Goal: Task Accomplishment & Management: Complete application form

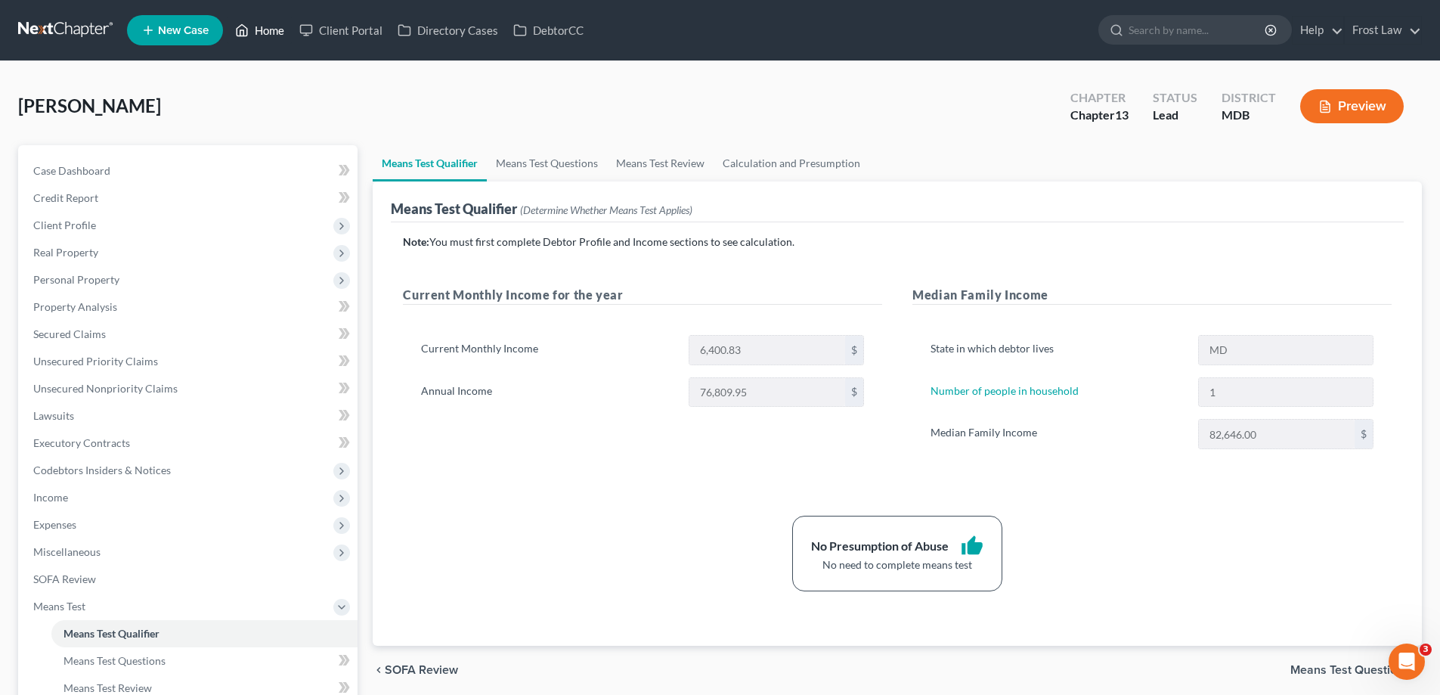
click at [261, 28] on link "Home" at bounding box center [259, 30] width 64 height 27
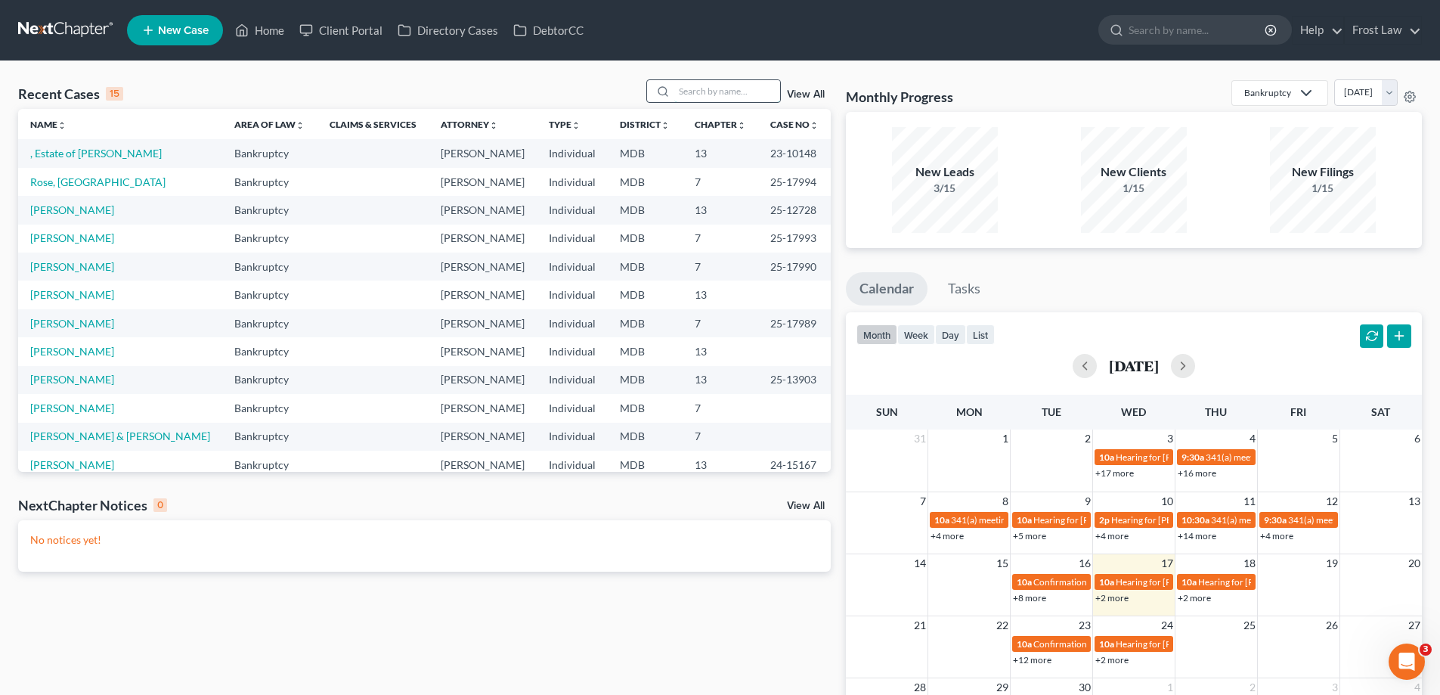
click at [690, 98] on input "search" at bounding box center [727, 91] width 106 height 22
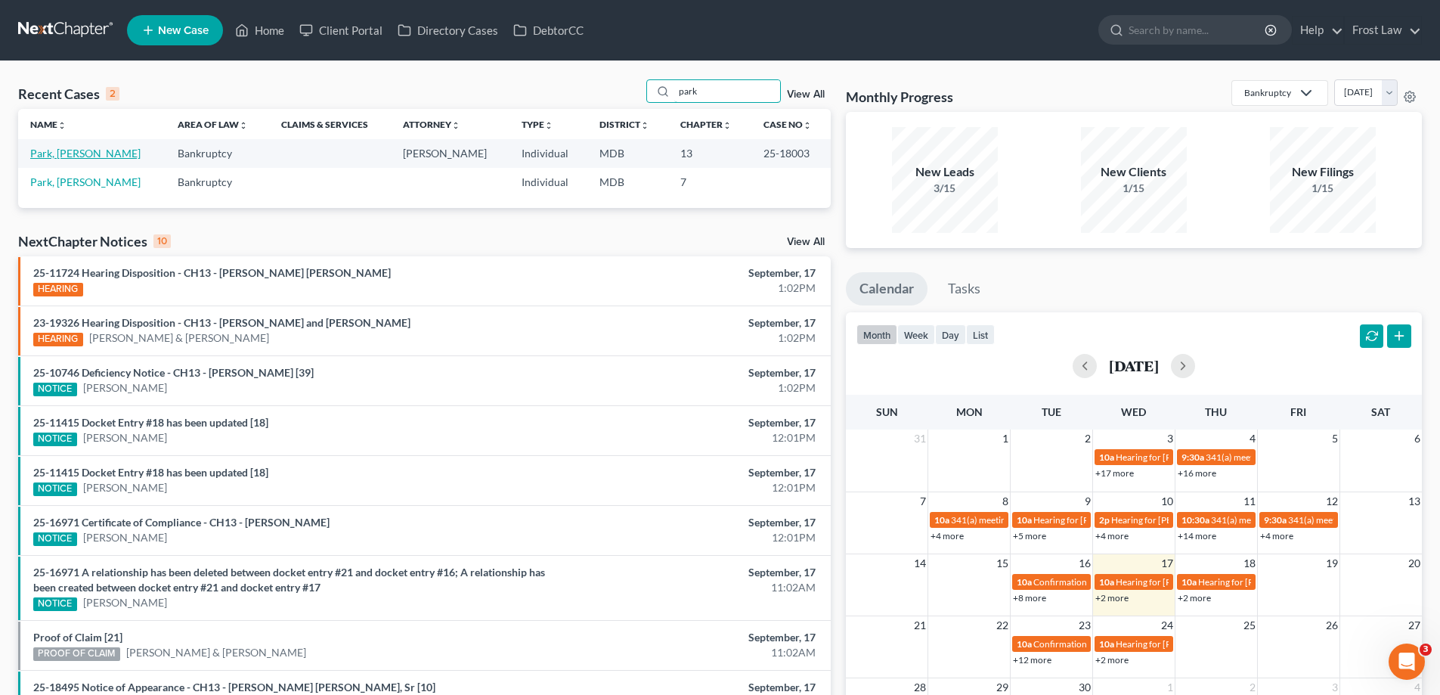
type input "park"
click at [60, 155] on link "Park, [PERSON_NAME]" at bounding box center [85, 153] width 110 height 13
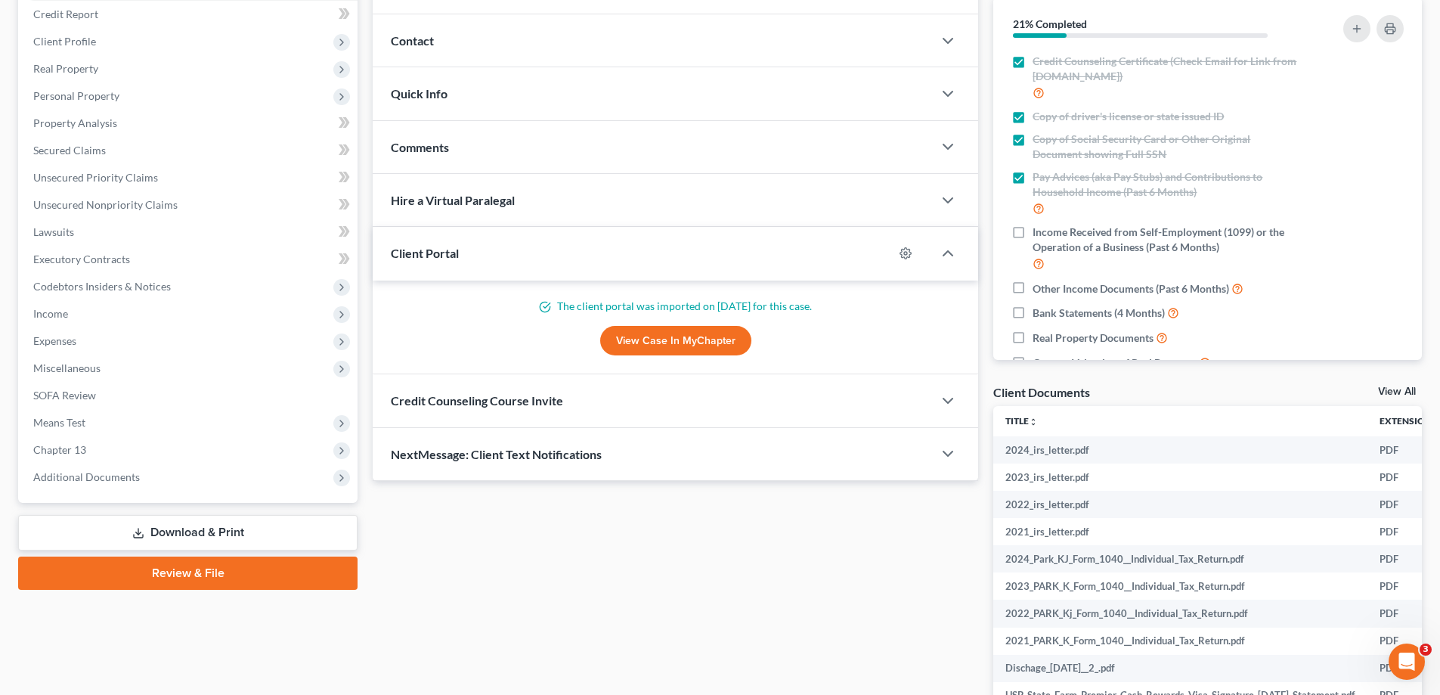
scroll to position [279, 0]
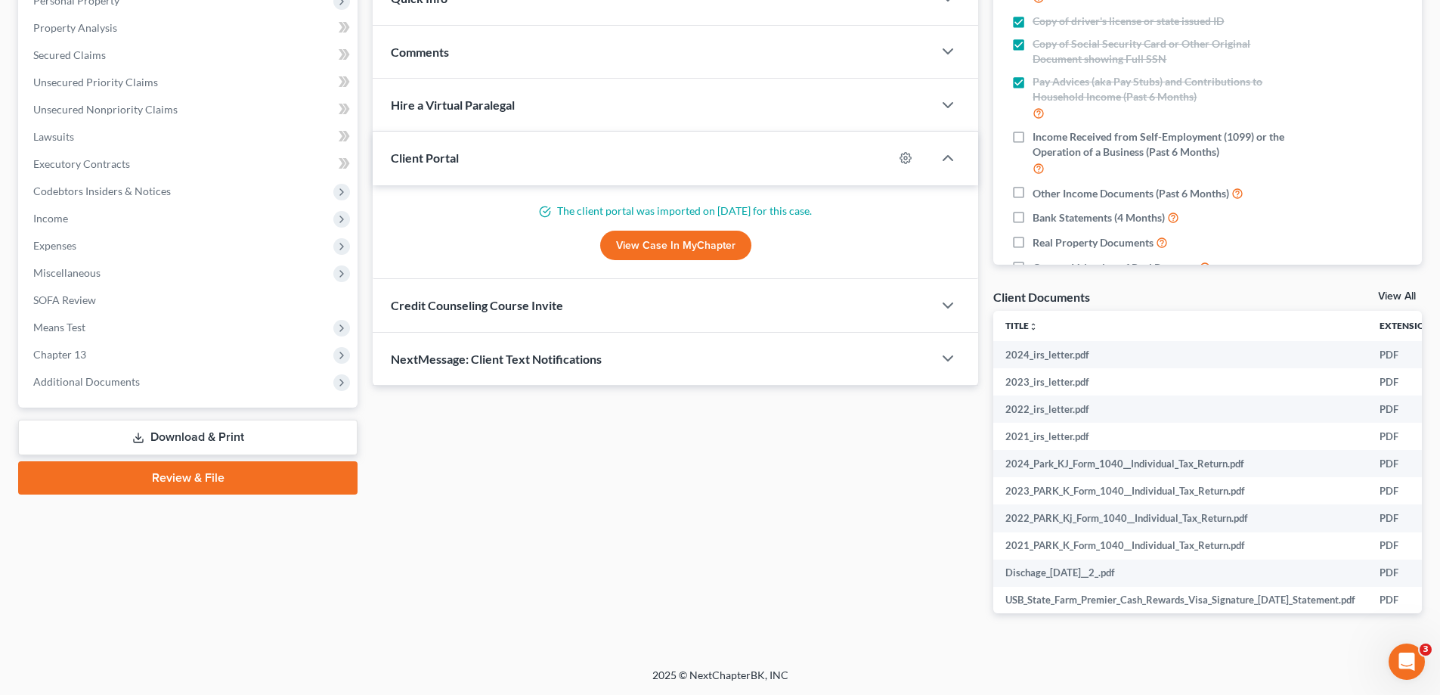
drag, startPoint x: 128, startPoint y: 376, endPoint x: 179, endPoint y: 442, distance: 83.0
click at [129, 376] on span "Additional Documents" at bounding box center [86, 381] width 107 height 13
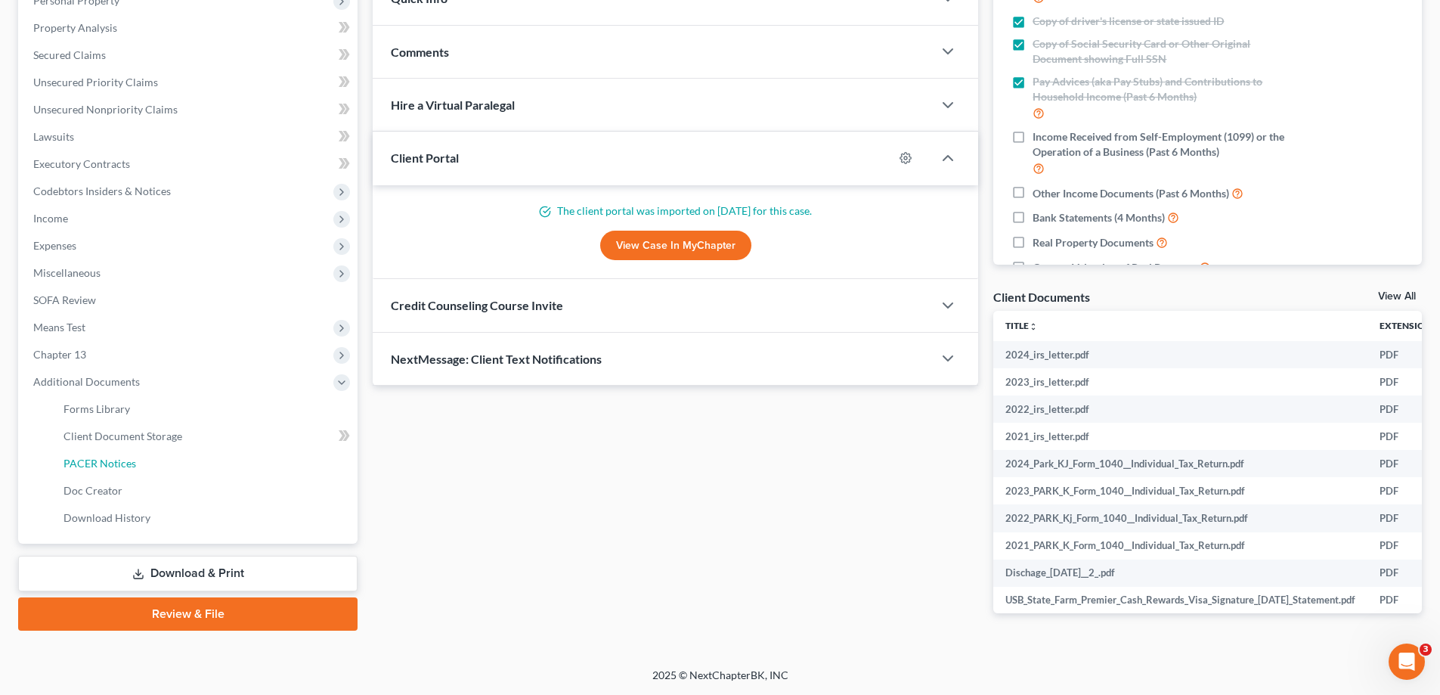
click at [121, 472] on link "PACER Notices" at bounding box center [204, 463] width 306 height 27
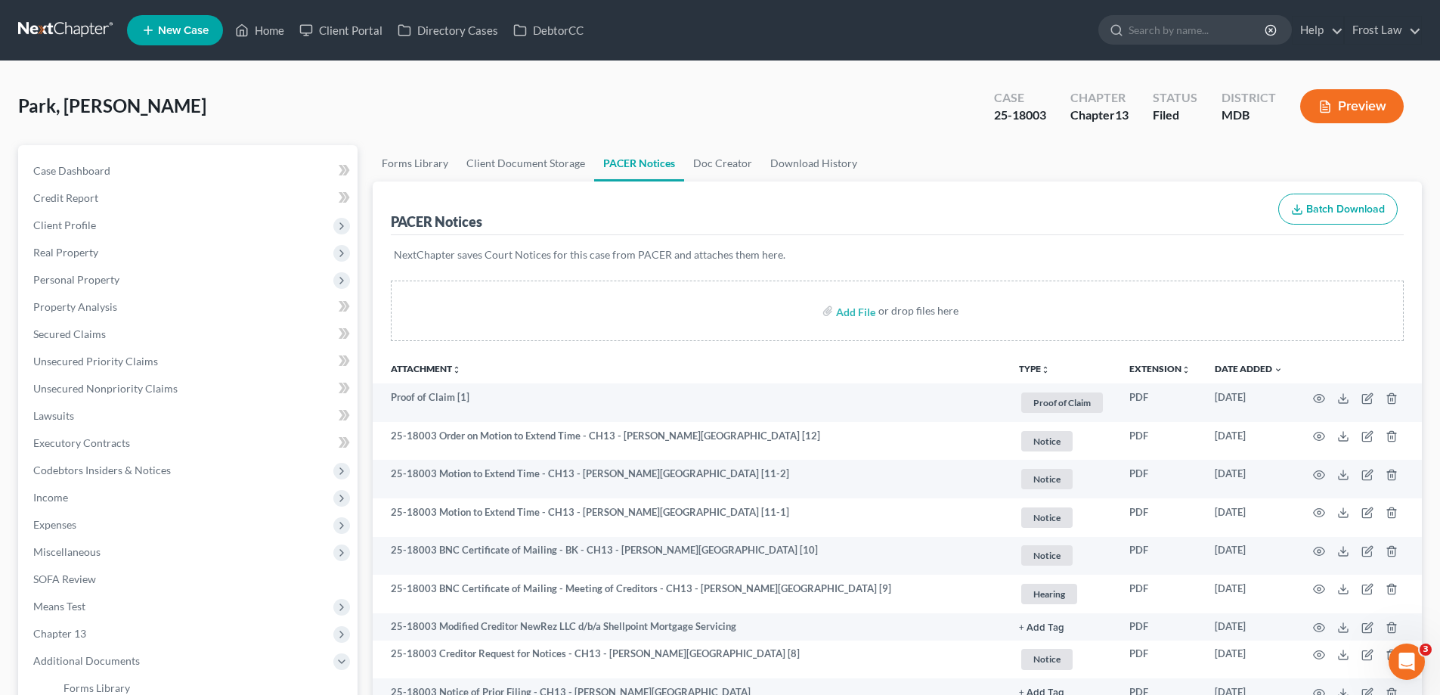
scroll to position [151, 0]
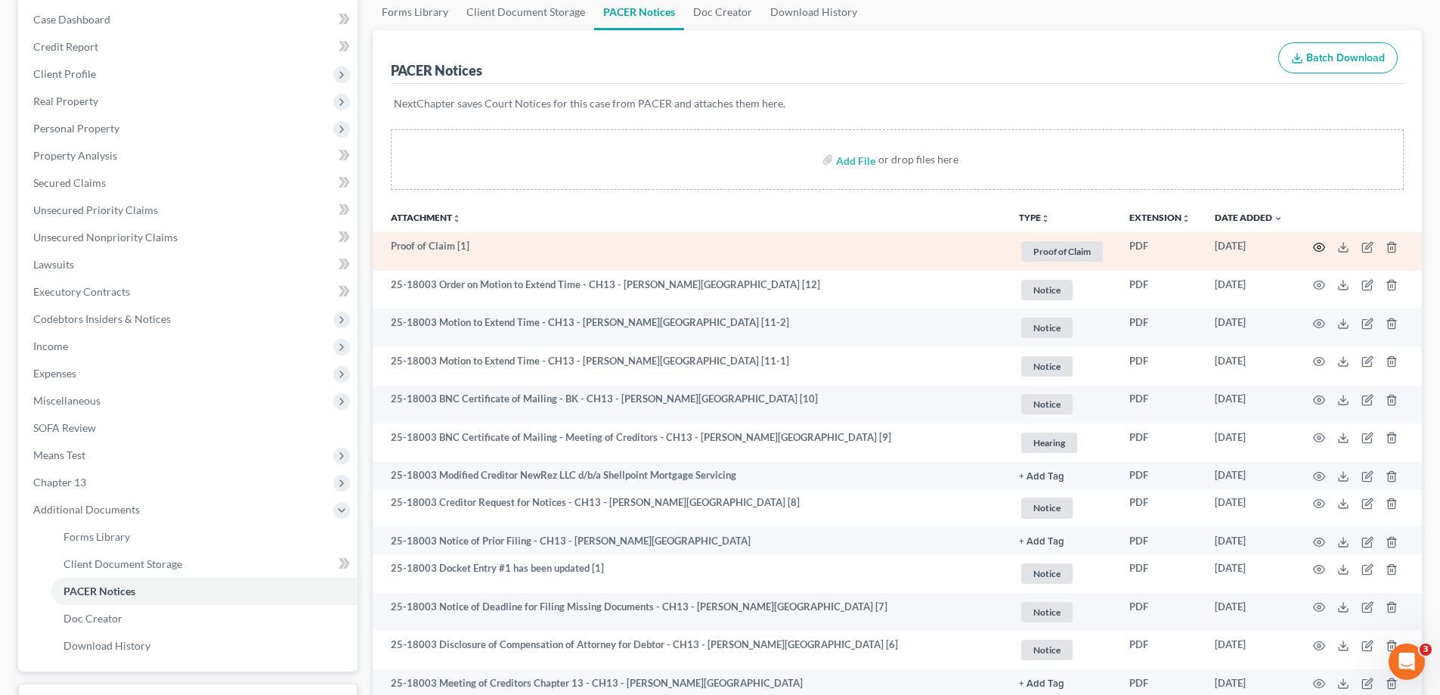
click at [1314, 246] on icon "button" at bounding box center [1318, 247] width 11 height 8
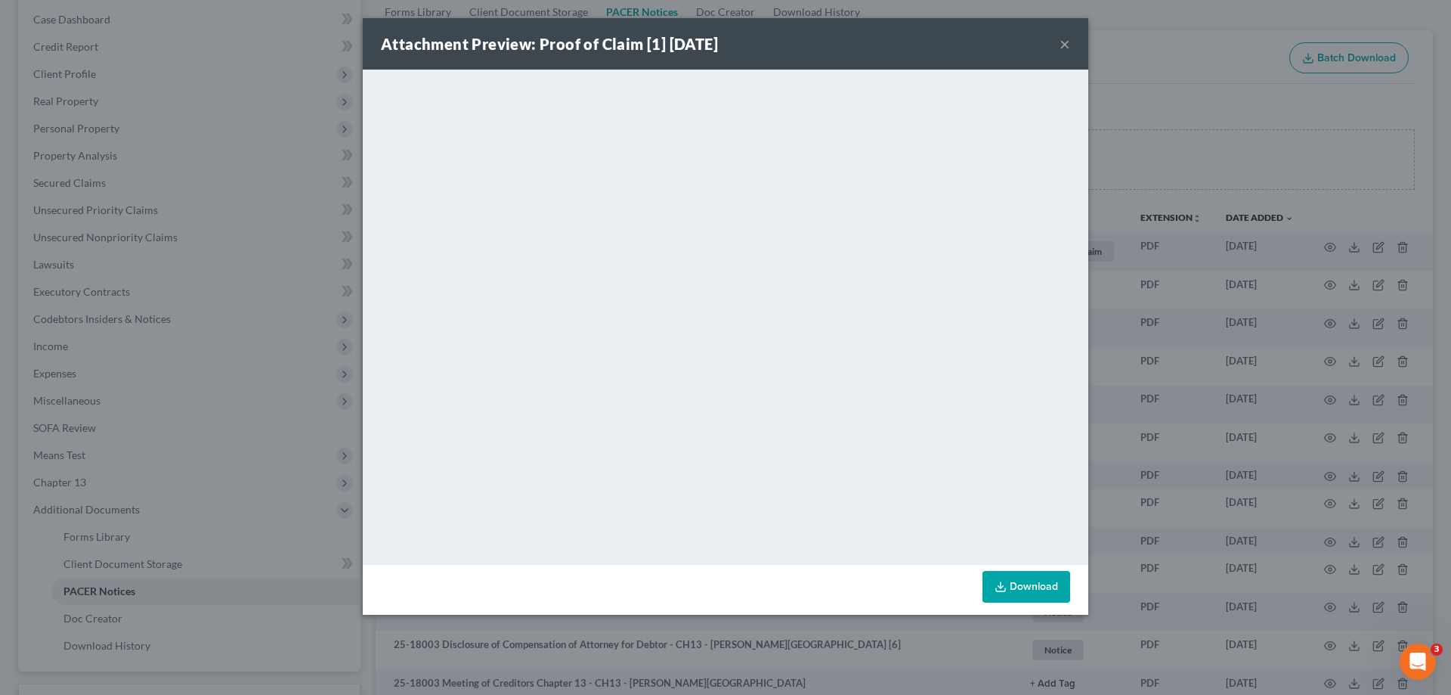
drag, startPoint x: 1061, startPoint y: 45, endPoint x: 89, endPoint y: 211, distance: 985.9
click at [1062, 45] on button "×" at bounding box center [1065, 44] width 11 height 18
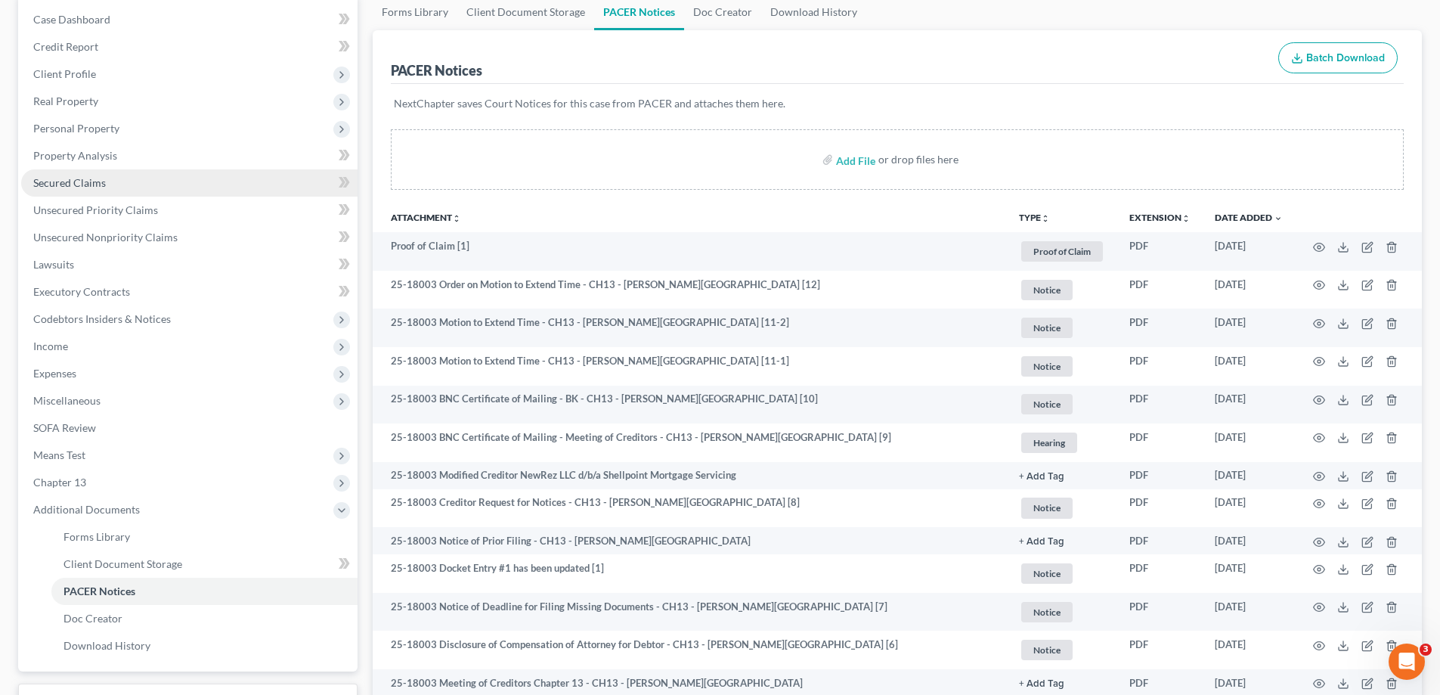
click at [95, 183] on span "Secured Claims" at bounding box center [69, 182] width 73 height 13
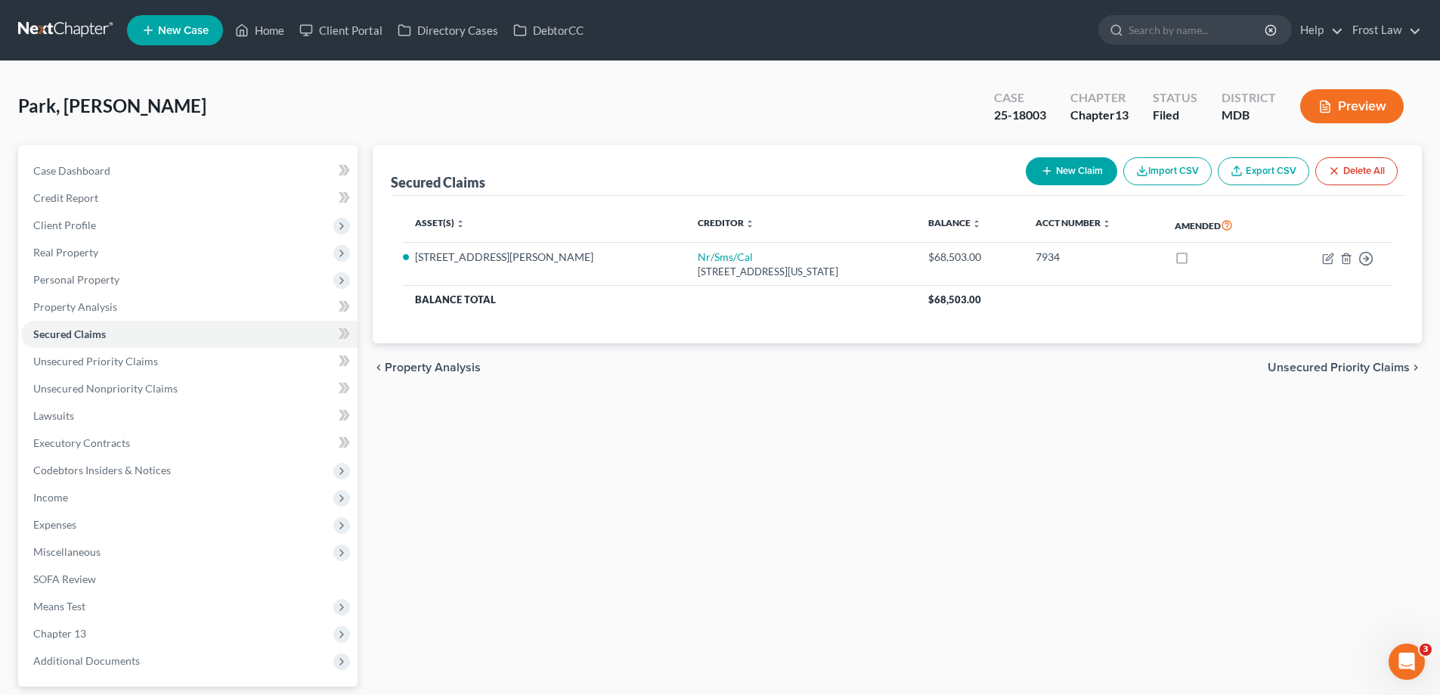
click at [1041, 174] on icon "button" at bounding box center [1047, 171] width 12 height 12
select select "0"
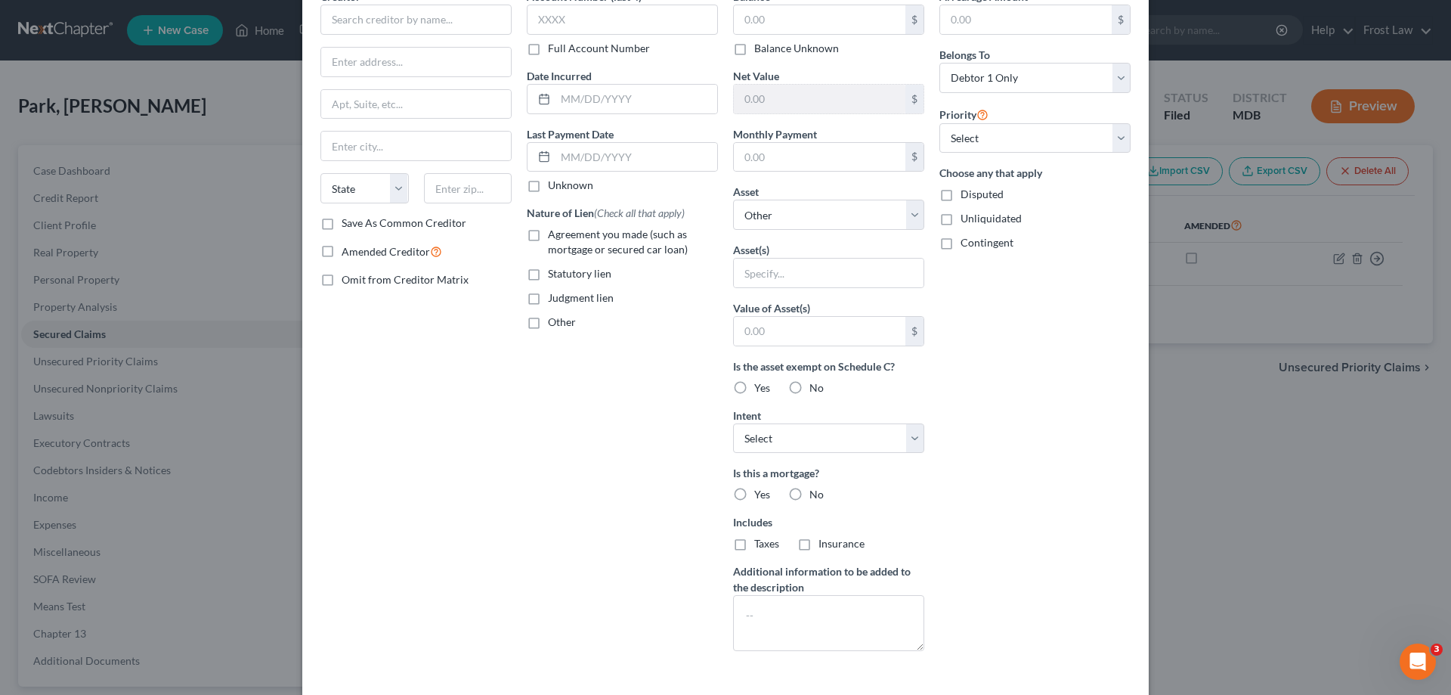
scroll to position [144, 0]
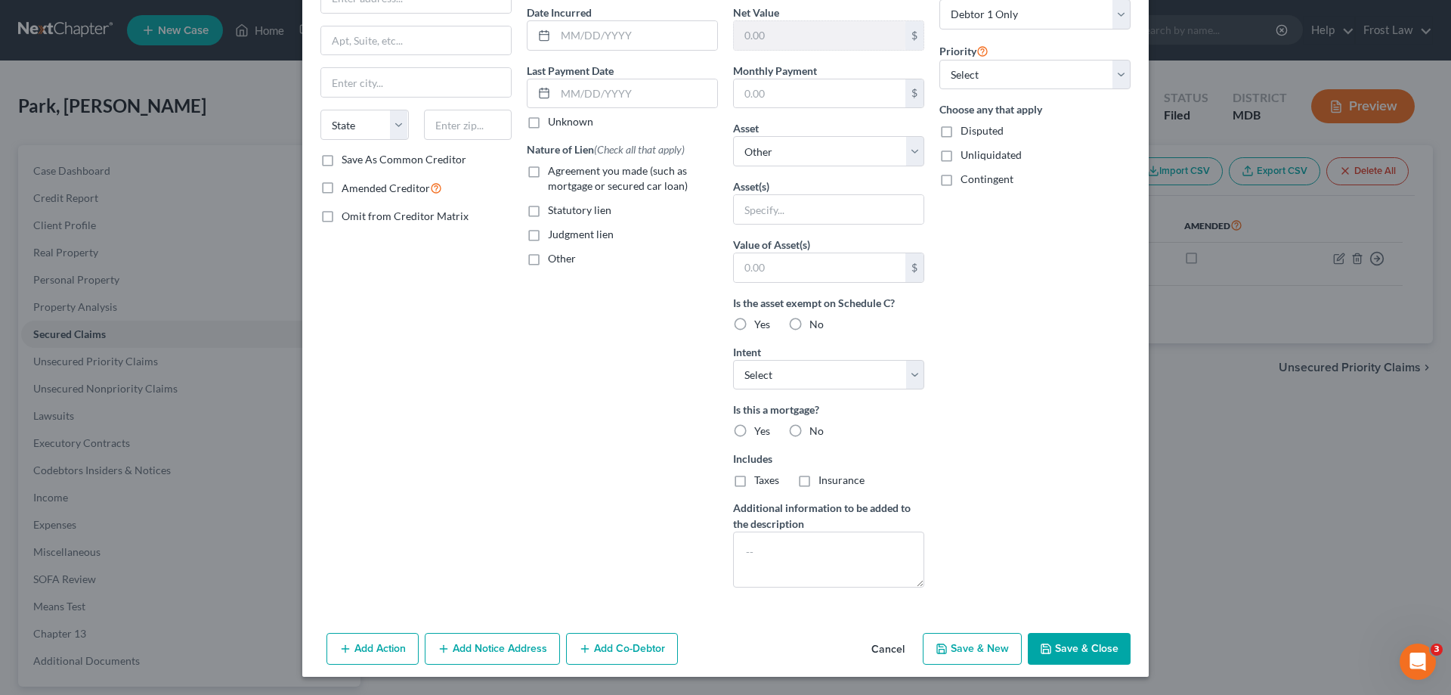
click at [875, 647] on button "Cancel" at bounding box center [887, 649] width 57 height 30
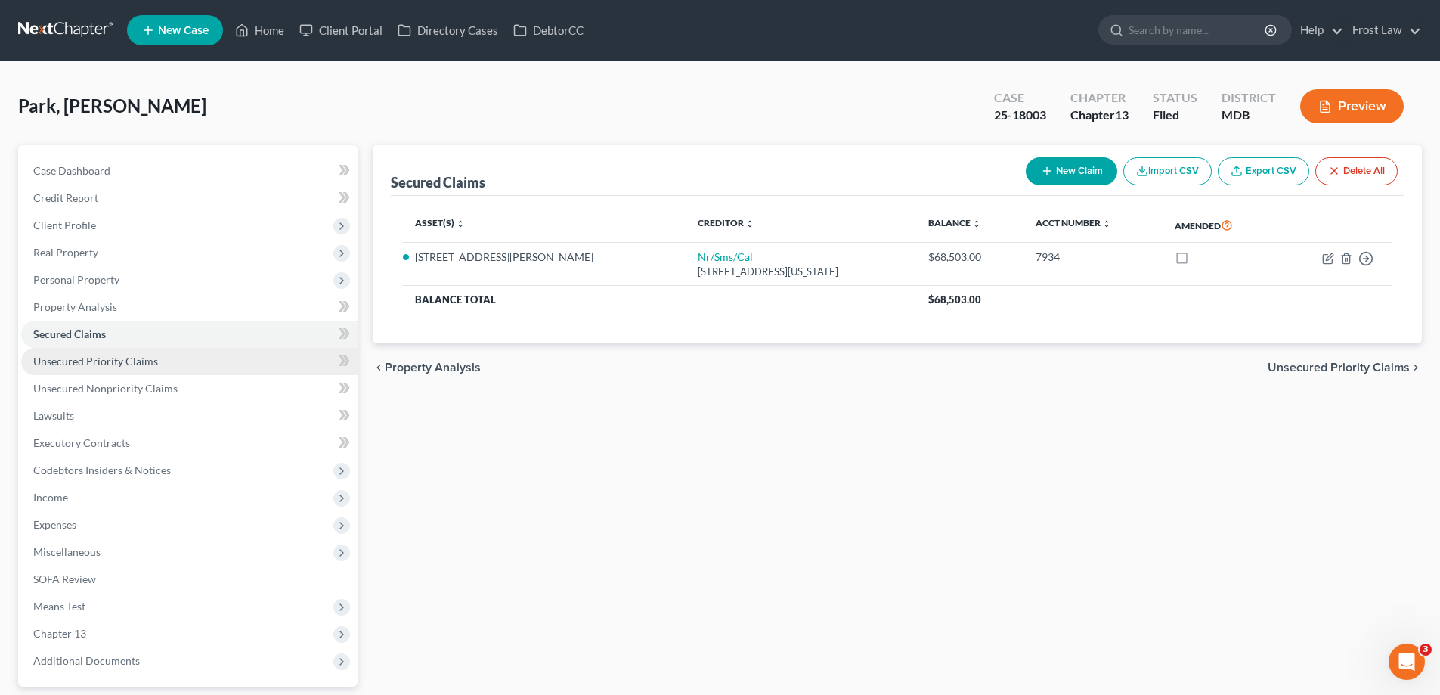
click at [153, 357] on span "Unsecured Priority Claims" at bounding box center [95, 360] width 125 height 13
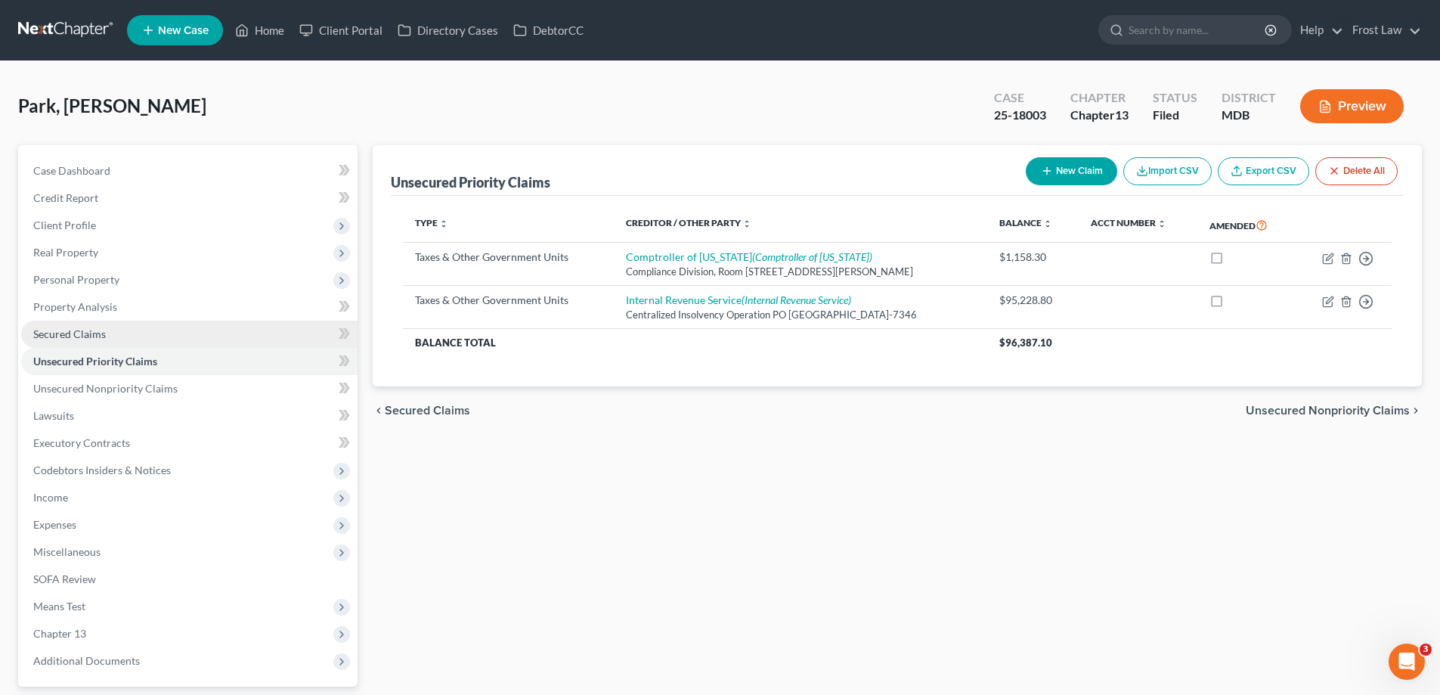
click at [85, 345] on link "Secured Claims" at bounding box center [189, 333] width 336 height 27
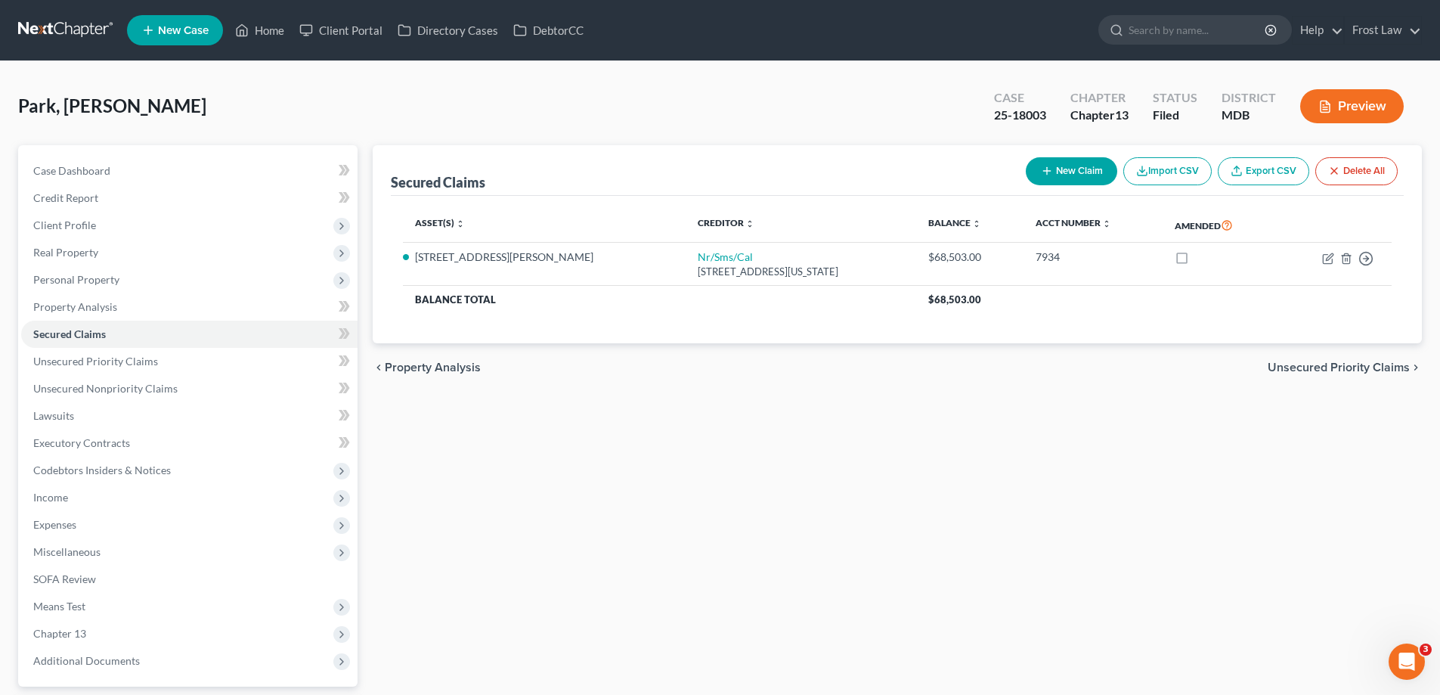
click at [1059, 166] on button "New Claim" at bounding box center [1071, 171] width 91 height 28
select select "0"
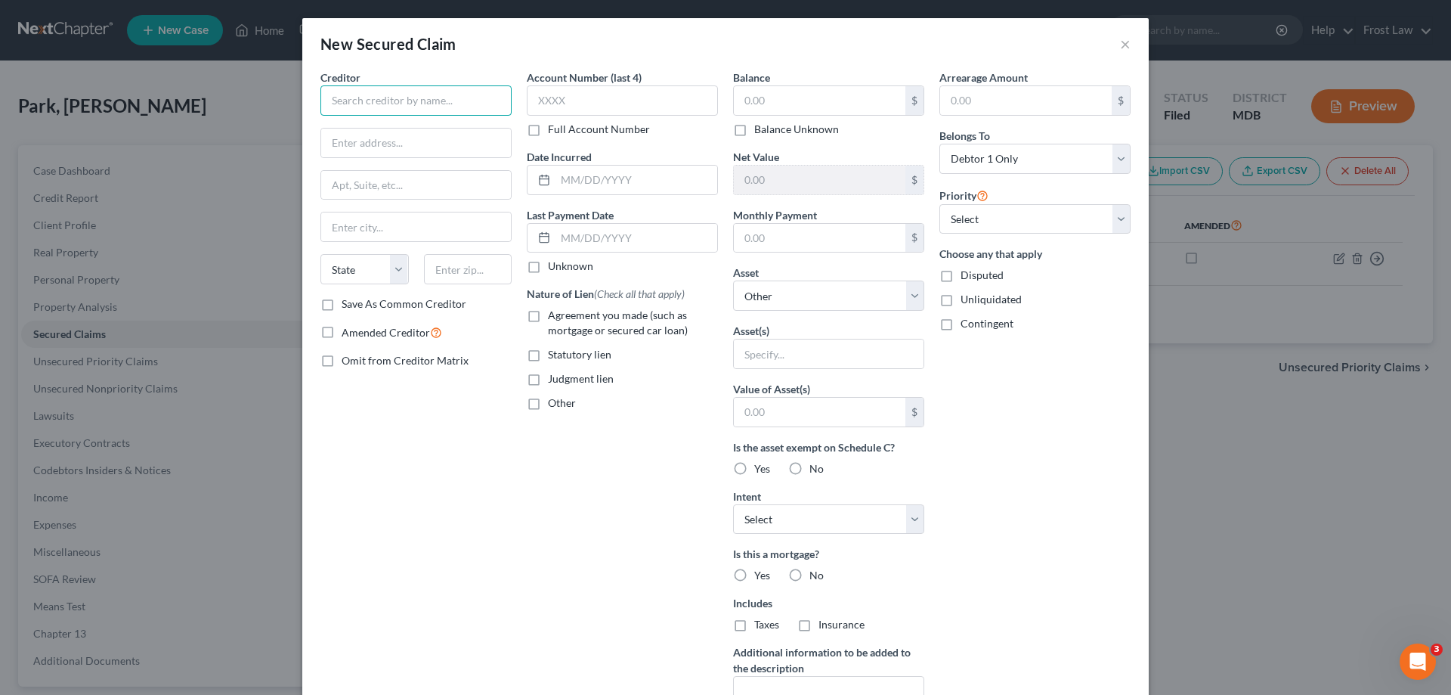
click at [435, 96] on input "text" at bounding box center [415, 100] width 191 height 30
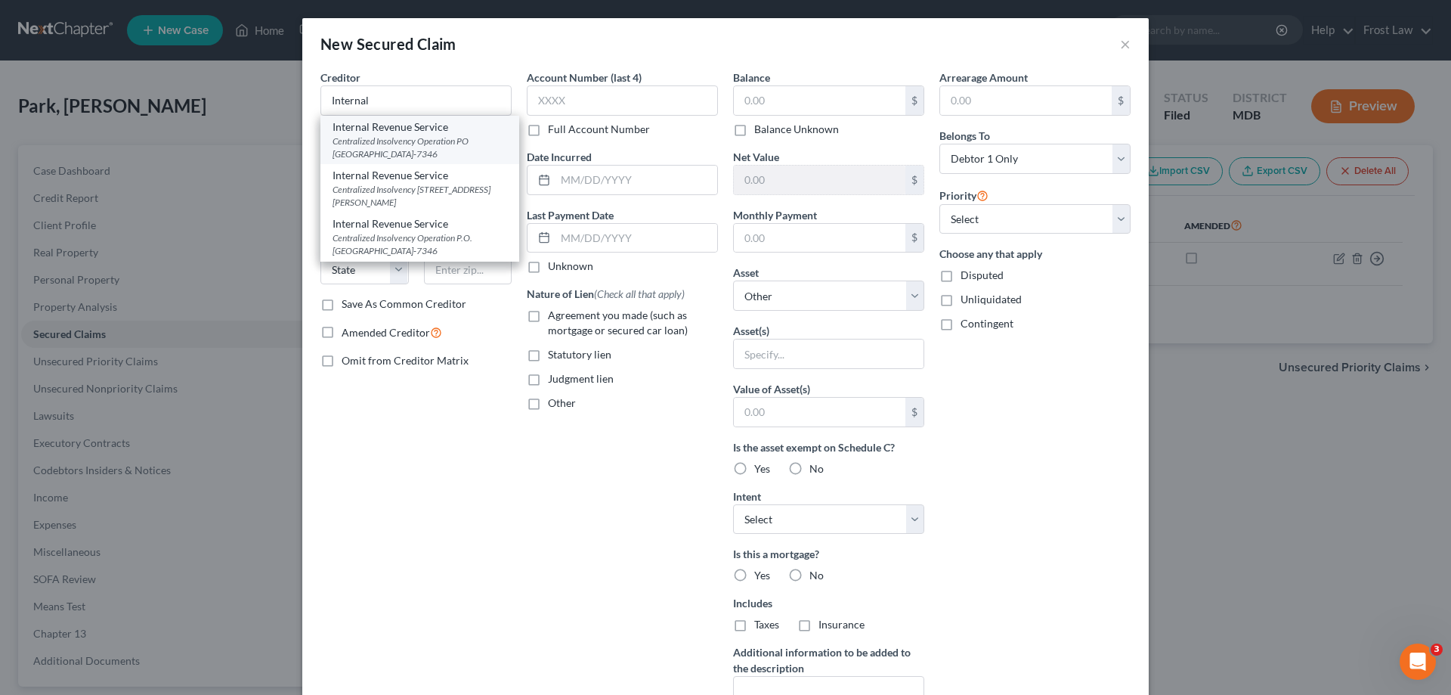
click at [432, 139] on div "Centralized Insolvency Operation PO [GEOGRAPHIC_DATA]-7346" at bounding box center [420, 148] width 175 height 26
type input "Internal Revenue Service"
type input "Centralized Insolvency Operation"
type input "PO Box 7346"
type input "[GEOGRAPHIC_DATA]"
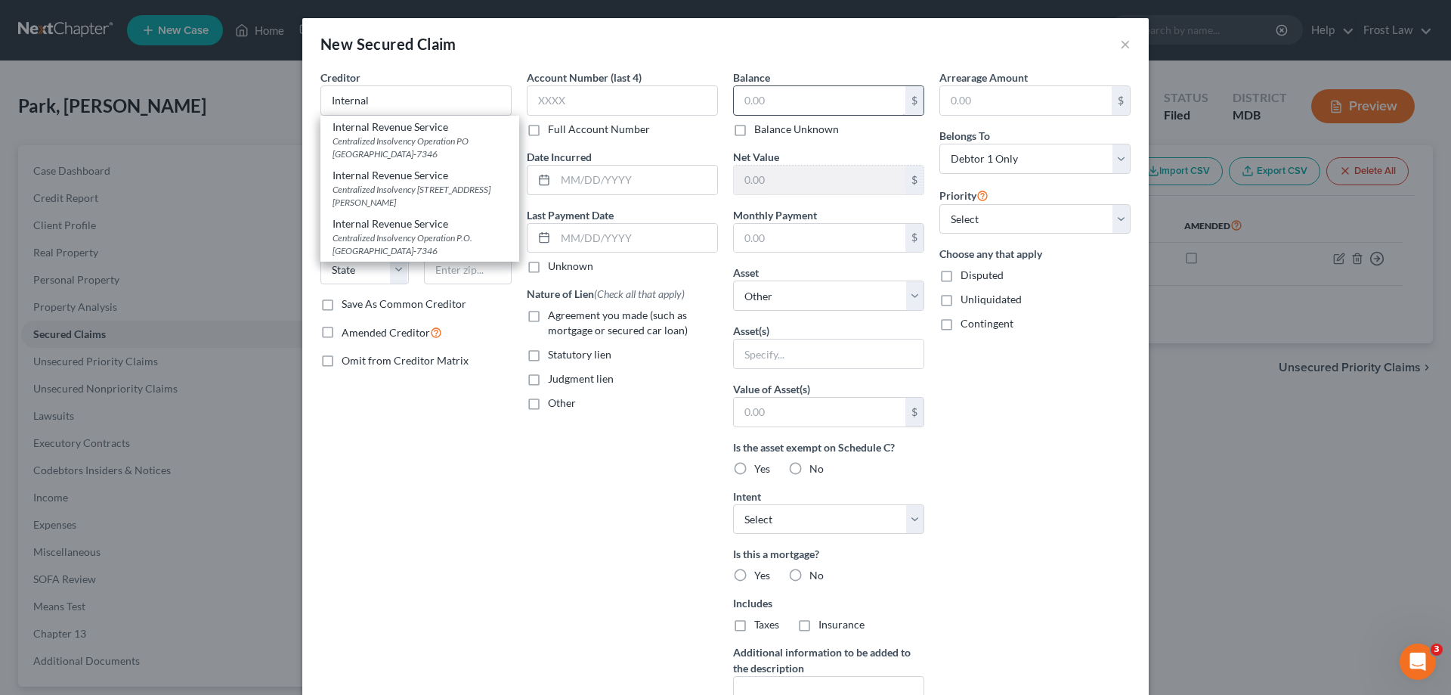
select select "39"
type input "19101-7346"
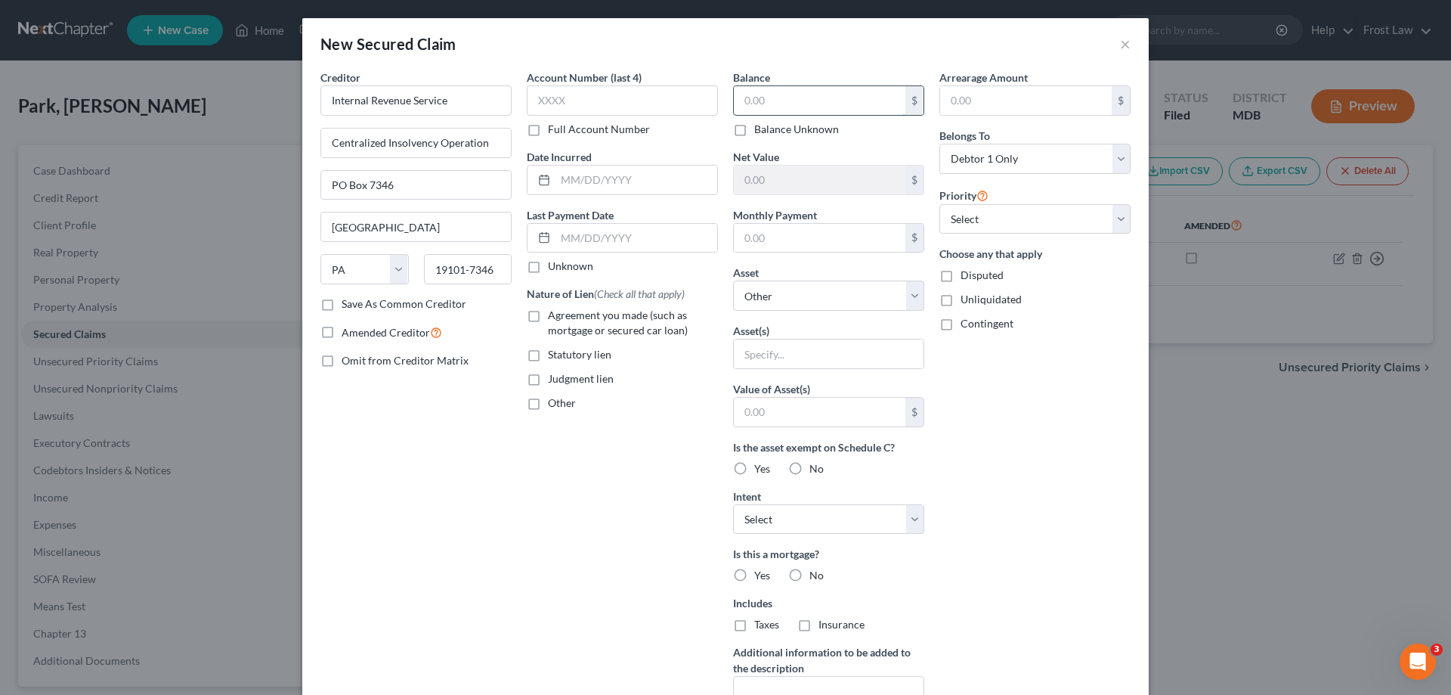
click at [815, 98] on input "text" at bounding box center [820, 100] width 172 height 29
paste input "100861.75"
type input "100,861.75"
click at [548, 398] on label "Other" at bounding box center [562, 402] width 28 height 15
click at [554, 398] on input "Other" at bounding box center [559, 400] width 10 height 10
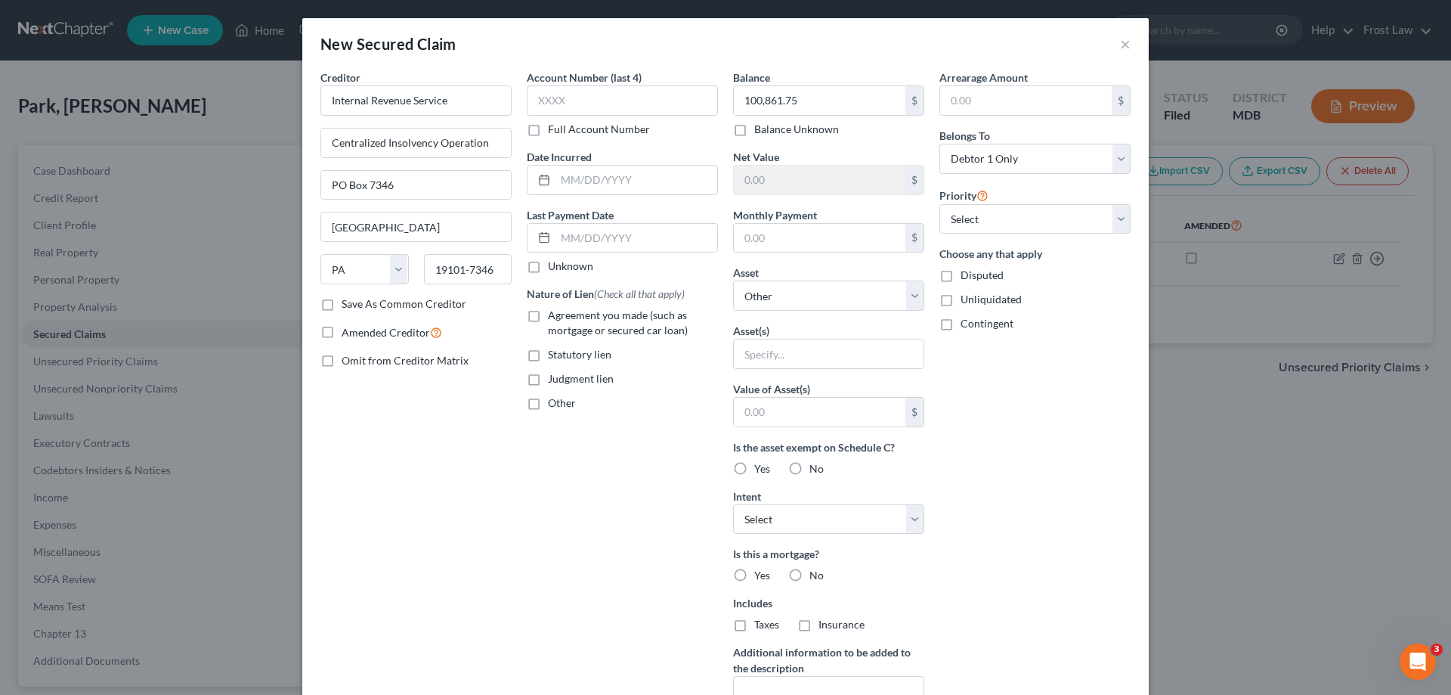
checkbox input "true"
click at [583, 436] on input "text" at bounding box center [623, 437] width 190 height 29
type input "Tax Lien"
drag, startPoint x: 843, startPoint y: 297, endPoint x: 840, endPoint y: 308, distance: 11.7
click at [843, 297] on select "Select Other Multiple Assets 2013 Kia Sportage - $3000.0 Electronics - Computer…" at bounding box center [828, 295] width 191 height 30
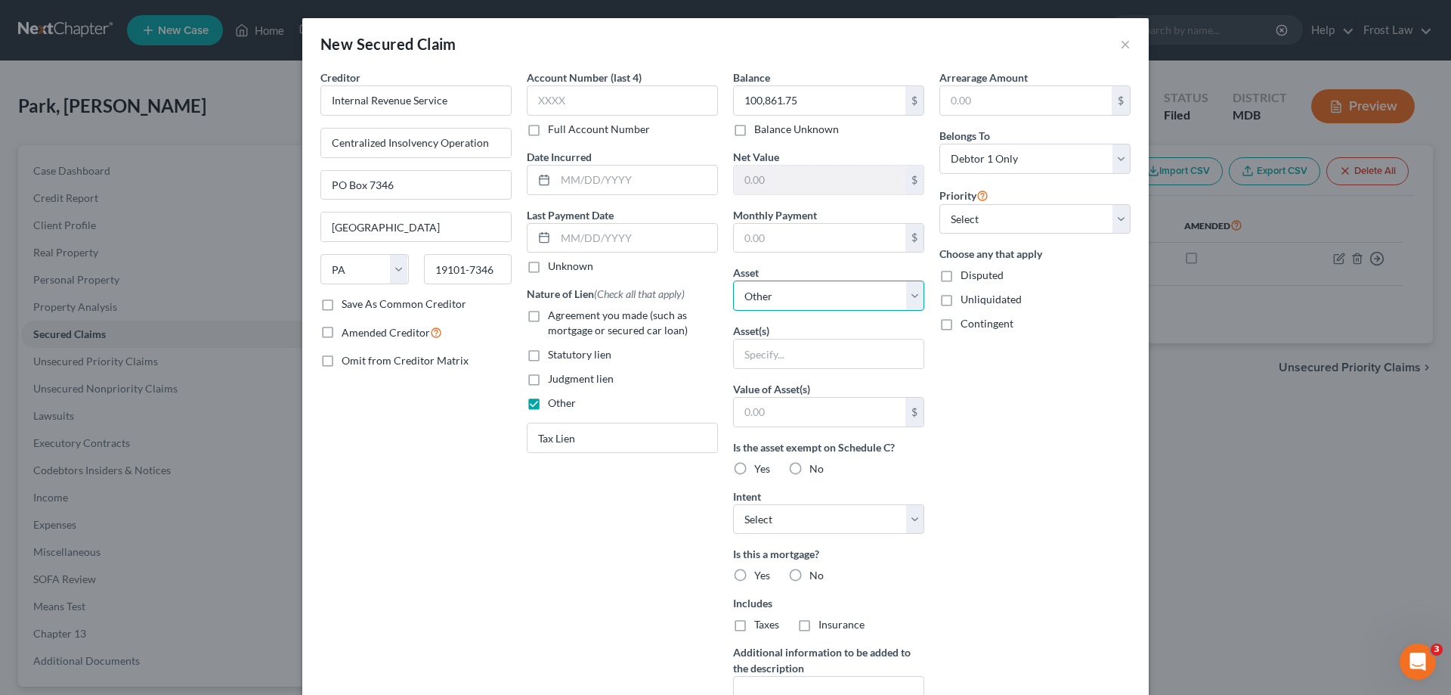
select select "5"
click at [733, 280] on select "Select Other Multiple Assets 2013 Kia Sportage - $3000.0 Electronics - Computer…" at bounding box center [828, 295] width 191 height 30
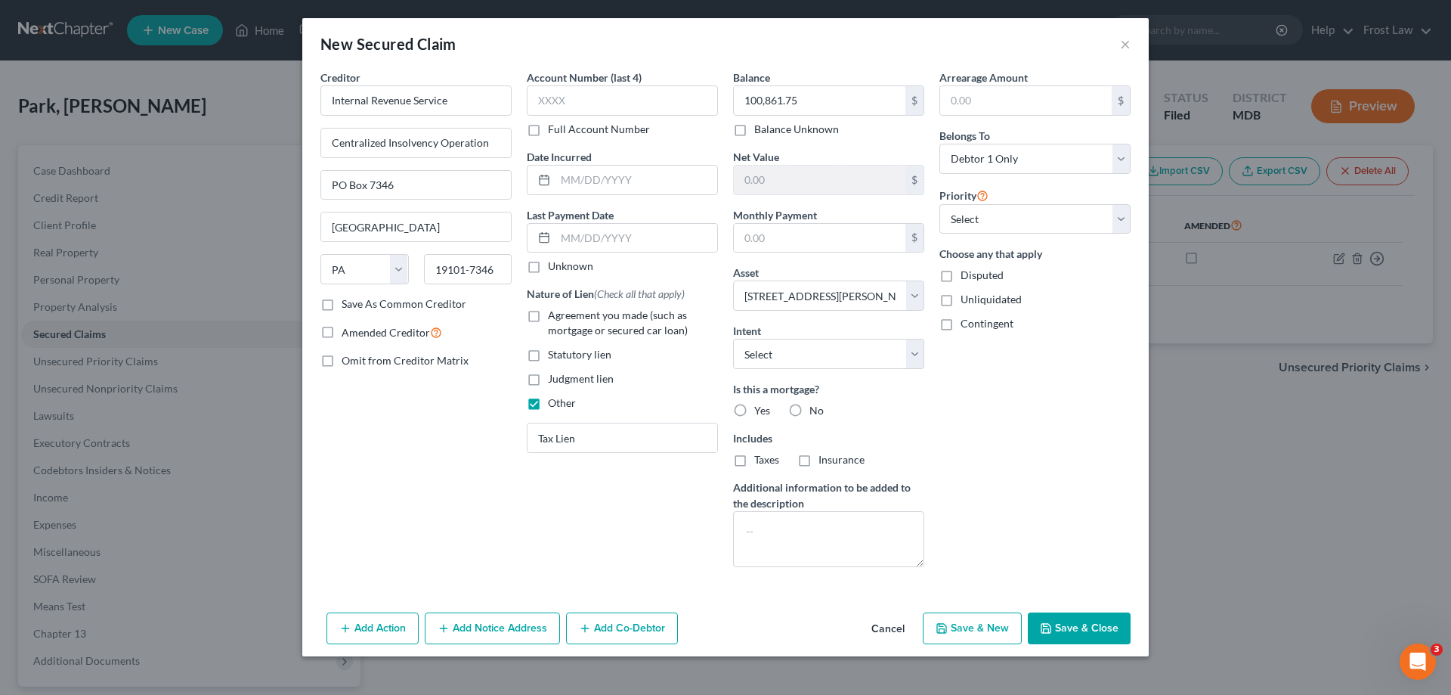
click at [1014, 469] on div "Arrearage Amount $ Belongs To * Select Debtor 1 Only Debtor 2 Only Debtor 1 And…" at bounding box center [1035, 324] width 206 height 509
click at [809, 410] on label "No" at bounding box center [816, 410] width 14 height 15
click at [815, 410] on input "No" at bounding box center [820, 408] width 10 height 10
radio input "true"
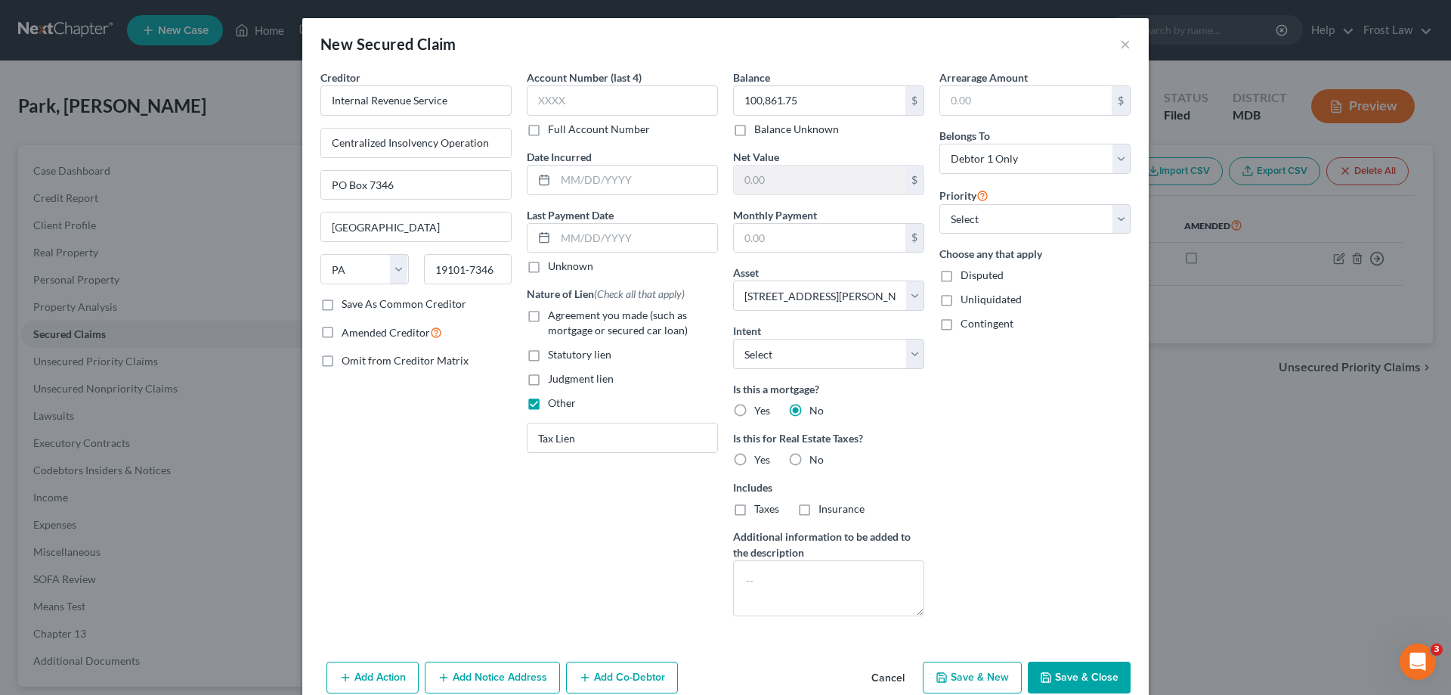
click at [809, 459] on label "No" at bounding box center [816, 459] width 14 height 15
click at [815, 459] on input "No" at bounding box center [820, 457] width 10 height 10
radio input "true"
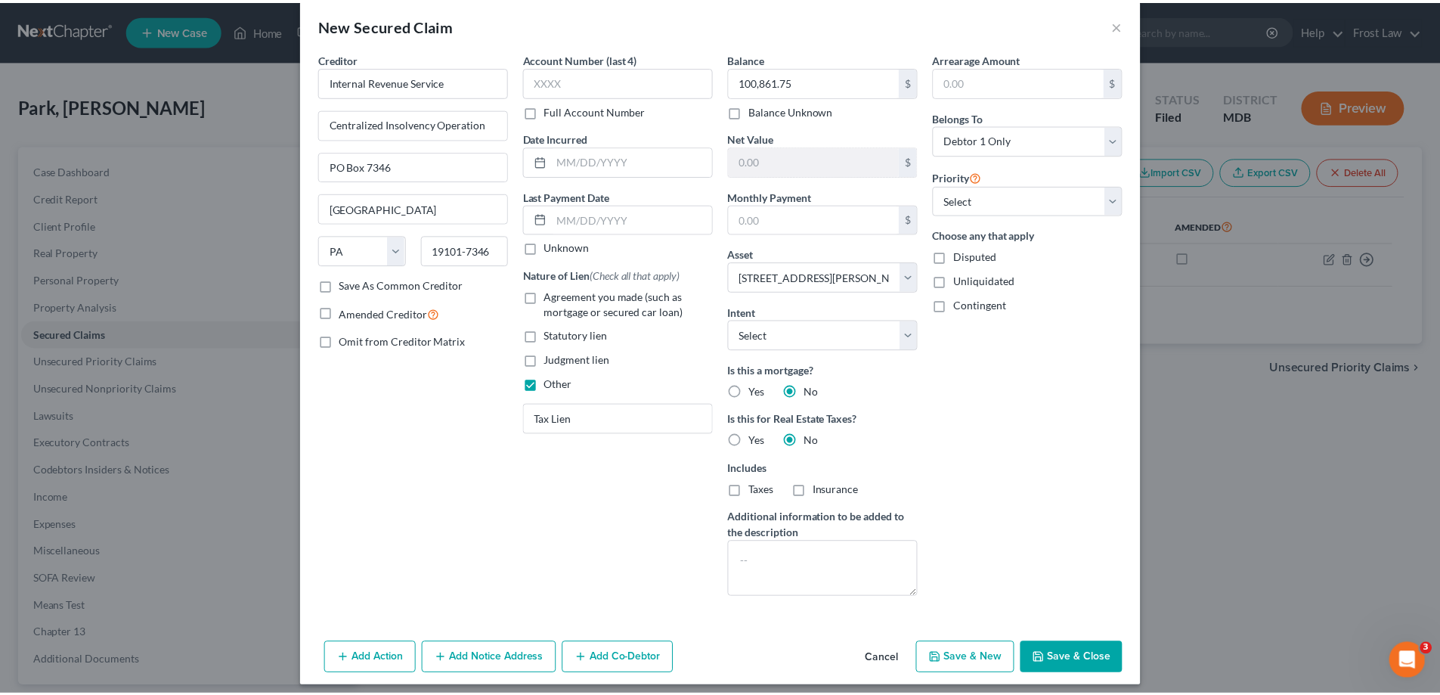
scroll to position [29, 0]
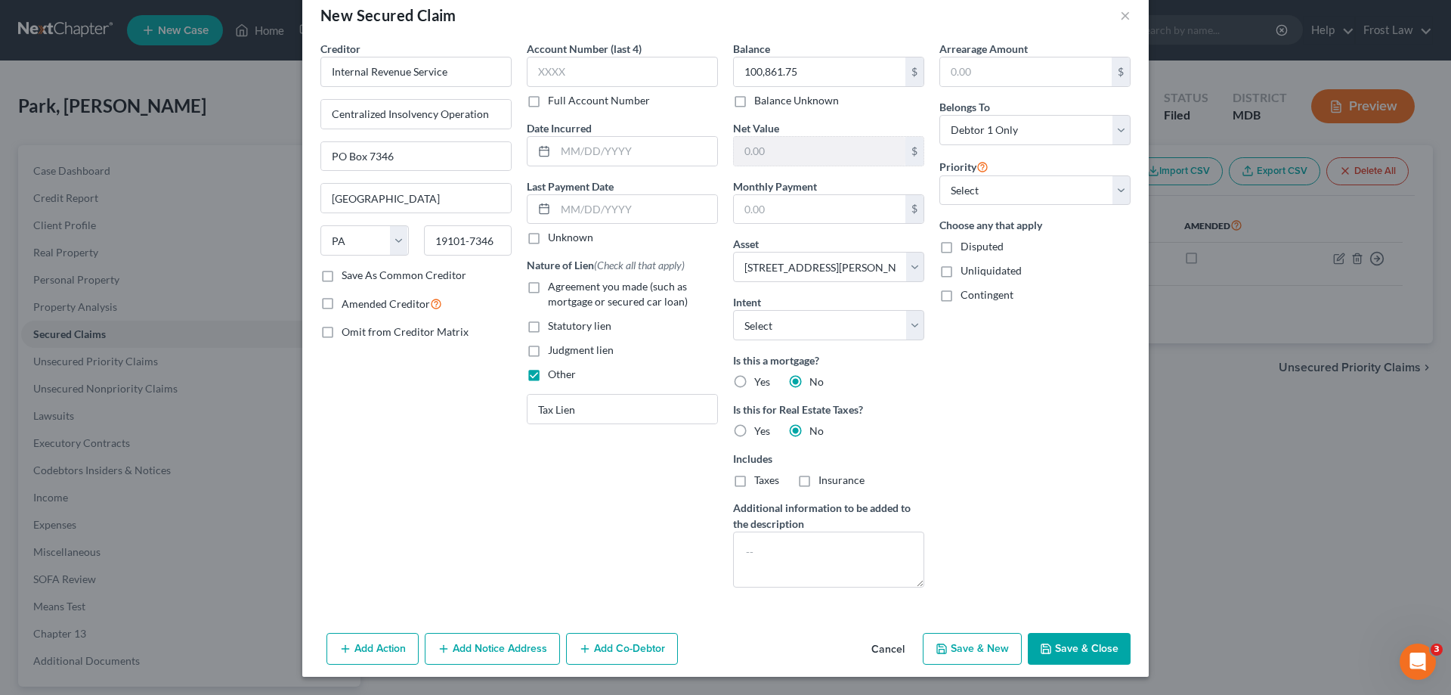
click at [1081, 635] on button "Save & Close" at bounding box center [1079, 649] width 103 height 32
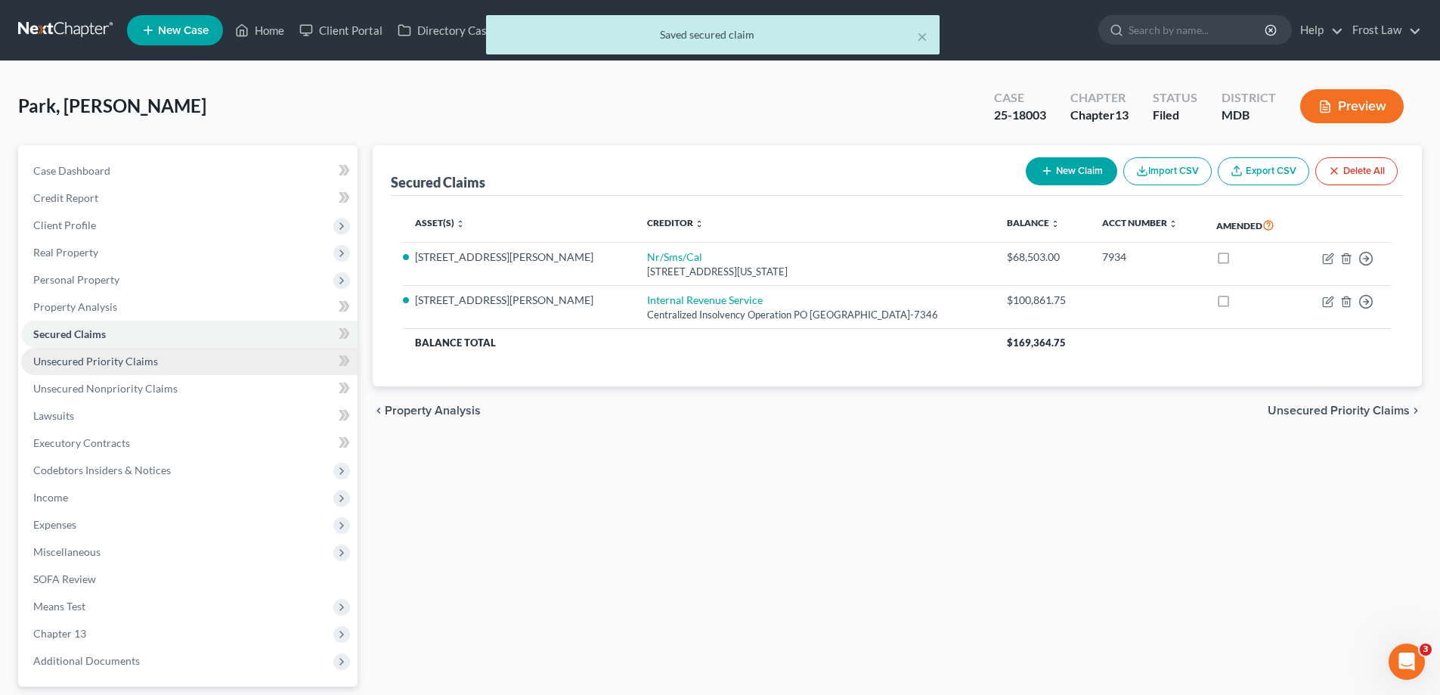
click at [119, 364] on span "Unsecured Priority Claims" at bounding box center [95, 360] width 125 height 13
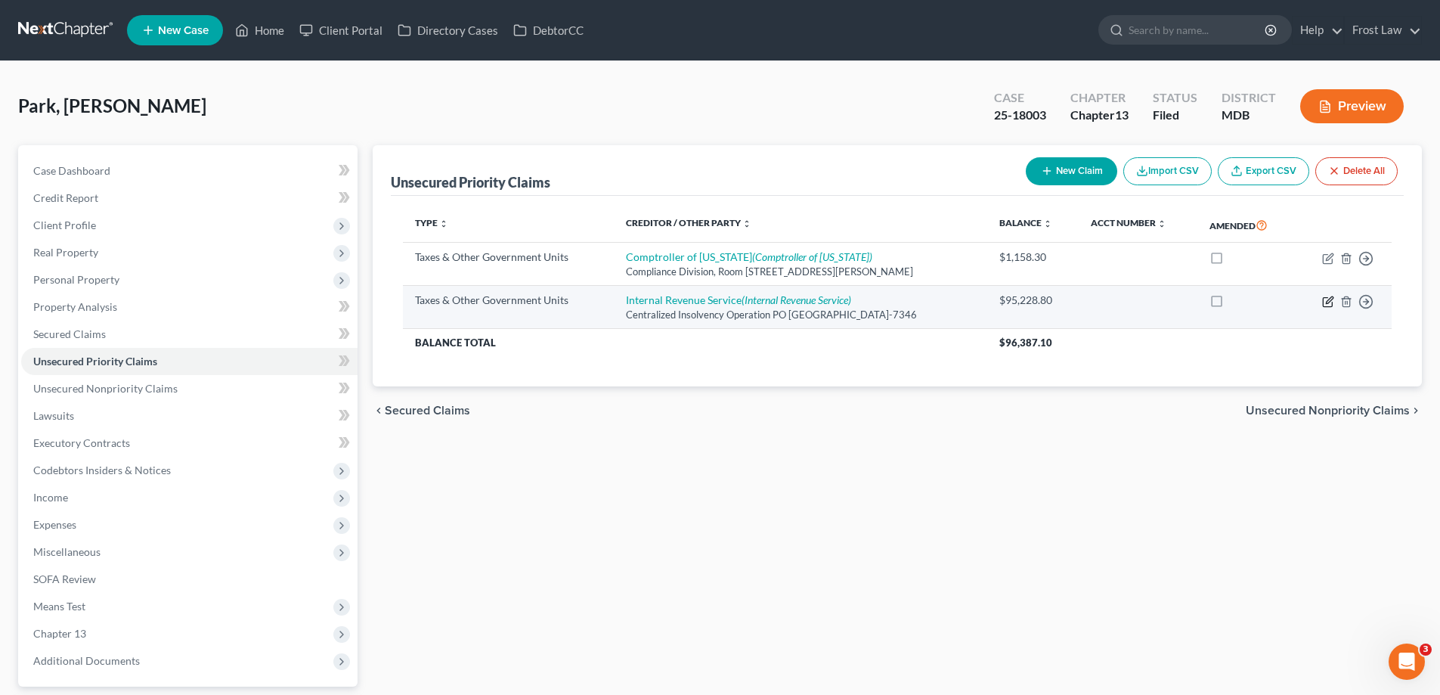
click at [1331, 302] on icon "button" at bounding box center [1328, 301] width 12 height 12
select select "0"
select select "39"
select select "0"
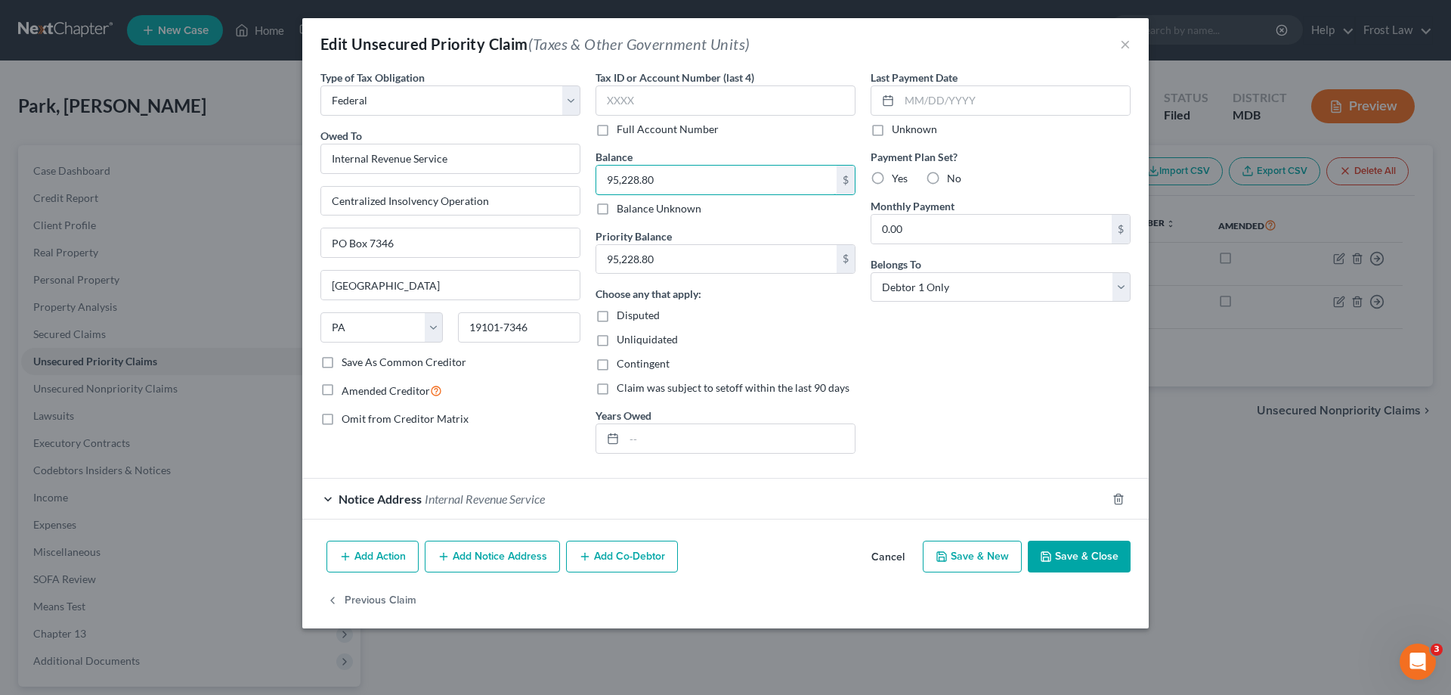
paste input "12900.08"
type input "12,900.08"
click at [679, 248] on input "95,228.80" at bounding box center [716, 259] width 240 height 29
paste input "12900.08"
type input "12,900.08"
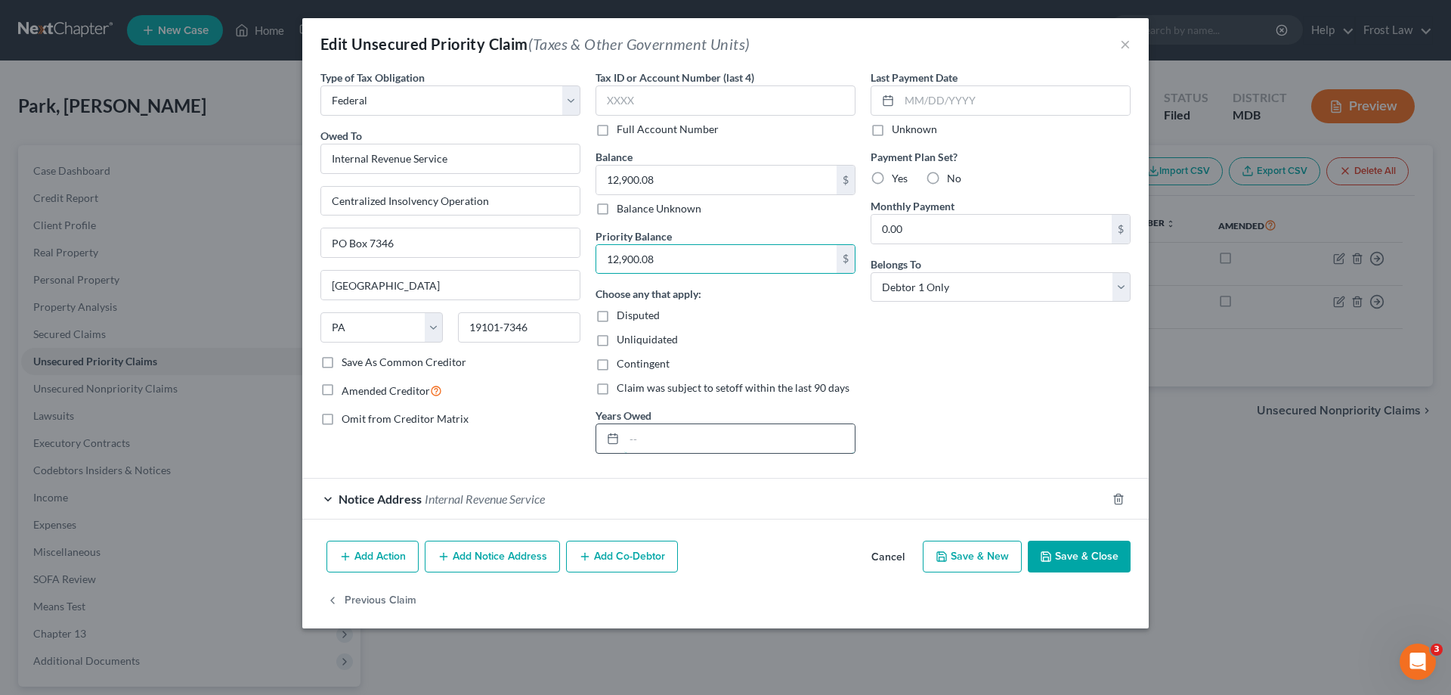
drag, startPoint x: 663, startPoint y: 435, endPoint x: 682, endPoint y: 440, distance: 19.6
click at [663, 435] on input "text" at bounding box center [739, 438] width 231 height 29
type input "2024"
drag, startPoint x: 852, startPoint y: 371, endPoint x: 1122, endPoint y: 555, distance: 326.4
click at [852, 371] on div "Contingent" at bounding box center [726, 363] width 260 height 15
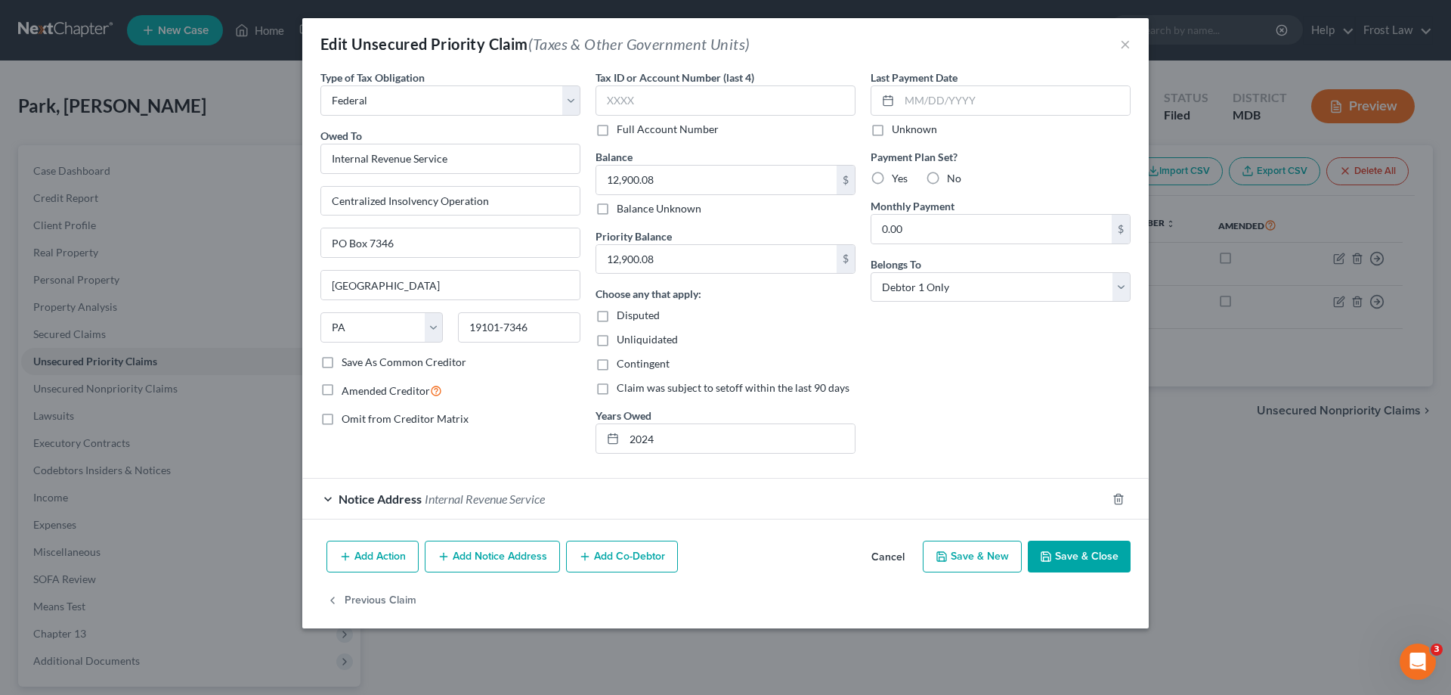
click at [1110, 549] on button "Save & Close" at bounding box center [1079, 556] width 103 height 32
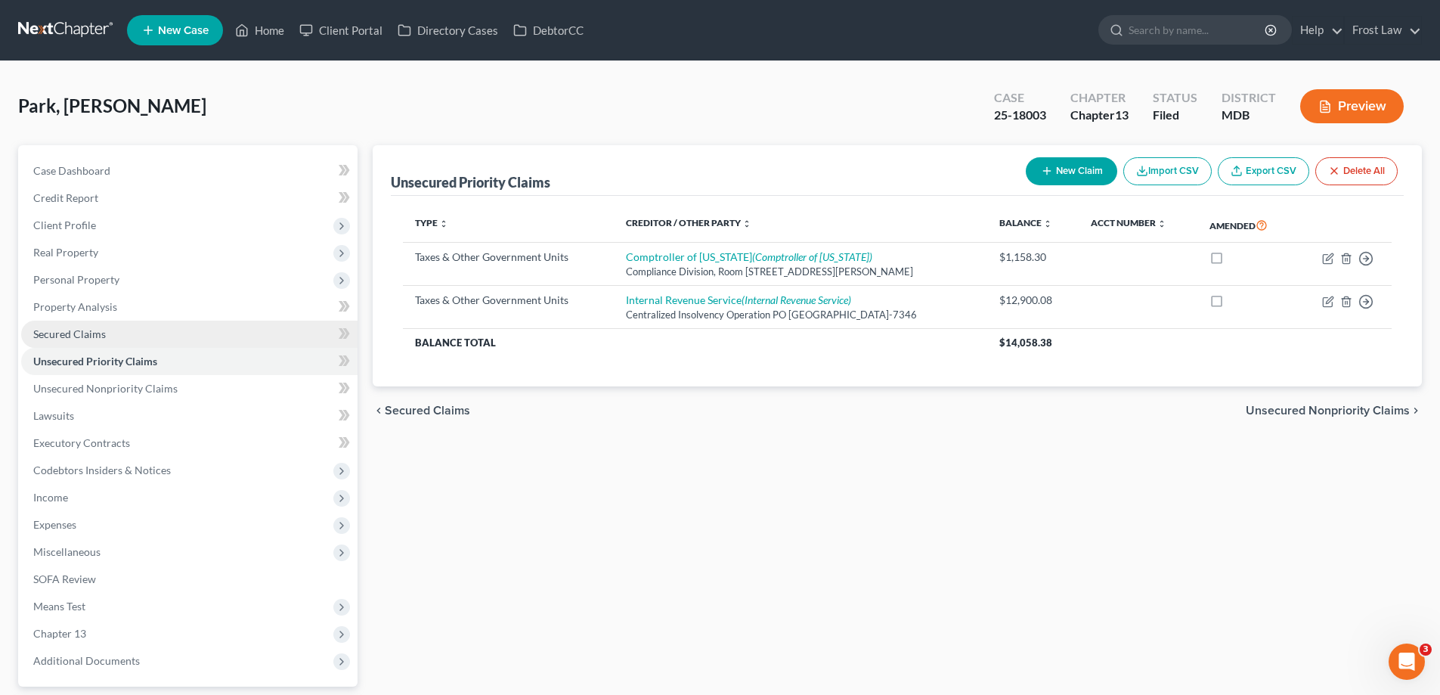
click at [187, 333] on link "Secured Claims" at bounding box center [189, 333] width 336 height 27
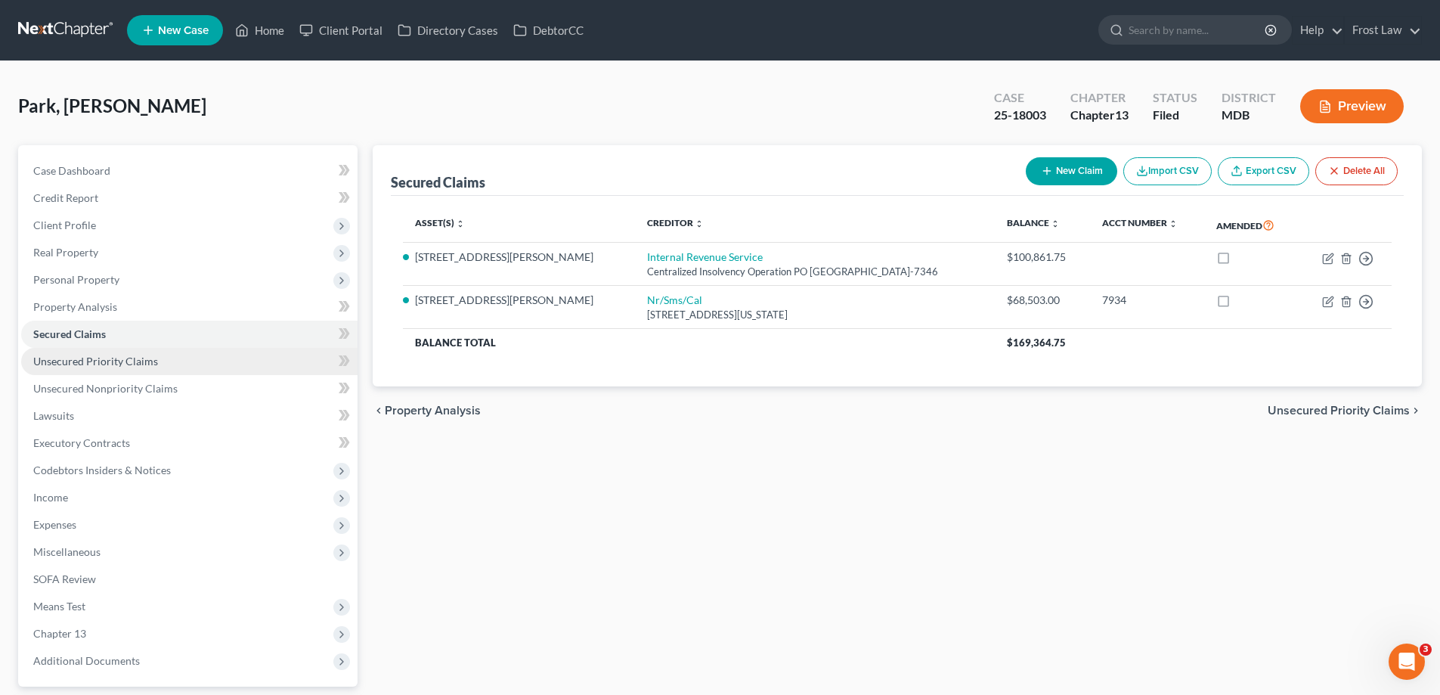
scroll to position [136, 0]
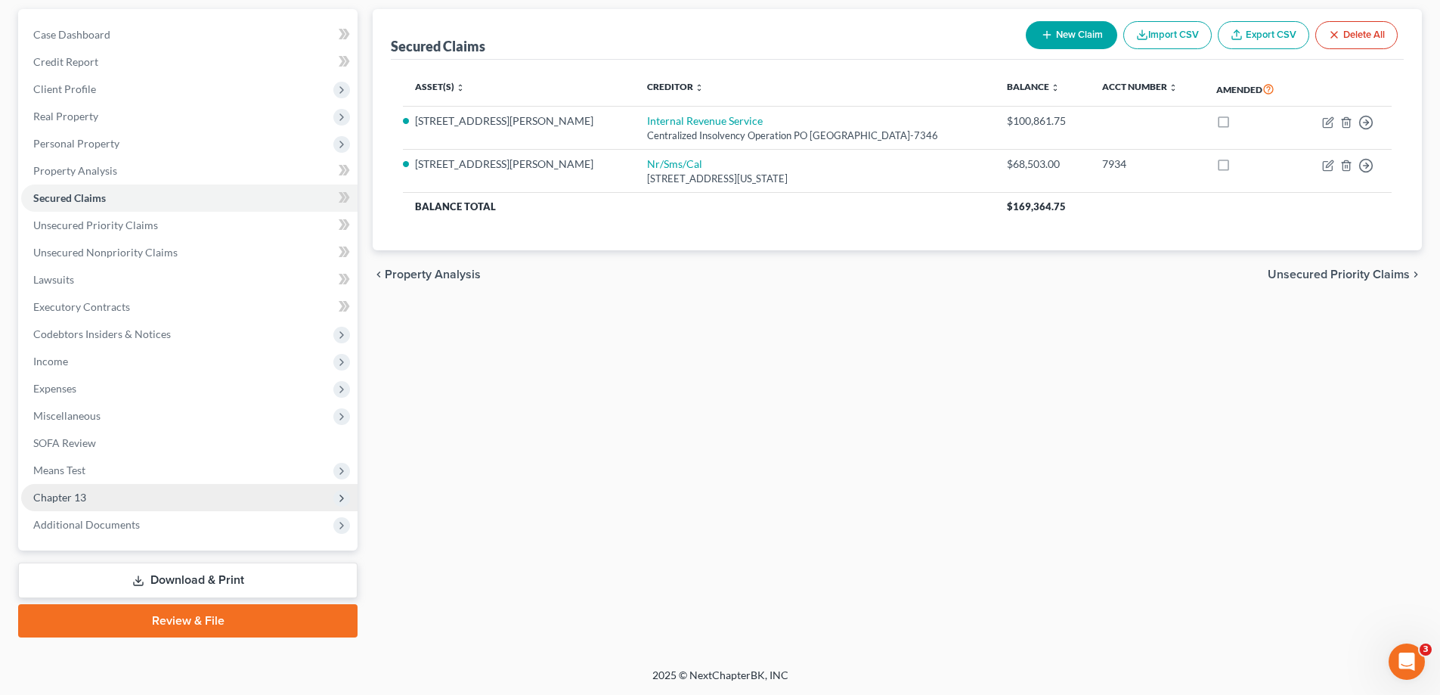
click at [111, 491] on span "Chapter 13" at bounding box center [189, 497] width 336 height 27
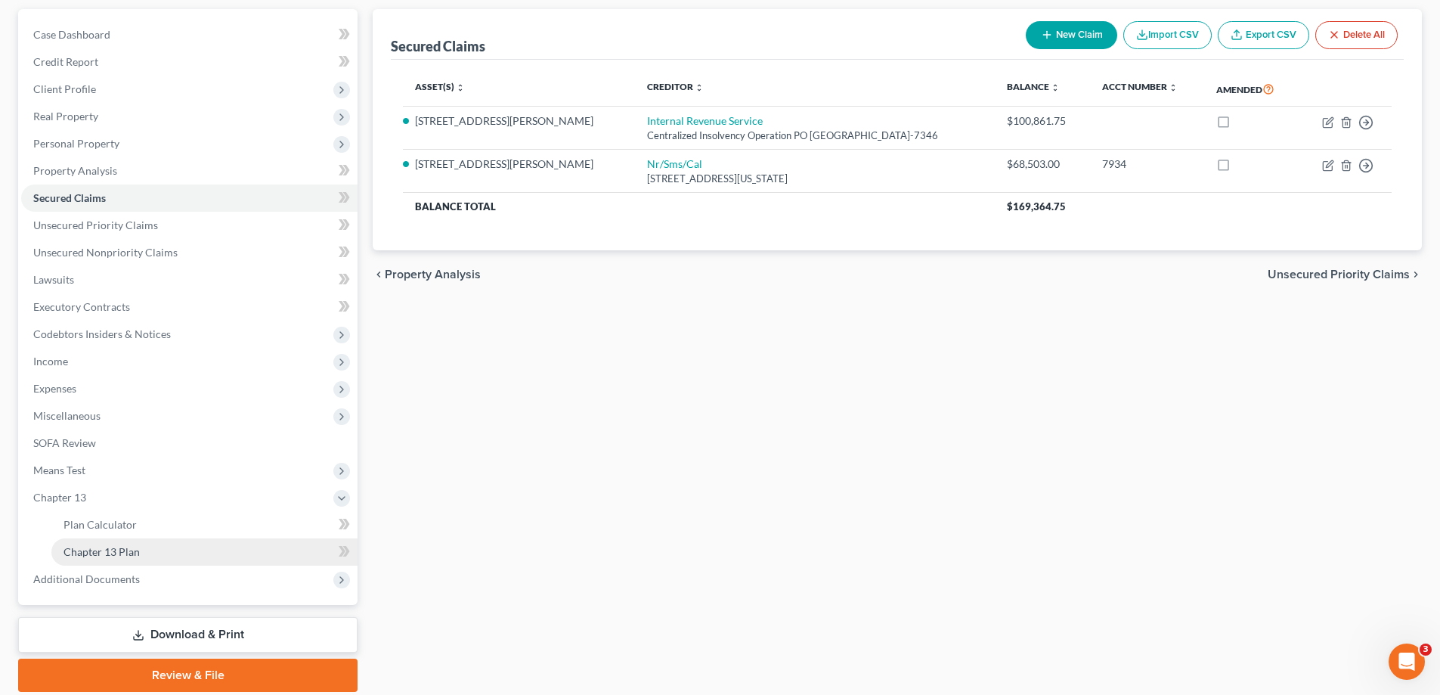
click at [150, 543] on link "Chapter 13 Plan" at bounding box center [204, 551] width 306 height 27
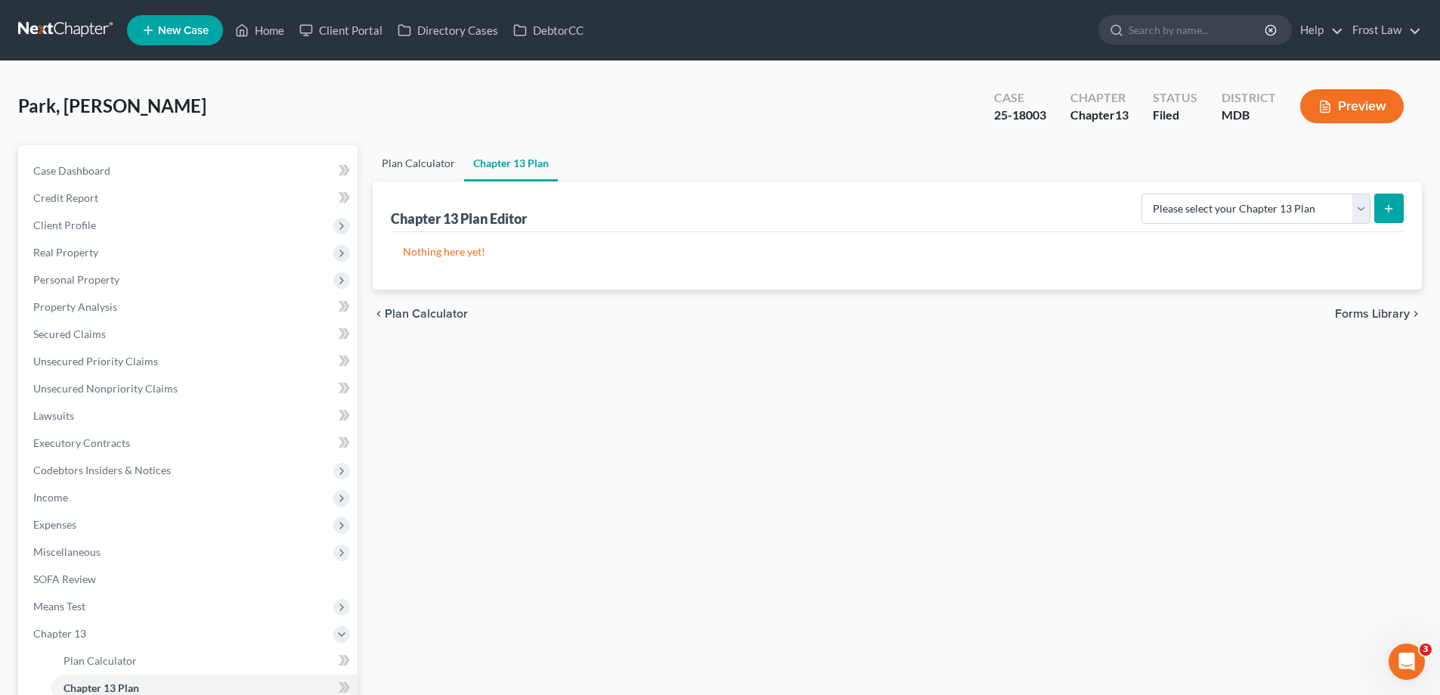
click at [420, 161] on link "Plan Calculator" at bounding box center [418, 163] width 91 height 36
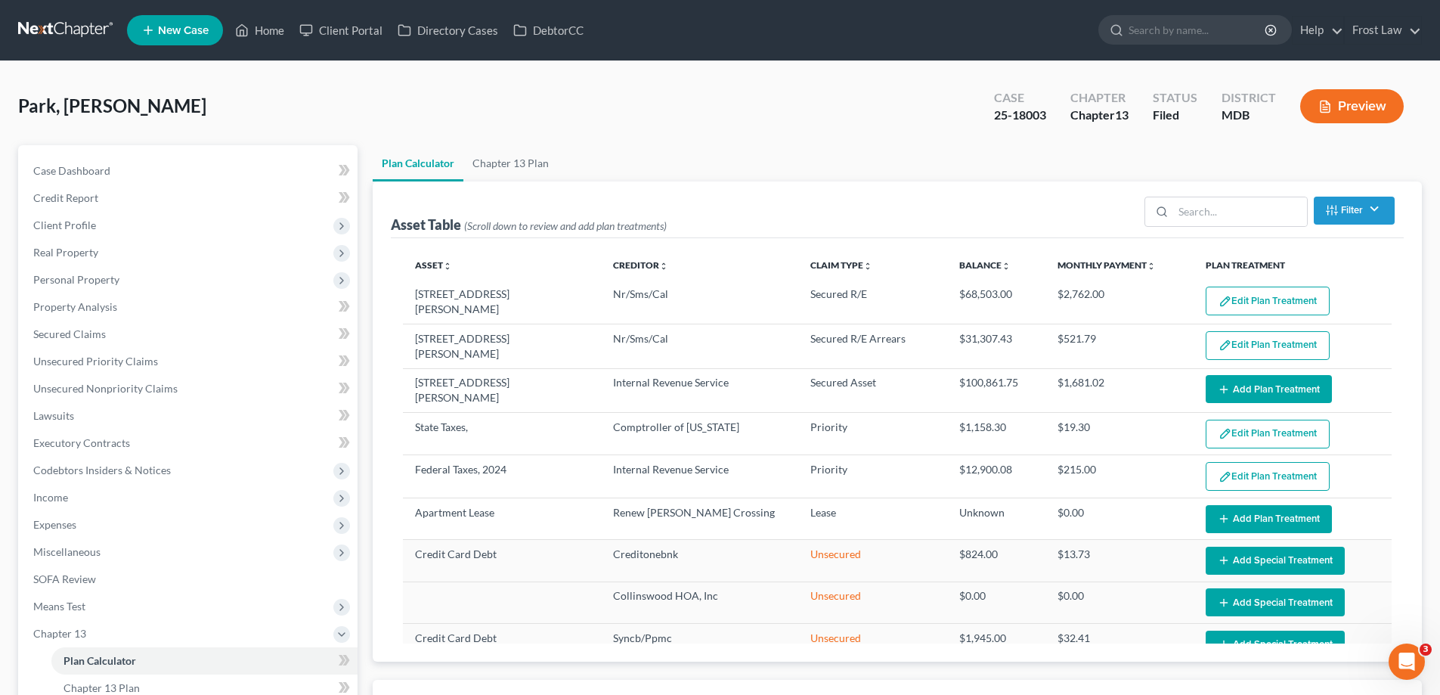
select select "59"
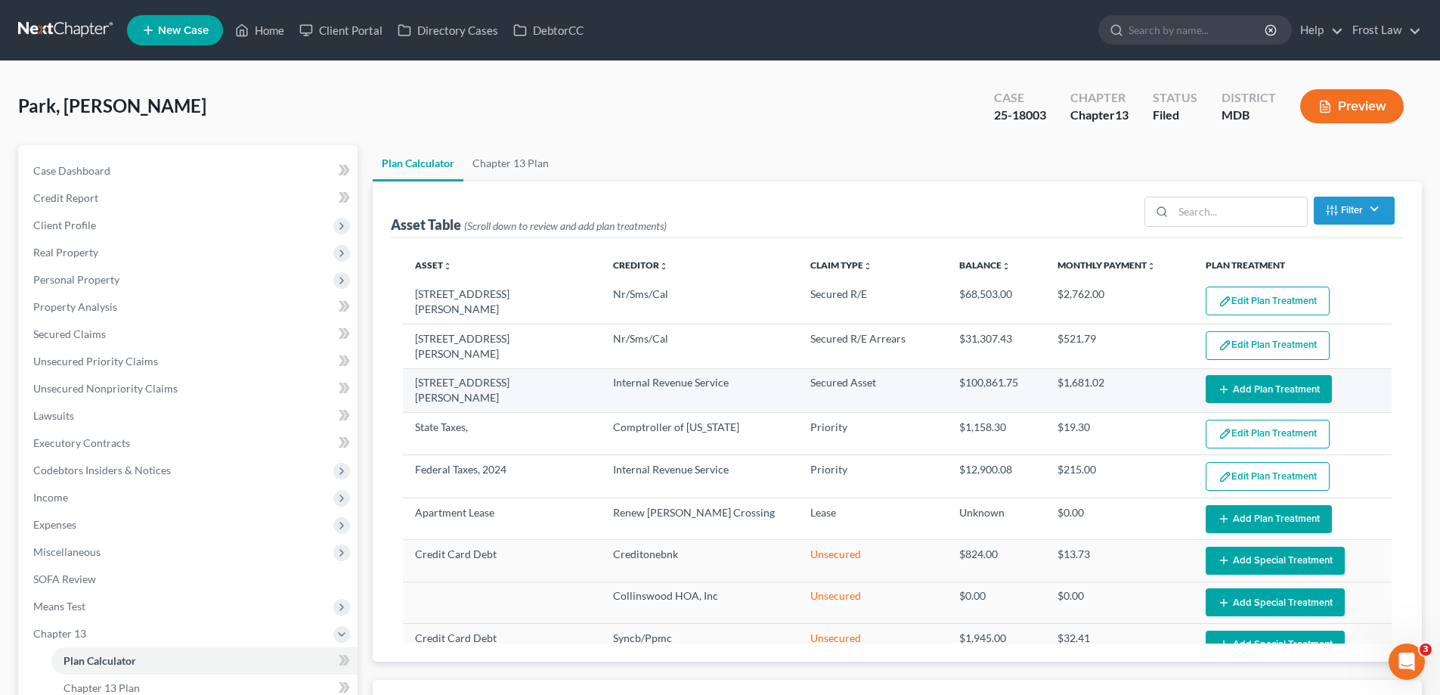
click at [1258, 376] on button "Add Plan Treatment" at bounding box center [1268, 389] width 126 height 28
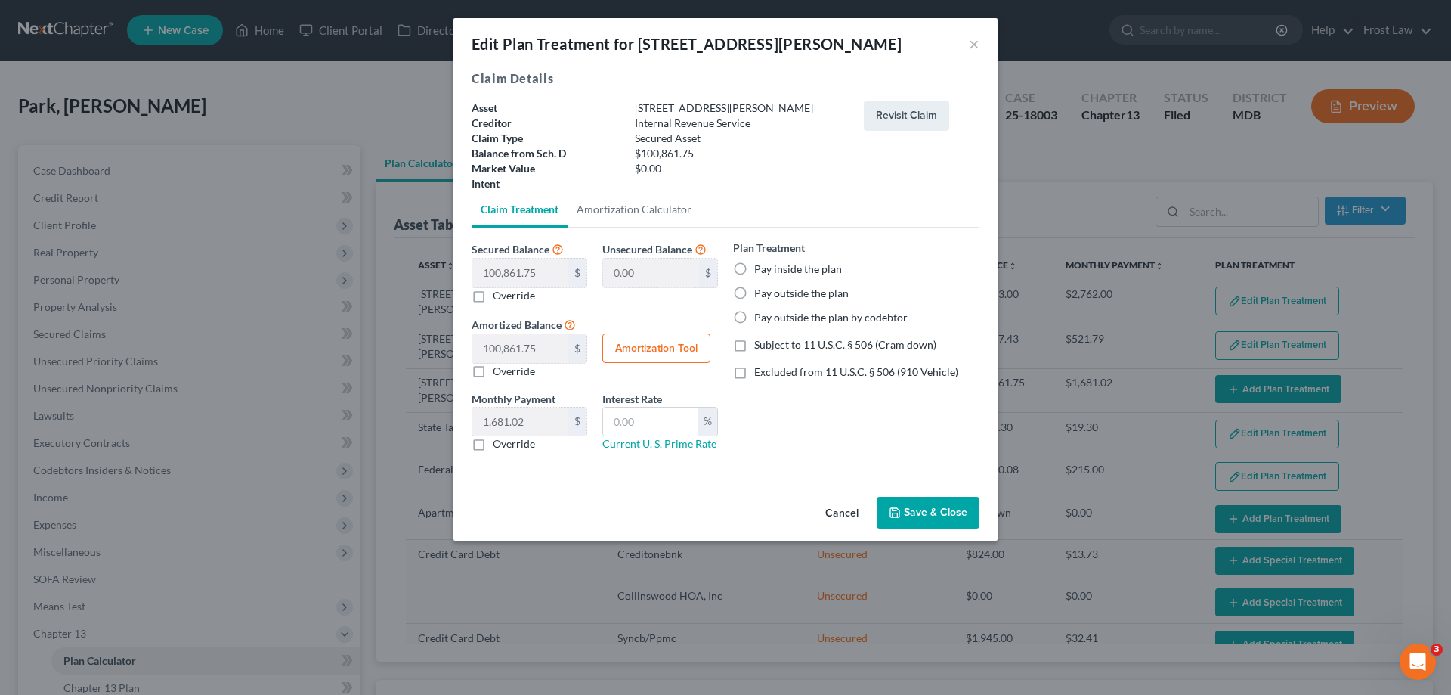
click at [754, 268] on label "Pay inside the plan" at bounding box center [798, 268] width 88 height 15
click at [760, 268] on input "Pay inside the plan" at bounding box center [765, 266] width 10 height 10
radio input "true"
click at [956, 518] on button "Save & Close" at bounding box center [928, 513] width 103 height 32
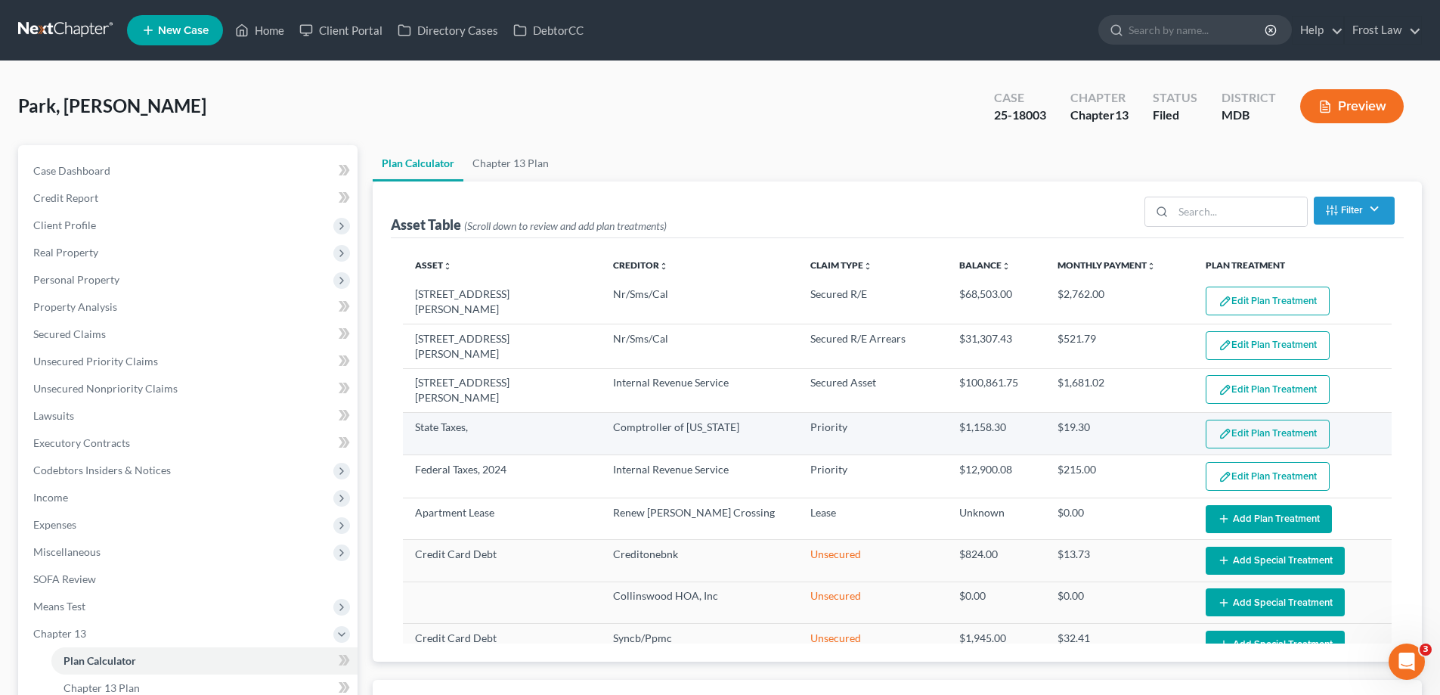
select select "59"
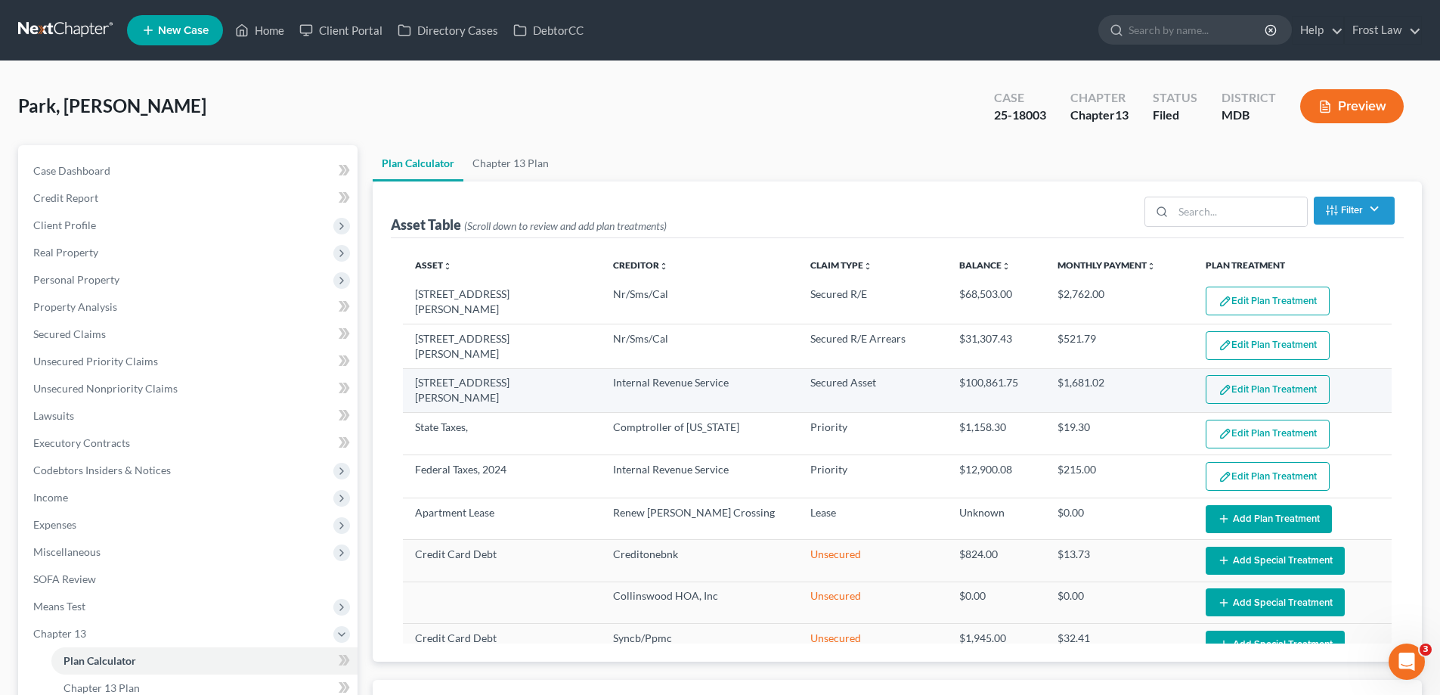
click at [1251, 385] on button "Edit Plan Treatment" at bounding box center [1267, 389] width 124 height 29
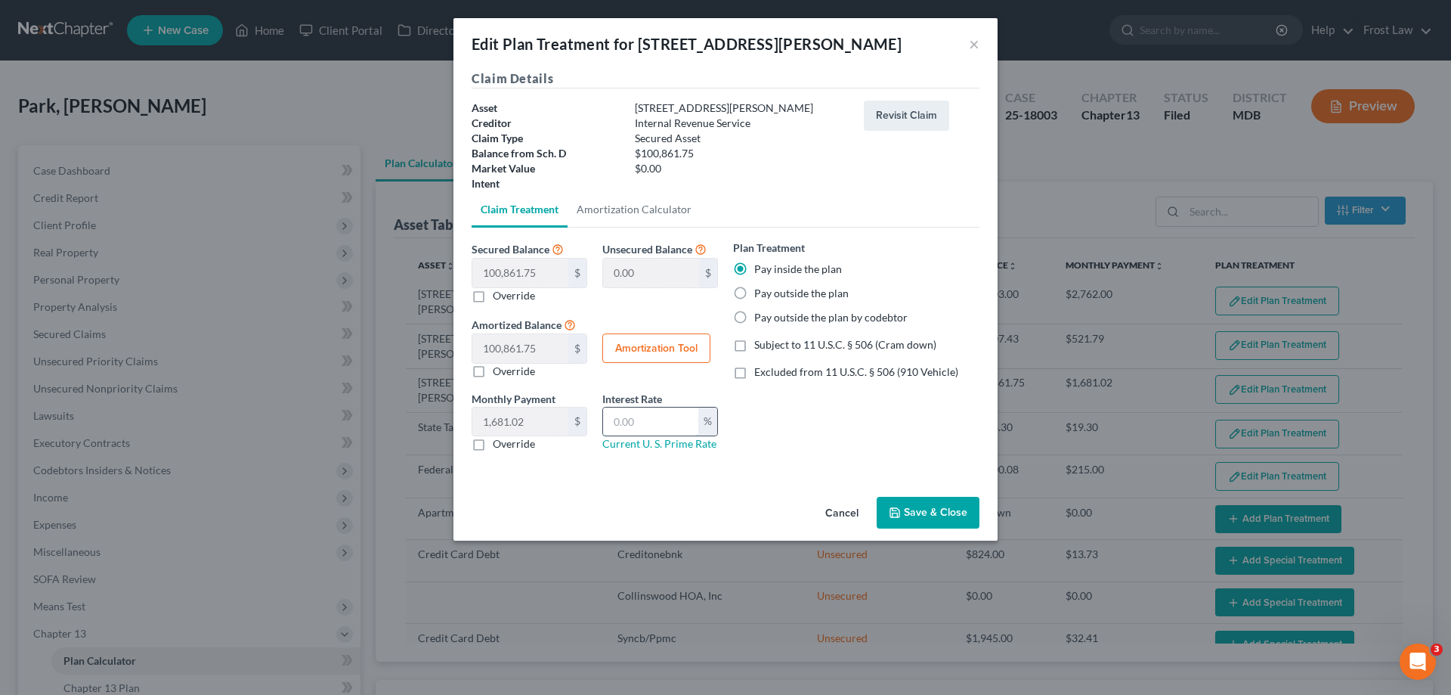
click at [634, 413] on input "text" at bounding box center [650, 421] width 95 height 29
type input "7.00"
click at [937, 521] on button "Save & Close" at bounding box center [928, 513] width 103 height 32
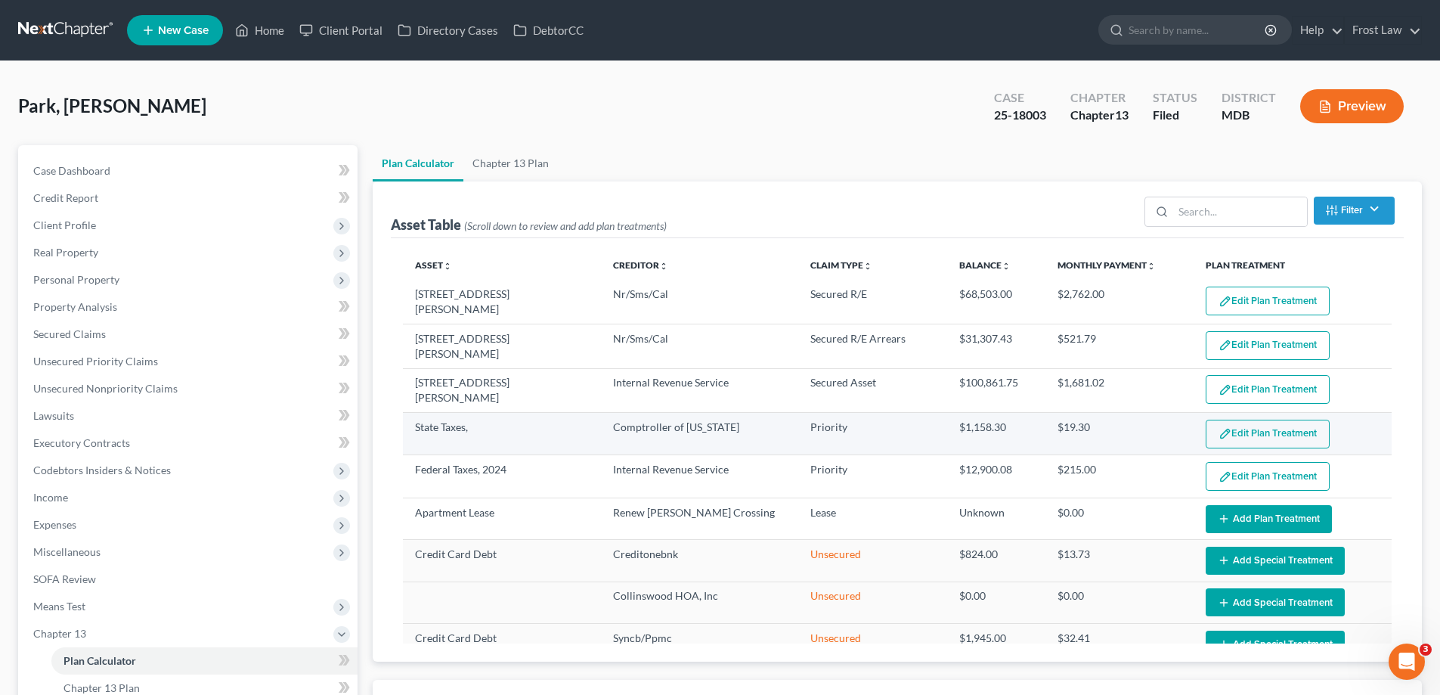
select select "59"
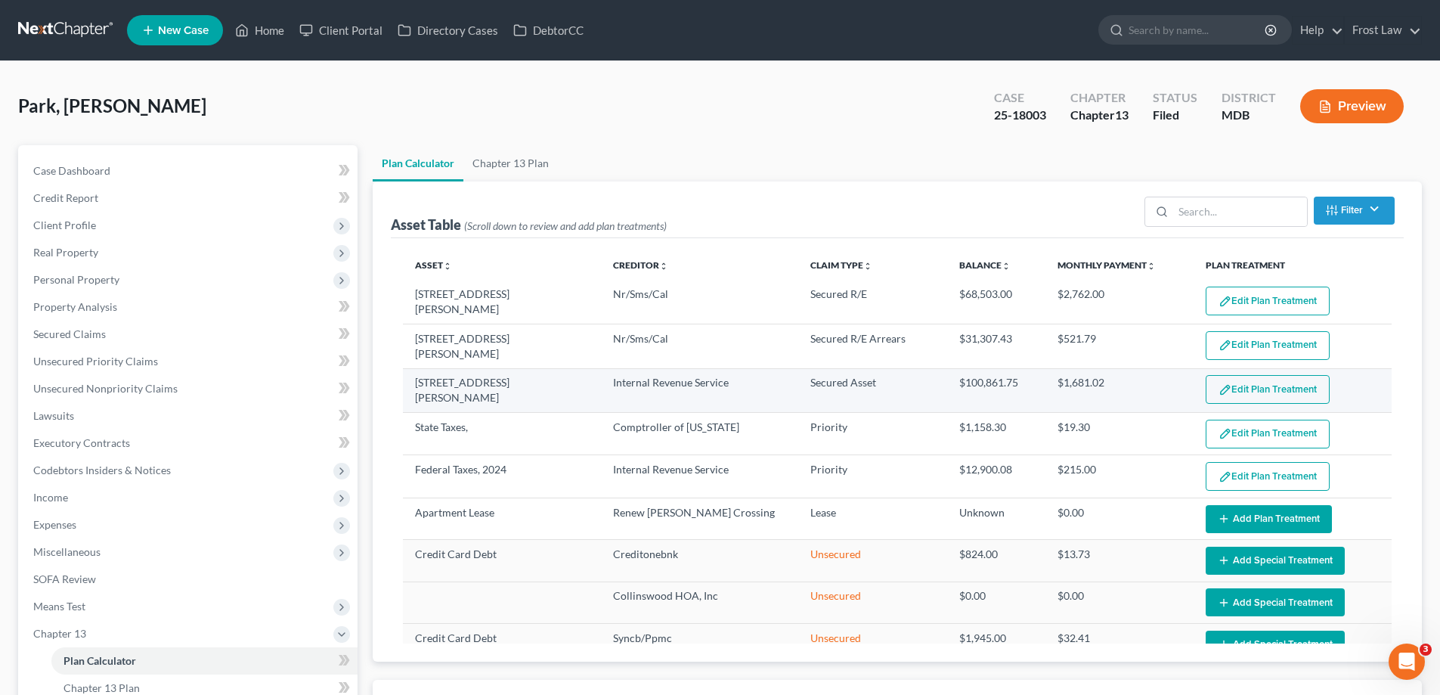
click at [1269, 382] on button "Edit Plan Treatment" at bounding box center [1267, 389] width 124 height 29
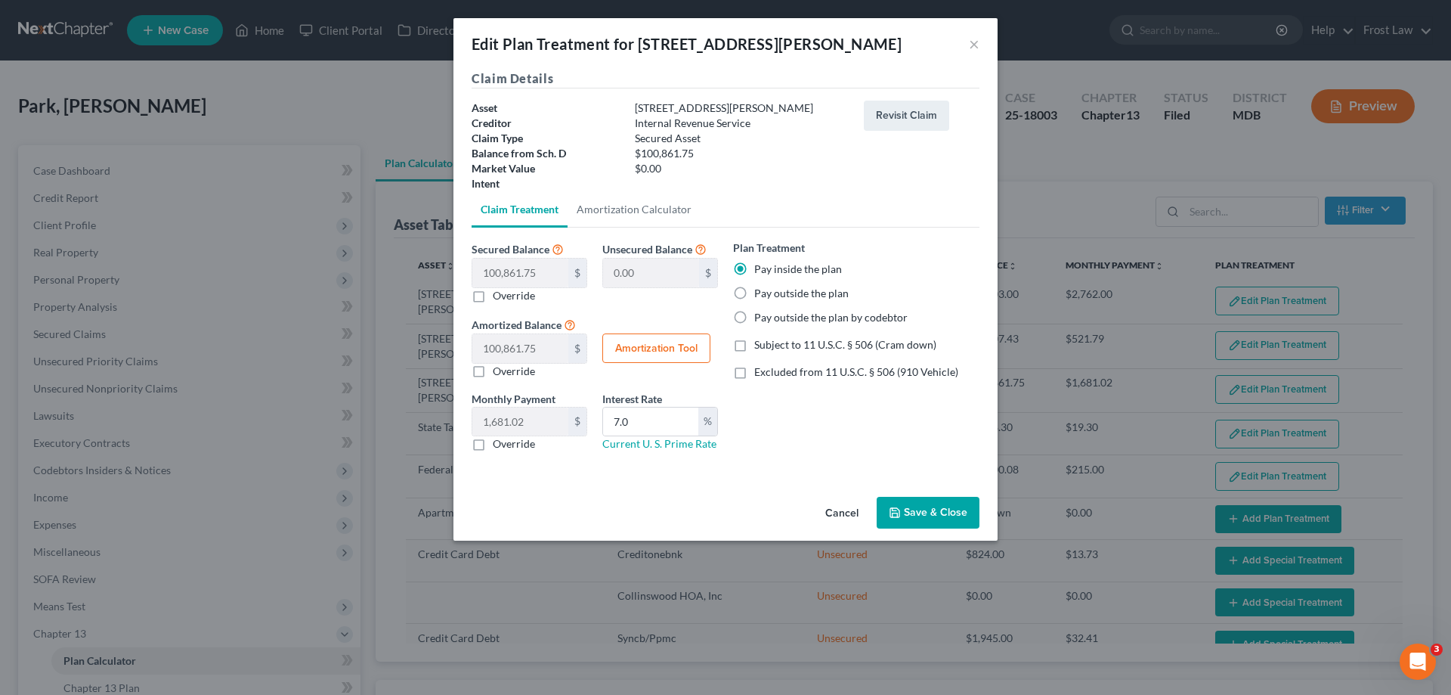
click at [911, 523] on button "Save & Close" at bounding box center [928, 513] width 103 height 32
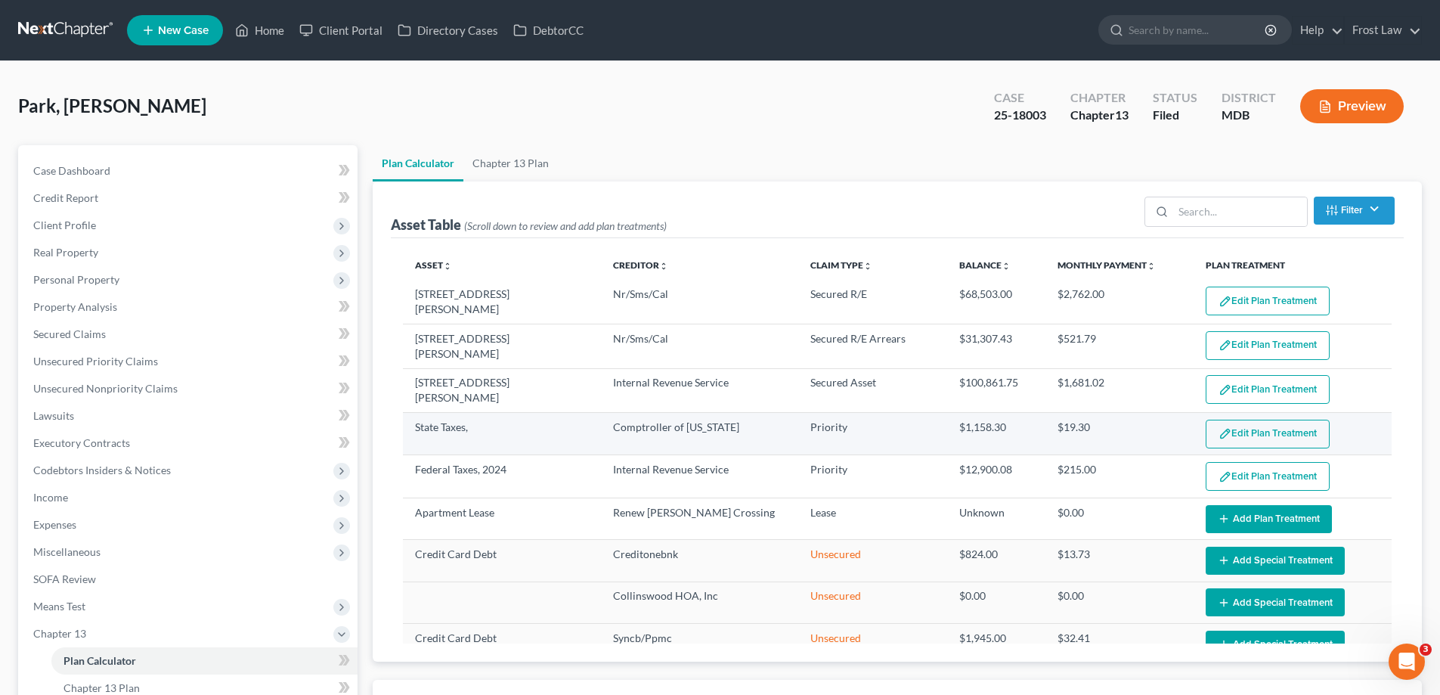
select select "59"
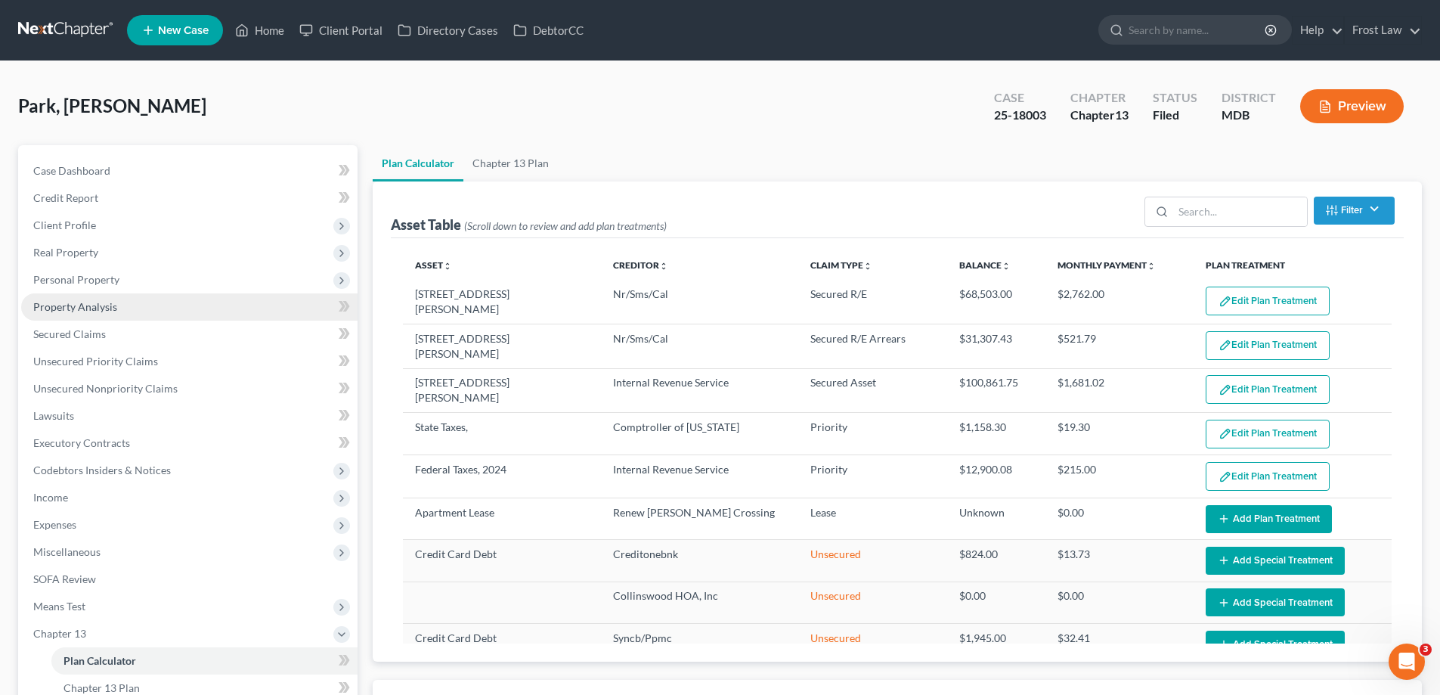
click at [132, 304] on link "Property Analysis" at bounding box center [189, 306] width 336 height 27
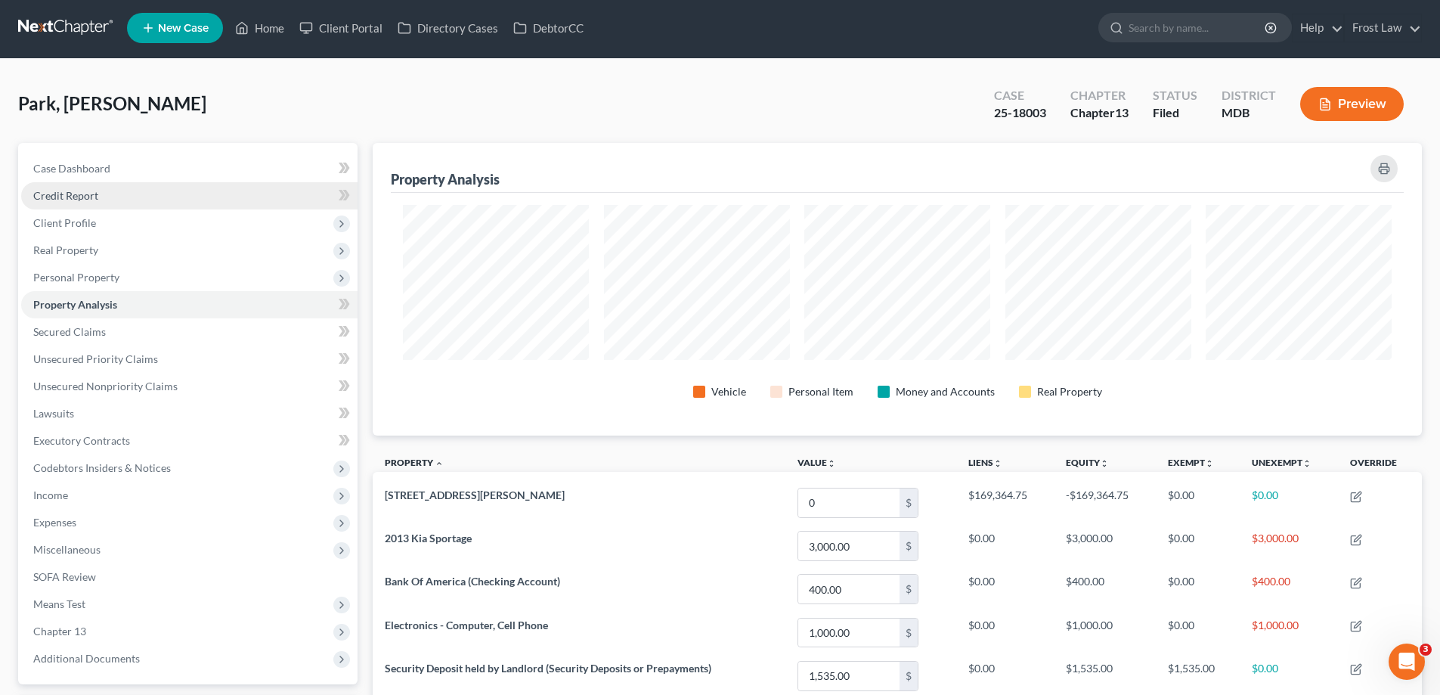
scroll to position [2, 0]
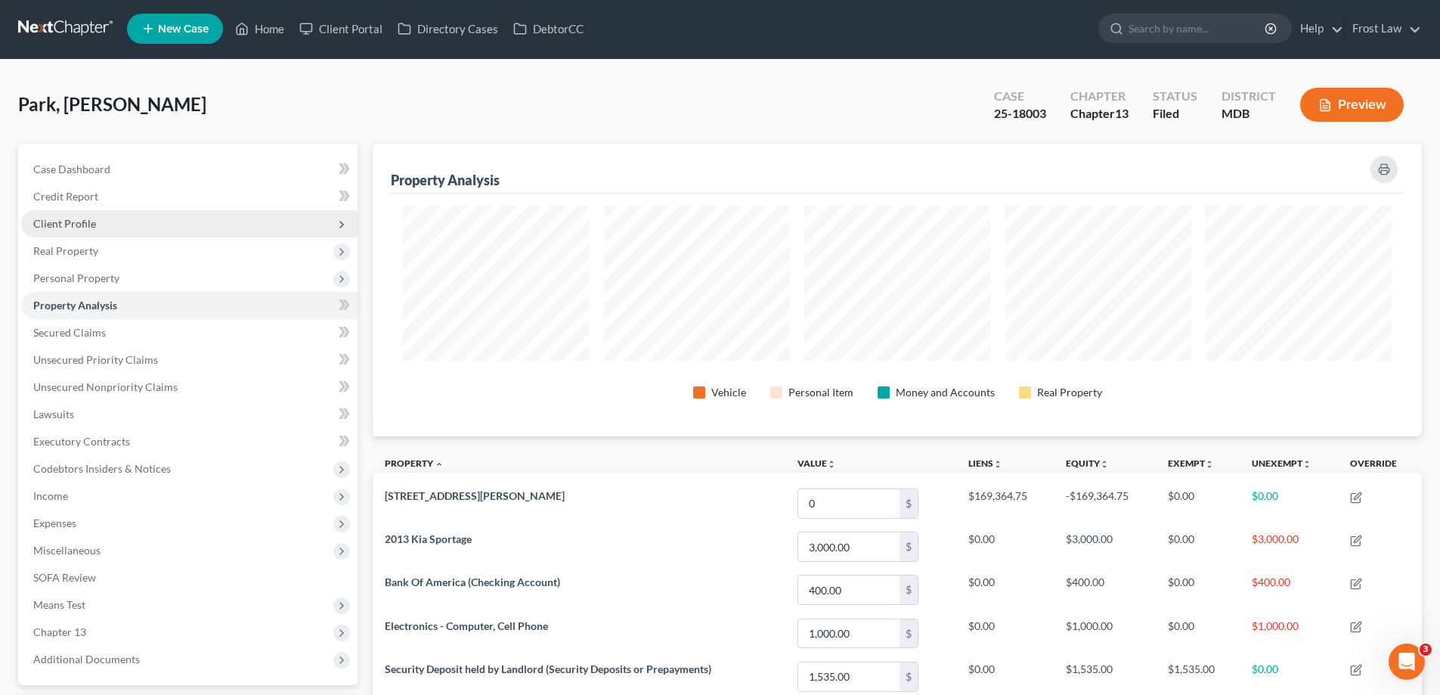
click at [76, 227] on span "Client Profile" at bounding box center [64, 223] width 63 height 13
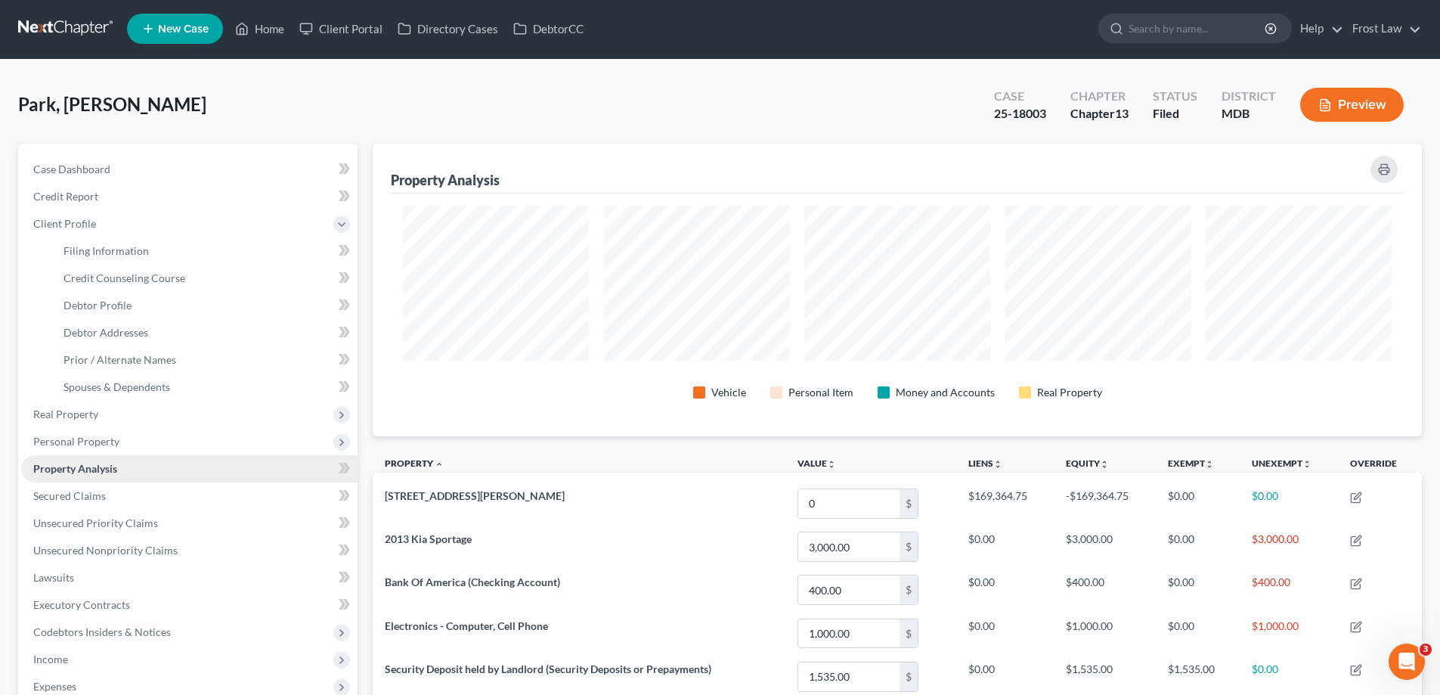
click at [93, 421] on span "Real Property" at bounding box center [189, 414] width 336 height 27
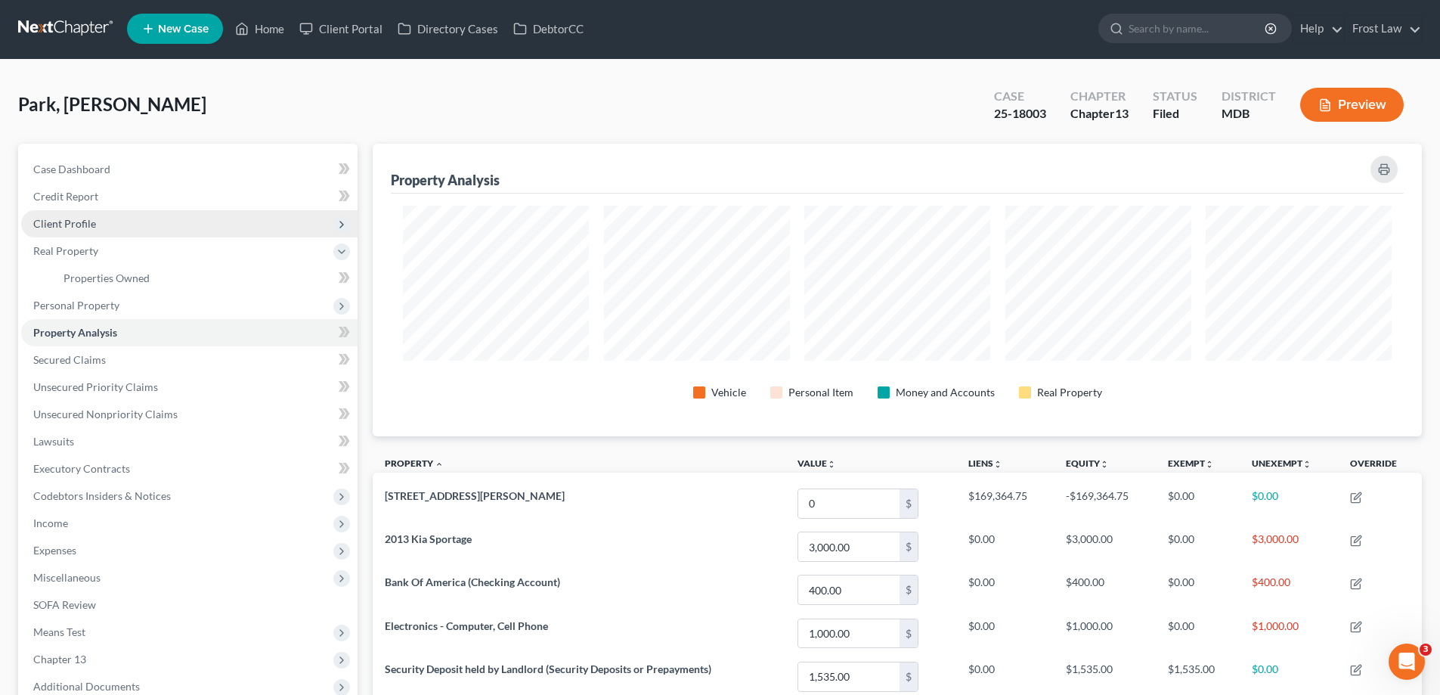
click at [98, 224] on span "Client Profile" at bounding box center [189, 223] width 336 height 27
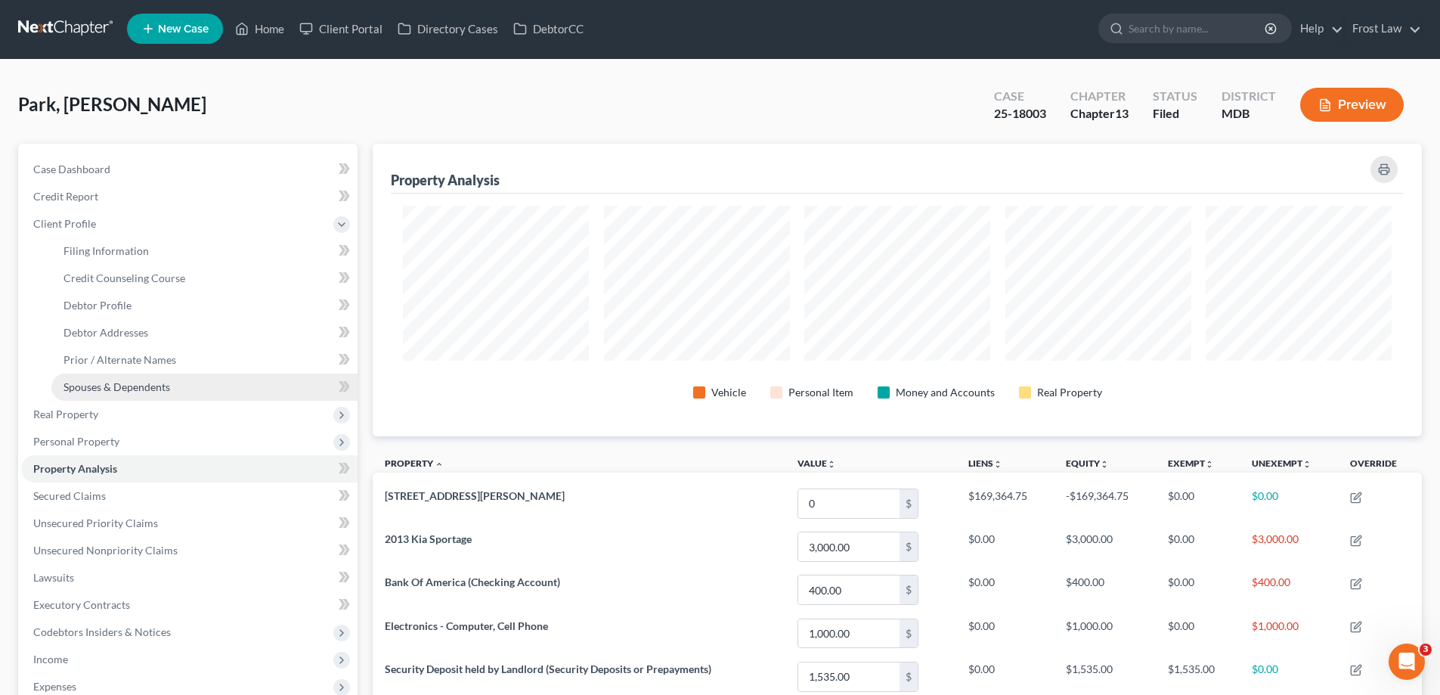
click at [143, 394] on link "Spouses & Dependents" at bounding box center [204, 386] width 306 height 27
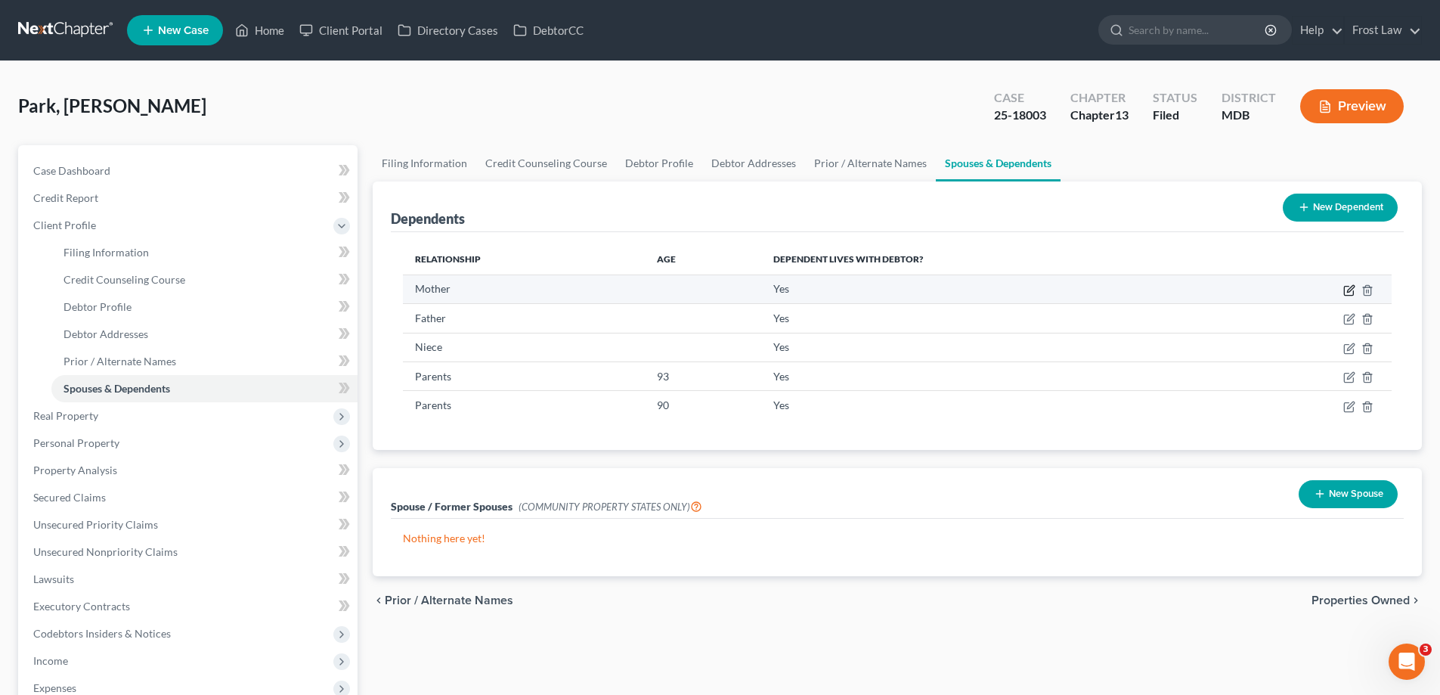
click at [1344, 286] on icon "button" at bounding box center [1348, 290] width 9 height 9
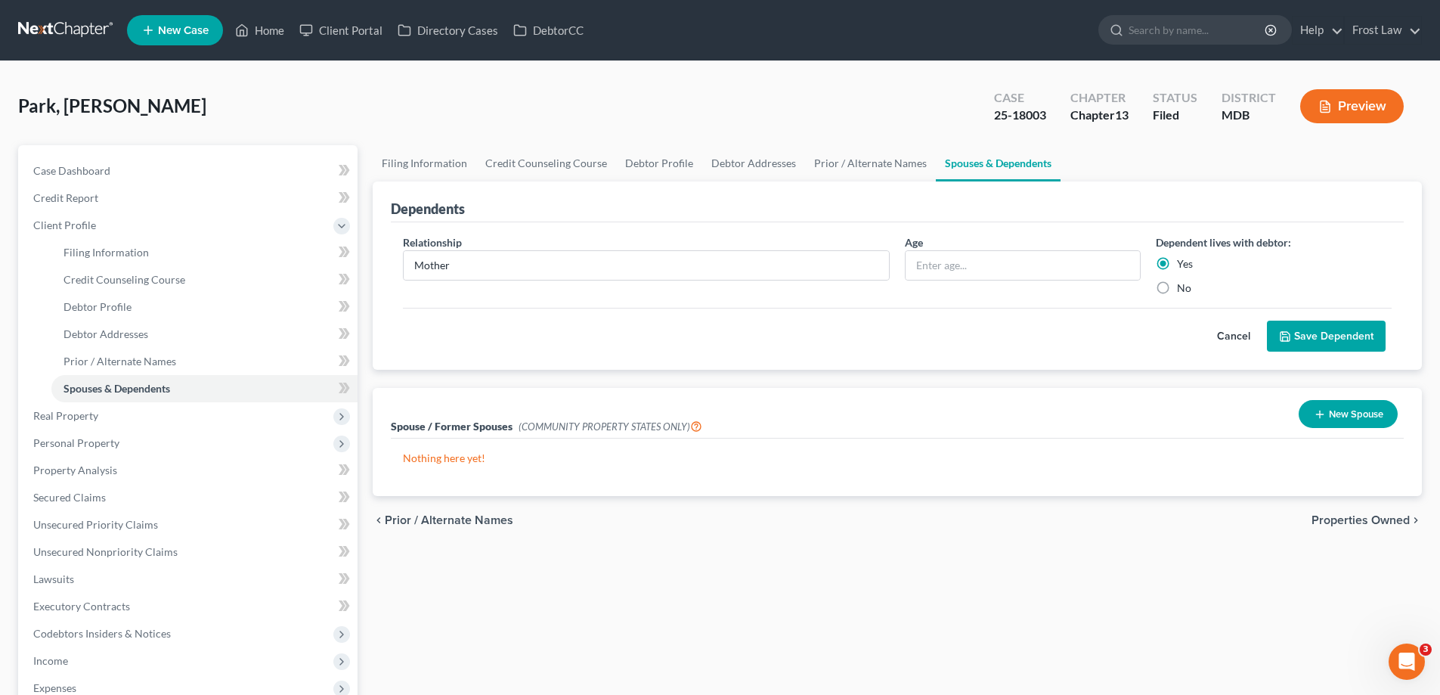
click at [1236, 342] on button "Cancel" at bounding box center [1233, 336] width 67 height 30
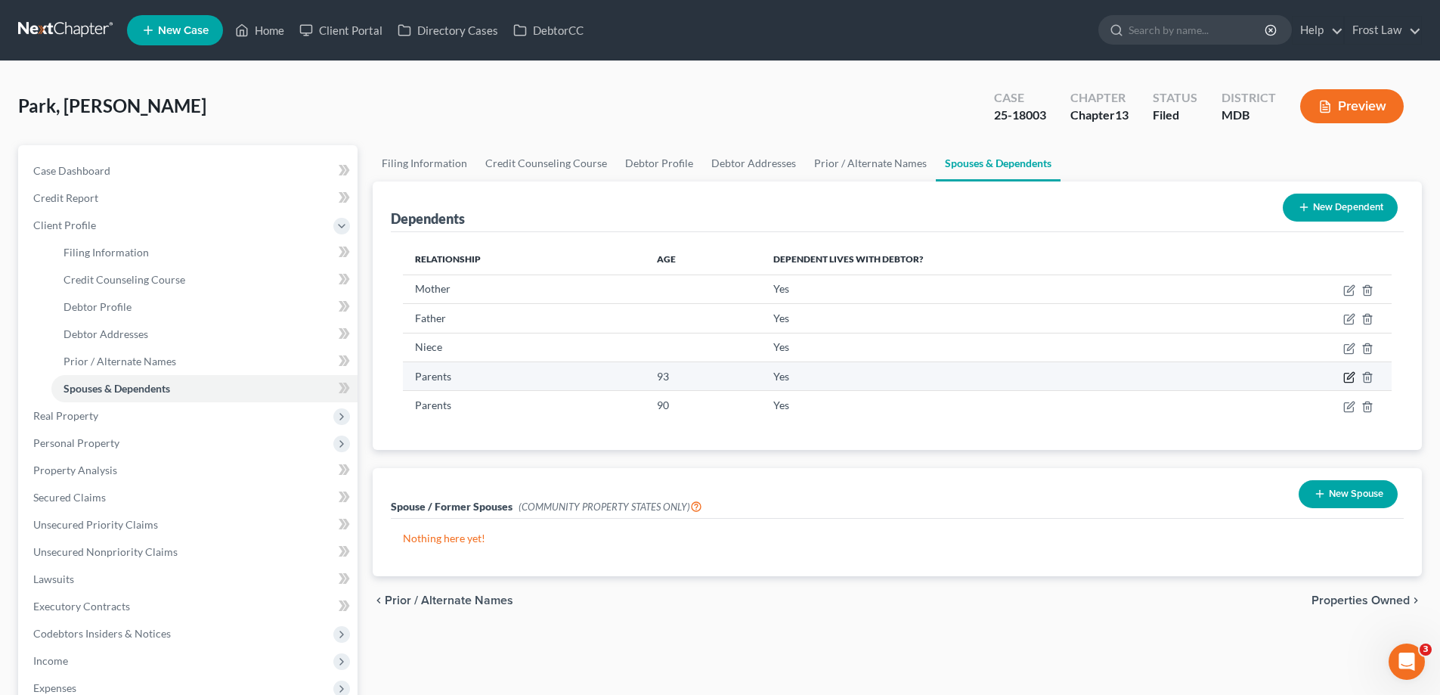
click at [1350, 378] on icon "button" at bounding box center [1350, 375] width 7 height 7
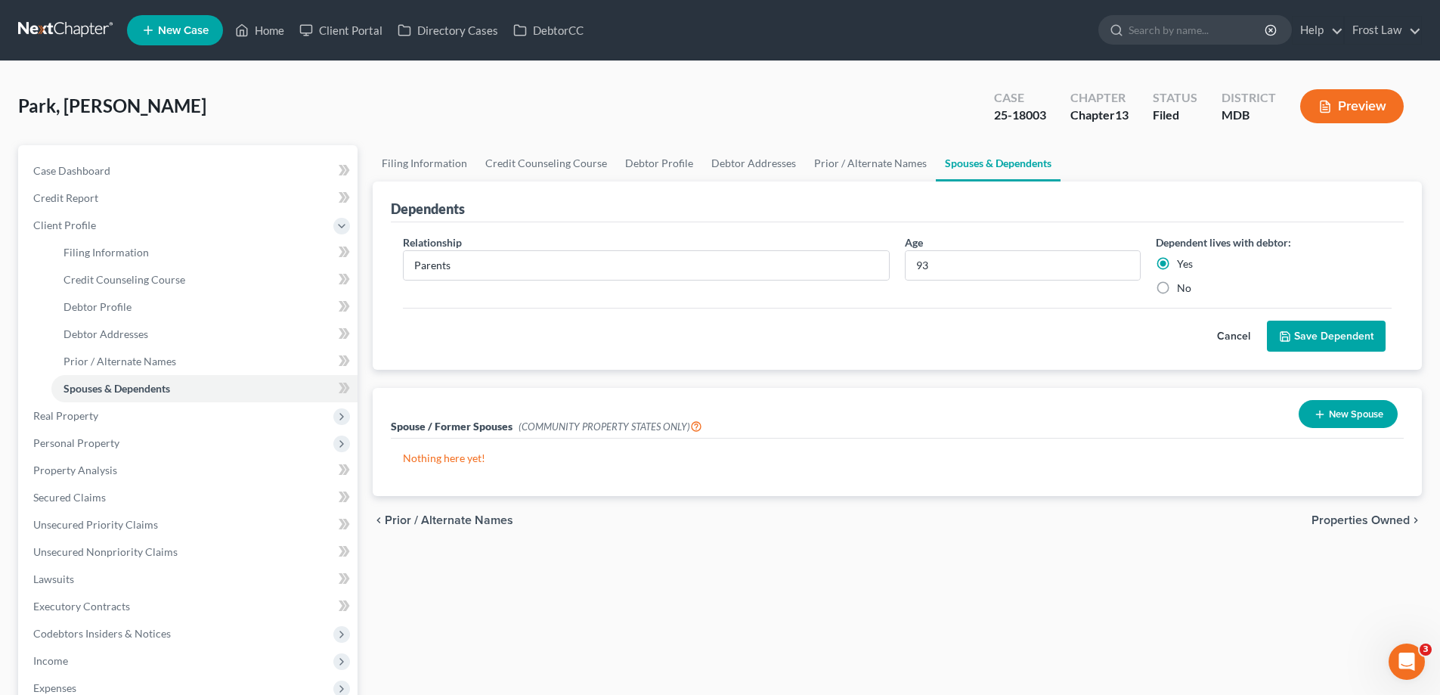
click at [1251, 347] on button "Cancel" at bounding box center [1233, 336] width 67 height 30
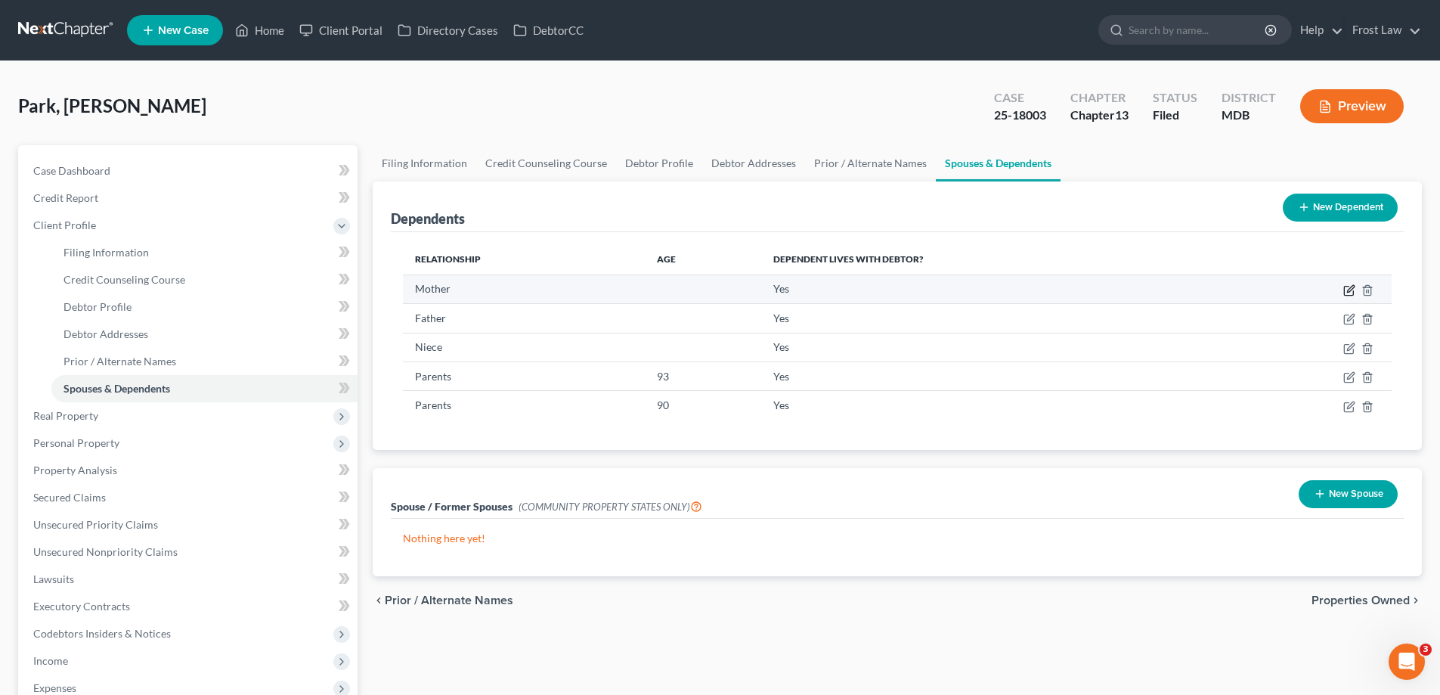
click at [1346, 291] on icon "button" at bounding box center [1349, 290] width 12 height 12
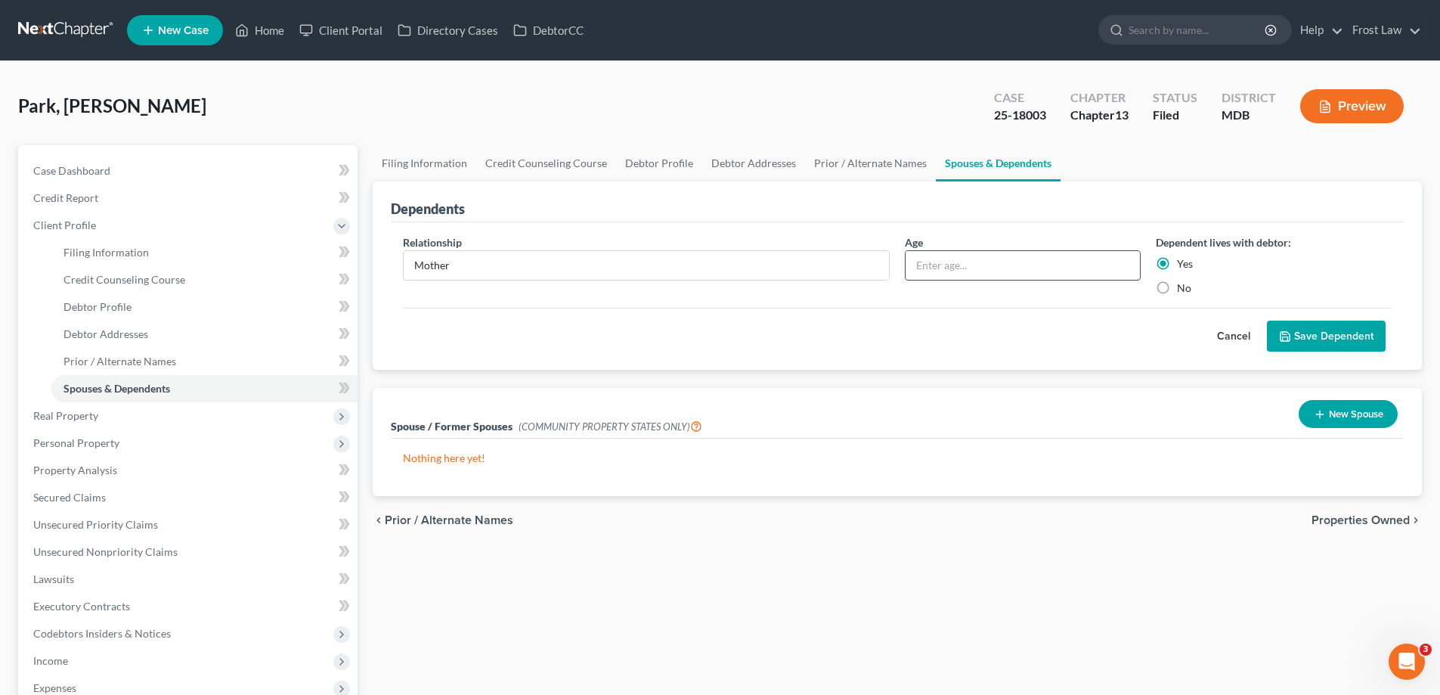
click at [995, 257] on input "text" at bounding box center [1022, 265] width 234 height 29
type input "90"
click at [1326, 326] on button "Save Dependent" at bounding box center [1326, 336] width 119 height 32
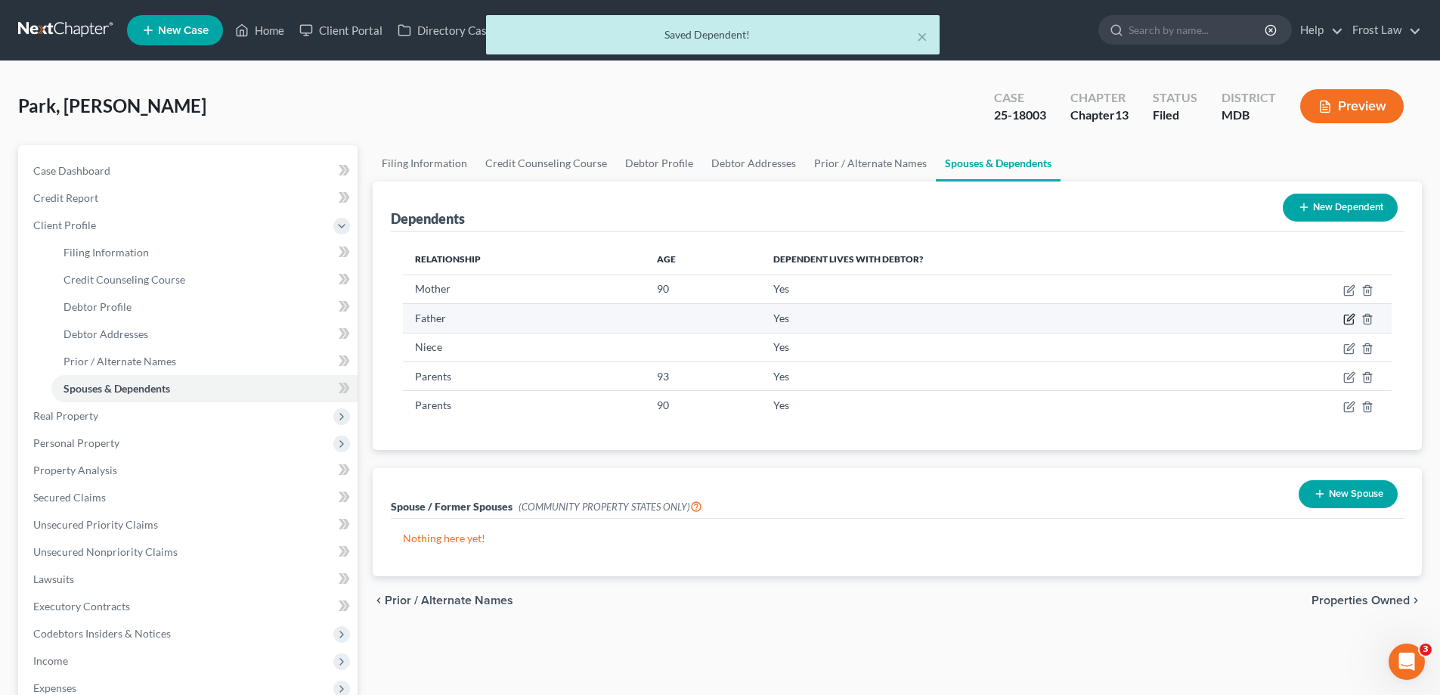
click at [1347, 318] on icon "button" at bounding box center [1349, 319] width 12 height 12
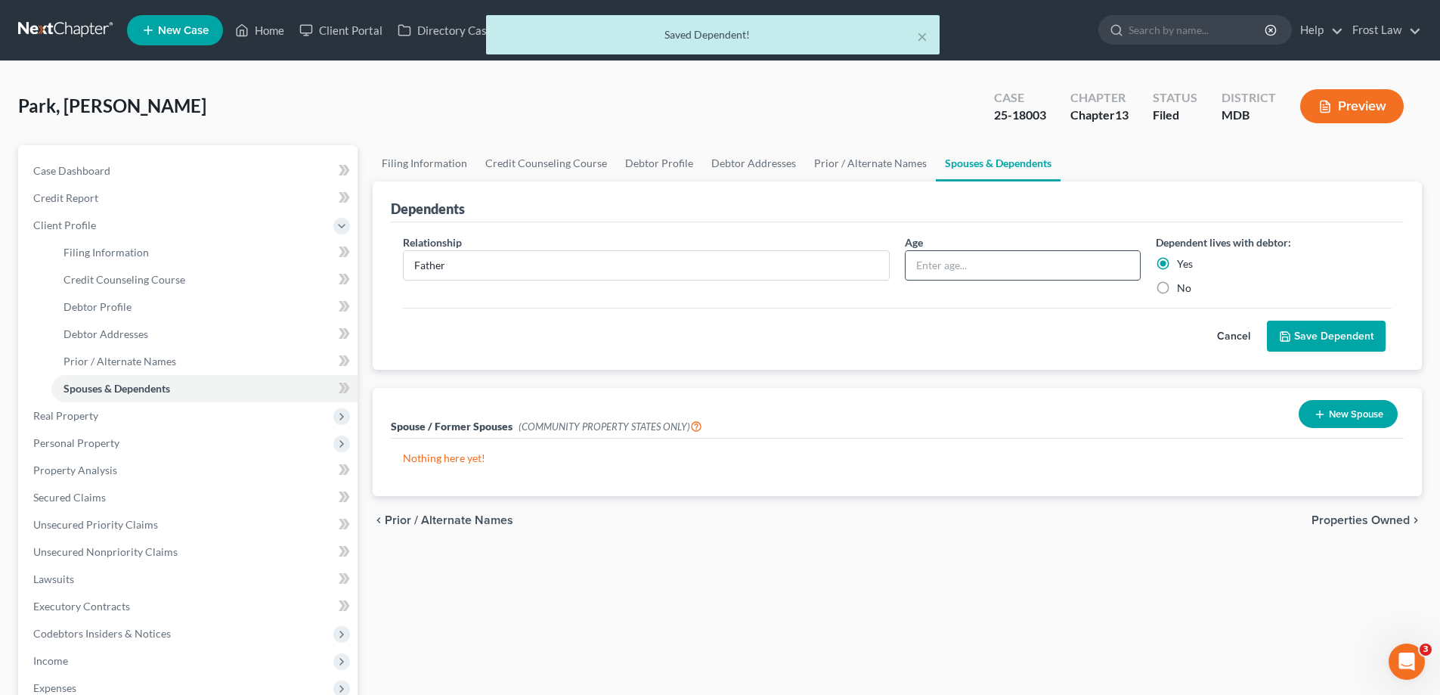
click at [1041, 270] on input "text" at bounding box center [1022, 265] width 234 height 29
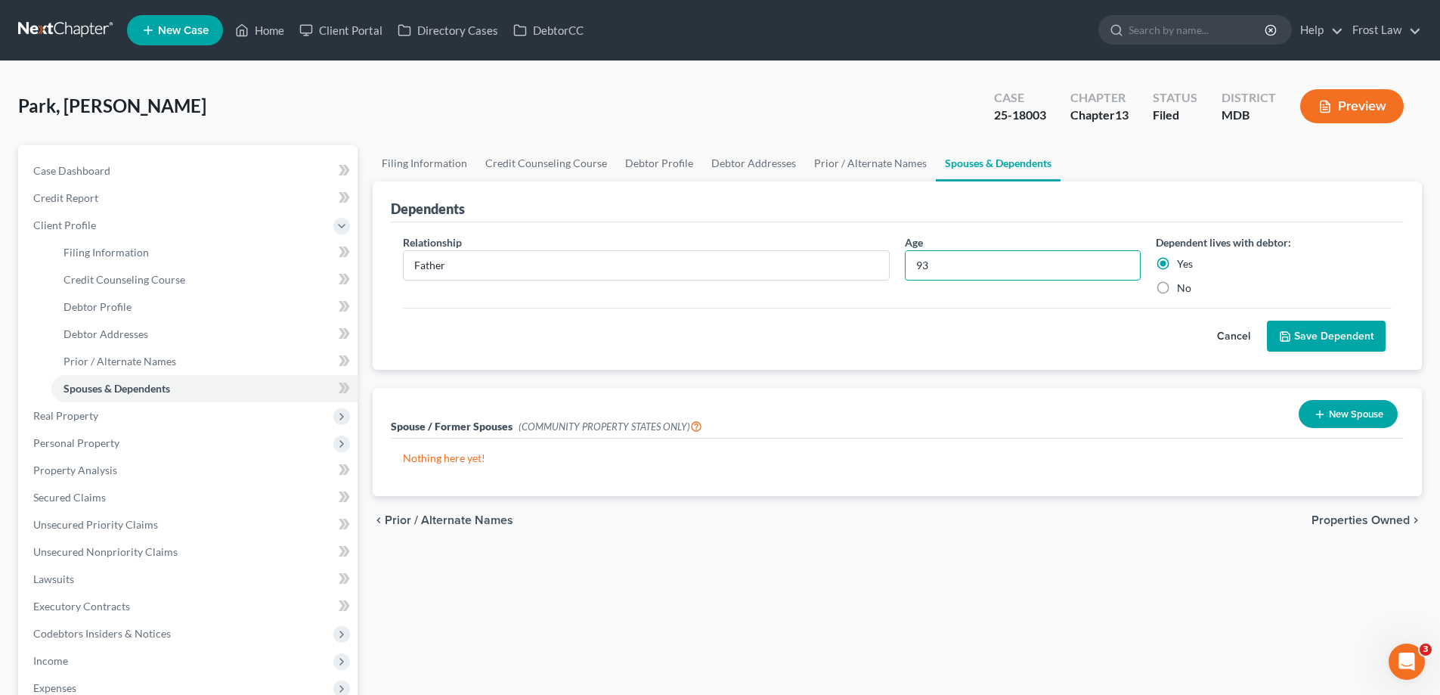
type input "93"
click at [1354, 333] on button "Save Dependent" at bounding box center [1326, 336] width 119 height 32
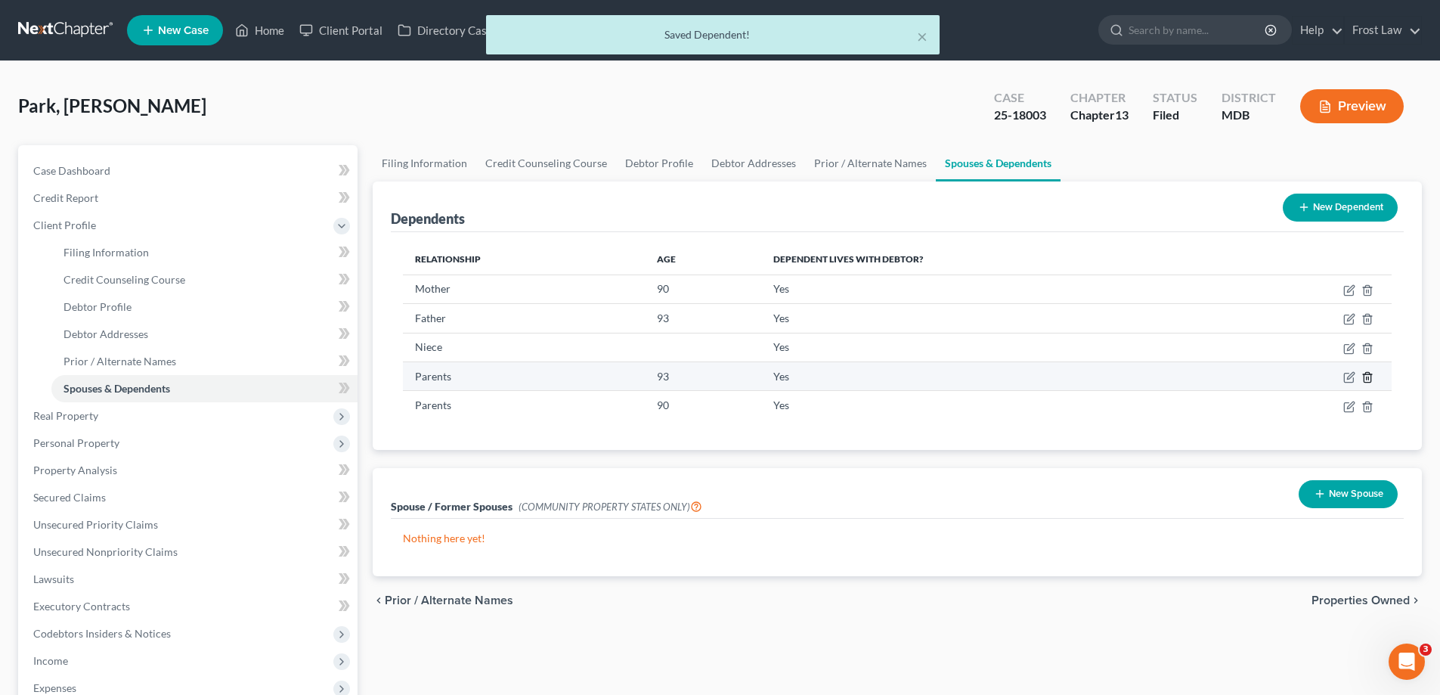
click at [1365, 381] on icon "button" at bounding box center [1367, 377] width 12 height 12
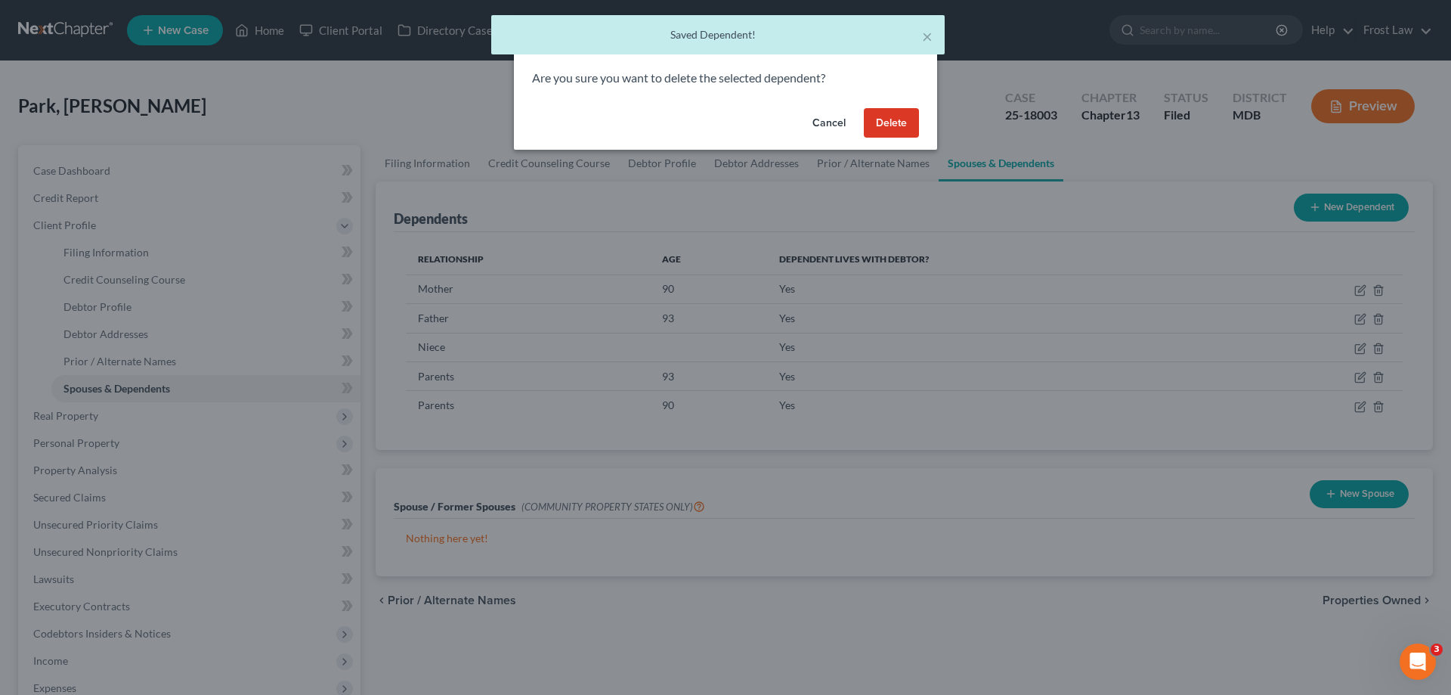
click at [890, 133] on button "Delete" at bounding box center [891, 123] width 55 height 30
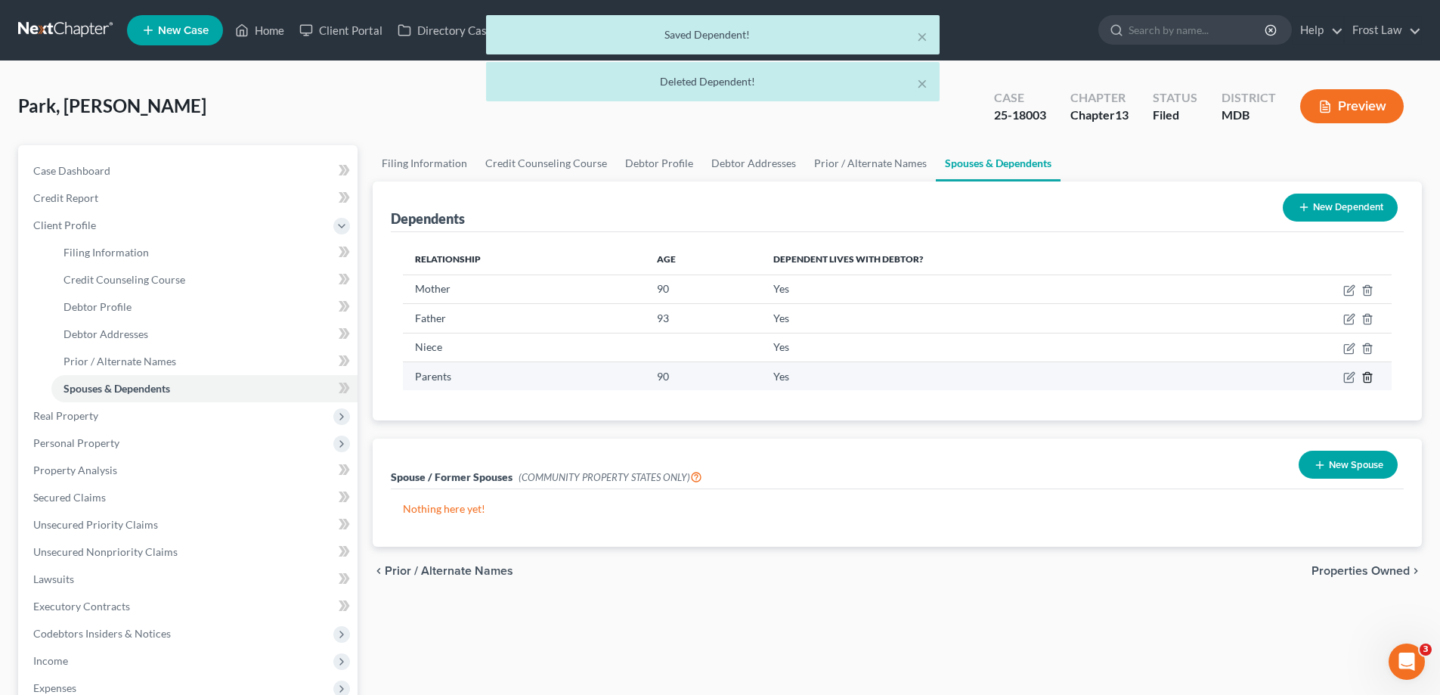
click at [1362, 377] on icon "button" at bounding box center [1367, 377] width 12 height 12
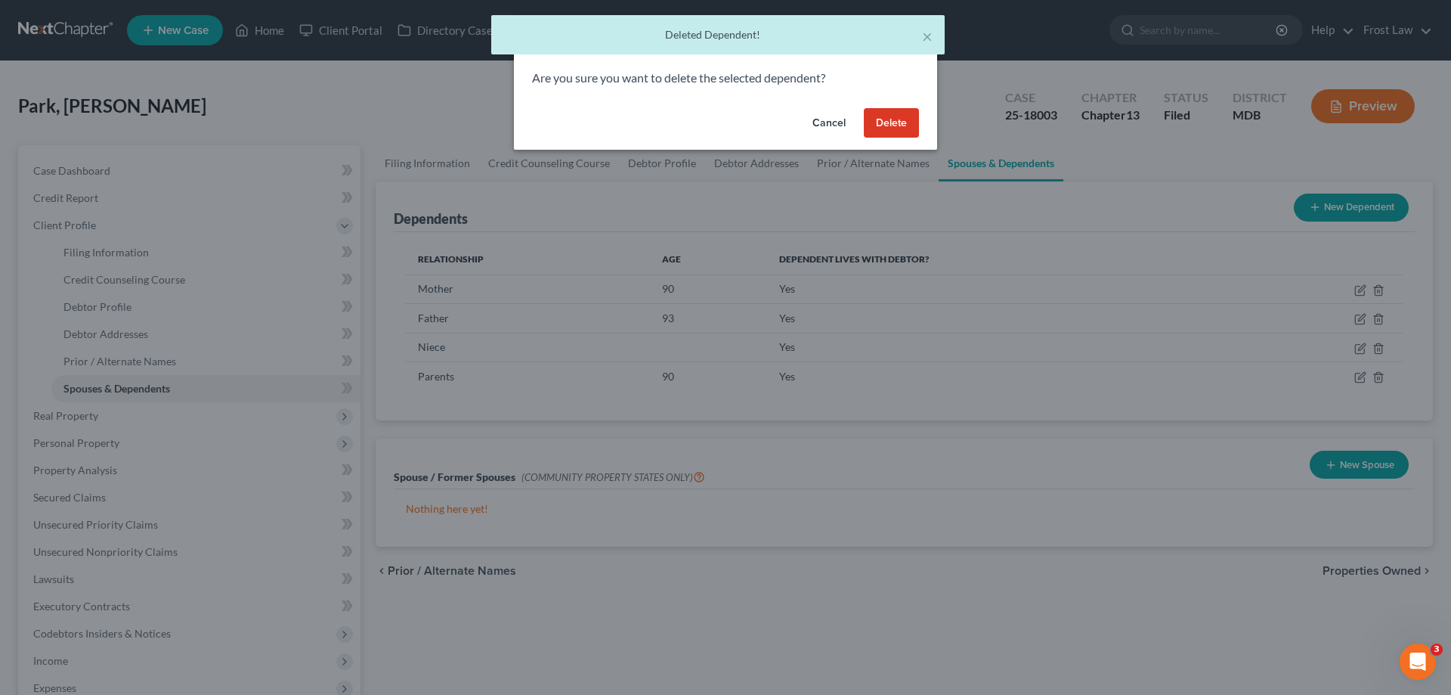
click at [895, 122] on button "Delete" at bounding box center [891, 123] width 55 height 30
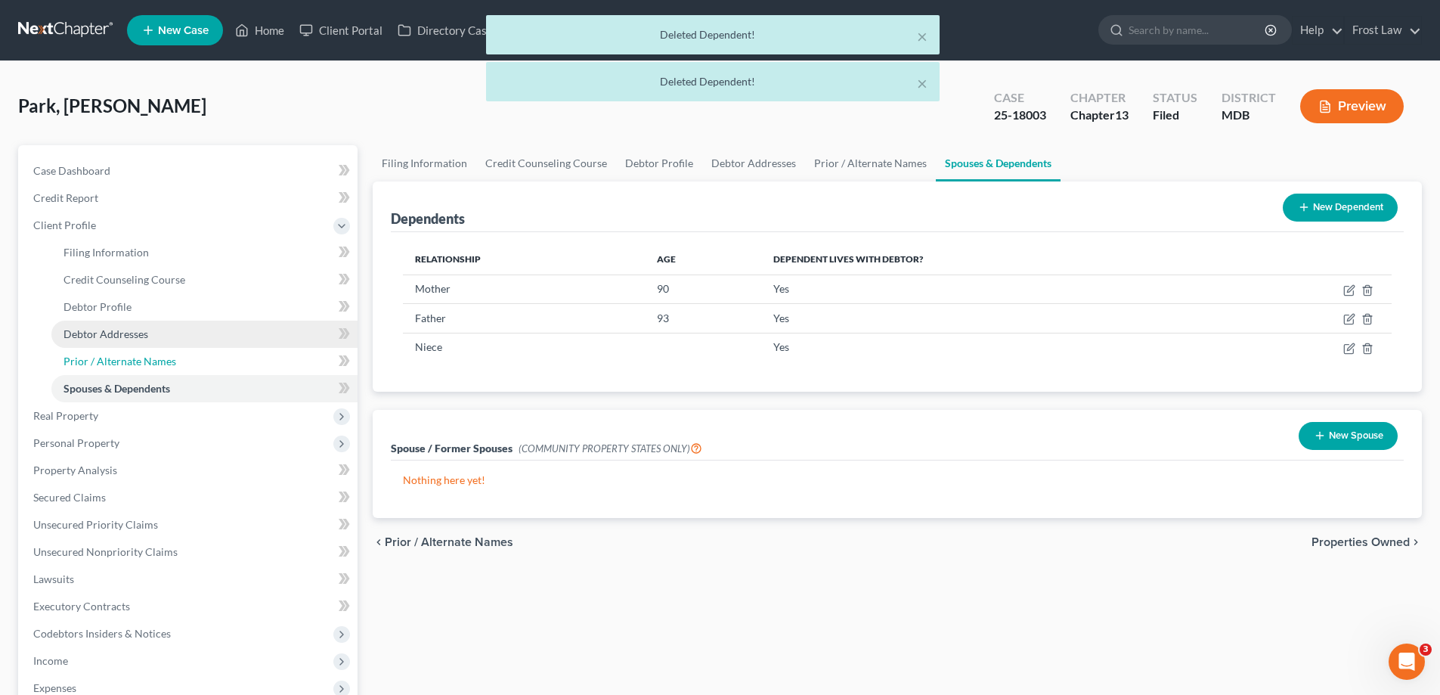
click at [165, 363] on span "Prior / Alternate Names" at bounding box center [119, 360] width 113 height 13
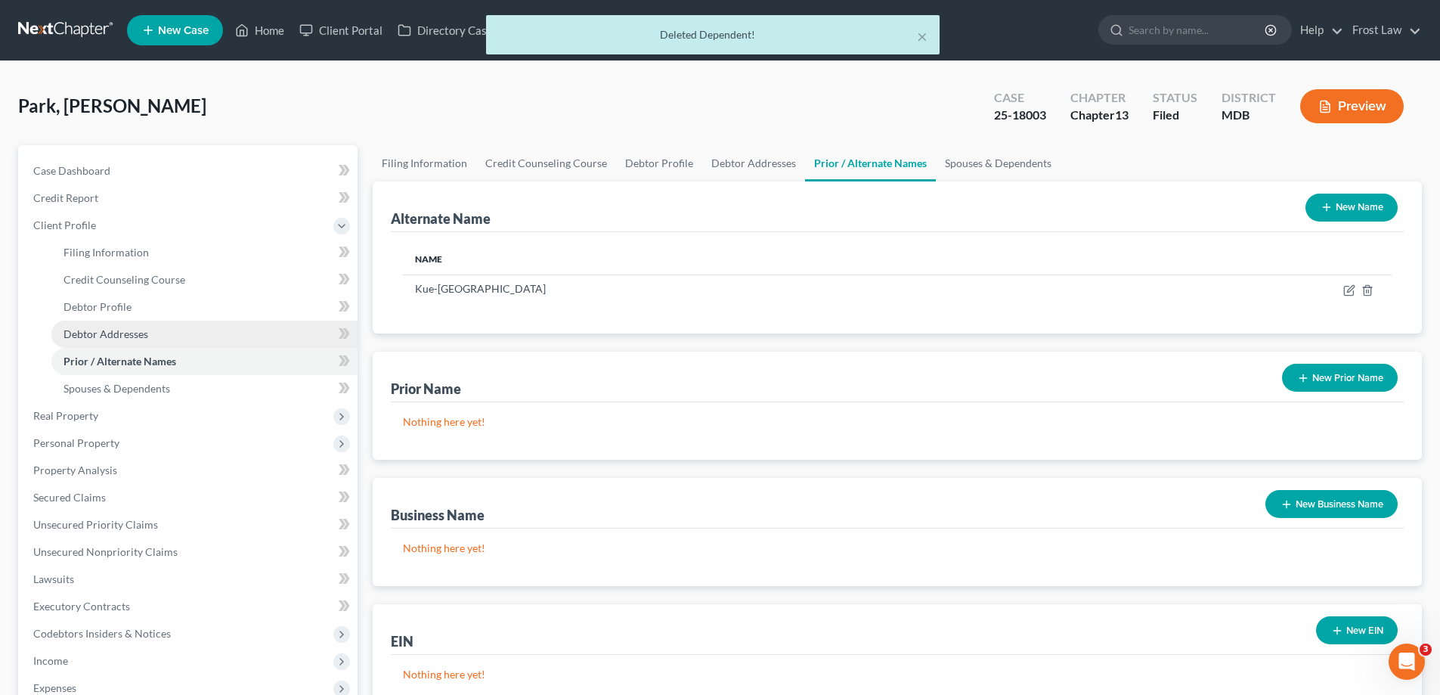
click at [168, 345] on link "Debtor Addresses" at bounding box center [204, 333] width 306 height 27
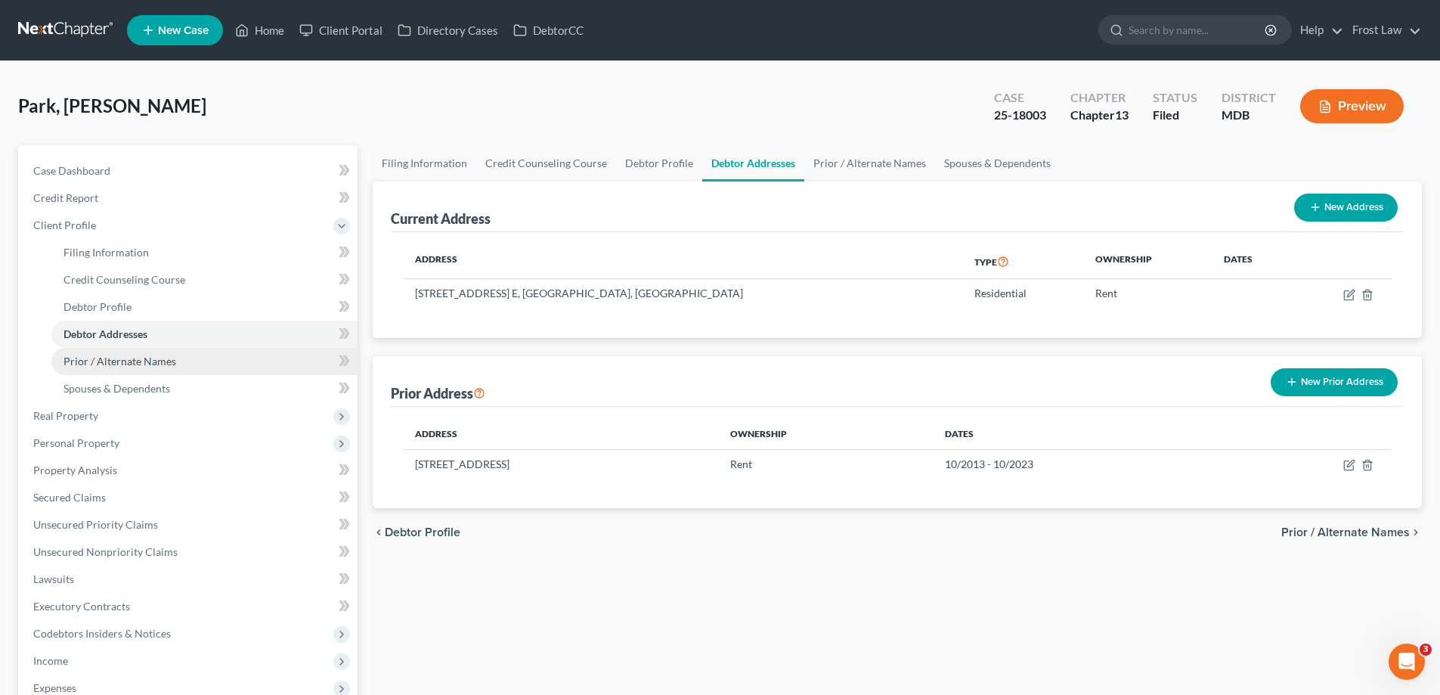
click at [180, 367] on link "Prior / Alternate Names" at bounding box center [204, 361] width 306 height 27
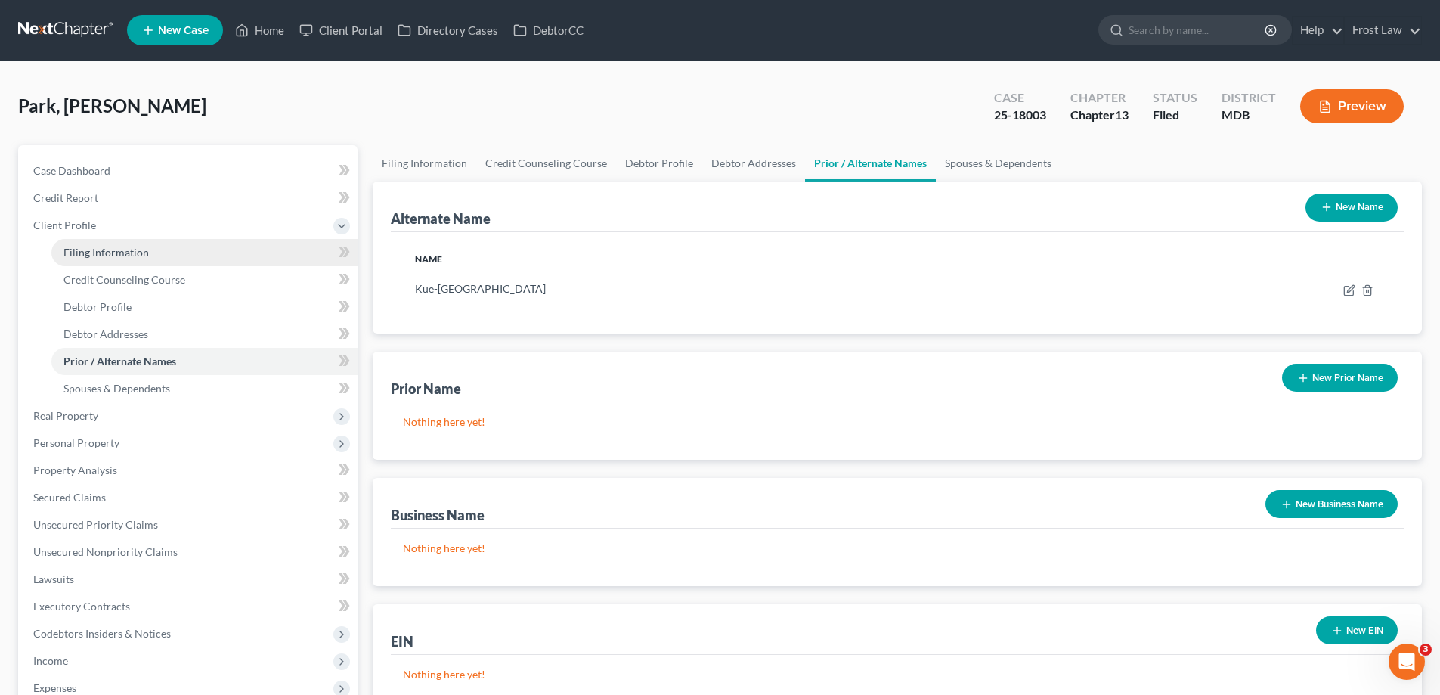
click at [199, 262] on link "Filing Information" at bounding box center [204, 252] width 306 height 27
select select "1"
select select "0"
select select "3"
select select "21"
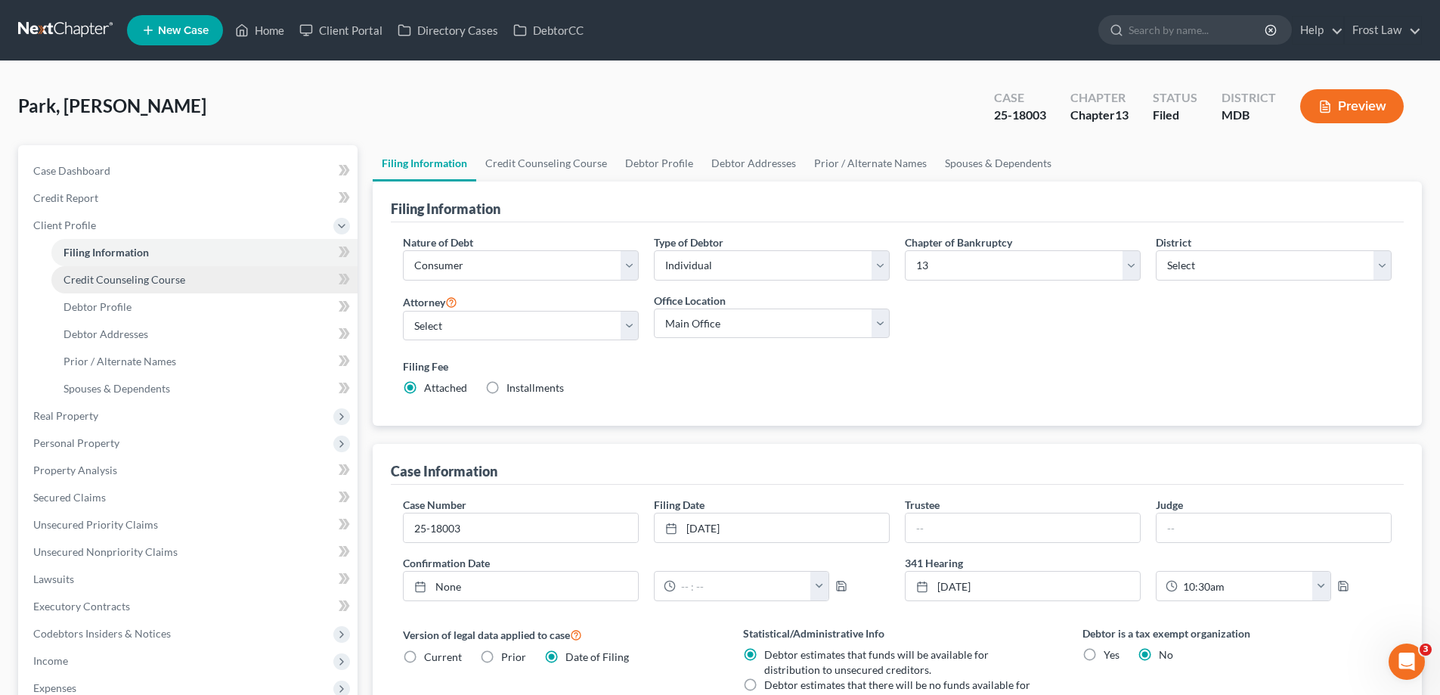
click at [199, 284] on link "Credit Counseling Course" at bounding box center [204, 279] width 306 height 27
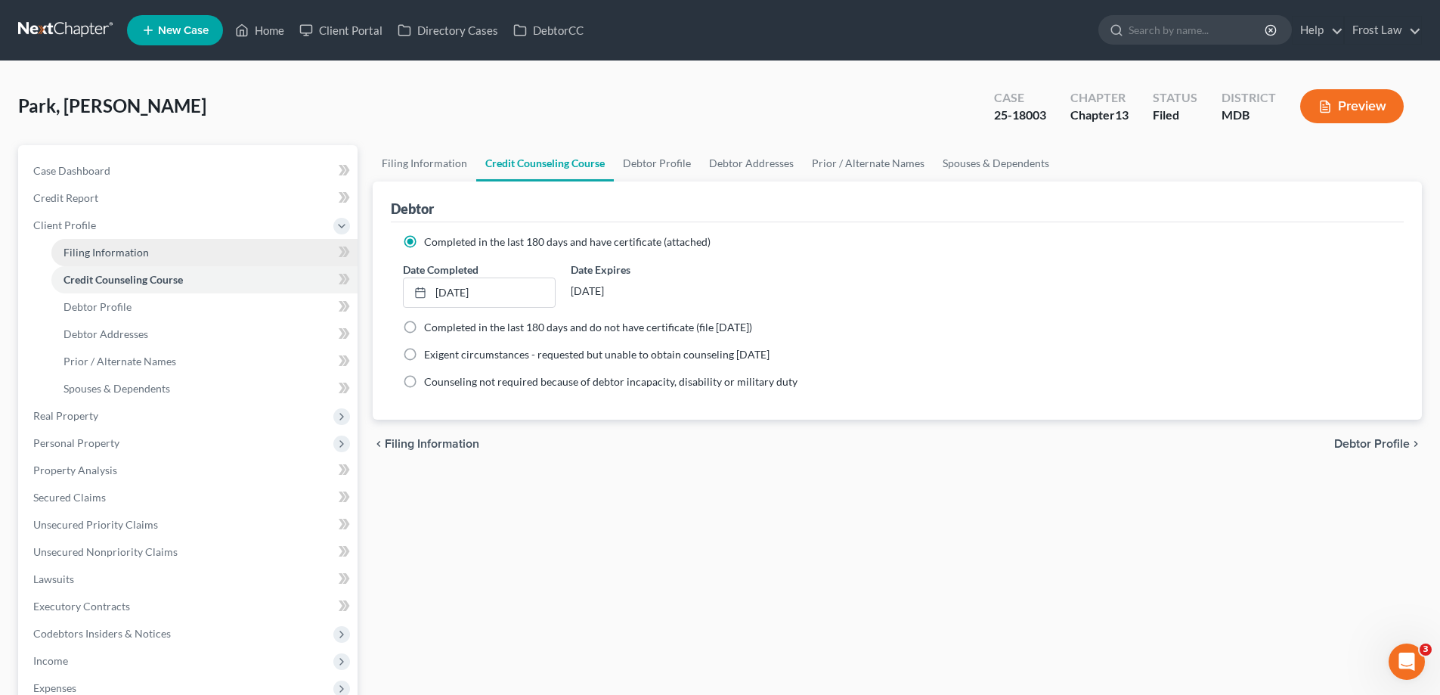
click at [187, 261] on link "Filing Information" at bounding box center [204, 252] width 306 height 27
select select "1"
select select "0"
select select "3"
select select "38"
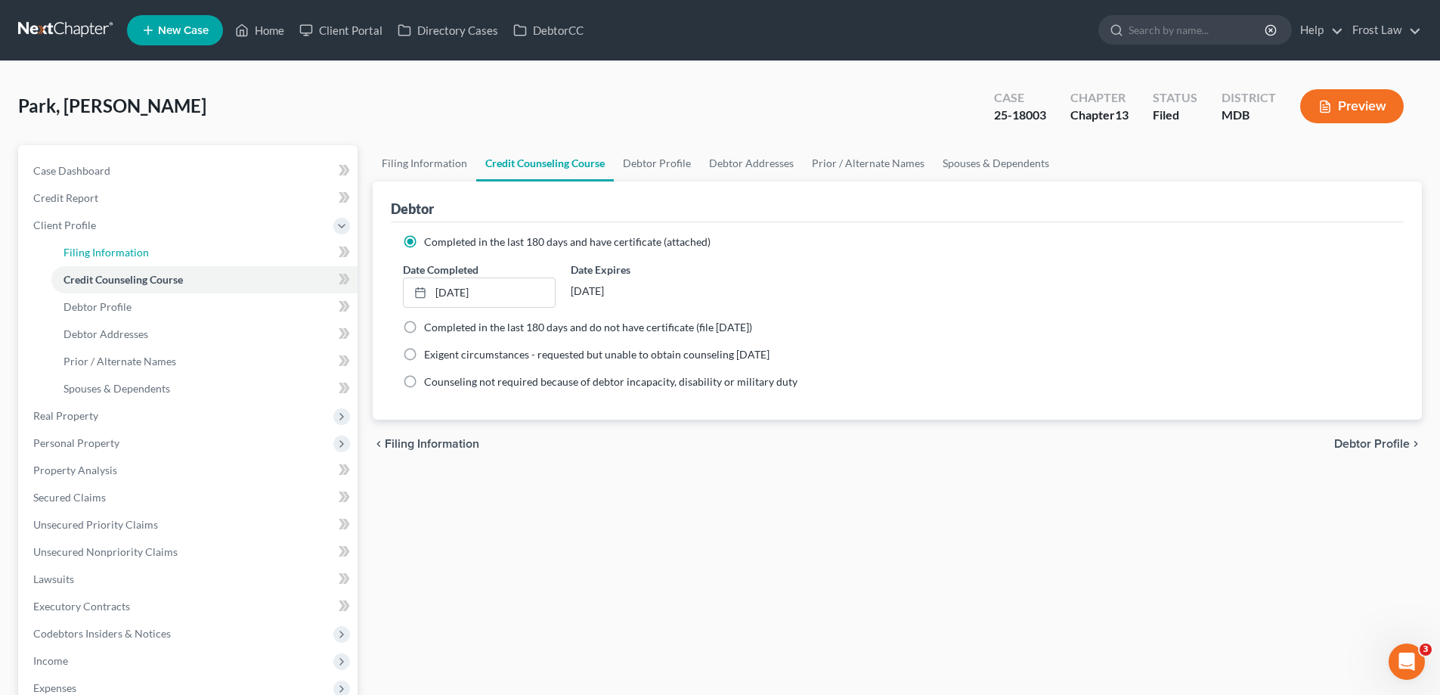
select select "0"
select select "21"
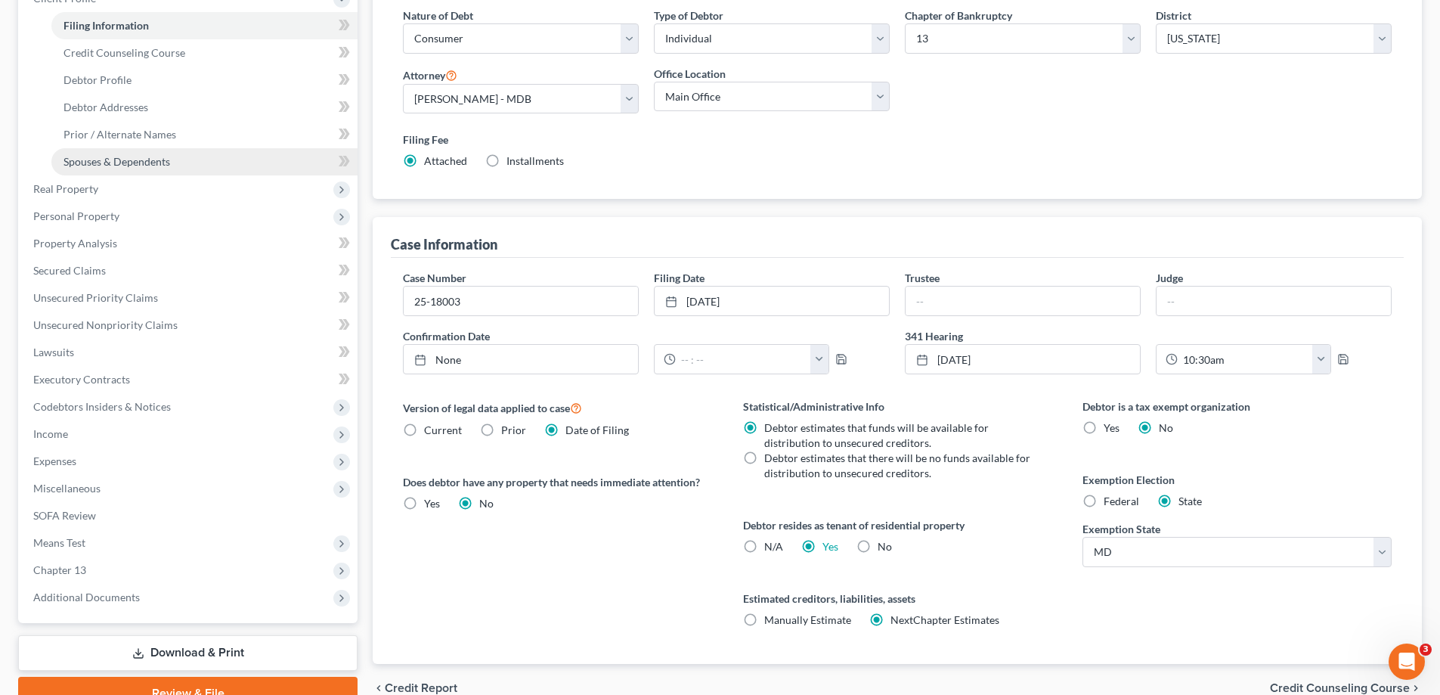
scroll to position [76, 0]
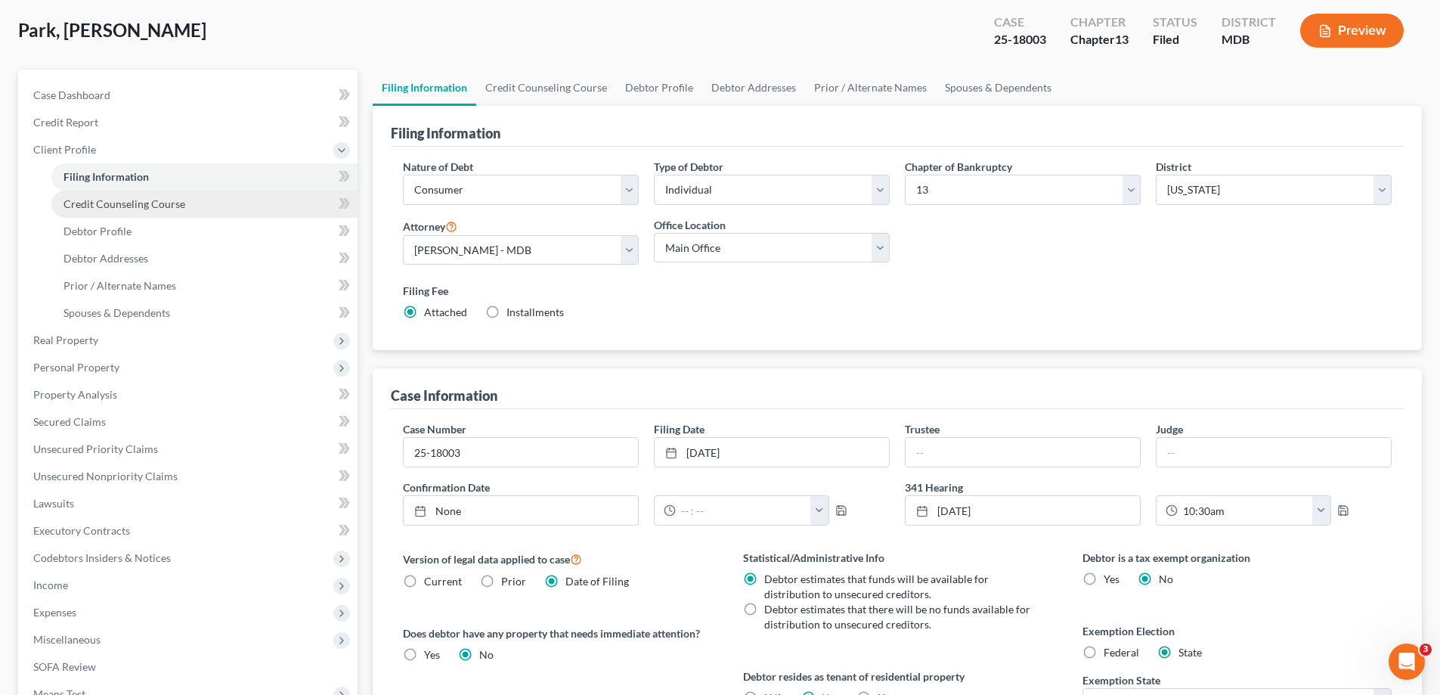
click at [125, 209] on span "Credit Counseling Course" at bounding box center [124, 203] width 122 height 13
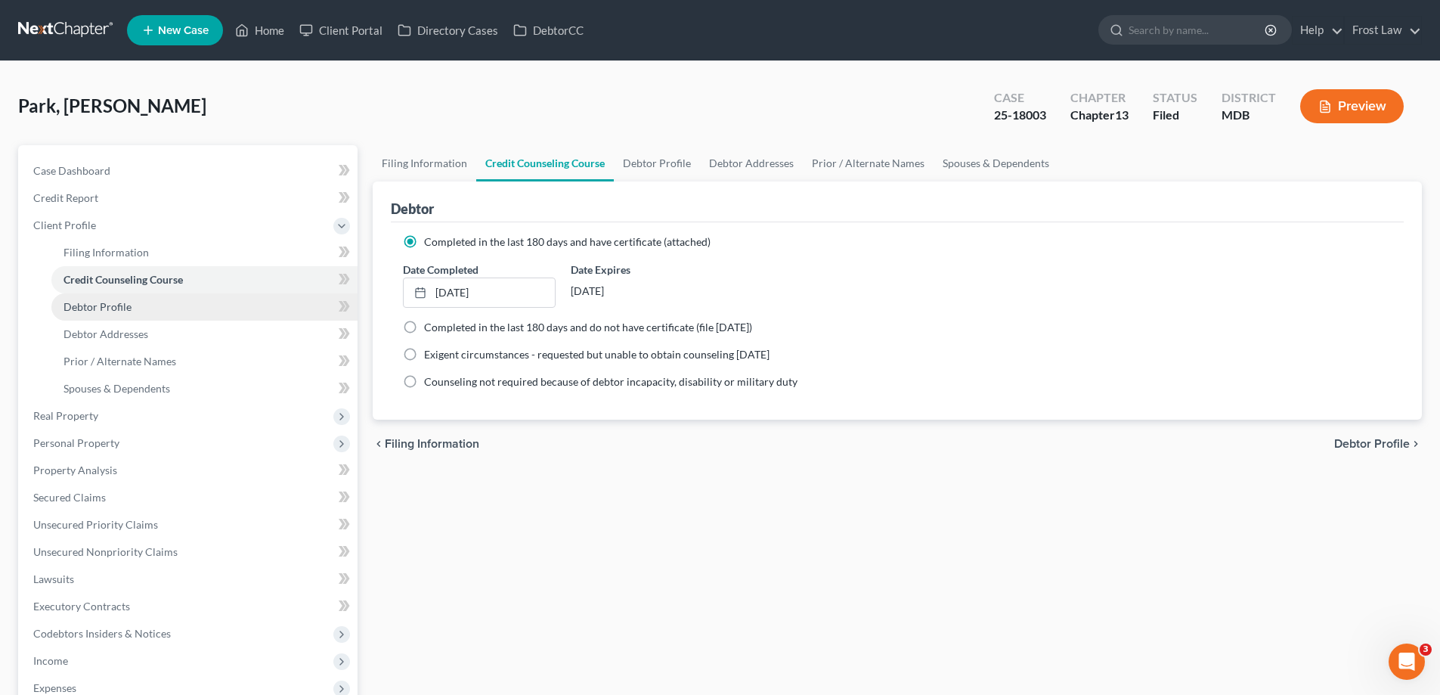
click at [139, 312] on link "Debtor Profile" at bounding box center [204, 306] width 306 height 27
select select "0"
select select "2"
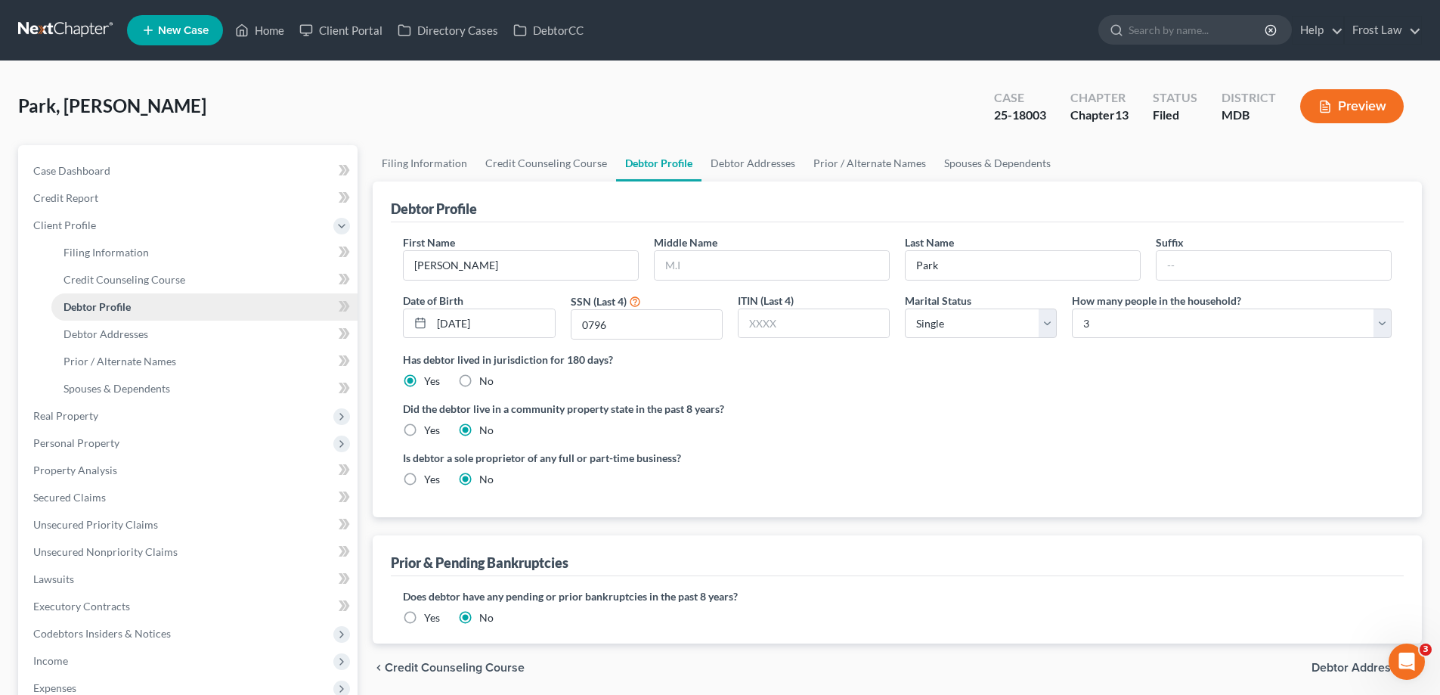
radio input "true"
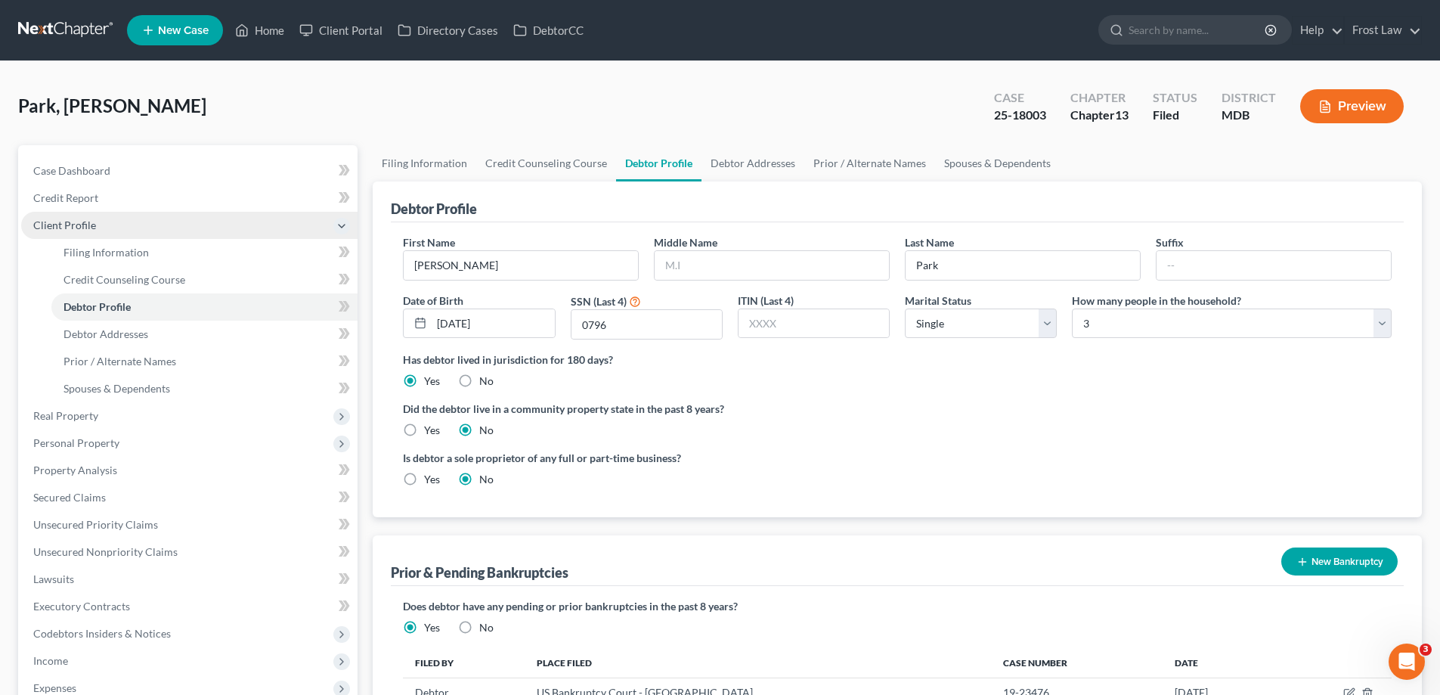
click at [128, 231] on span "Client Profile" at bounding box center [189, 225] width 336 height 27
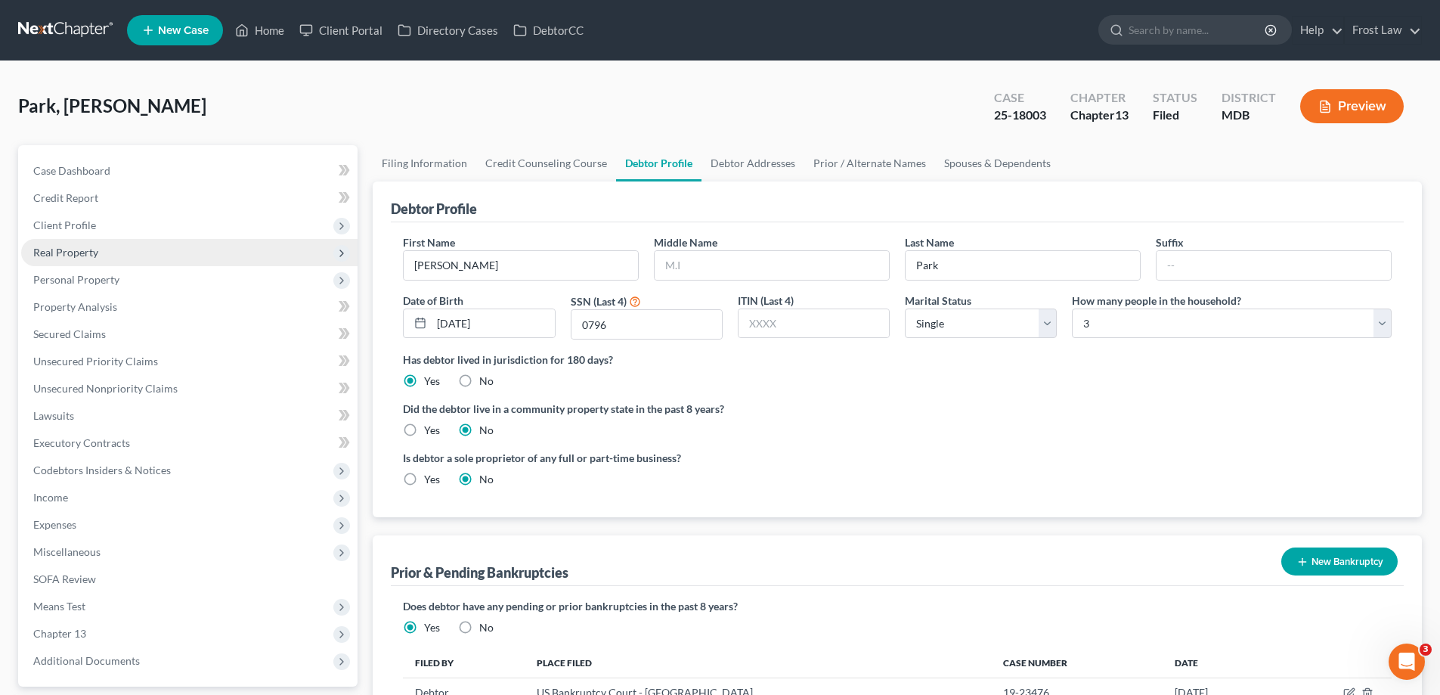
click at [111, 254] on span "Real Property" at bounding box center [189, 252] width 336 height 27
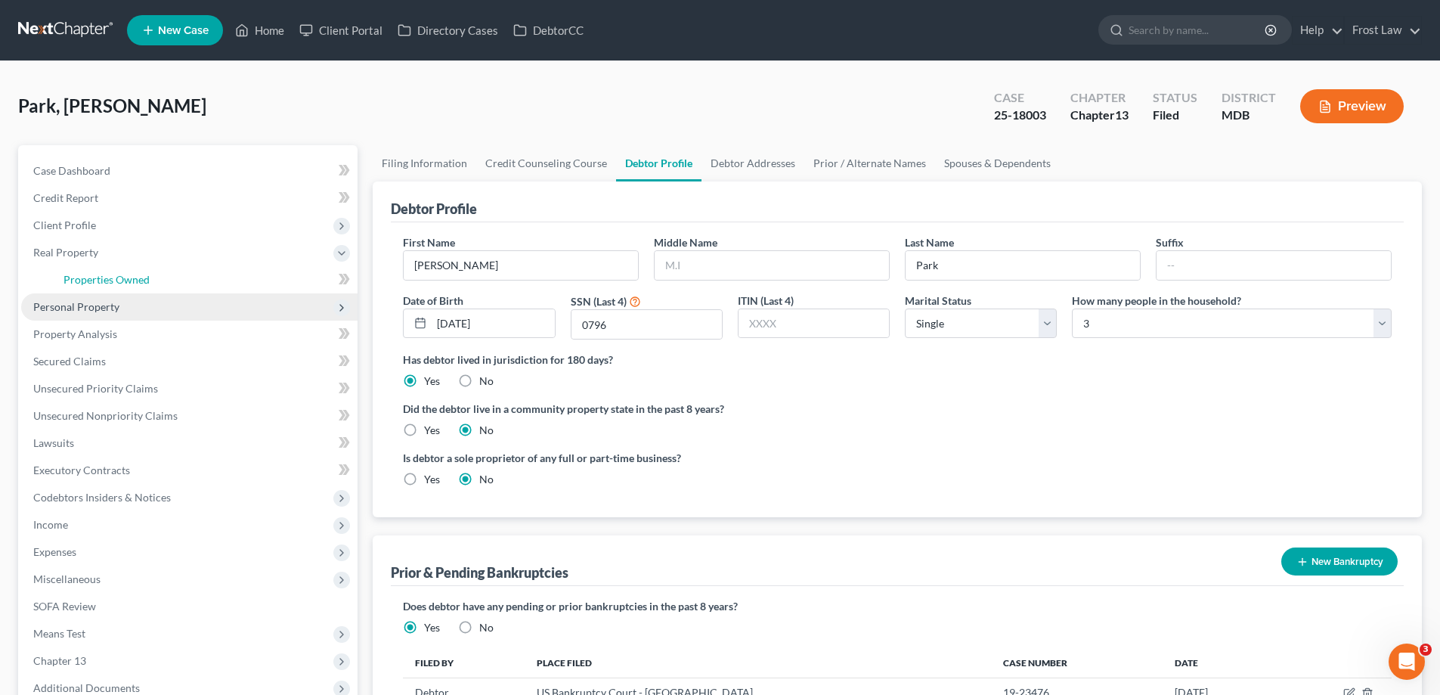
click at [127, 285] on span "Properties Owned" at bounding box center [106, 279] width 86 height 13
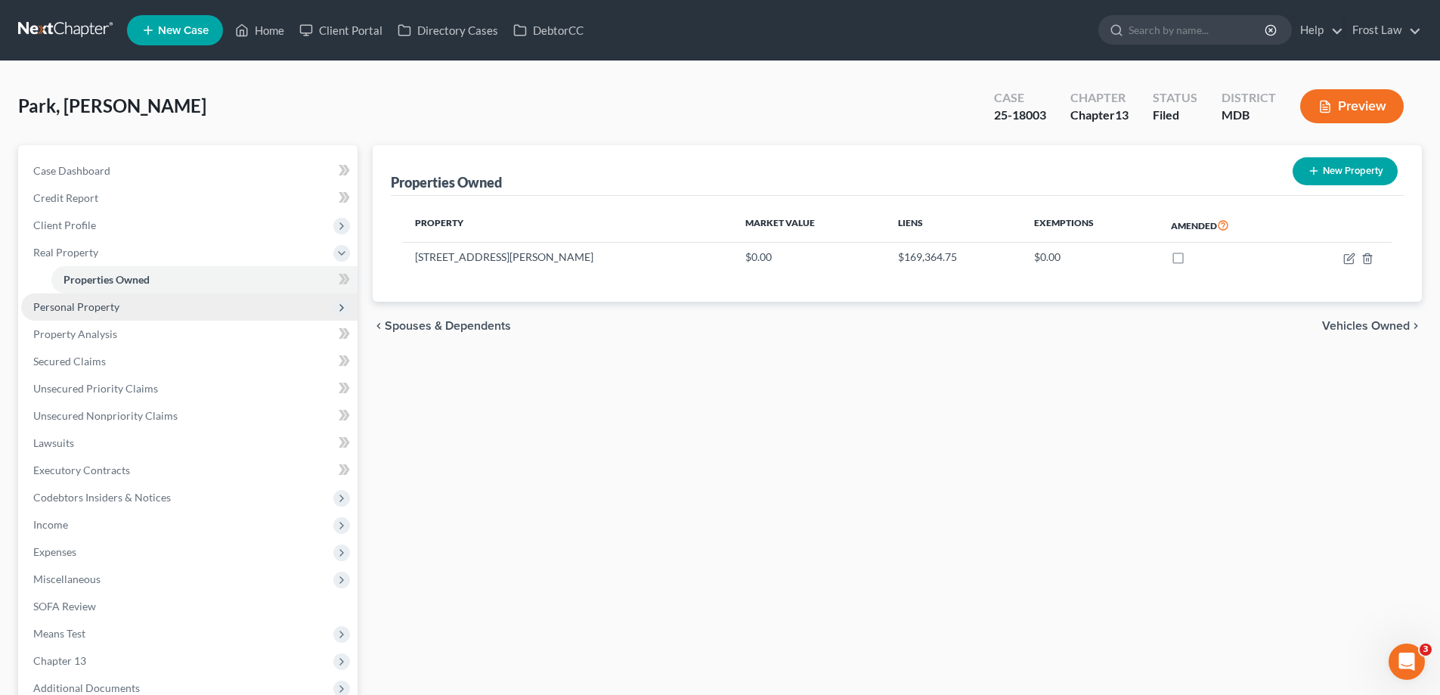
click at [141, 318] on span "Personal Property" at bounding box center [189, 306] width 336 height 27
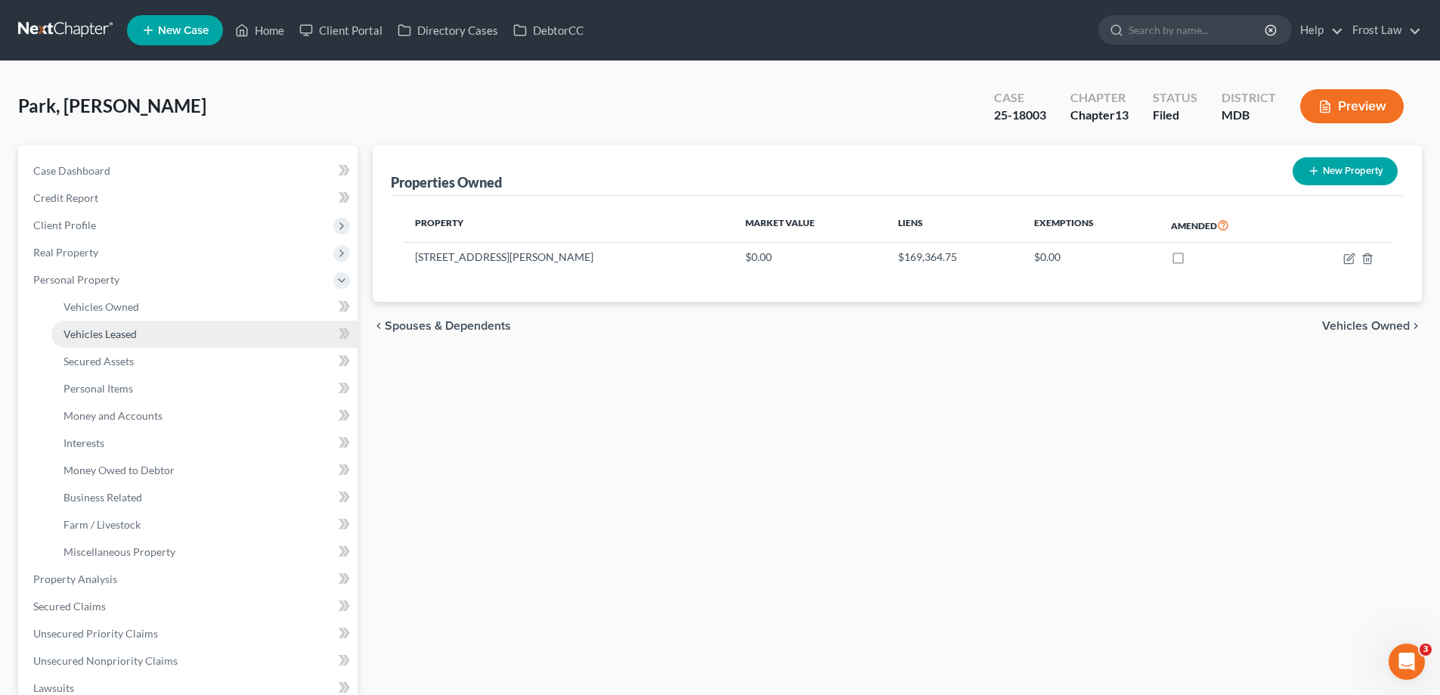
click at [137, 333] on link "Vehicles Leased" at bounding box center [204, 333] width 306 height 27
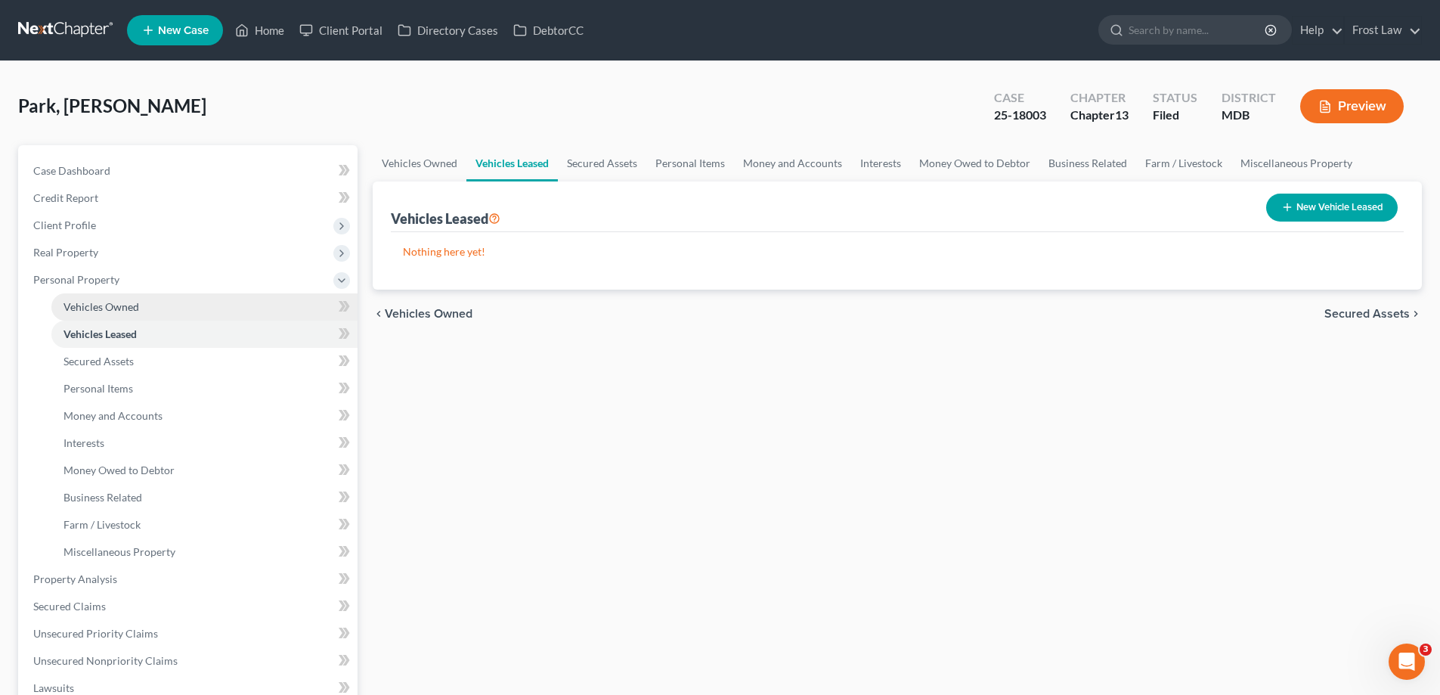
click at [138, 309] on link "Vehicles Owned" at bounding box center [204, 306] width 306 height 27
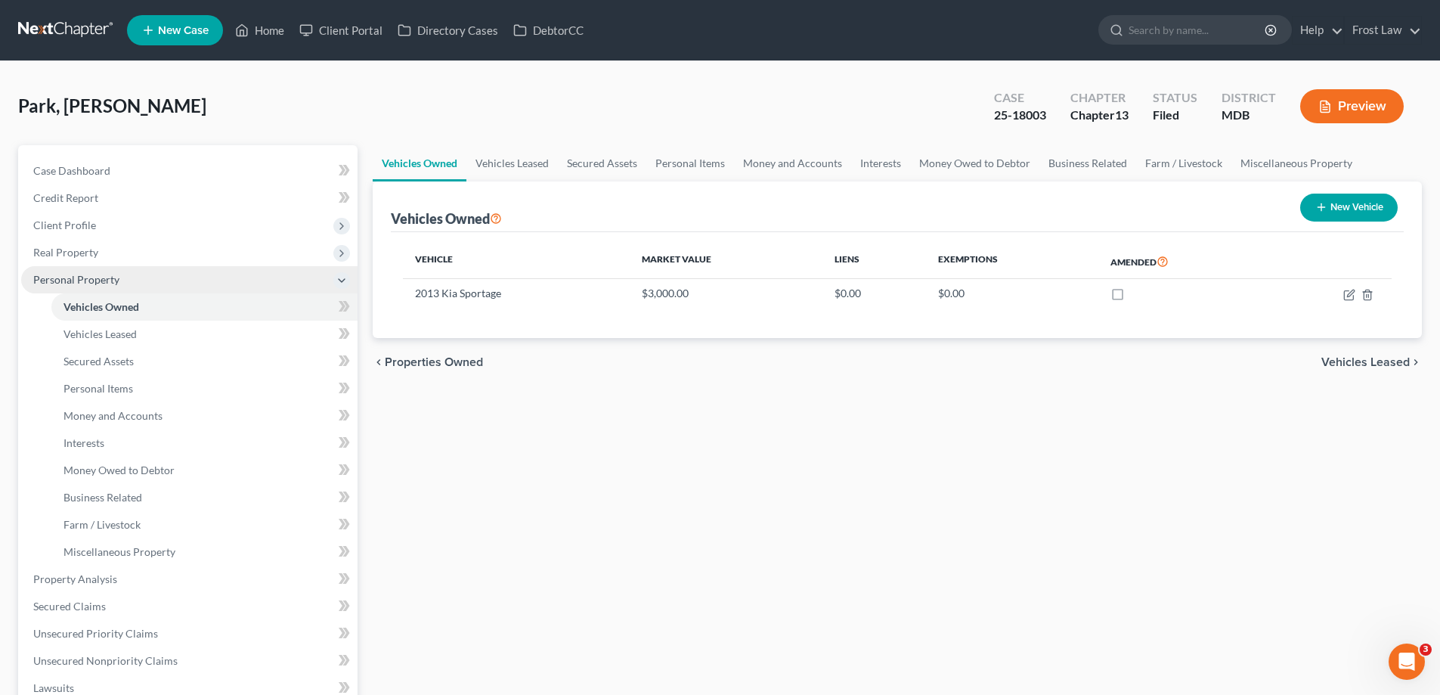
click at [90, 277] on span "Personal Property" at bounding box center [76, 279] width 86 height 13
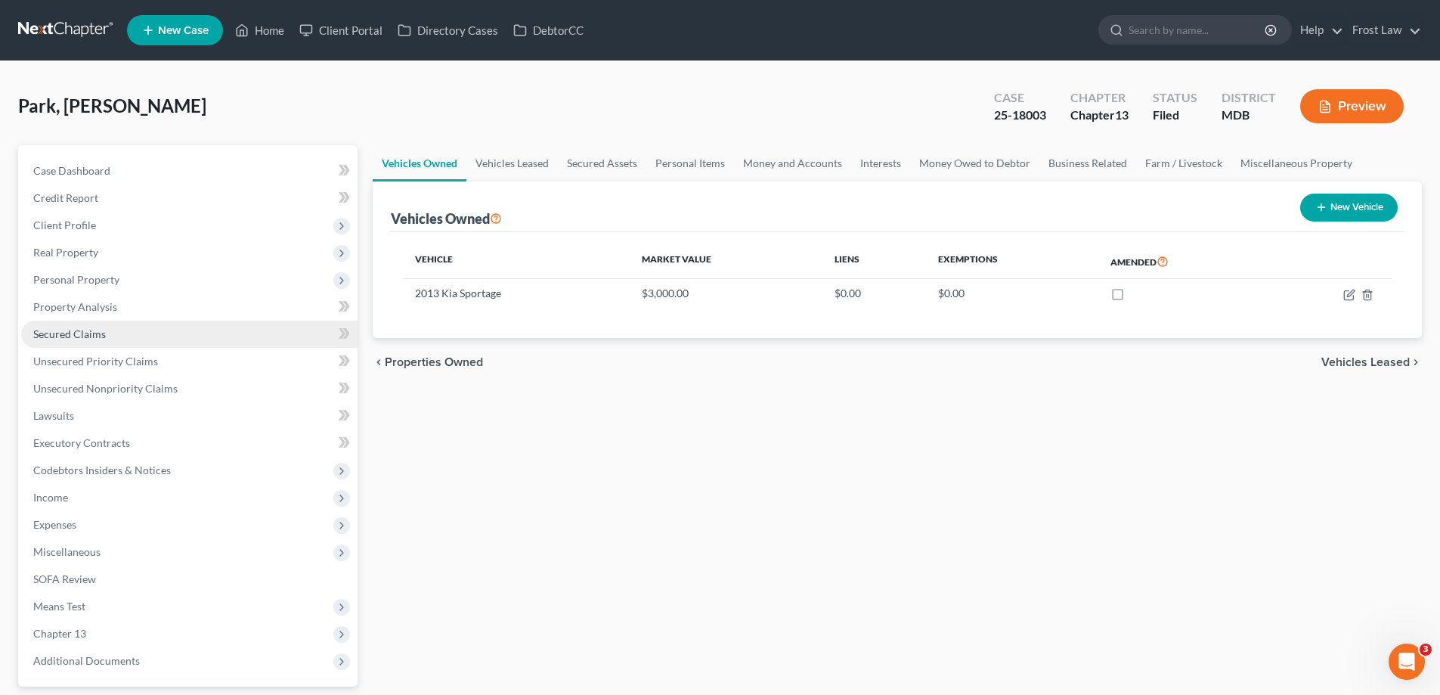
click at [100, 340] on link "Secured Claims" at bounding box center [189, 333] width 336 height 27
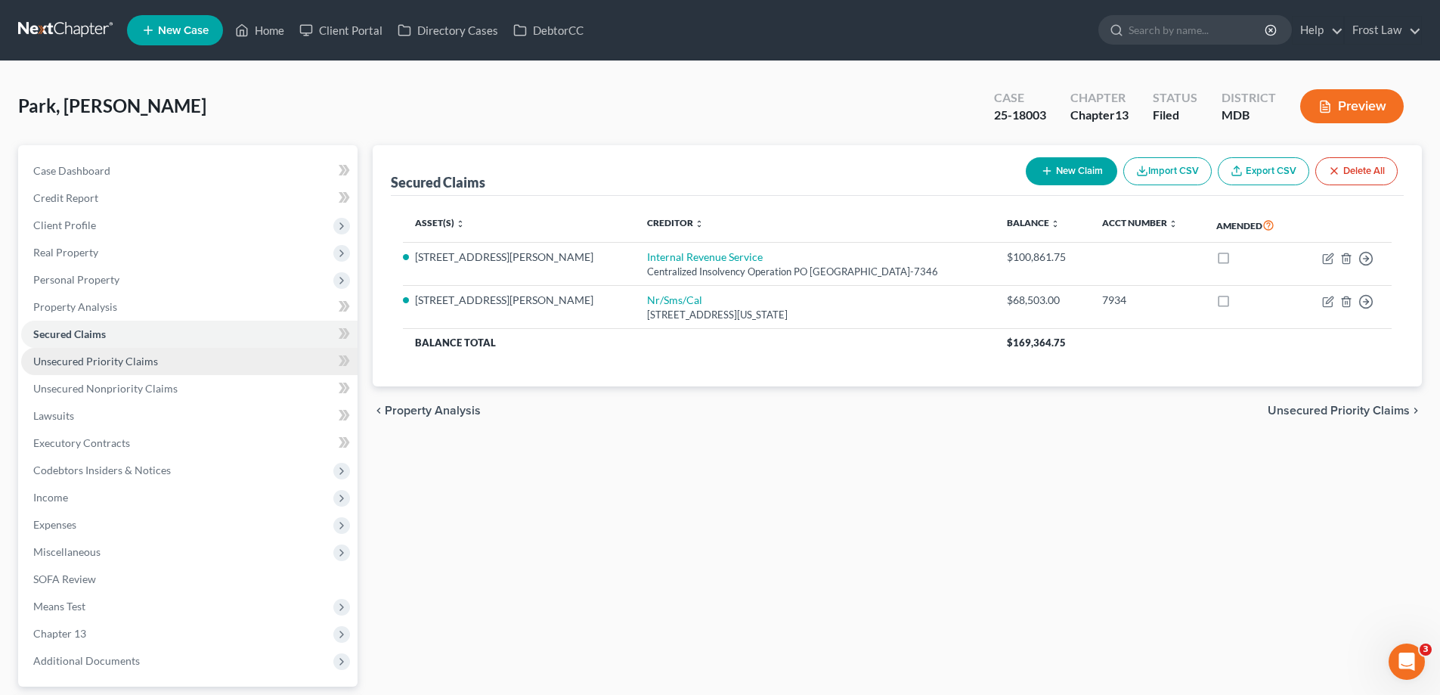
click at [113, 367] on link "Unsecured Priority Claims" at bounding box center [189, 361] width 336 height 27
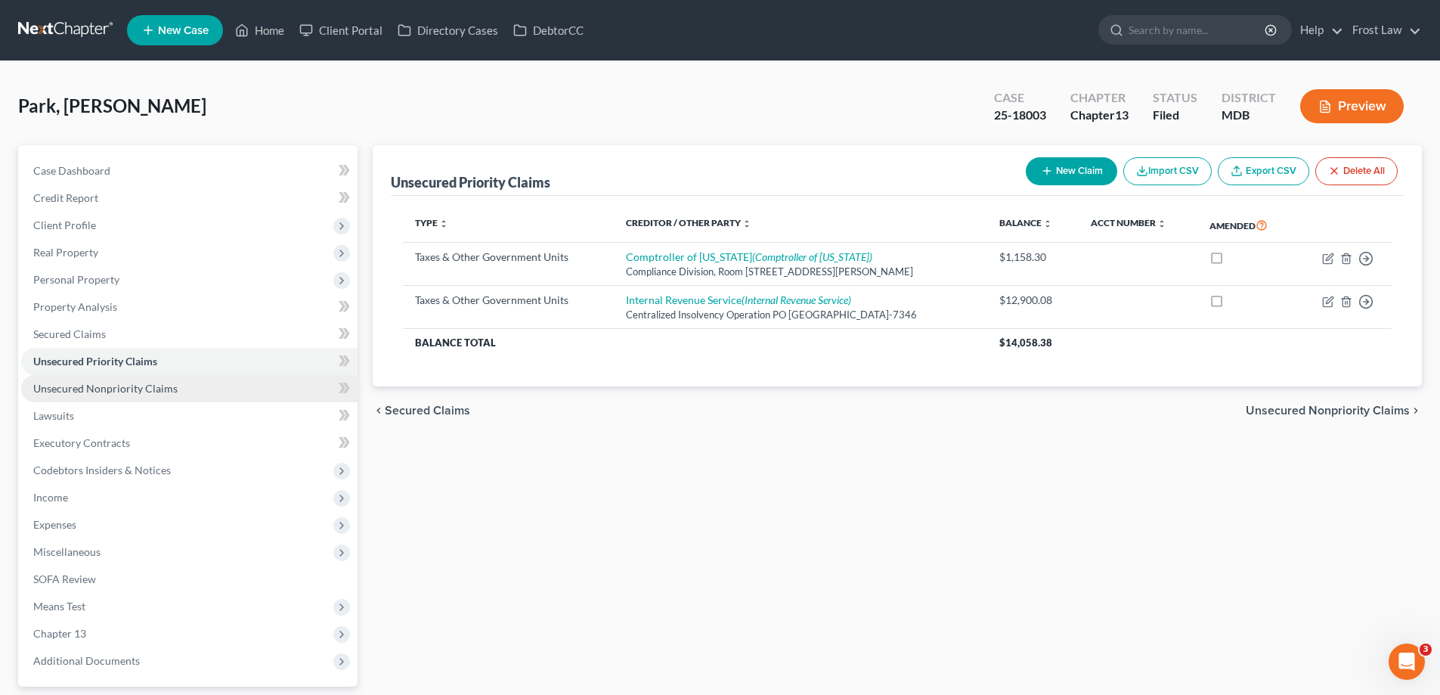
click at [125, 394] on span "Unsecured Nonpriority Claims" at bounding box center [105, 388] width 144 height 13
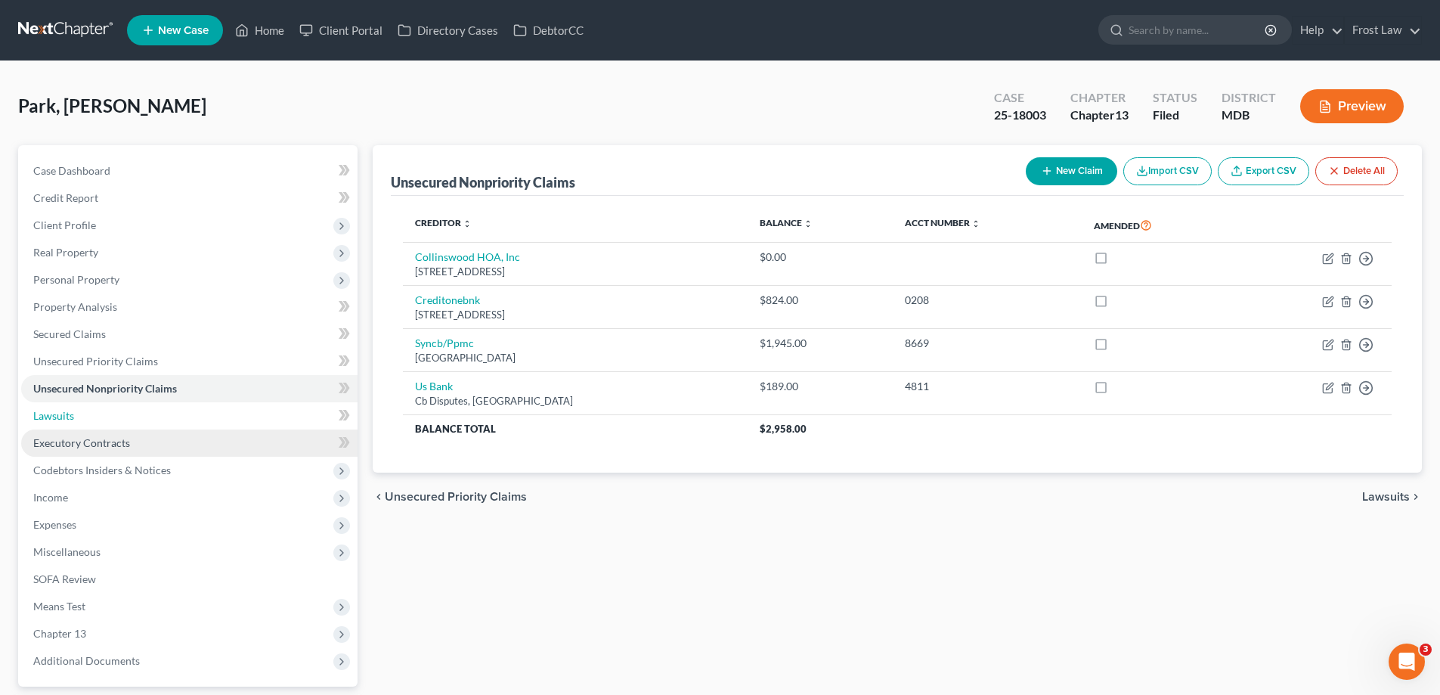
click at [120, 419] on link "Lawsuits" at bounding box center [189, 415] width 336 height 27
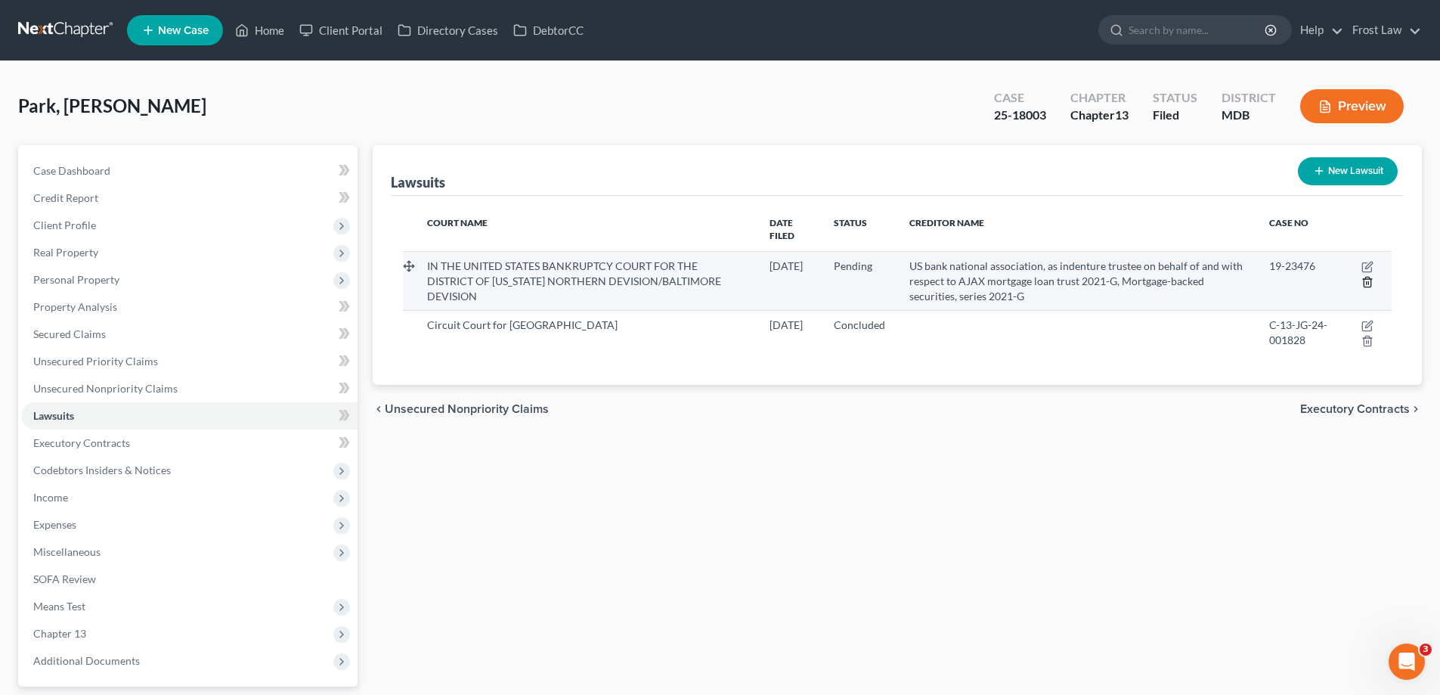
click at [1367, 276] on icon "button" at bounding box center [1367, 282] width 12 height 12
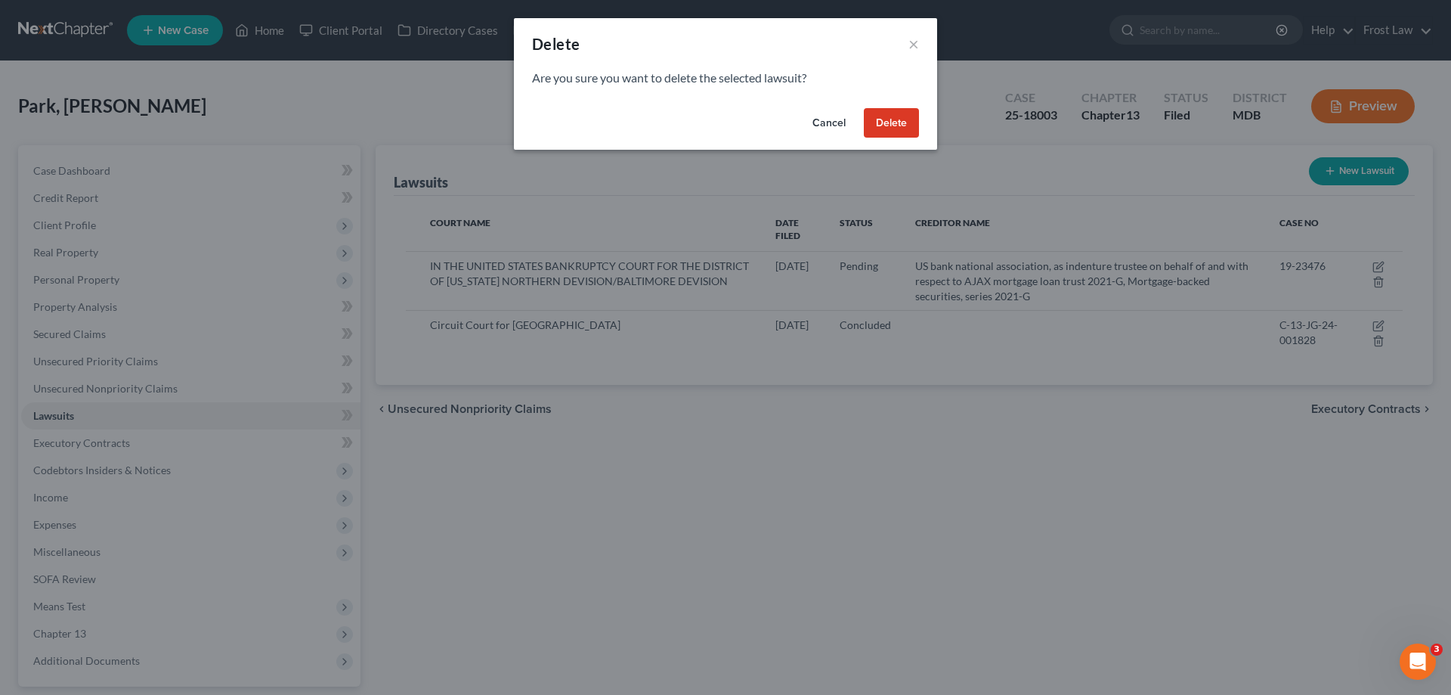
click at [905, 115] on button "Delete" at bounding box center [891, 123] width 55 height 30
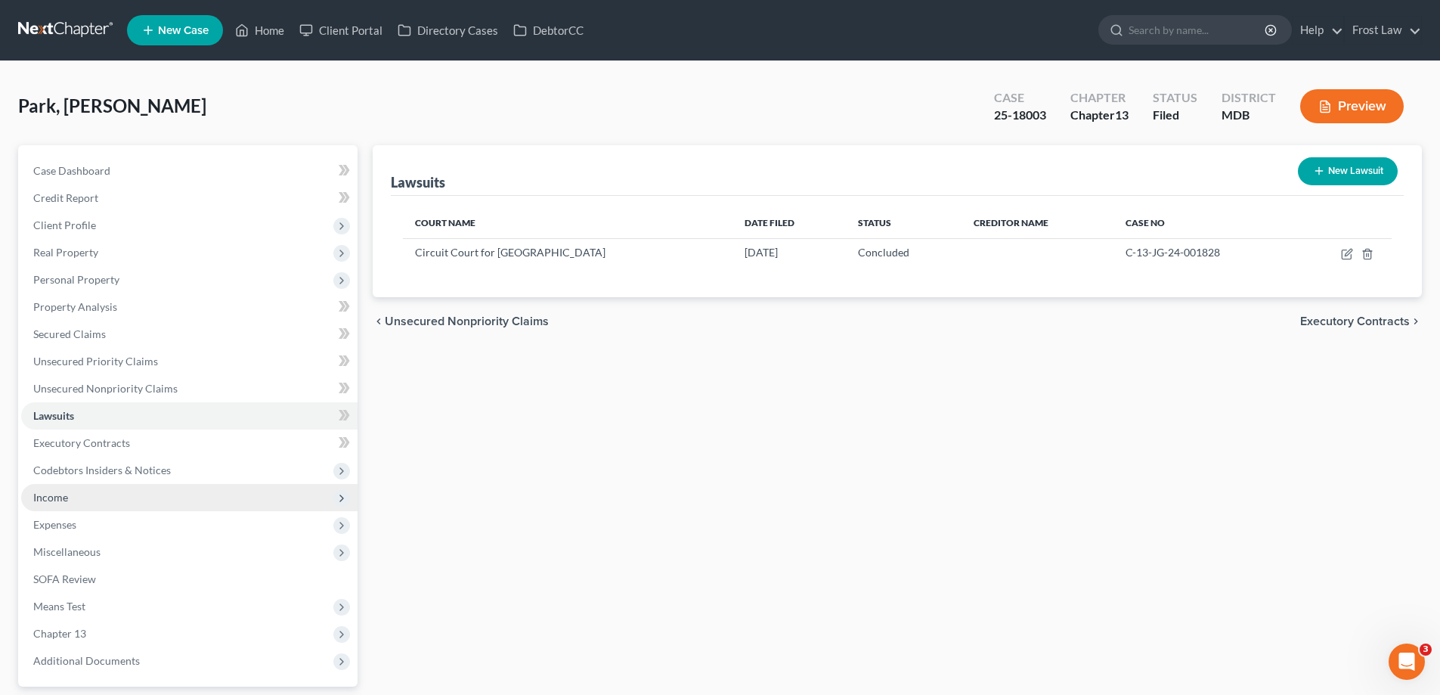
click at [83, 491] on span "Income" at bounding box center [189, 497] width 336 height 27
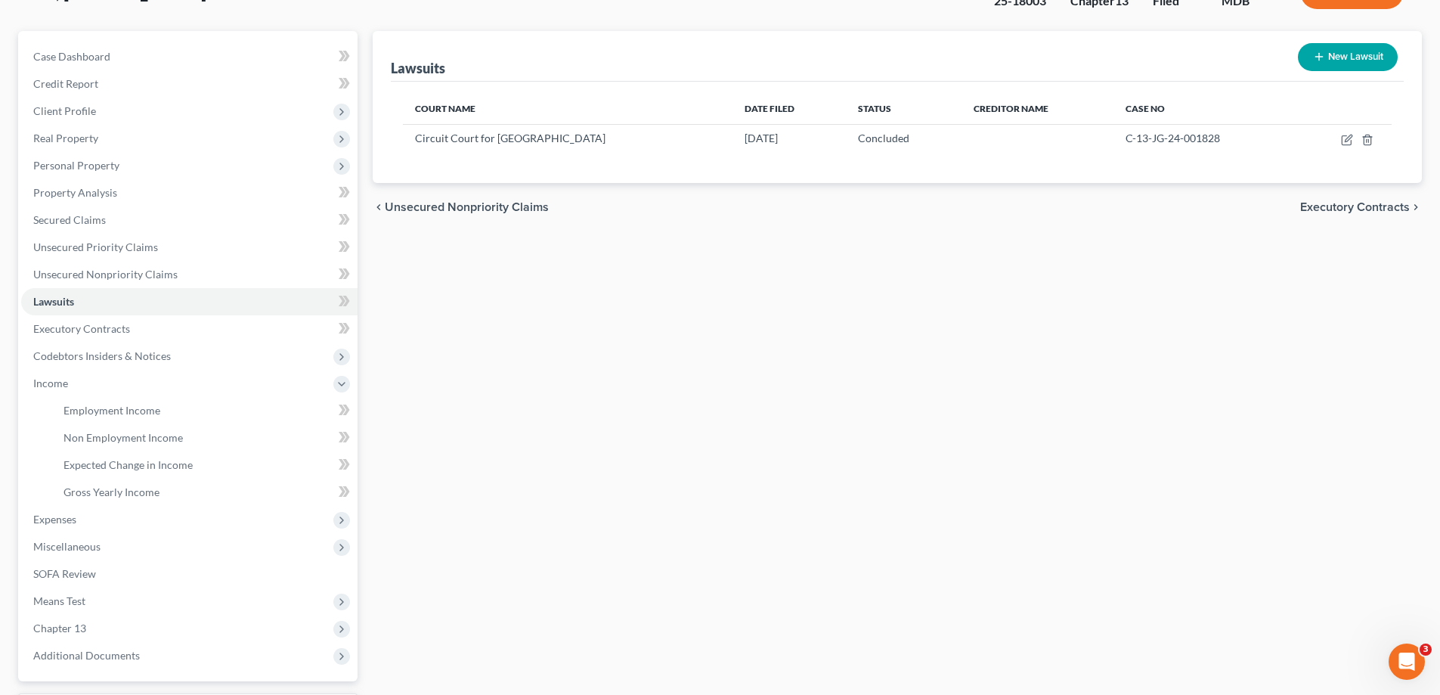
scroll to position [245, 0]
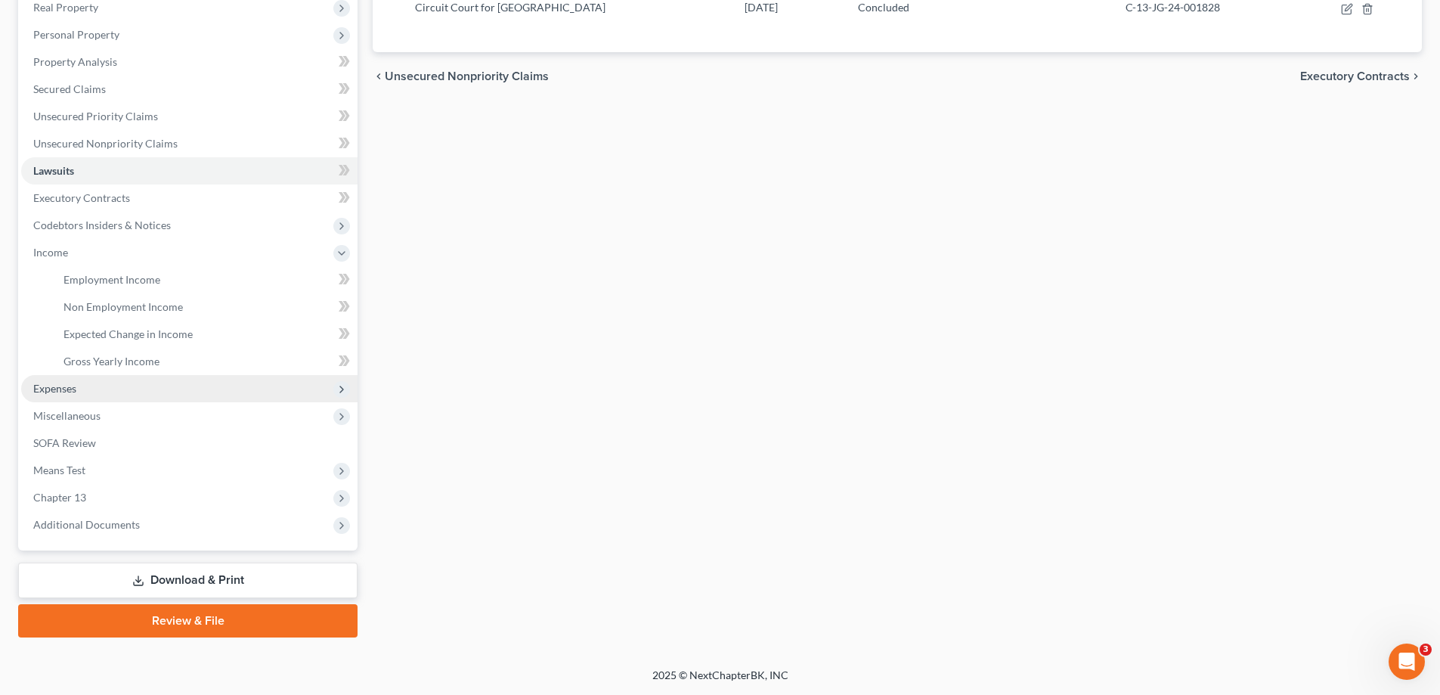
click at [71, 376] on span "Expenses" at bounding box center [189, 388] width 336 height 27
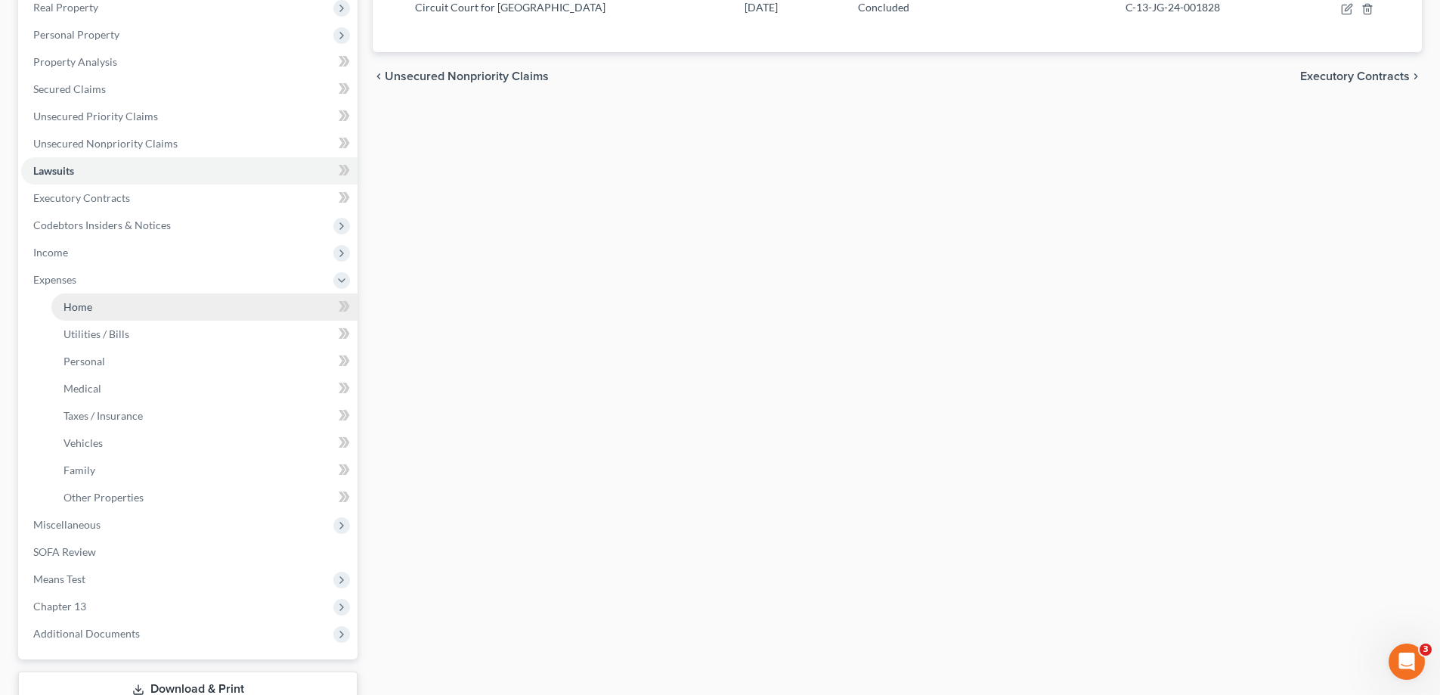
click at [70, 301] on span "Home" at bounding box center [77, 306] width 29 height 13
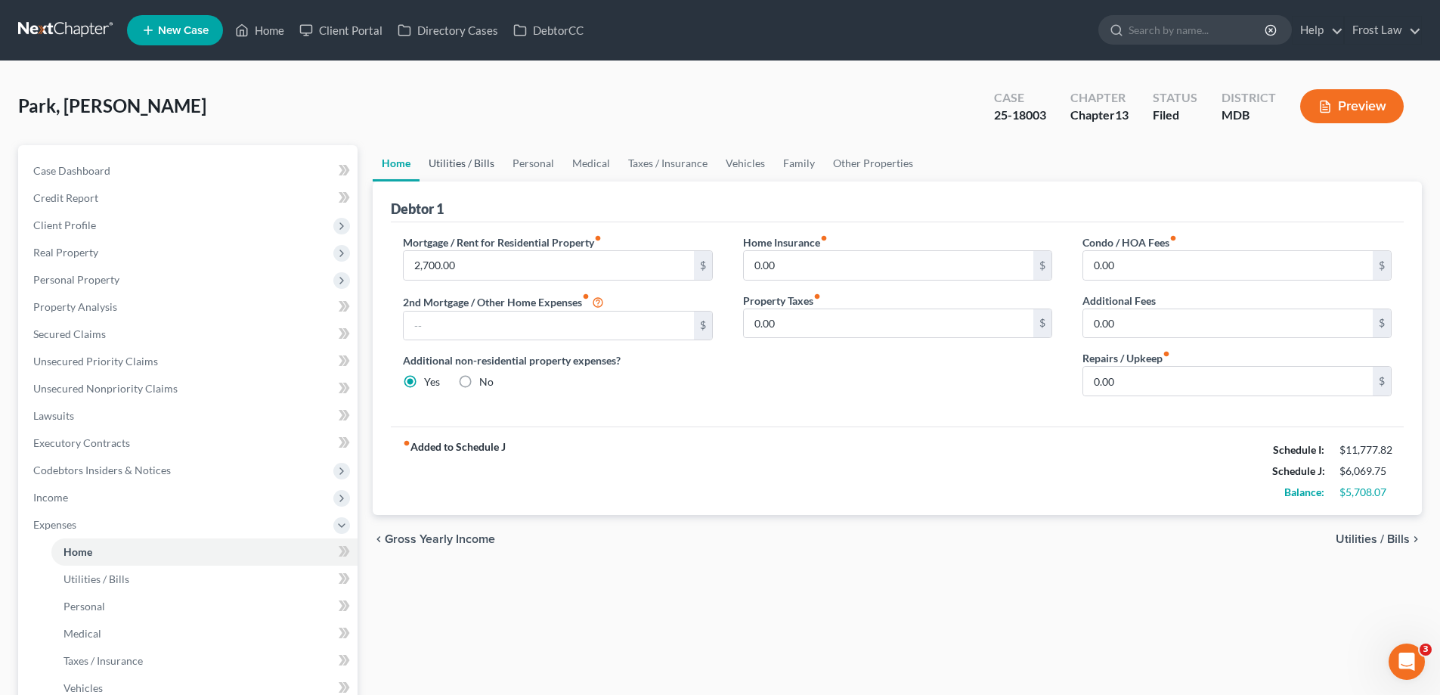
click at [452, 167] on link "Utilities / Bills" at bounding box center [461, 163] width 84 height 36
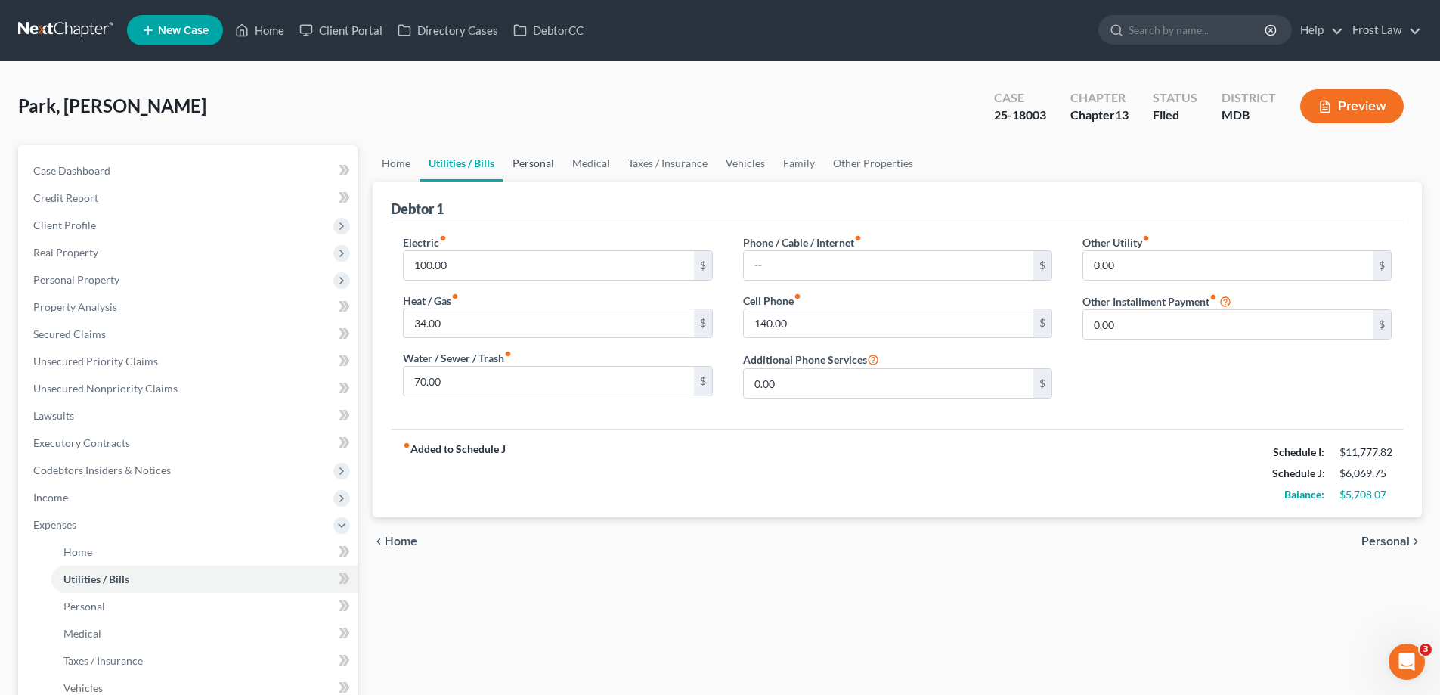
click at [517, 162] on link "Personal" at bounding box center [533, 163] width 60 height 36
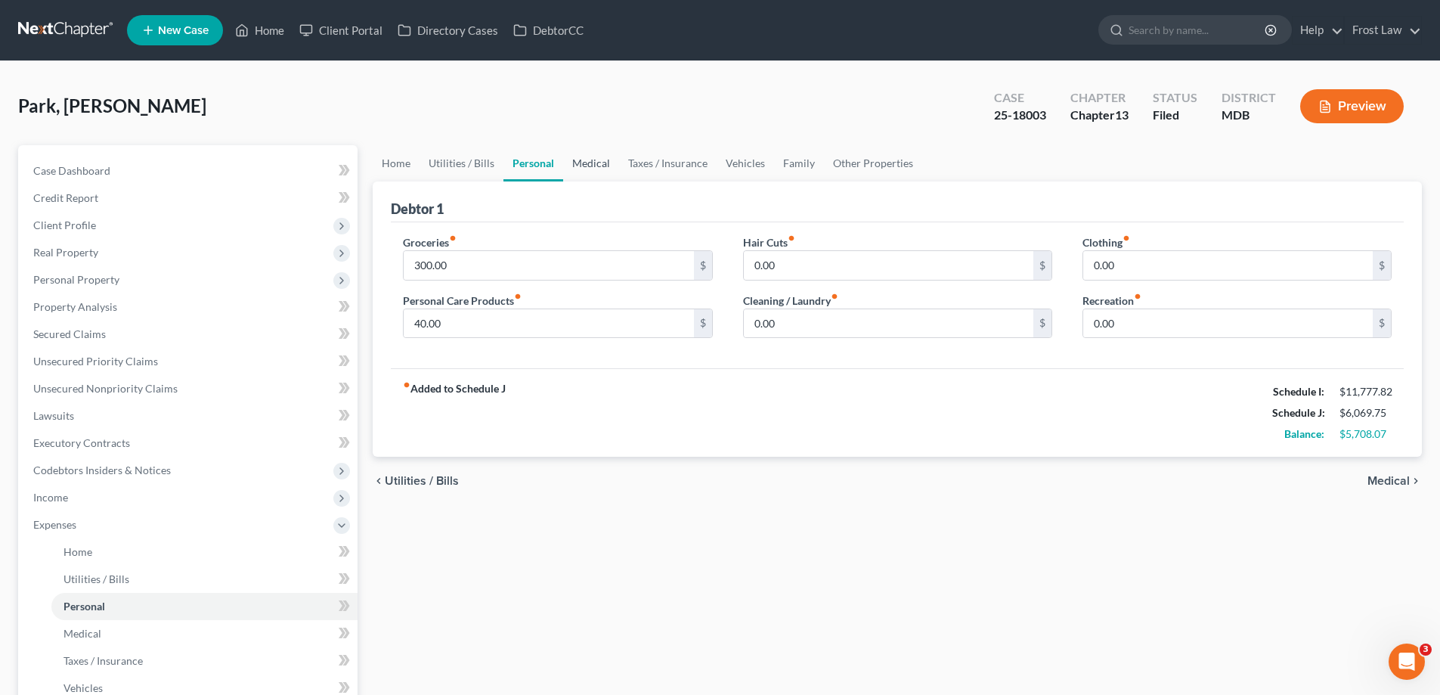
click at [613, 167] on link "Medical" at bounding box center [591, 163] width 56 height 36
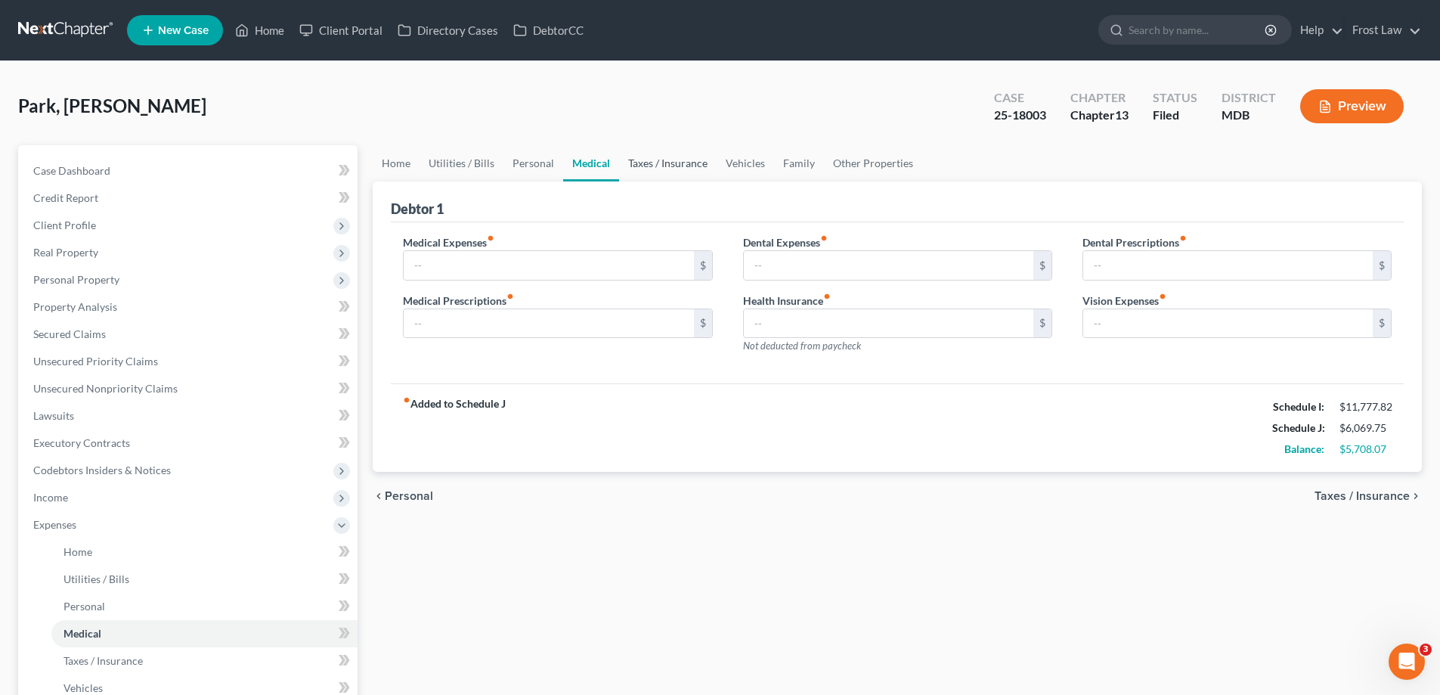
click at [686, 166] on link "Taxes / Insurance" at bounding box center [667, 163] width 97 height 36
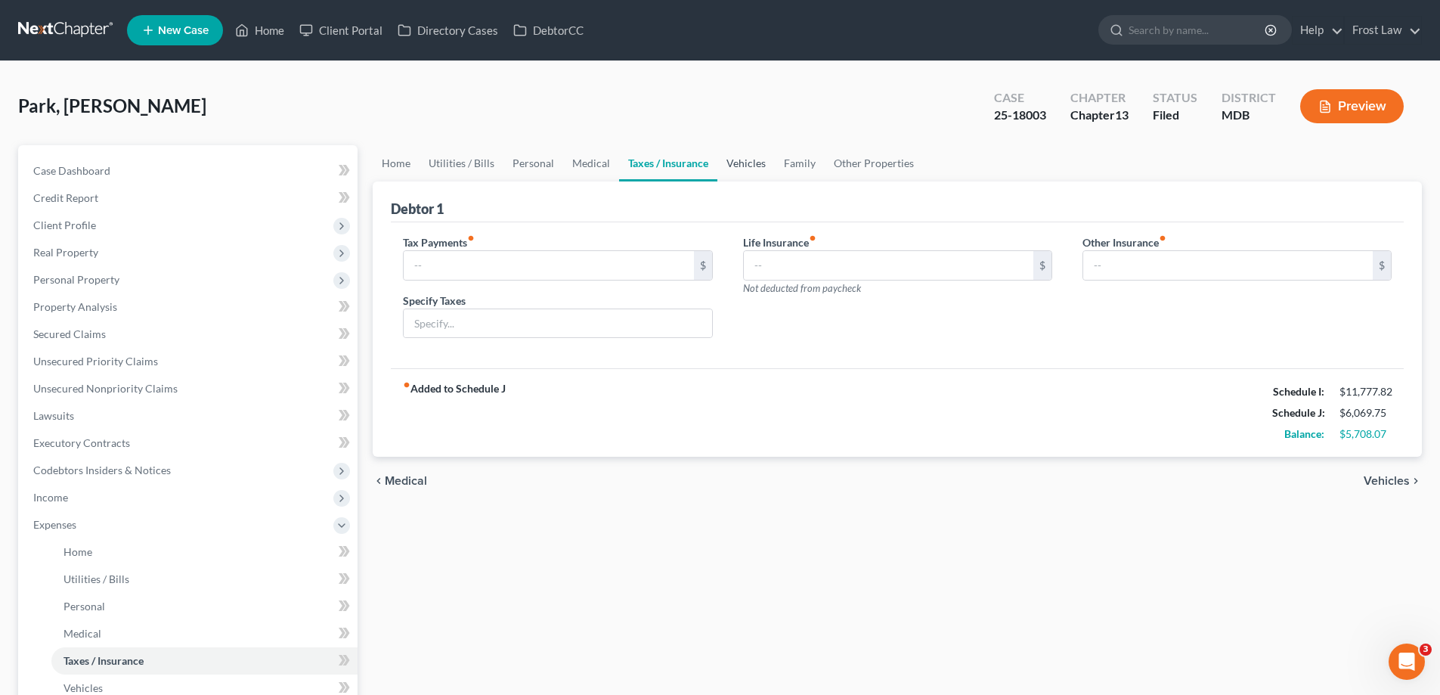
click at [764, 166] on link "Vehicles" at bounding box center [745, 163] width 57 height 36
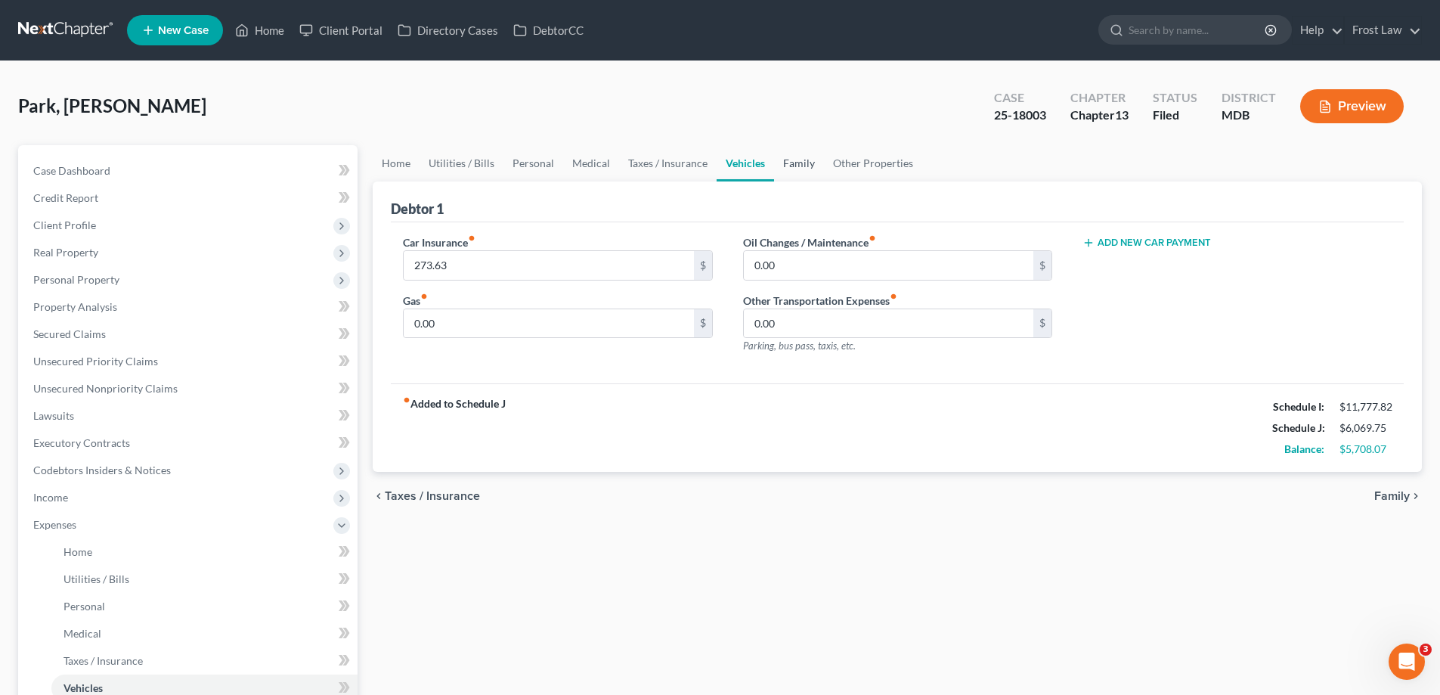
click at [795, 172] on link "Family" at bounding box center [799, 163] width 50 height 36
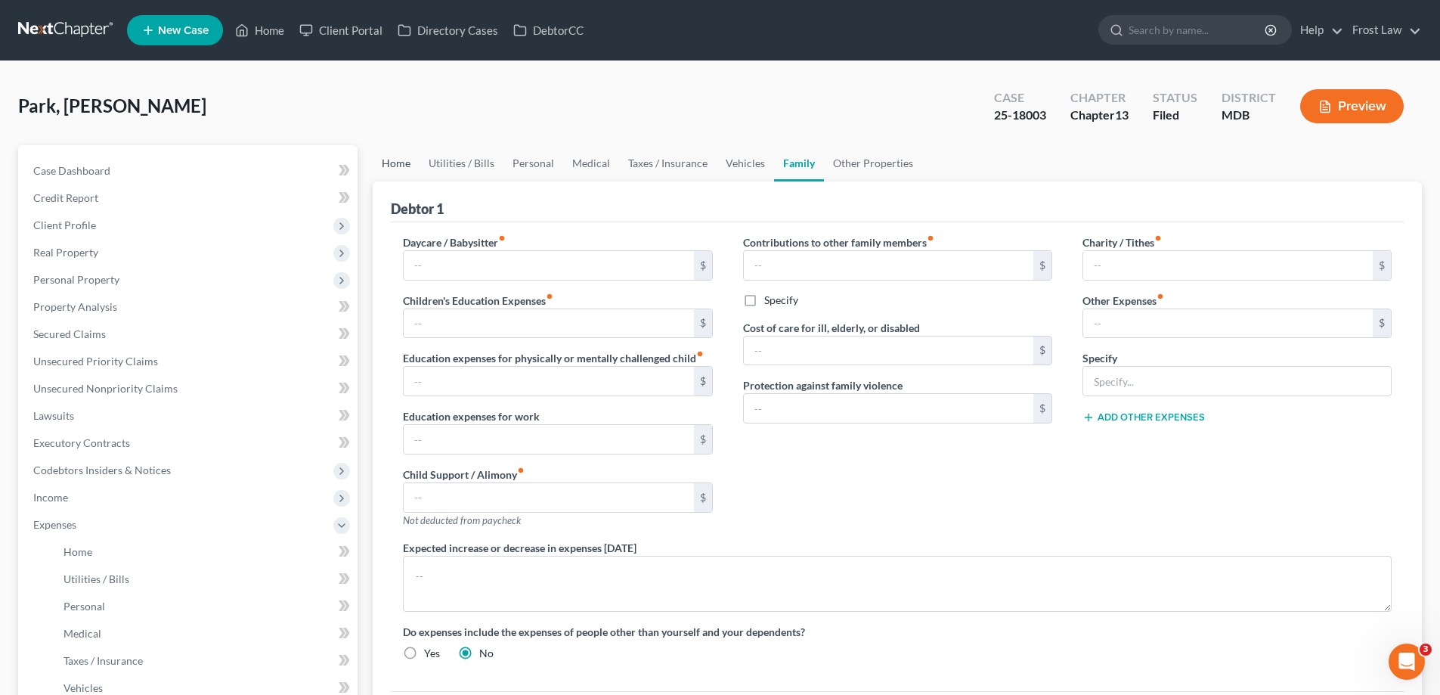
click at [404, 165] on link "Home" at bounding box center [396, 163] width 47 height 36
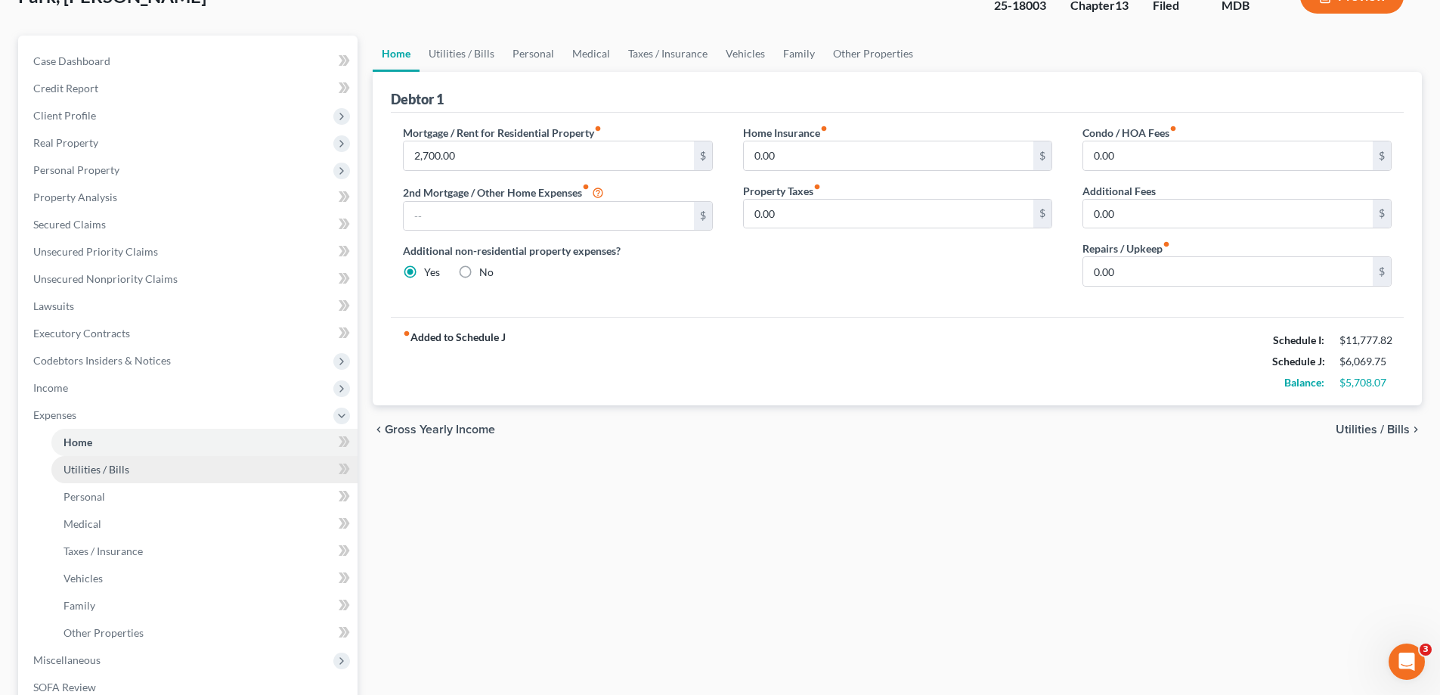
scroll to position [151, 0]
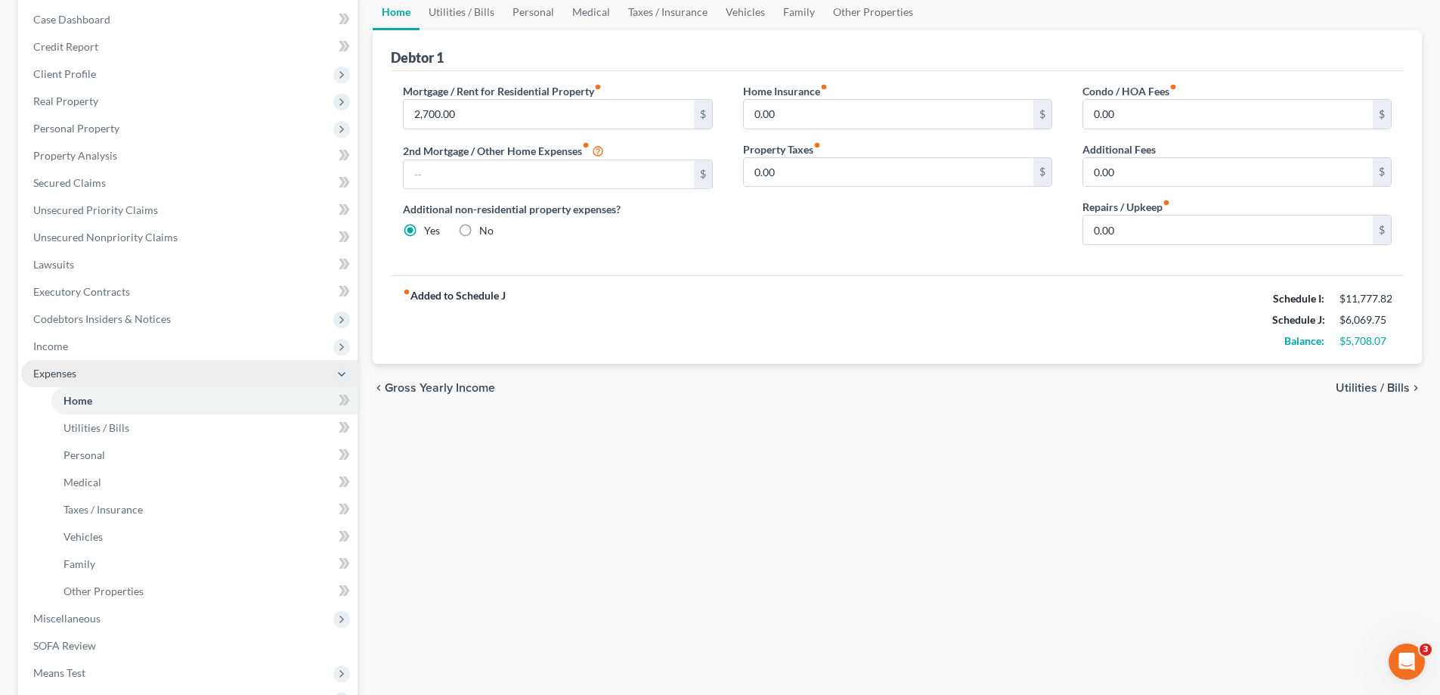
click at [63, 369] on span "Expenses" at bounding box center [54, 373] width 43 height 13
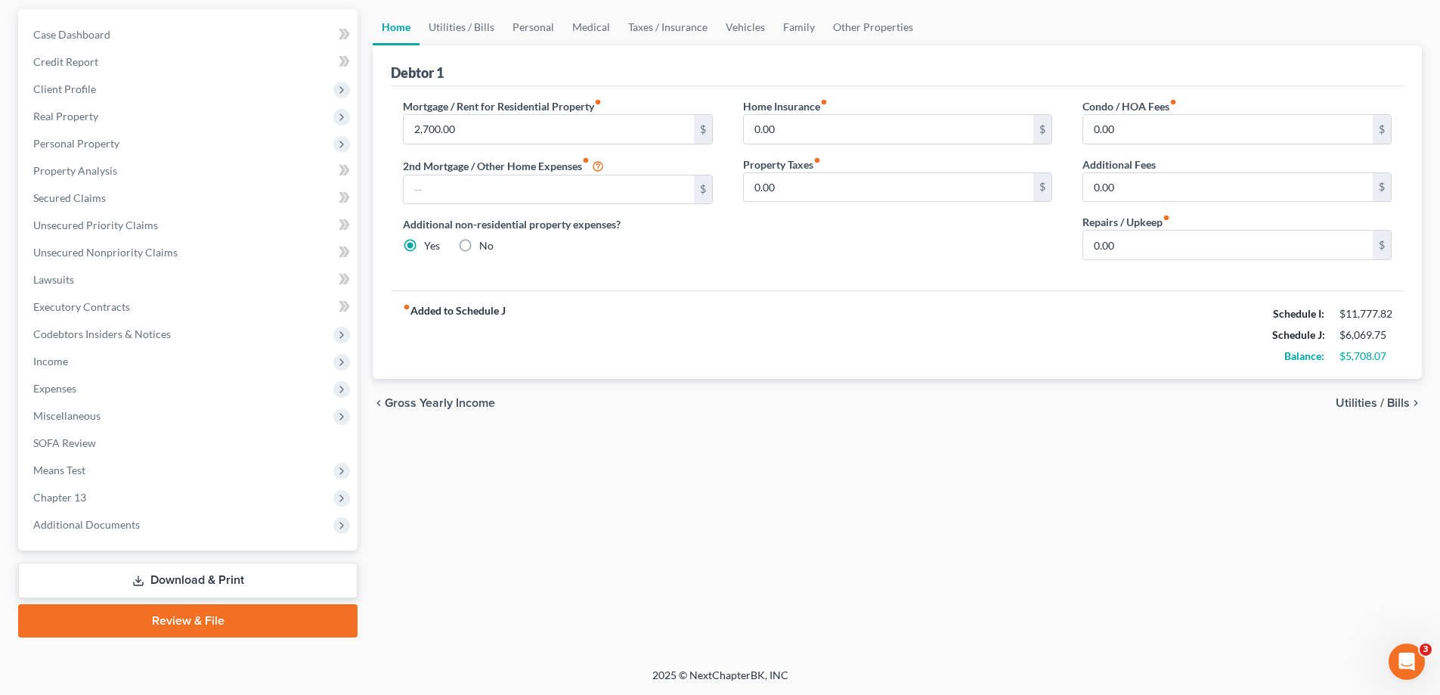
scroll to position [136, 0]
click at [94, 363] on span "Income" at bounding box center [189, 361] width 336 height 27
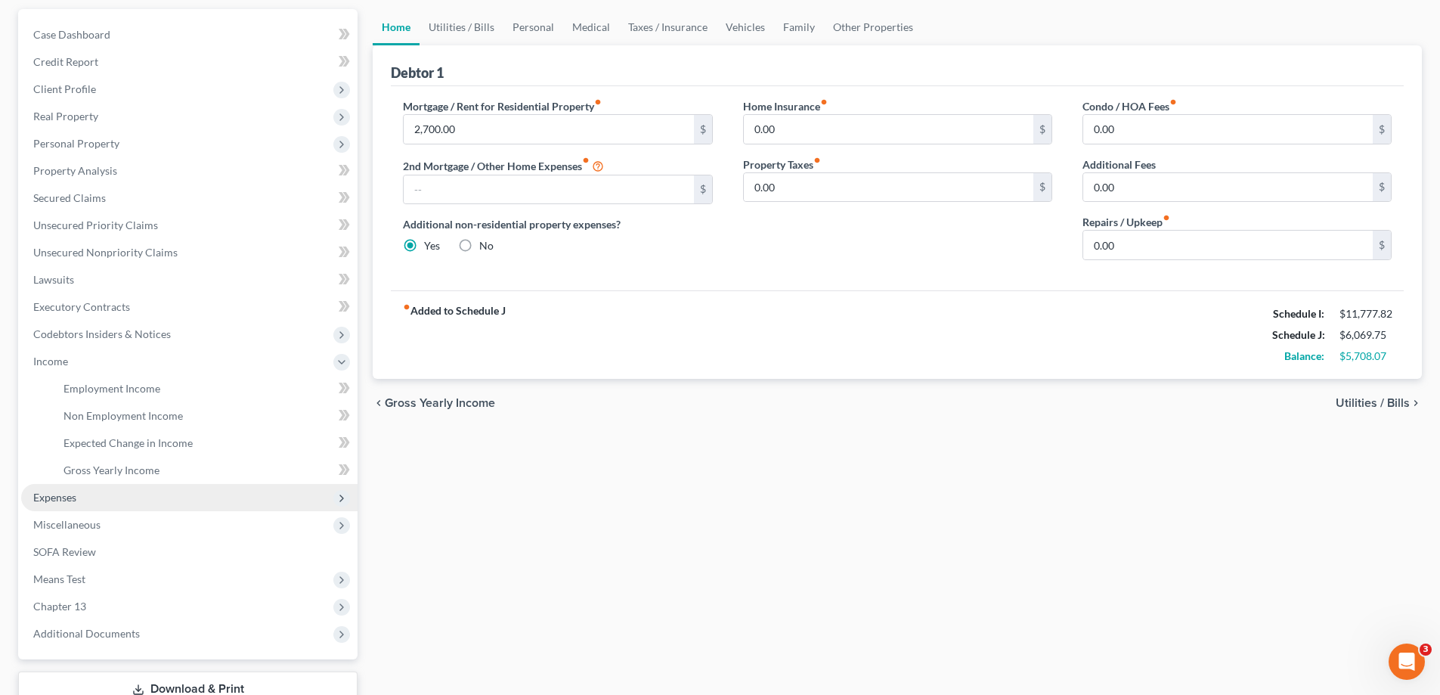
scroll to position [151, 0]
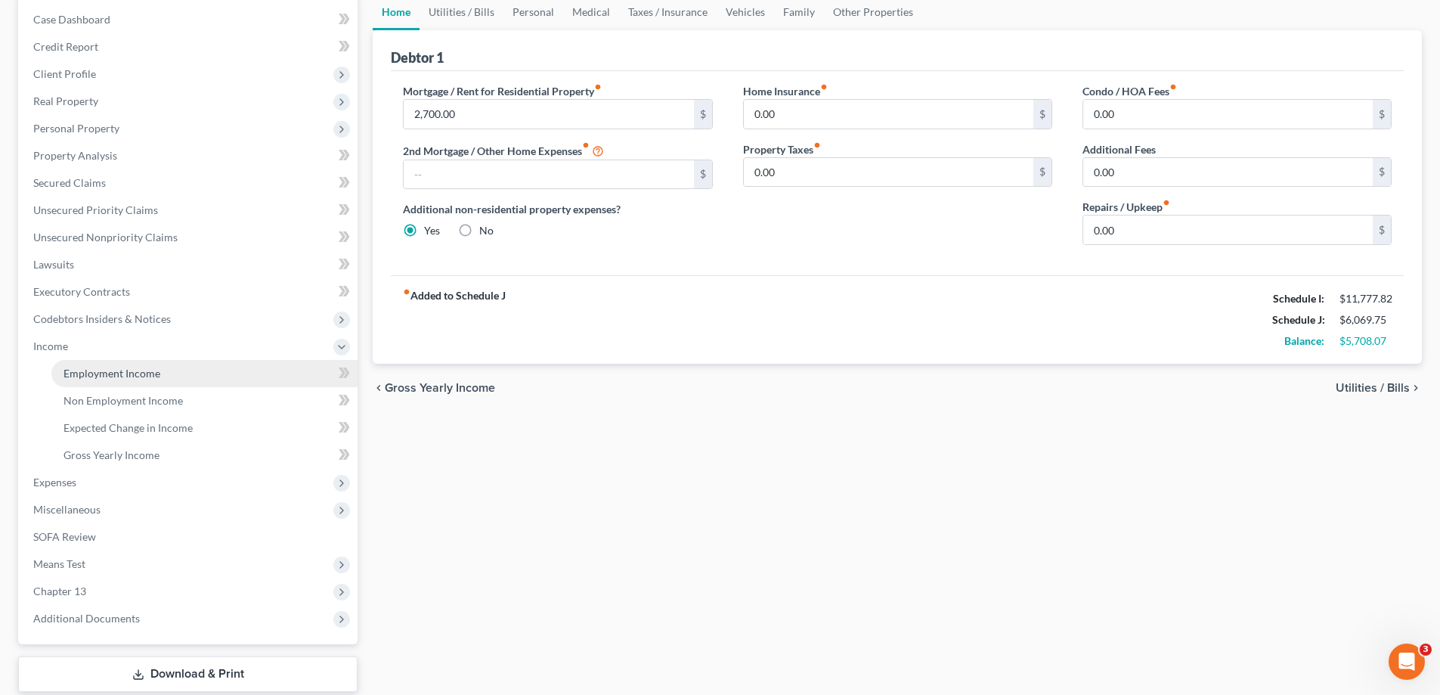
click at [98, 376] on span "Employment Income" at bounding box center [111, 373] width 97 height 13
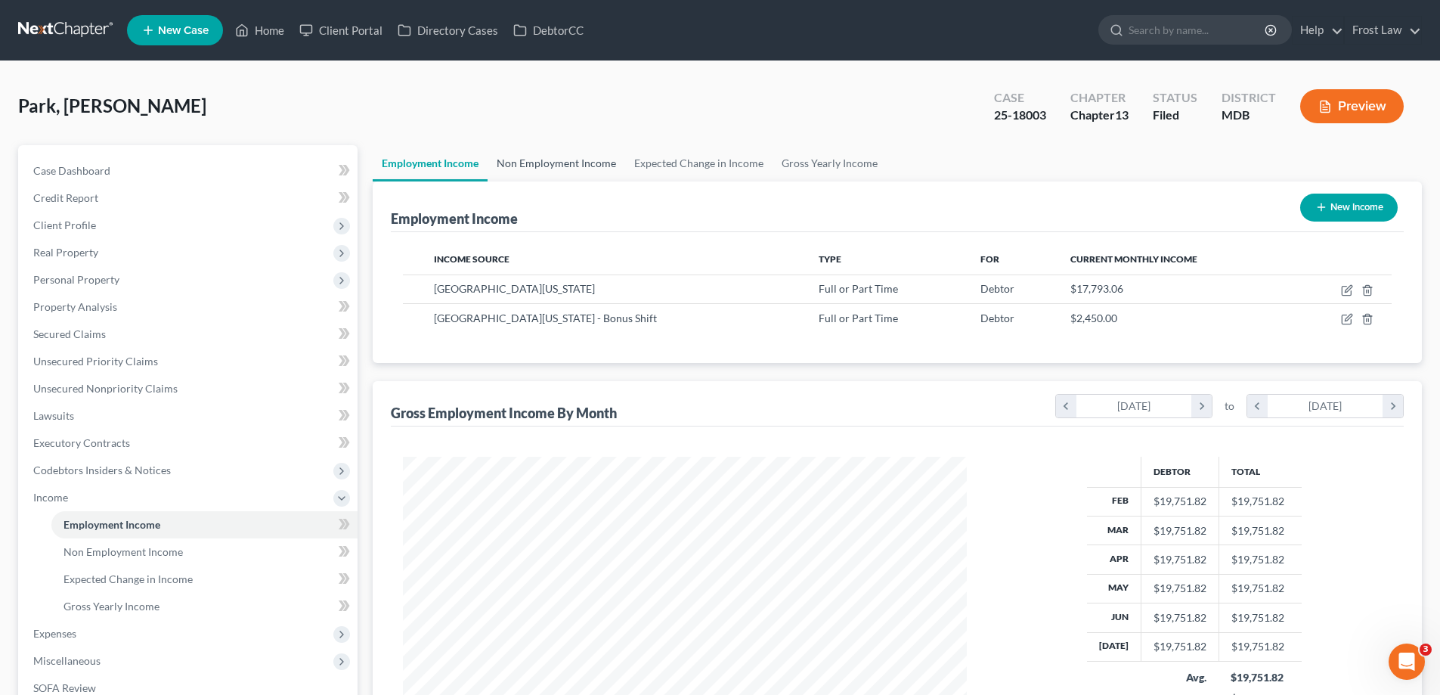
click at [507, 166] on link "Non Employment Income" at bounding box center [556, 163] width 138 height 36
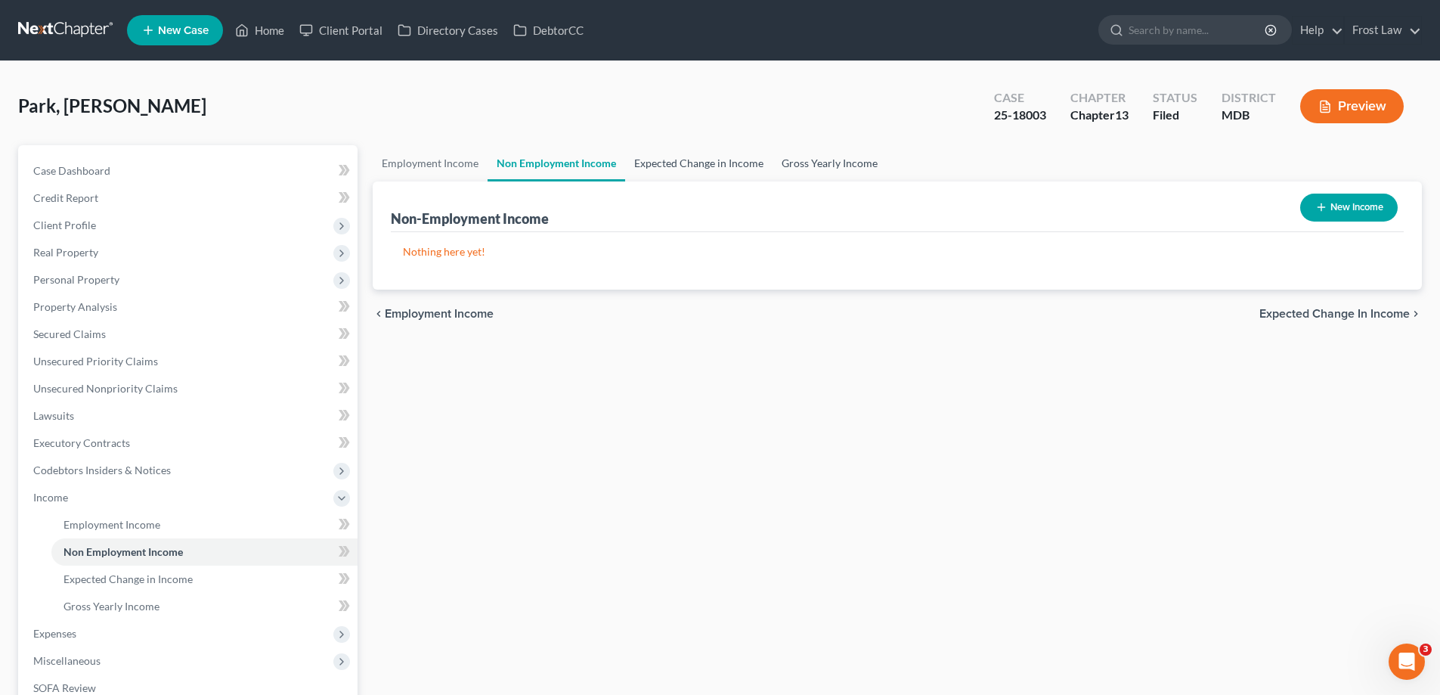
drag, startPoint x: 675, startPoint y: 167, endPoint x: 806, endPoint y: 156, distance: 131.2
click at [677, 169] on link "Expected Change in Income" at bounding box center [698, 163] width 147 height 36
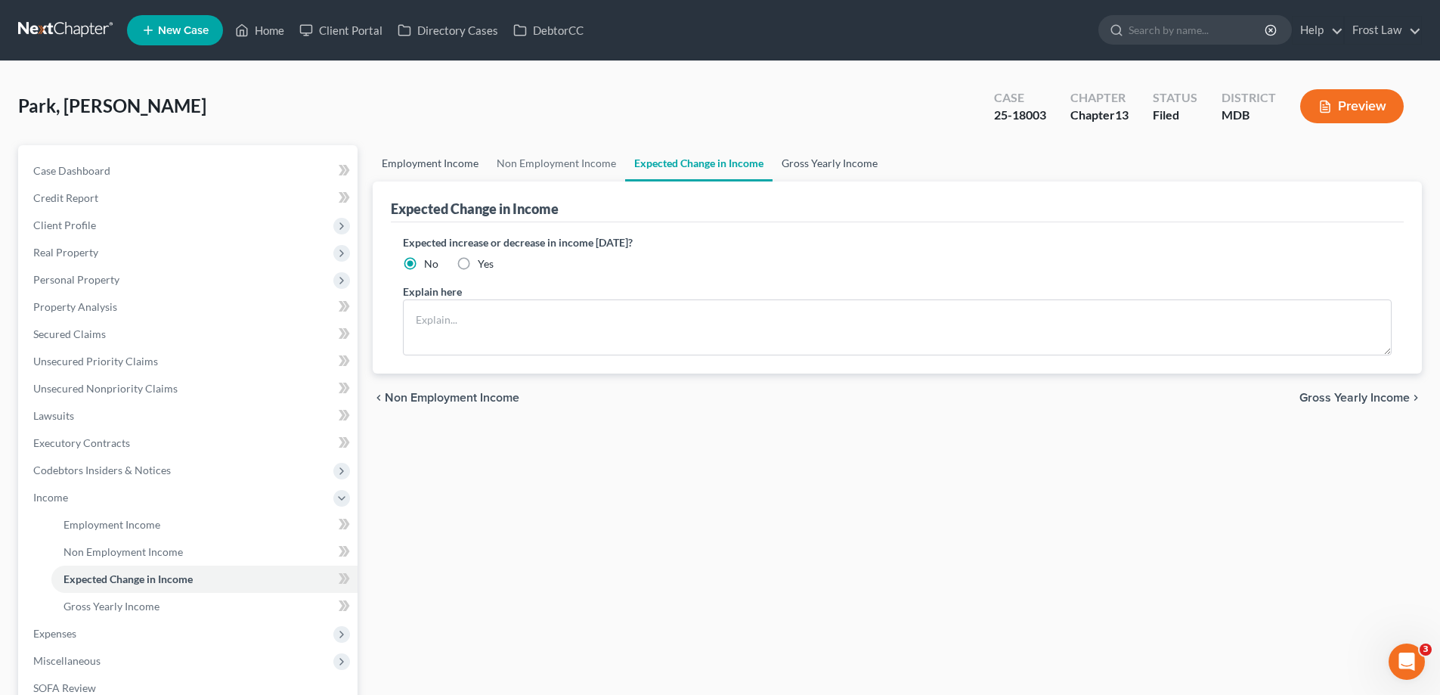
drag, startPoint x: 806, startPoint y: 156, endPoint x: 401, endPoint y: 158, distance: 405.1
click at [808, 156] on link "Gross Yearly Income" at bounding box center [829, 163] width 114 height 36
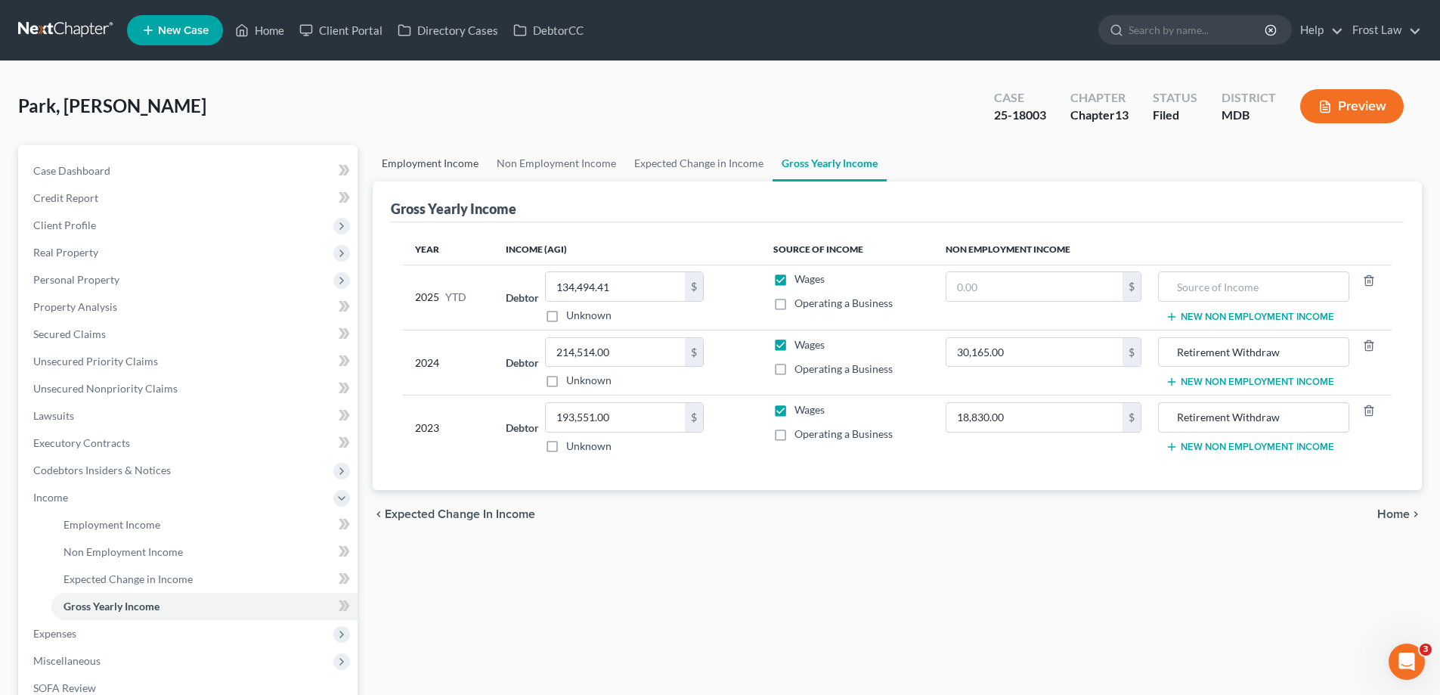
click at [397, 158] on link "Employment Income" at bounding box center [430, 163] width 115 height 36
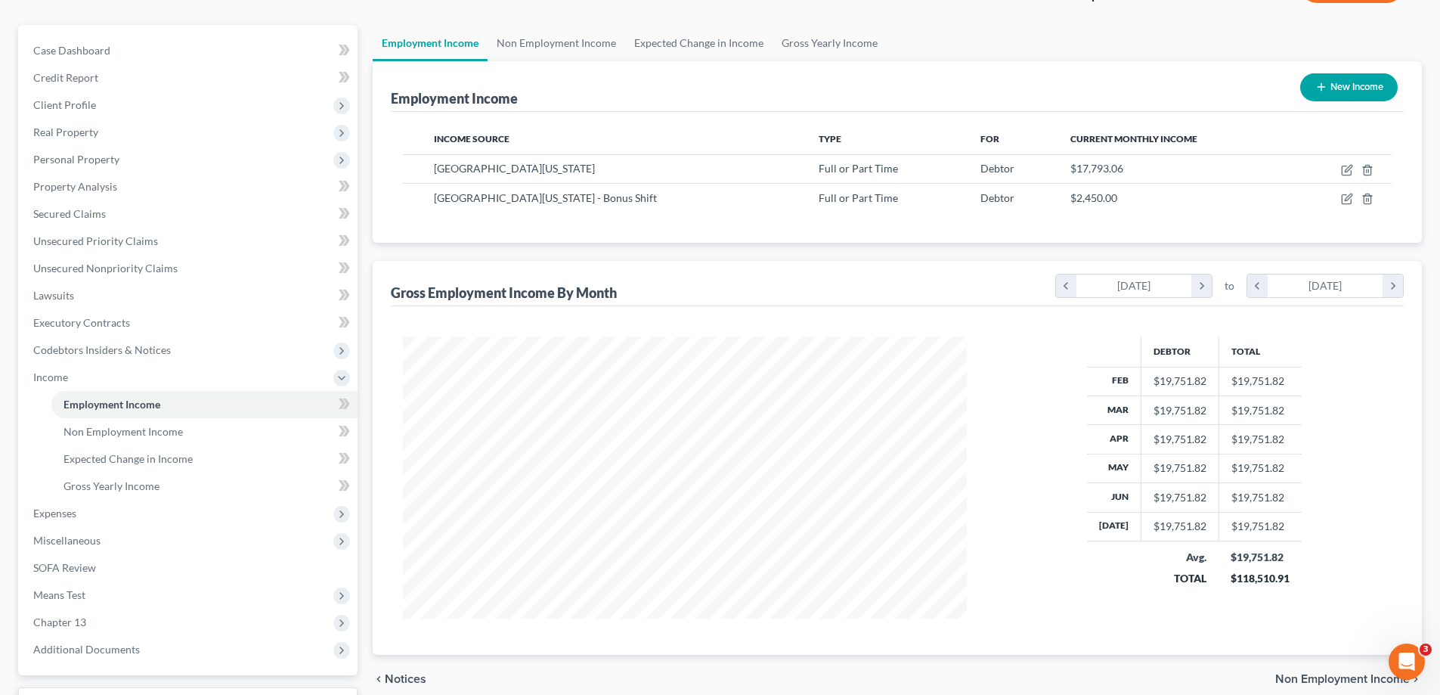
scroll to position [245, 0]
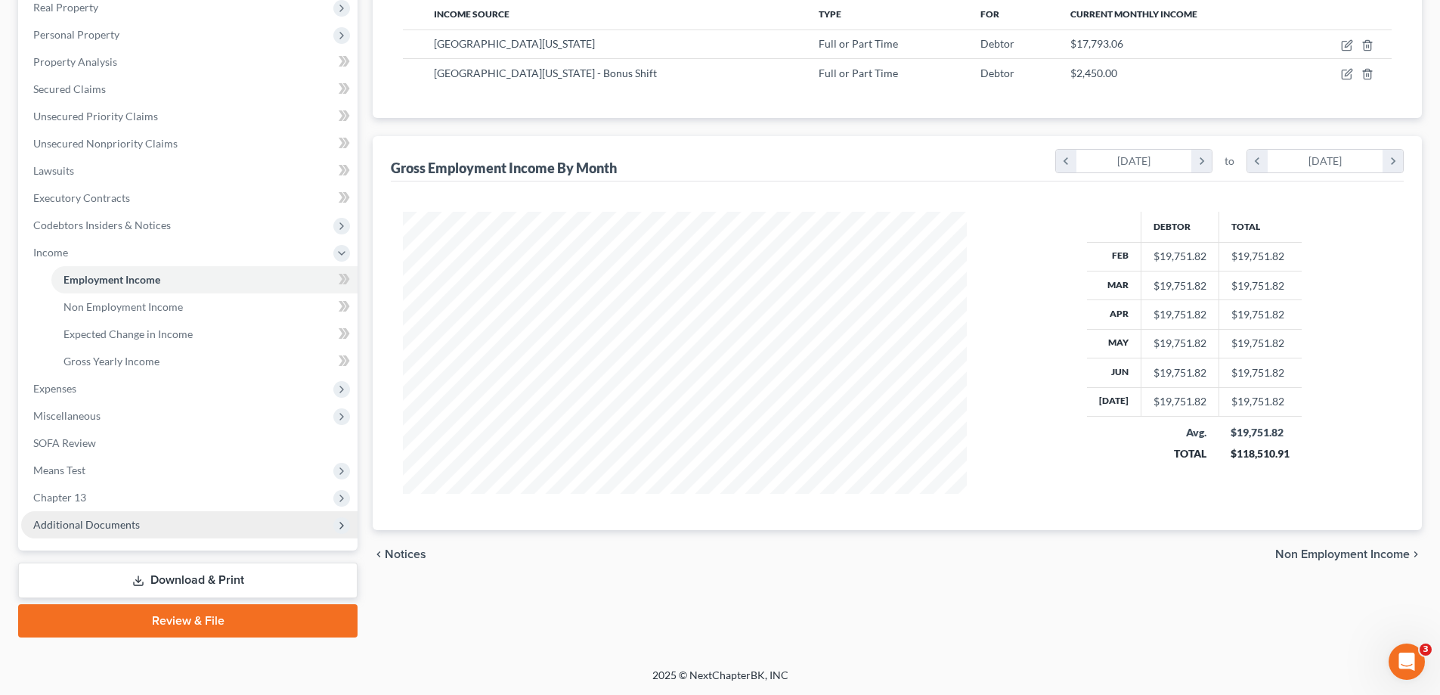
click at [148, 520] on span "Additional Documents" at bounding box center [189, 524] width 336 height 27
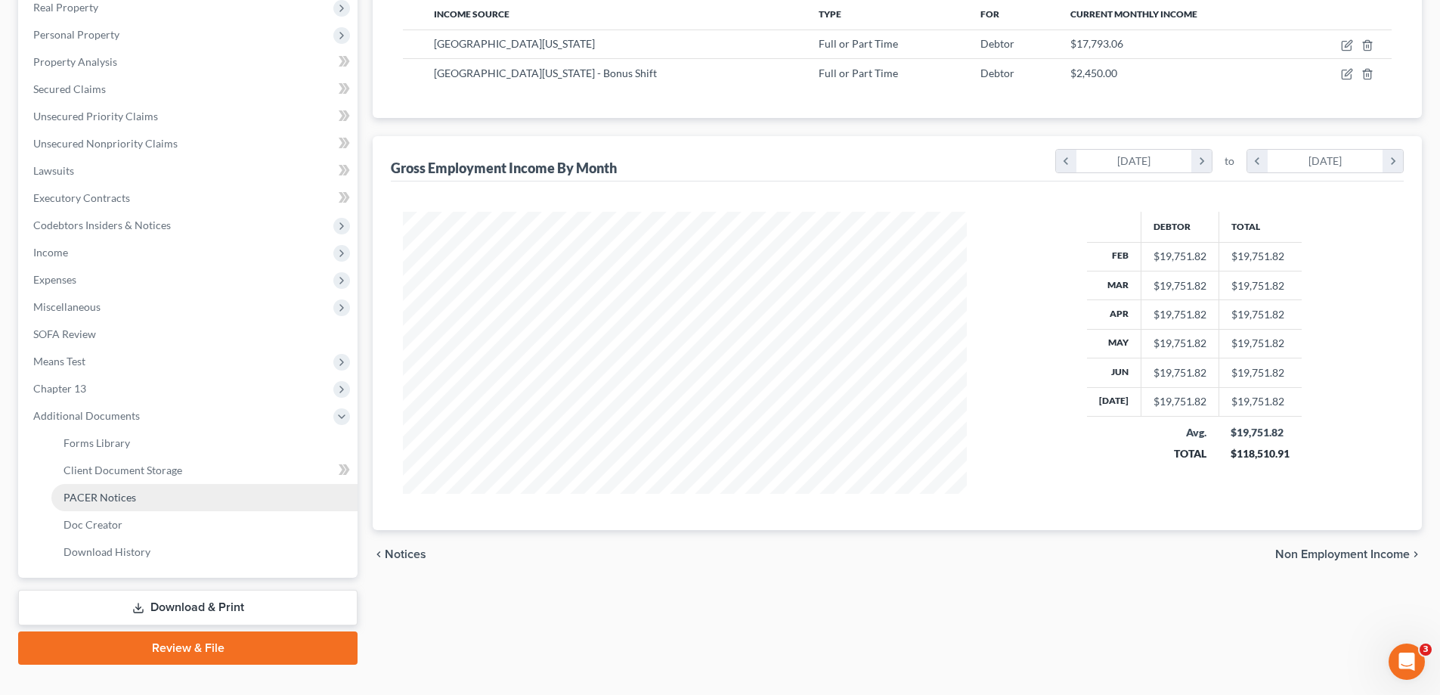
click at [149, 504] on link "PACER Notices" at bounding box center [204, 497] width 306 height 27
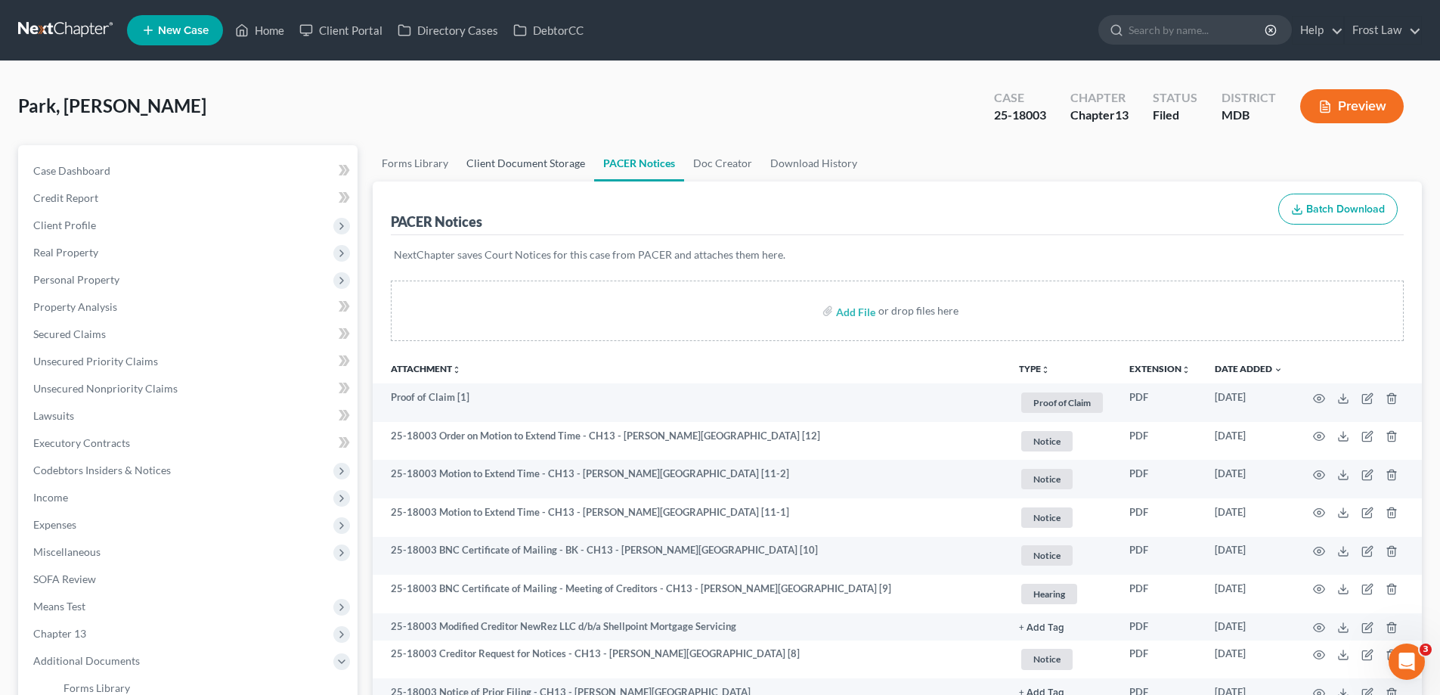
click at [497, 170] on link "Client Document Storage" at bounding box center [525, 163] width 137 height 36
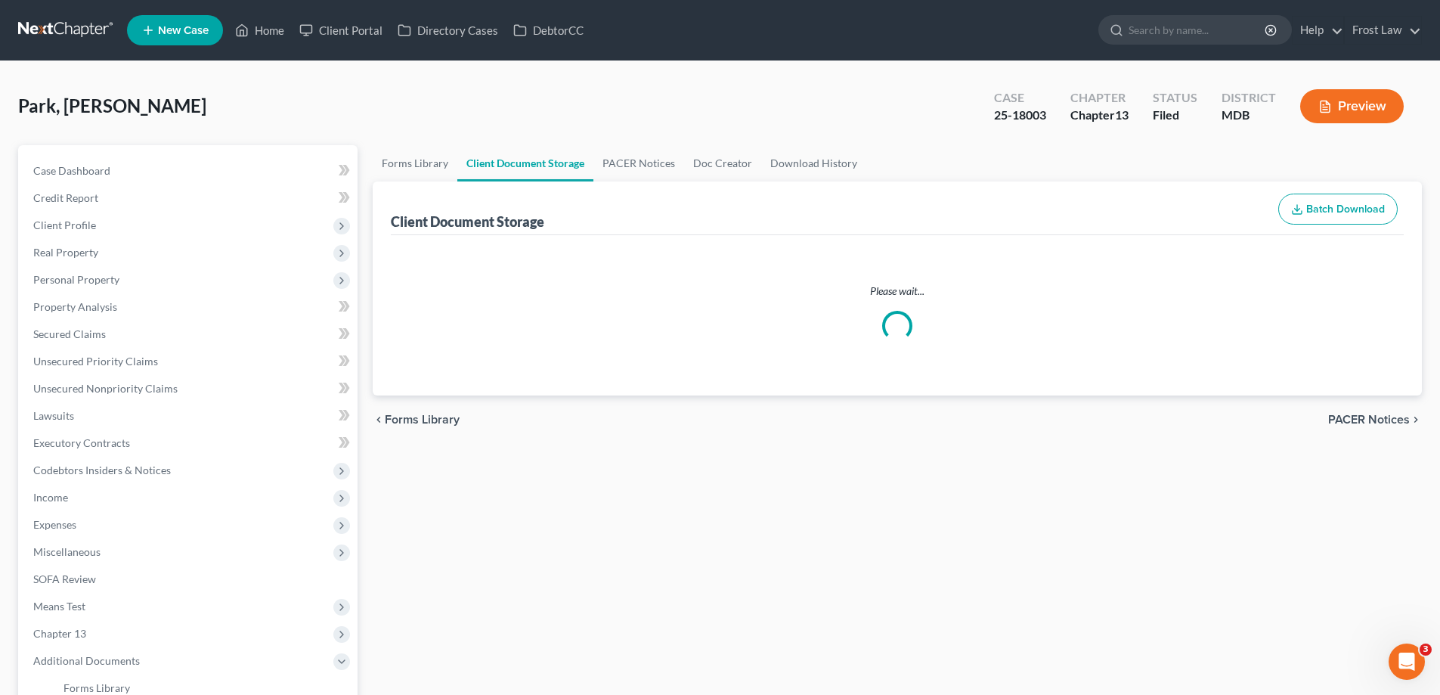
select select "14"
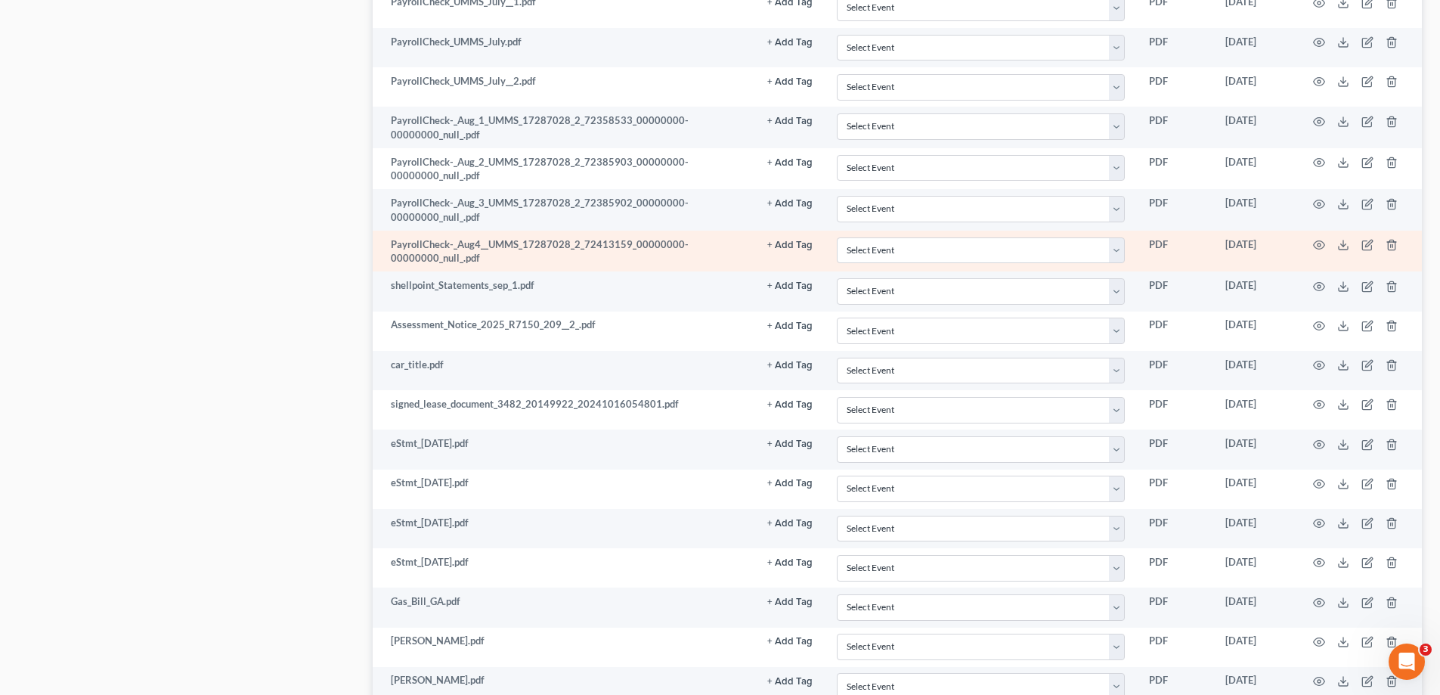
scroll to position [907, 0]
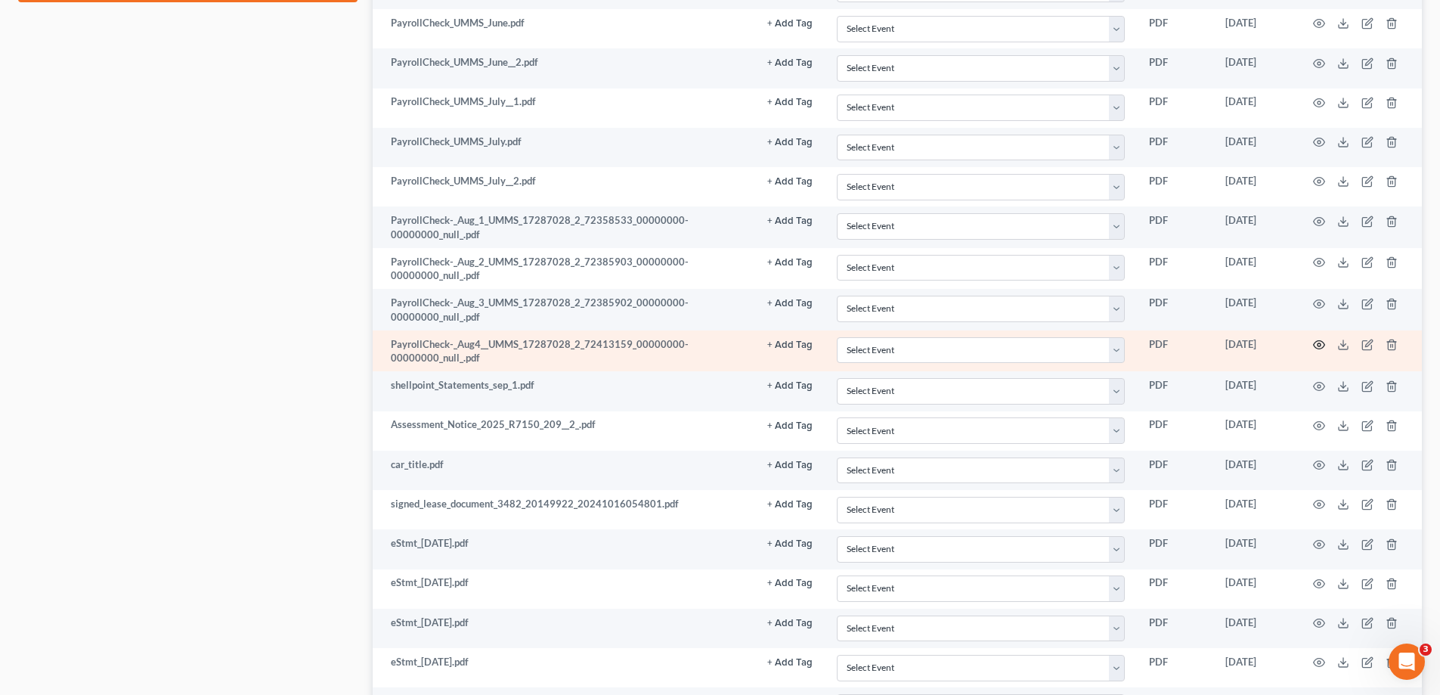
click at [1322, 345] on icon "button" at bounding box center [1319, 345] width 12 height 12
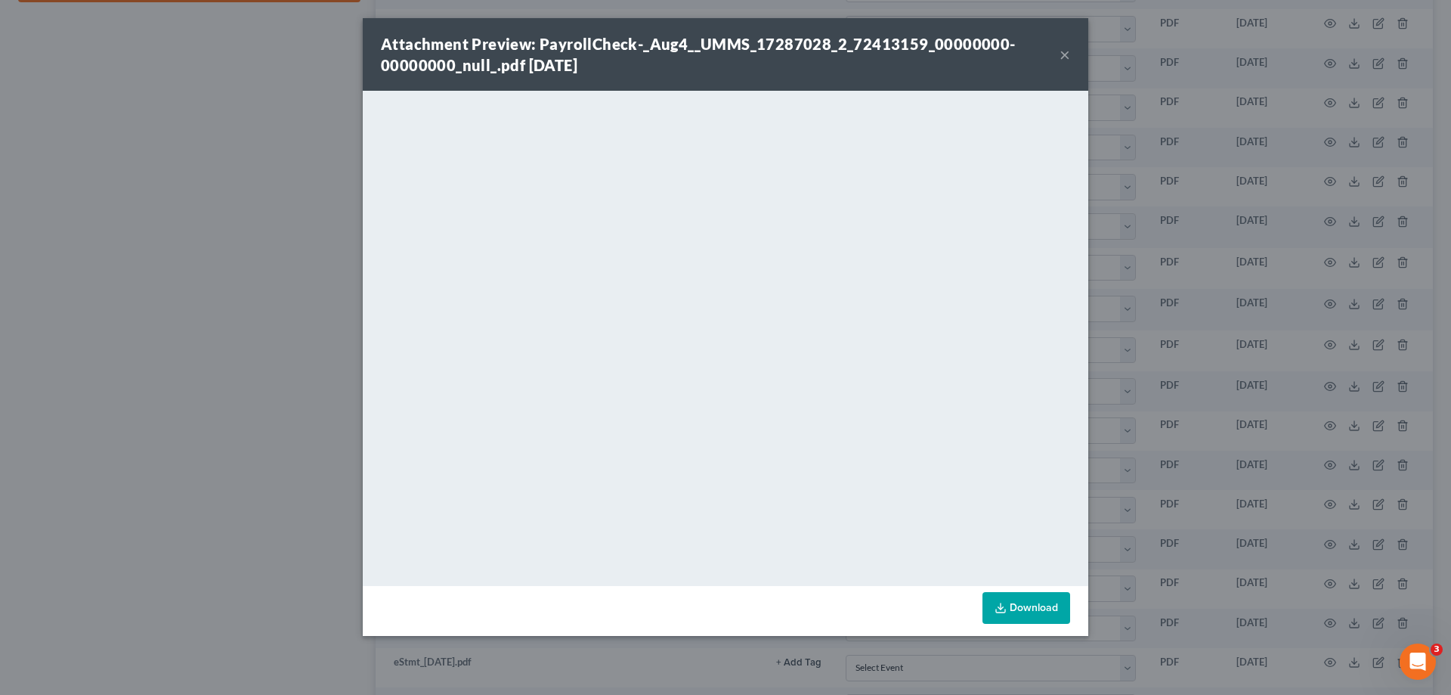
click at [1069, 56] on button "×" at bounding box center [1065, 54] width 11 height 18
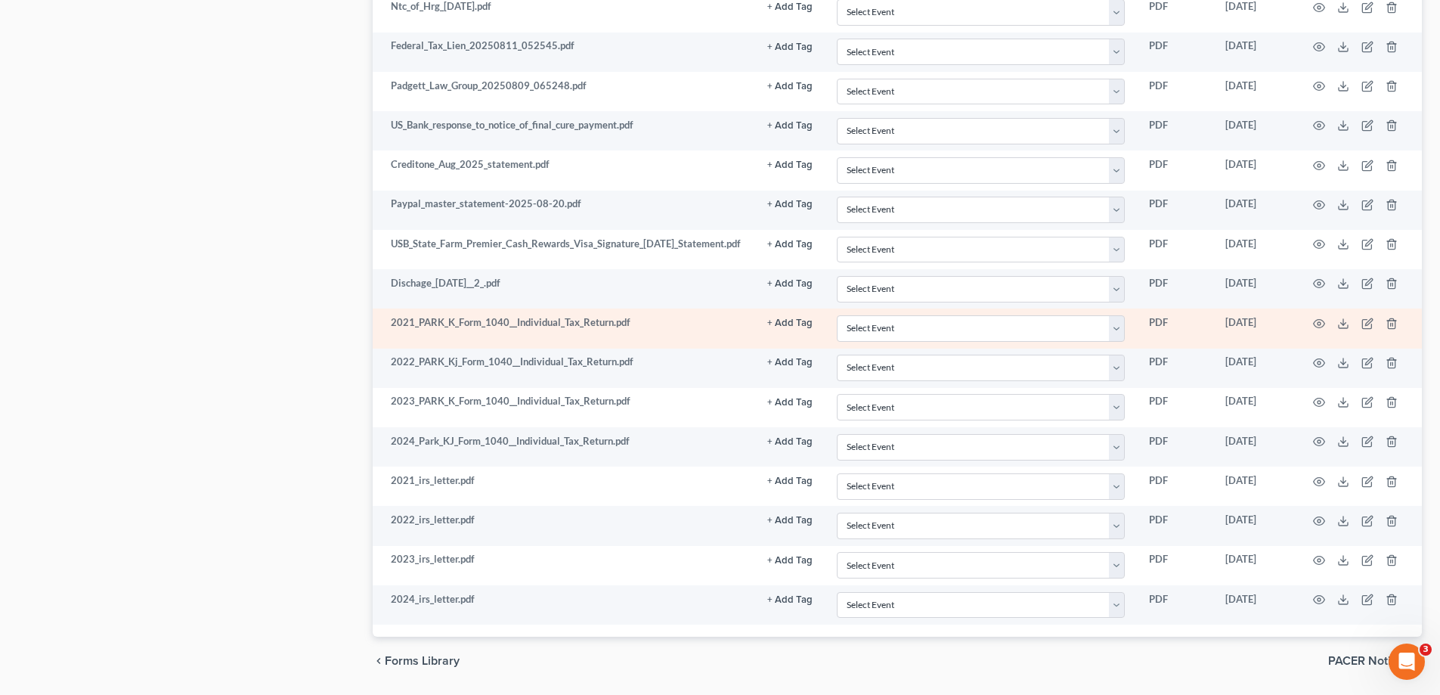
scroll to position [1930, 0]
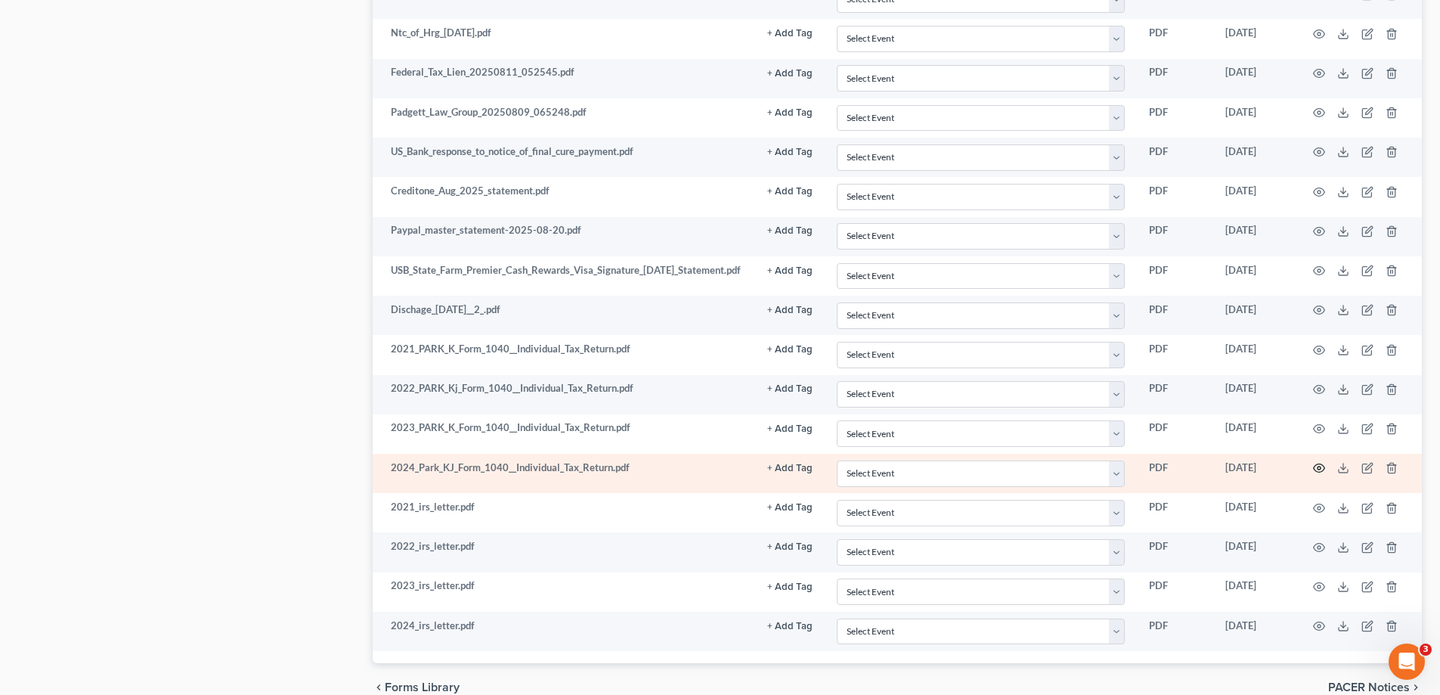
click at [1319, 469] on icon "button" at bounding box center [1319, 468] width 12 height 12
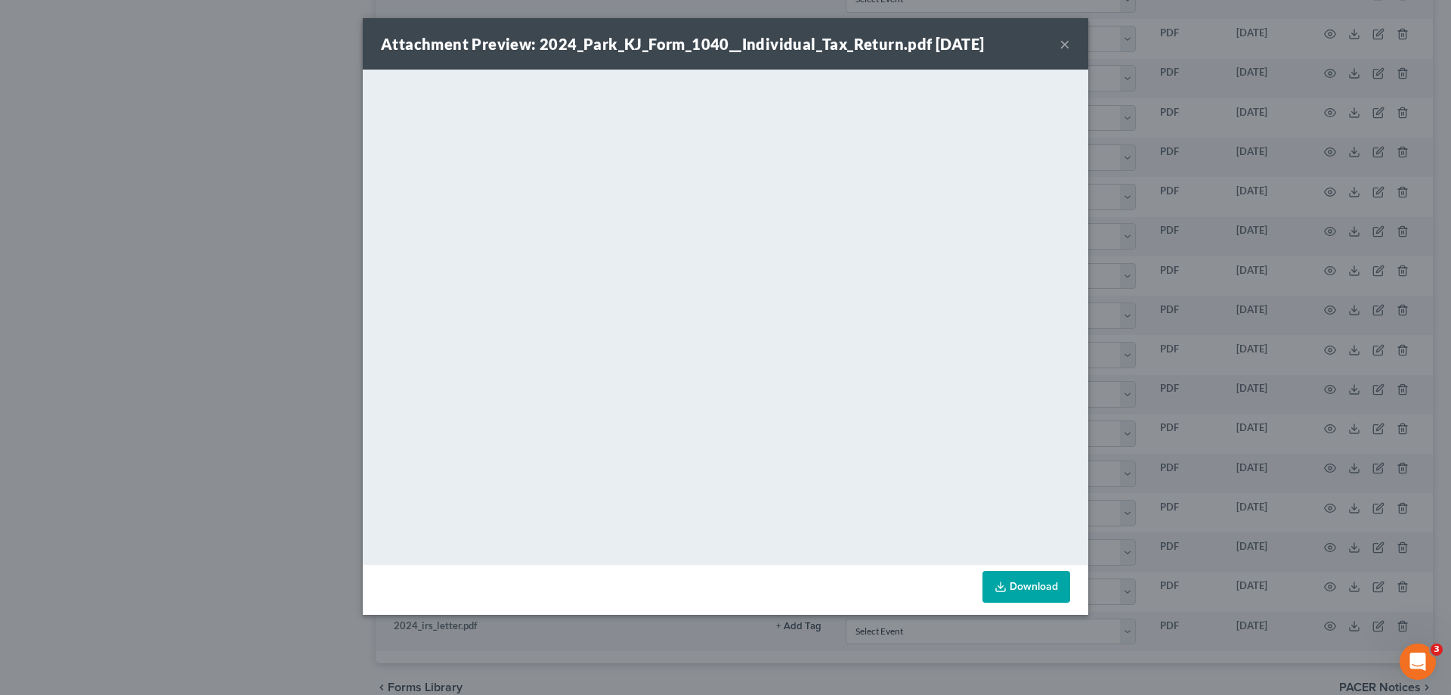
click at [1069, 43] on button "×" at bounding box center [1065, 44] width 11 height 18
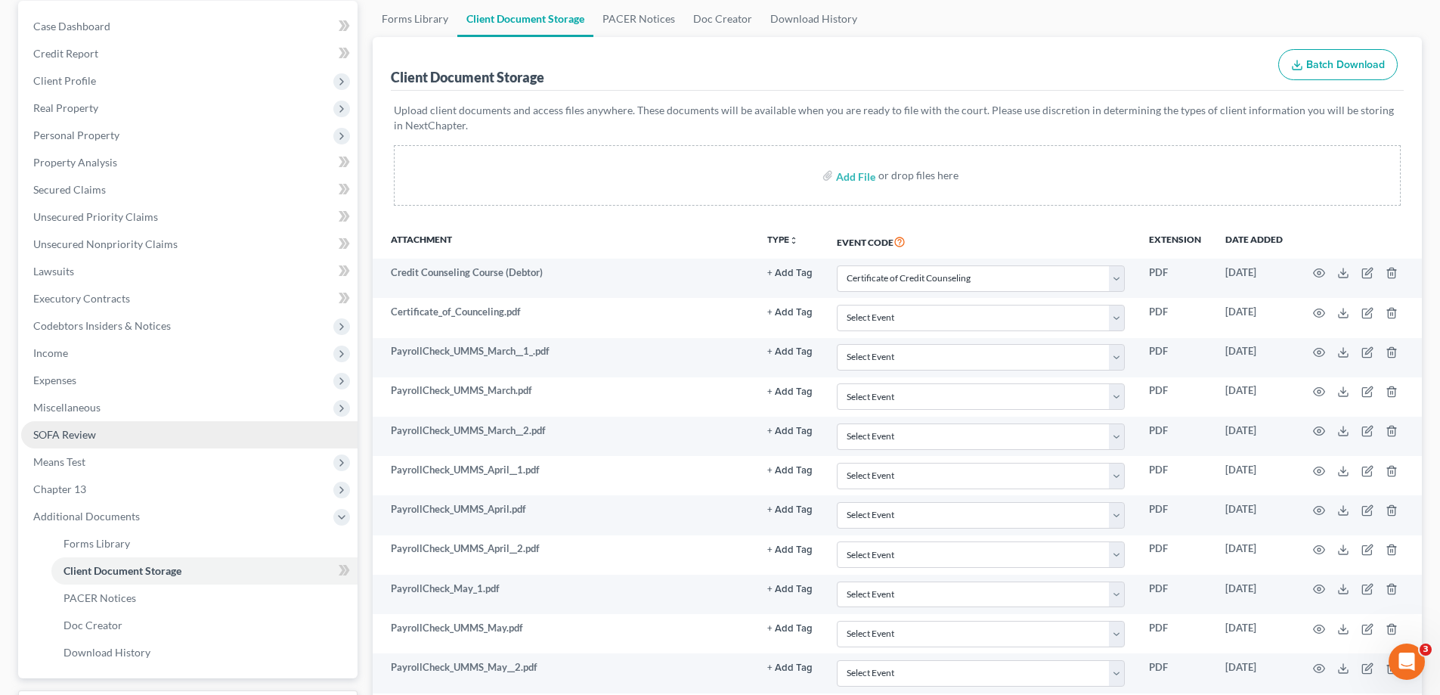
scroll to position [227, 0]
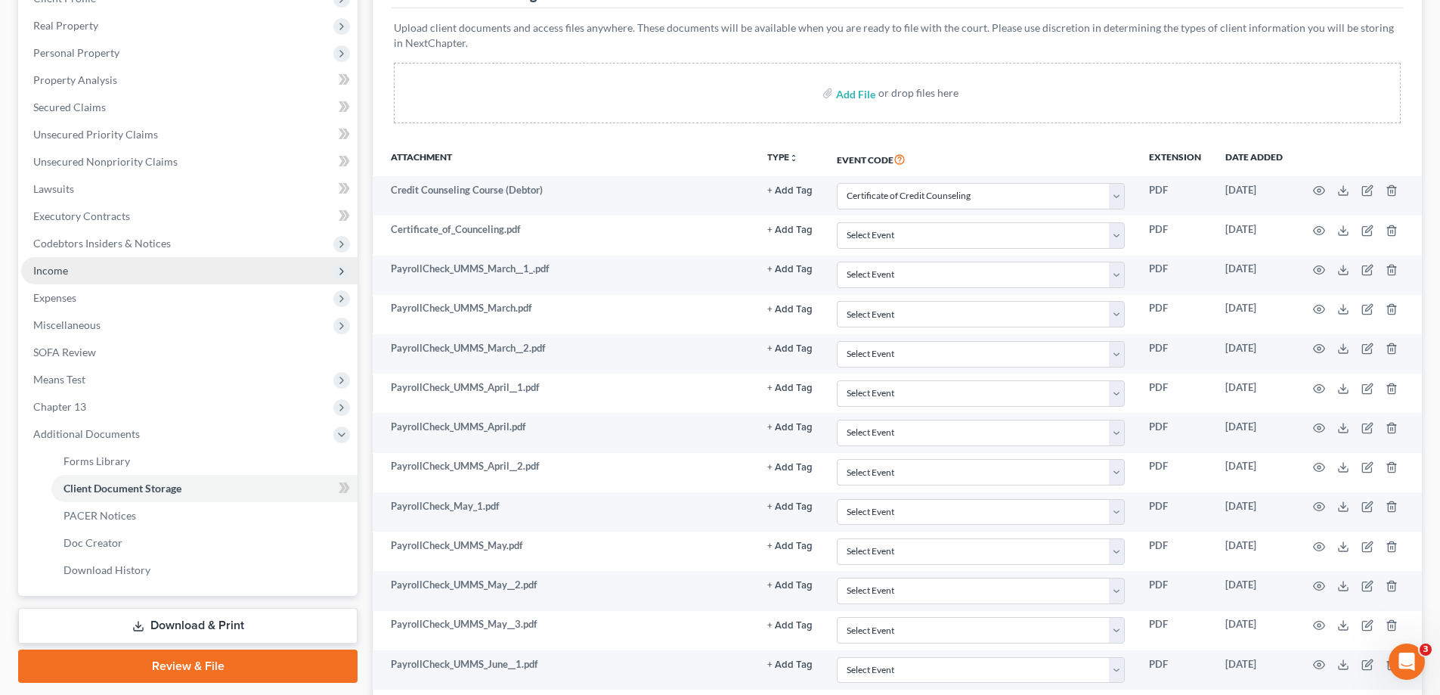
click at [88, 271] on span "Income" at bounding box center [189, 270] width 336 height 27
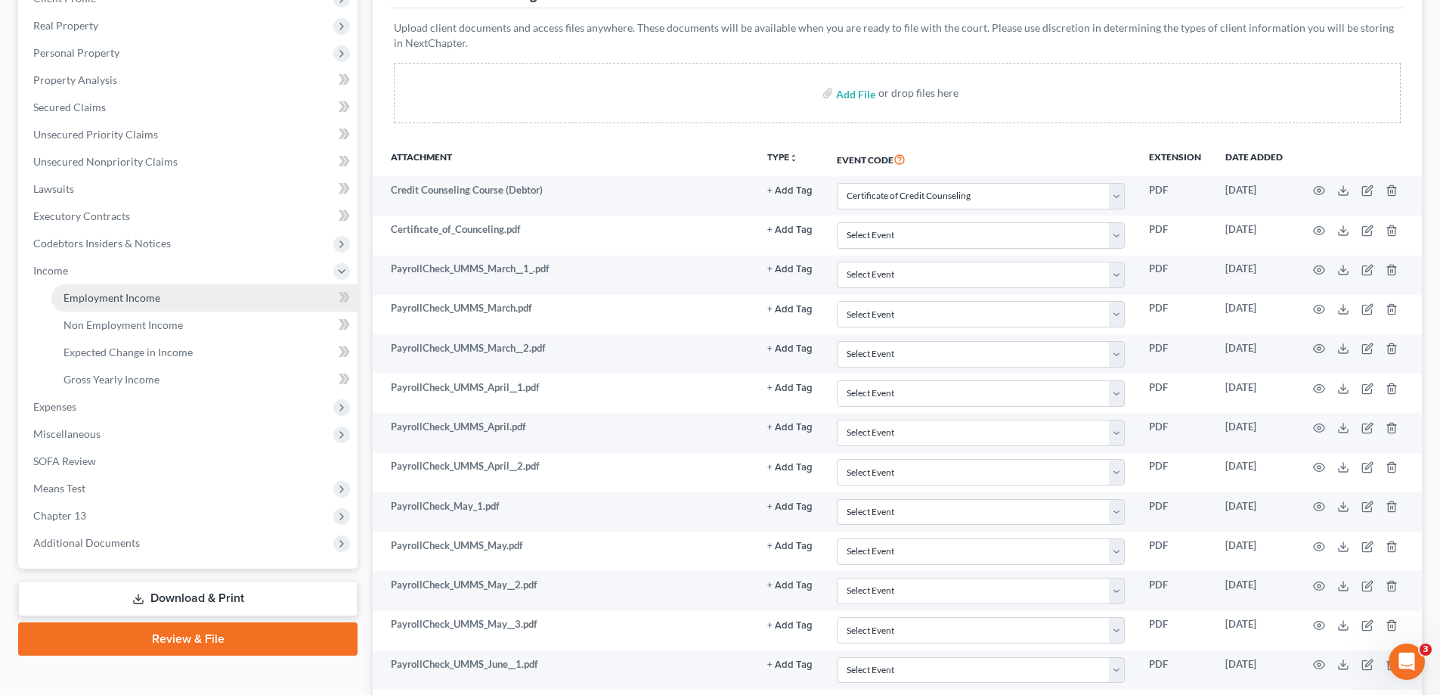
click at [92, 300] on span "Employment Income" at bounding box center [111, 297] width 97 height 13
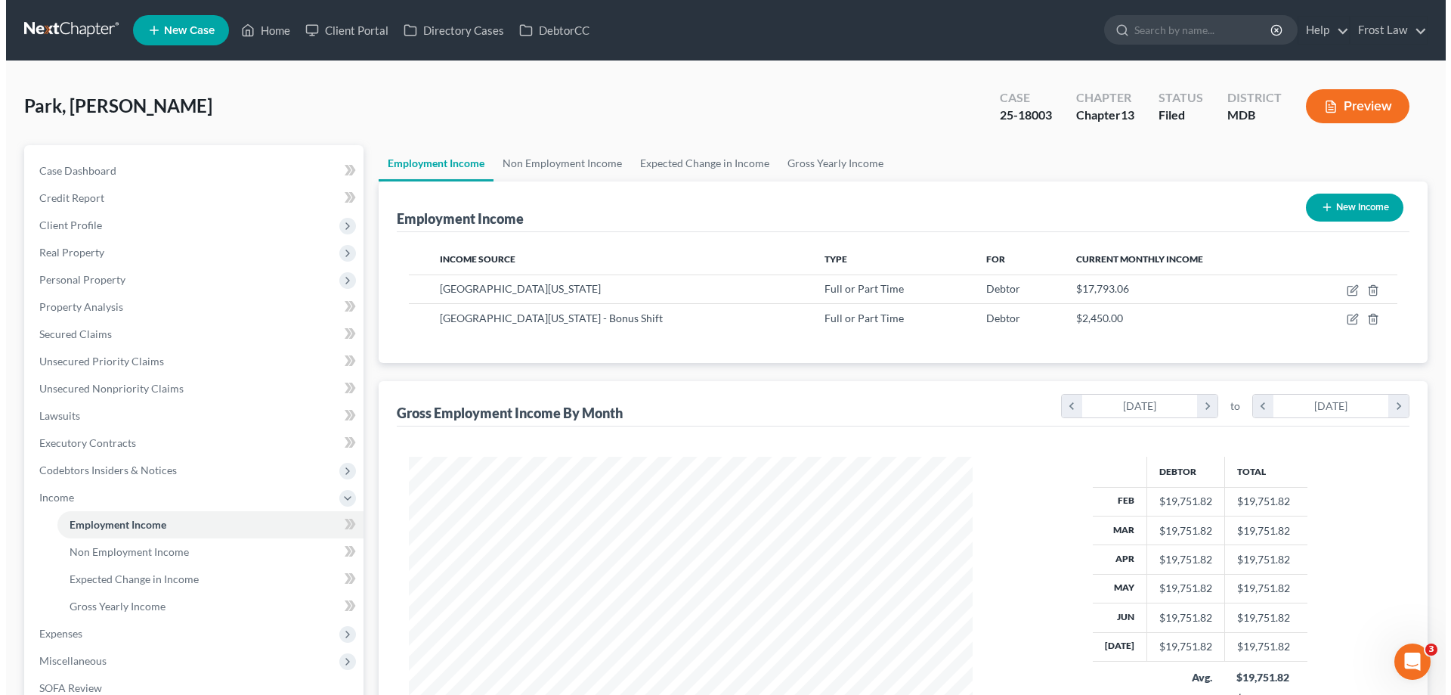
scroll to position [282, 594]
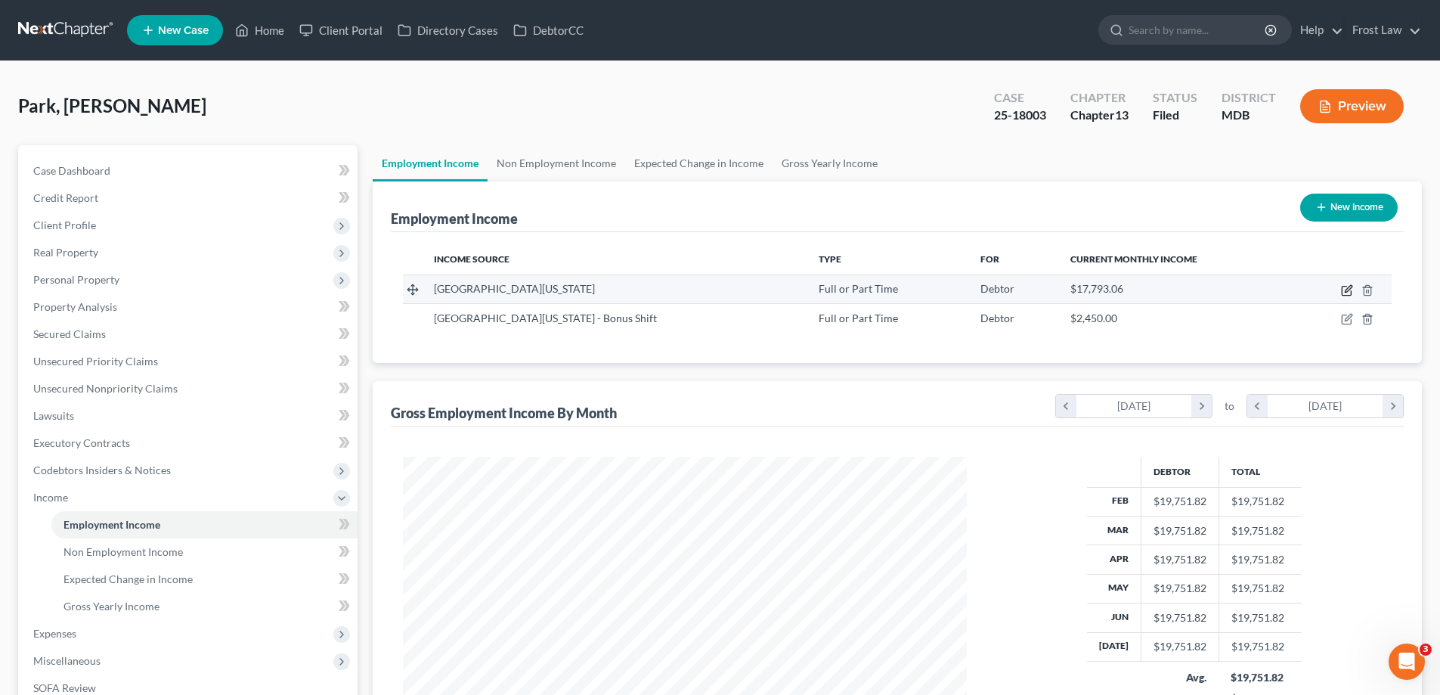
click at [1344, 293] on icon "button" at bounding box center [1347, 290] width 12 height 12
select select "0"
select select "21"
select select "2"
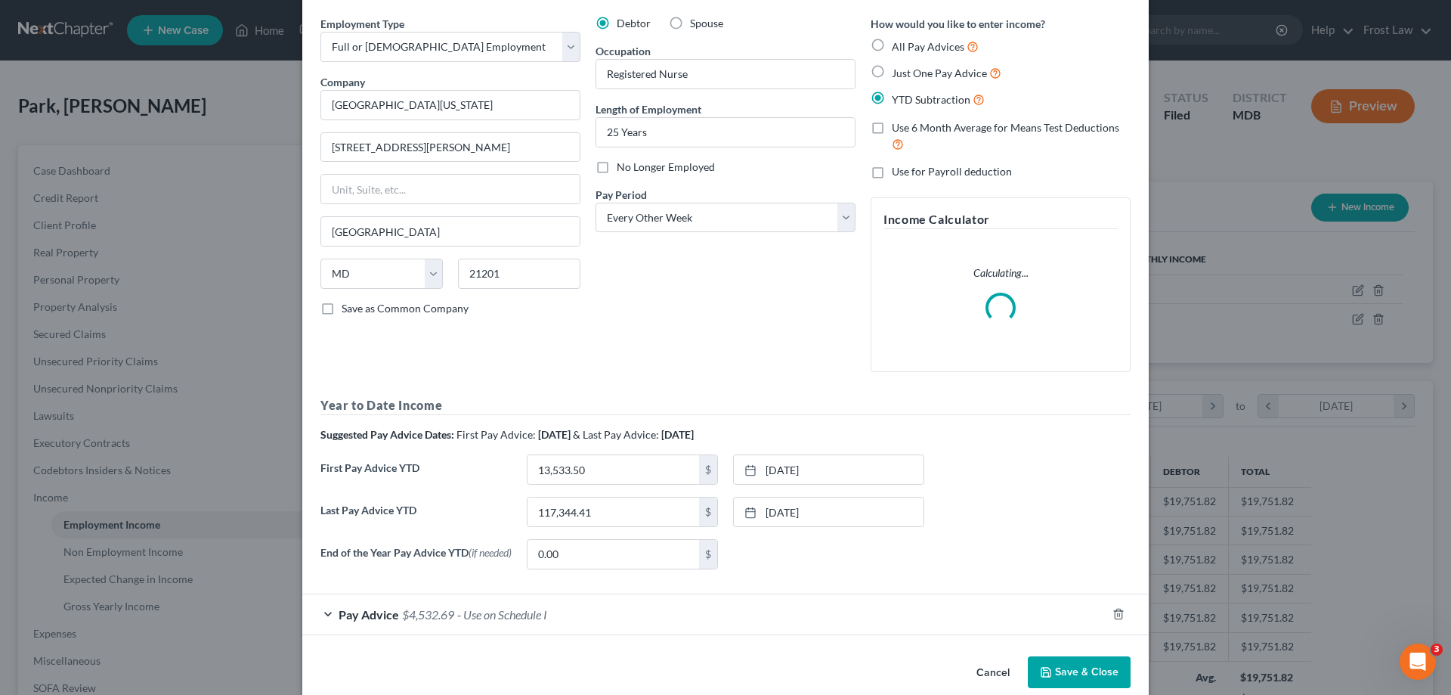
scroll to position [80, 0]
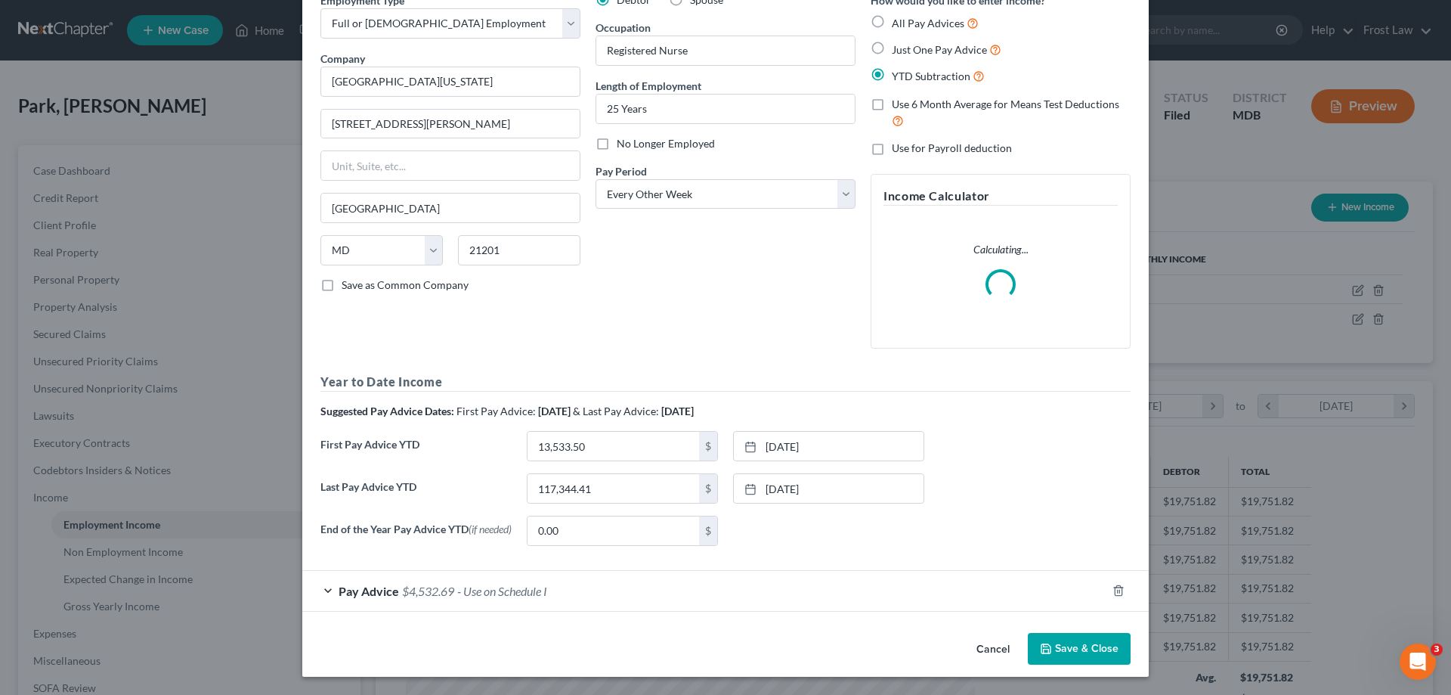
drag, startPoint x: 357, startPoint y: 585, endPoint x: 637, endPoint y: 266, distance: 424.7
click at [357, 585] on span "Pay Advice" at bounding box center [369, 590] width 60 height 14
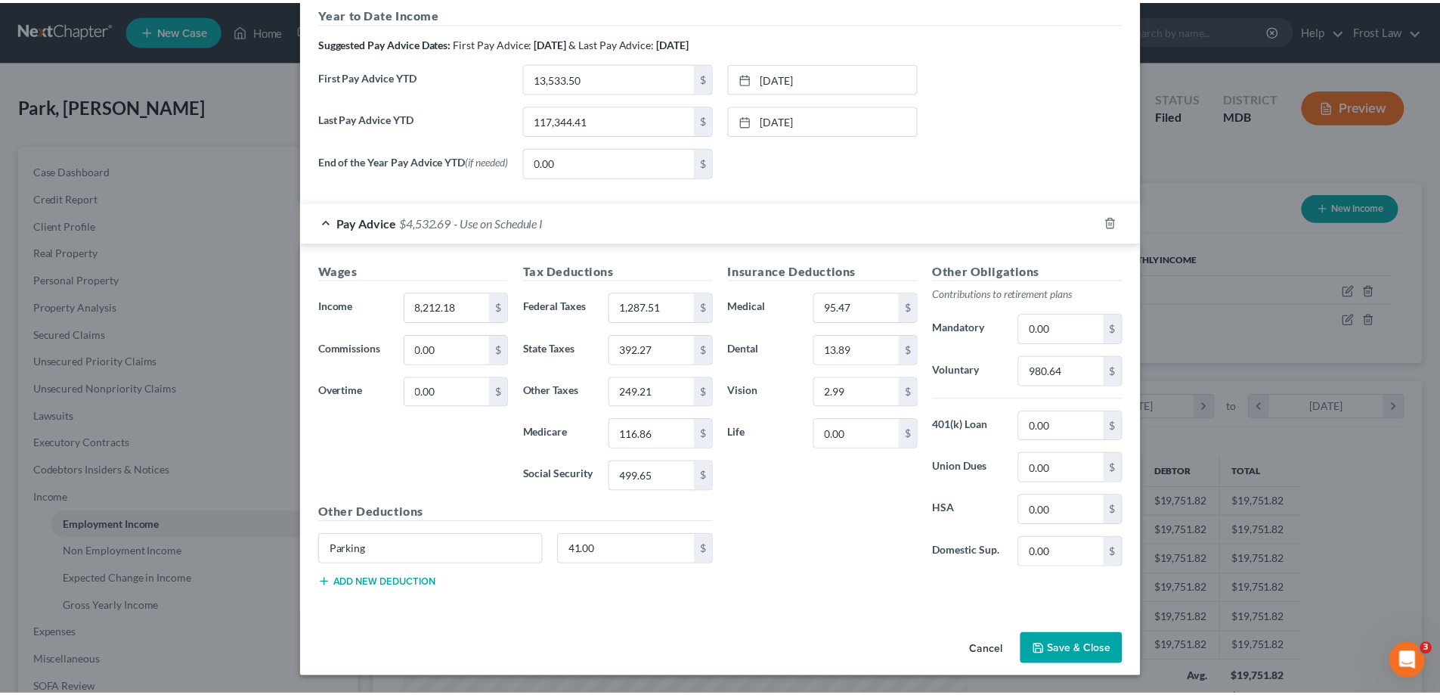
scroll to position [534, 0]
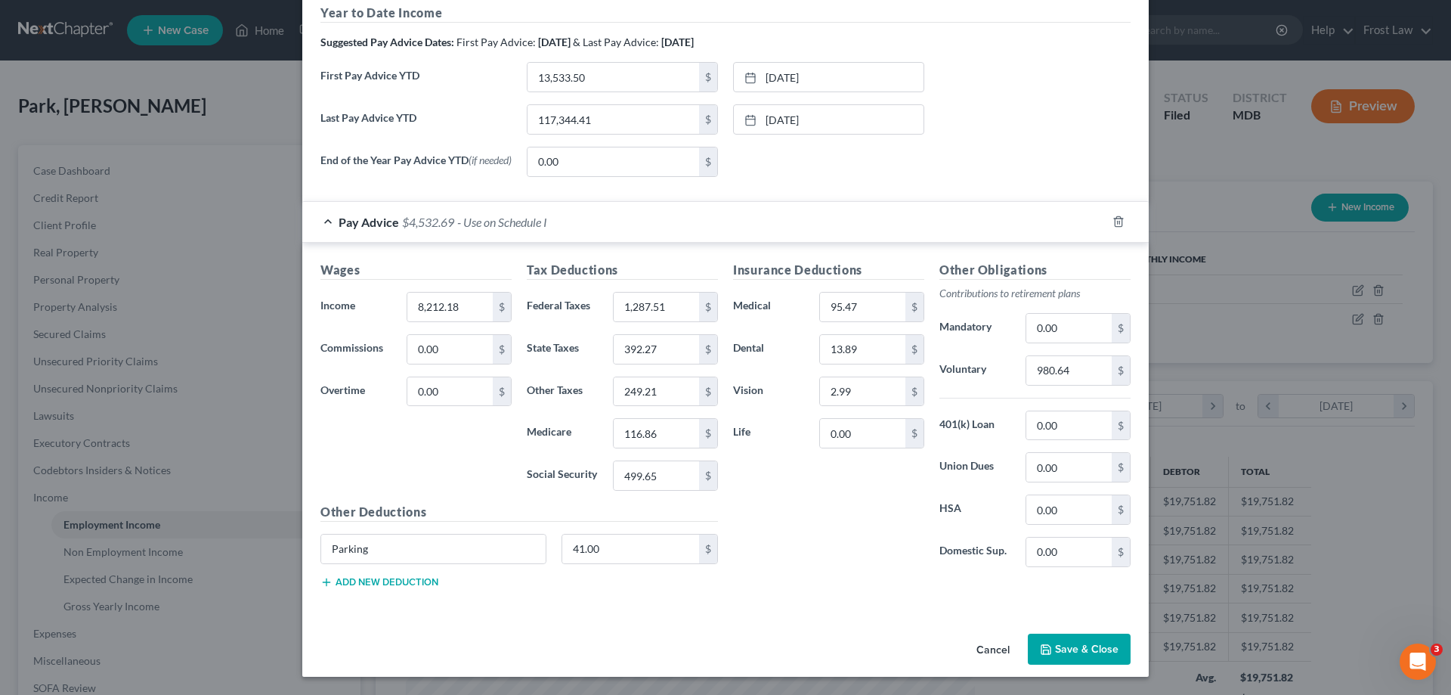
click at [1106, 653] on button "Save & Close" at bounding box center [1079, 649] width 103 height 32
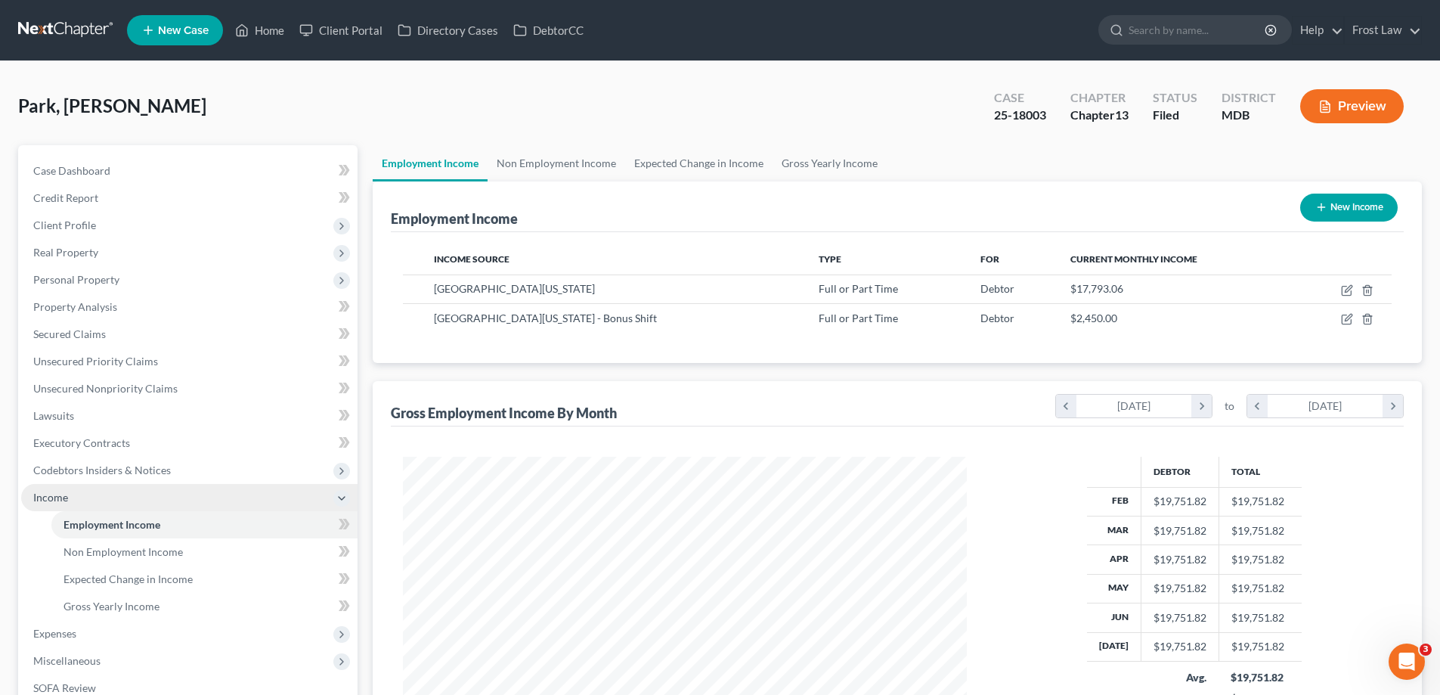
scroll to position [245, 0]
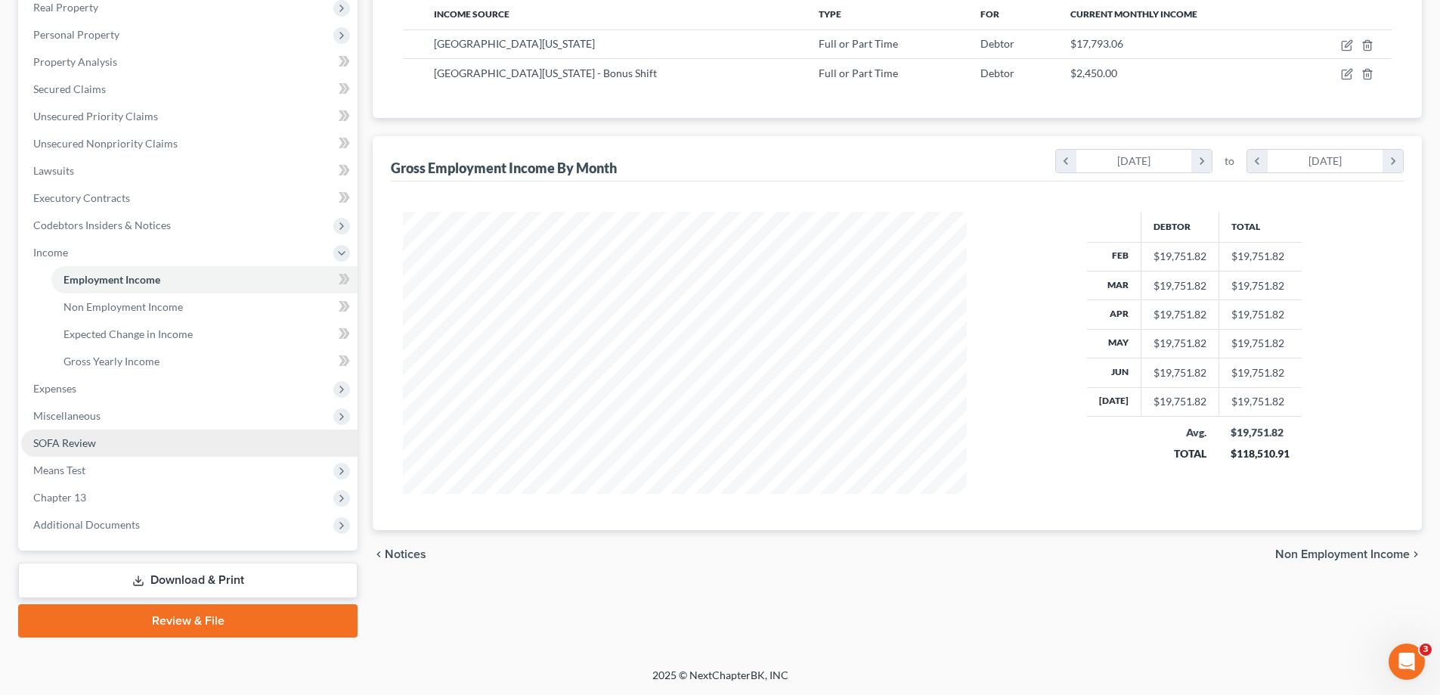
drag, startPoint x: 97, startPoint y: 388, endPoint x: 125, endPoint y: 454, distance: 71.4
click at [98, 388] on span "Expenses" at bounding box center [189, 388] width 336 height 27
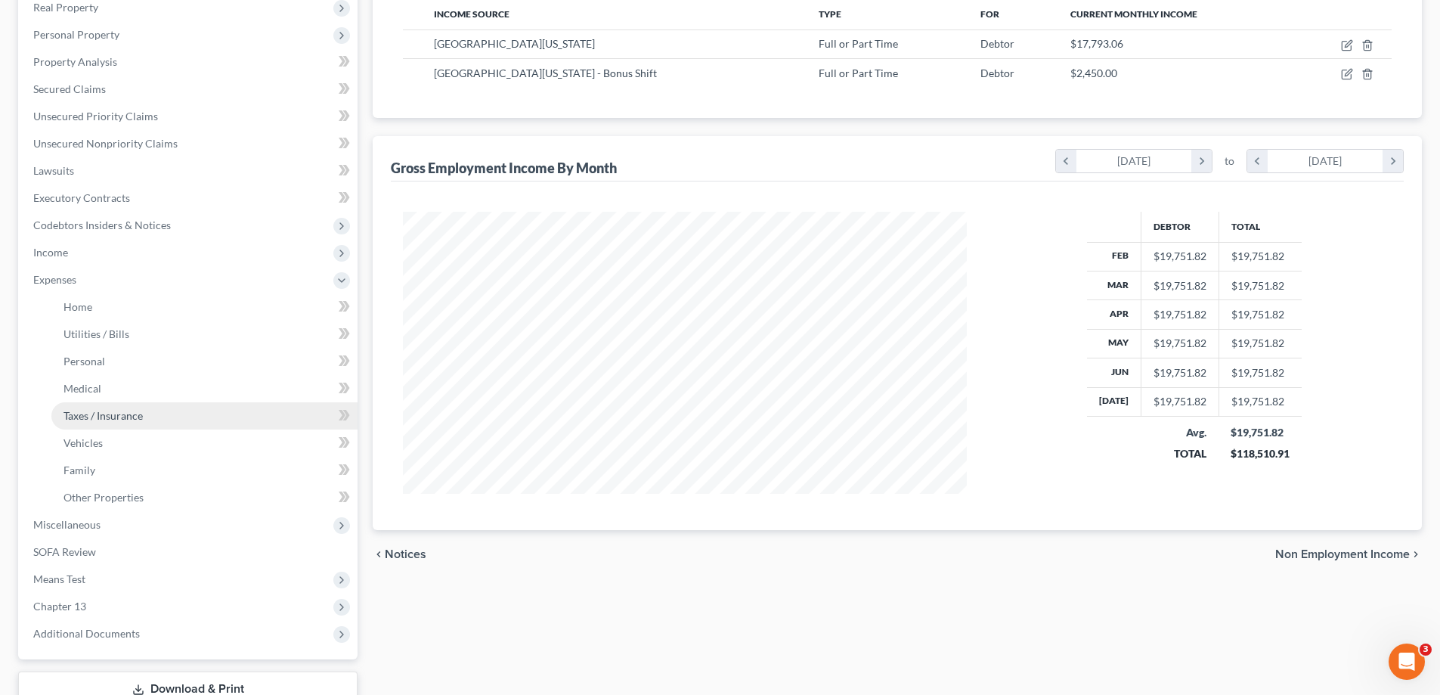
click at [133, 419] on span "Taxes / Insurance" at bounding box center [102, 415] width 79 height 13
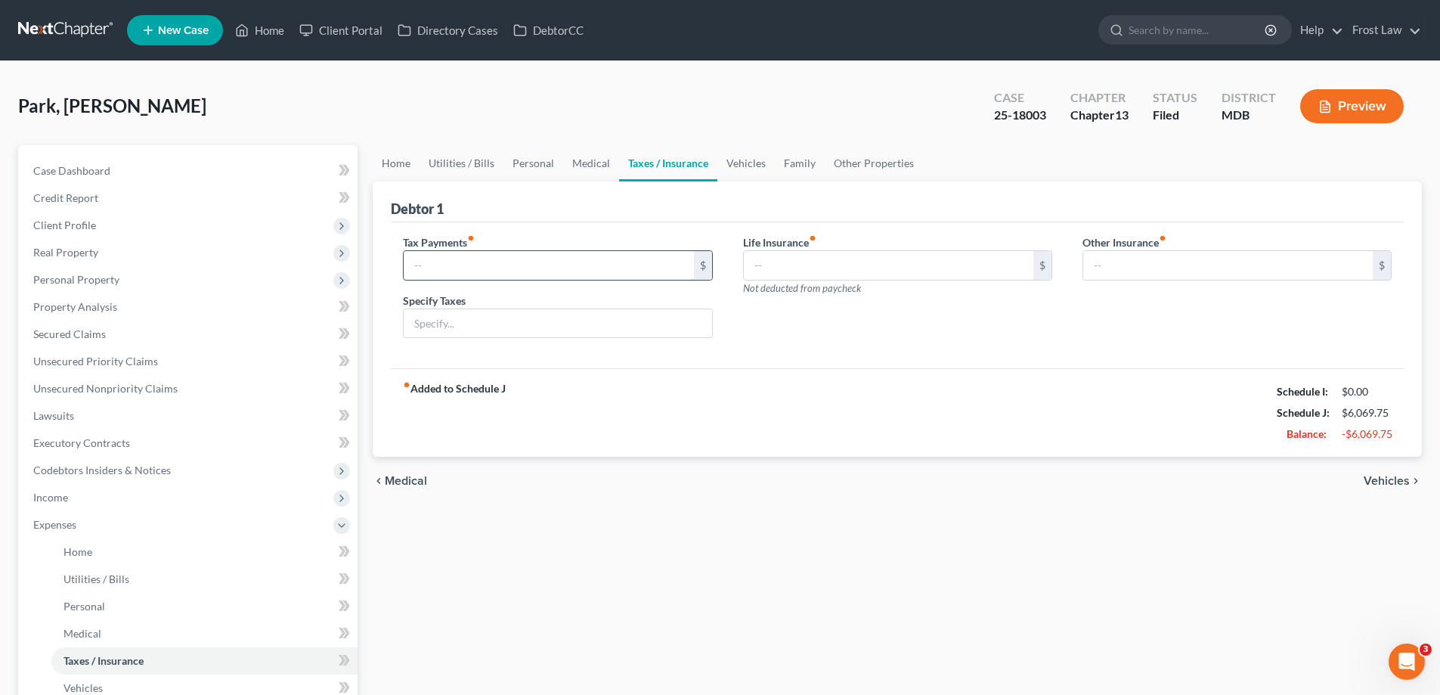
click at [509, 261] on input "text" at bounding box center [548, 265] width 289 height 29
type input "1,000.00"
click at [507, 316] on input "text" at bounding box center [558, 323] width 308 height 29
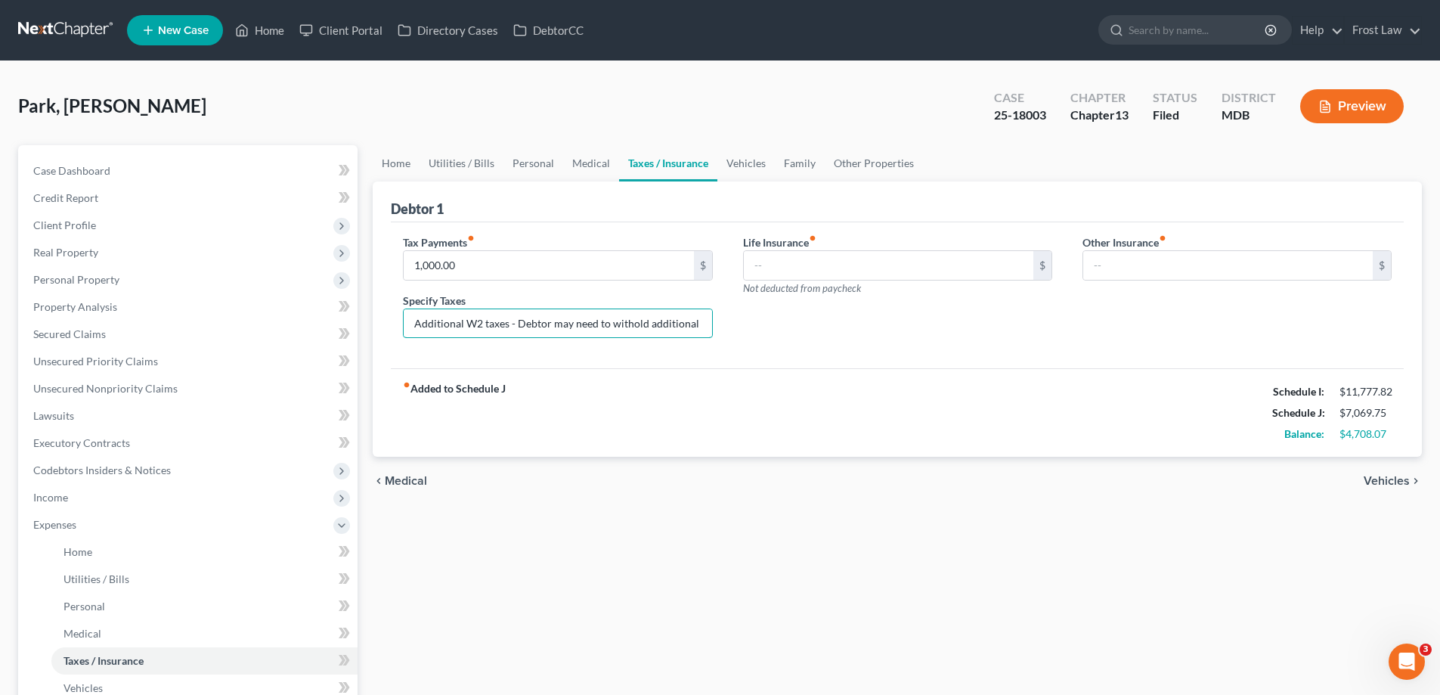
drag, startPoint x: 614, startPoint y: 326, endPoint x: 1016, endPoint y: 294, distance: 403.3
click at [614, 326] on input "Additional W2 taxes - Debtor may need to withold additional to prevent owing go…" at bounding box center [558, 323] width 308 height 29
type input "Additional W2 taxes - Debtor may need to withold additional to prevent owing go…"
click at [1149, 342] on div "Other Insurance fiber_manual_record $" at bounding box center [1236, 292] width 339 height 116
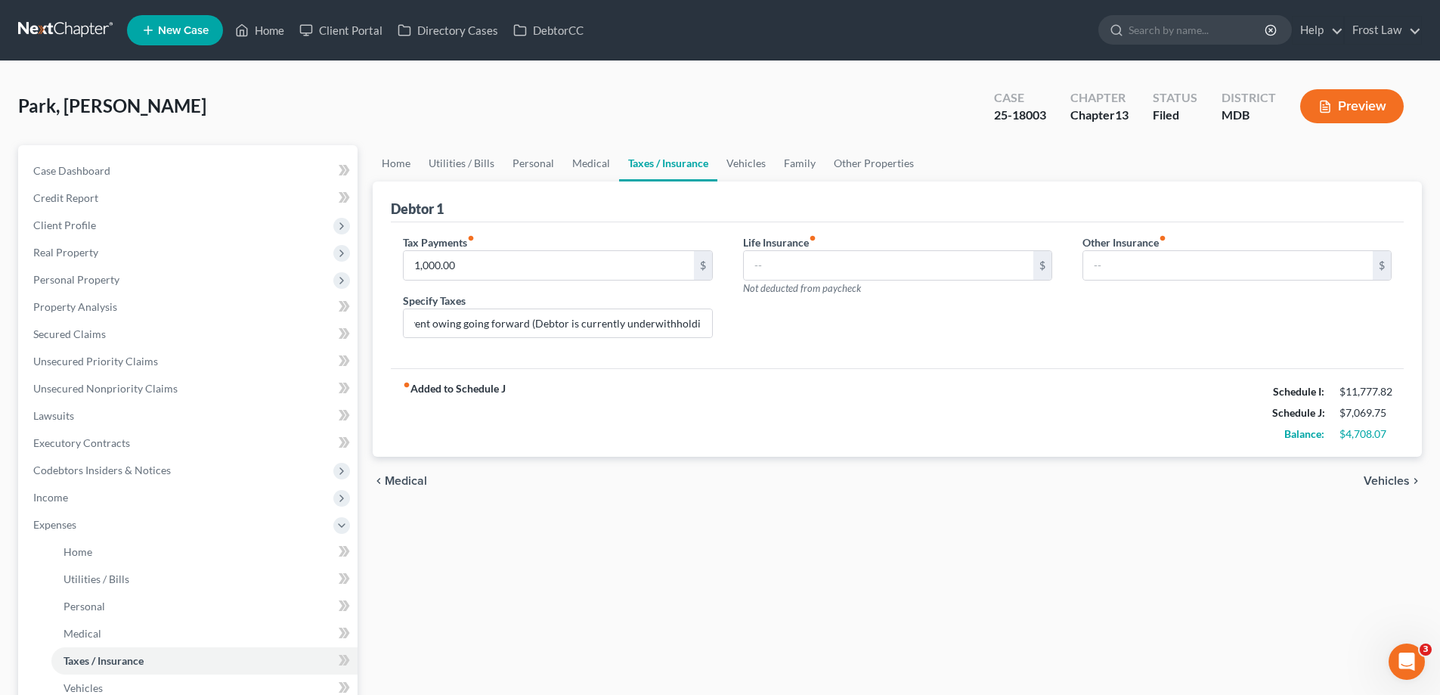
scroll to position [0, 0]
click at [997, 326] on div "Life Insurance fiber_manual_record $ Not deducted from paycheck" at bounding box center [897, 292] width 339 height 116
click at [490, 166] on link "Utilities / Bills" at bounding box center [461, 163] width 84 height 36
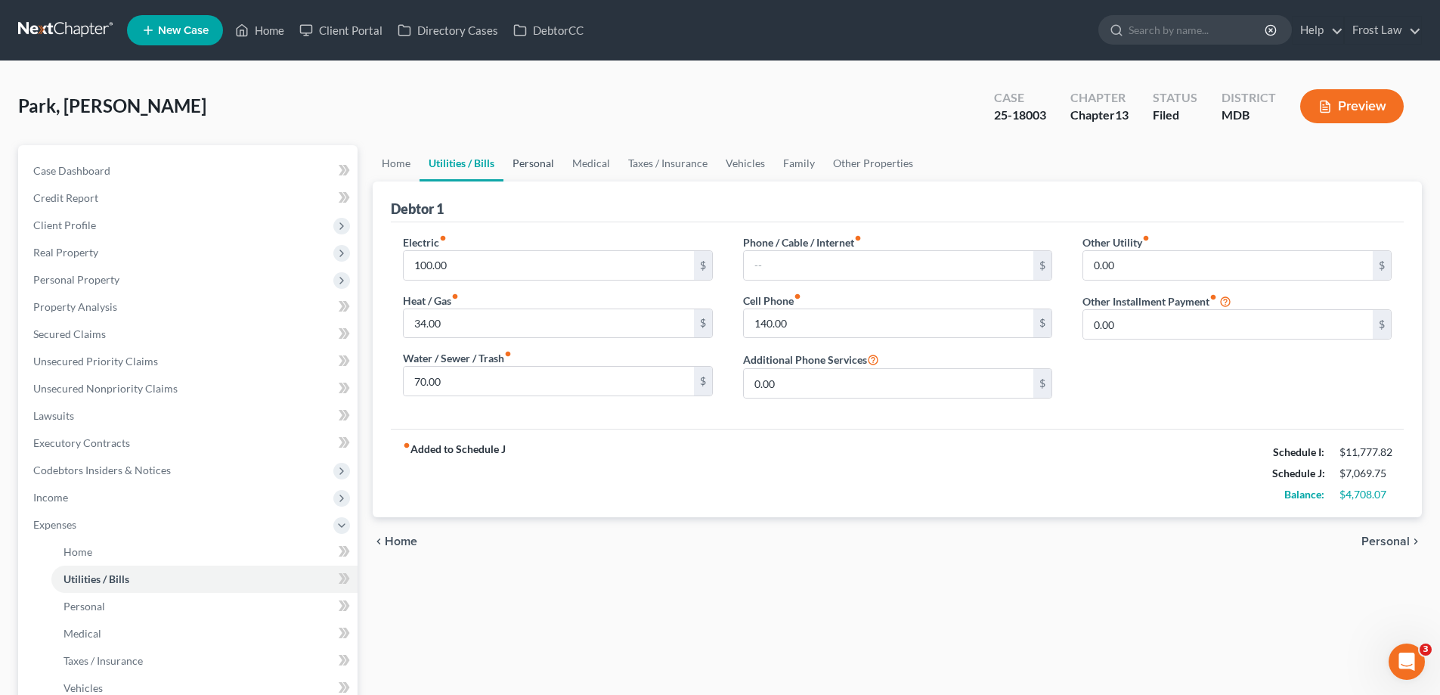
click at [518, 166] on link "Personal" at bounding box center [533, 163] width 60 height 36
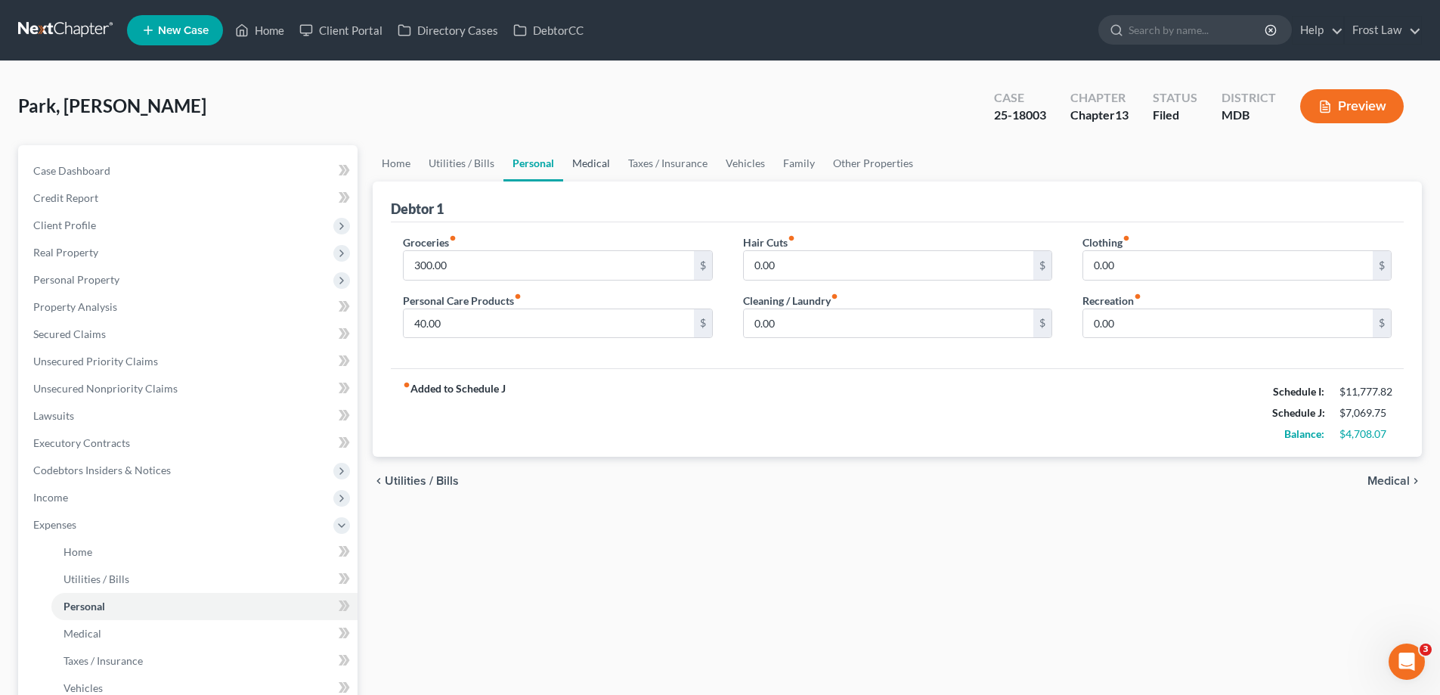
click at [577, 161] on link "Medical" at bounding box center [591, 163] width 56 height 36
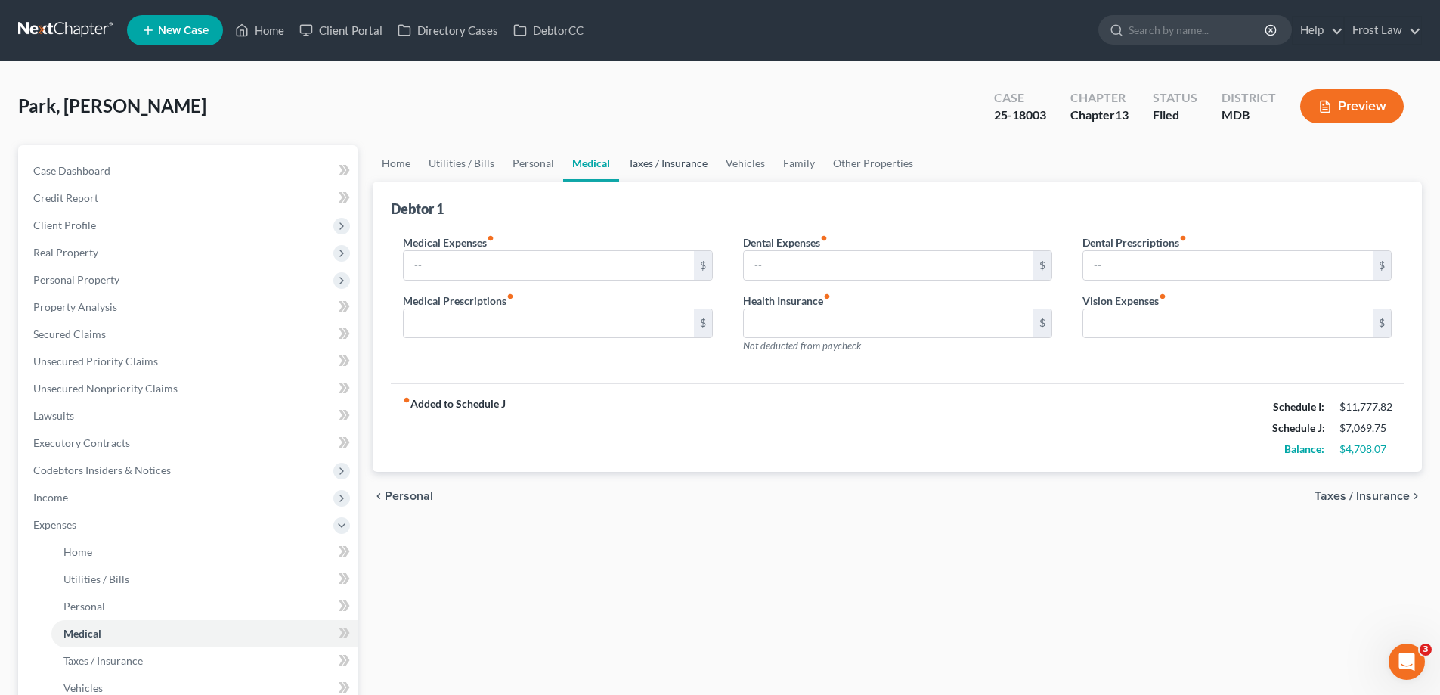
click at [639, 166] on link "Taxes / Insurance" at bounding box center [667, 163] width 97 height 36
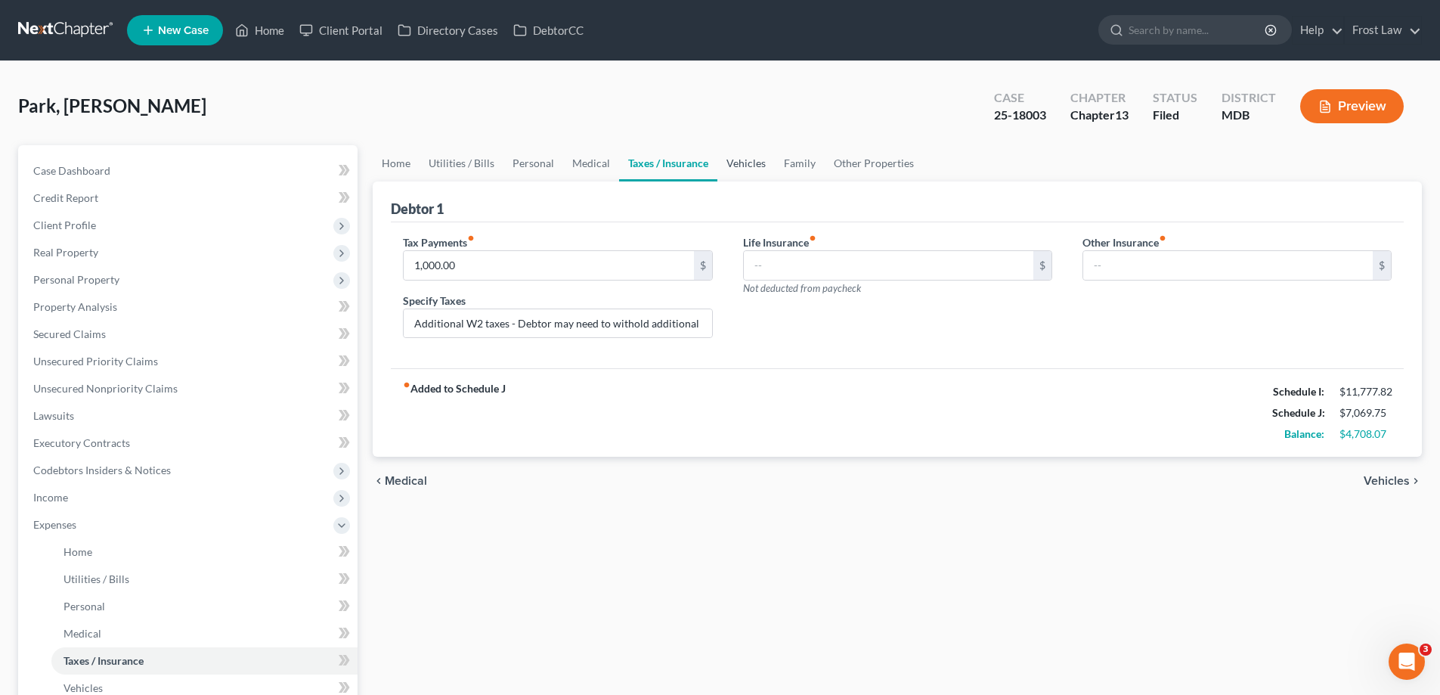
click at [749, 175] on link "Vehicles" at bounding box center [745, 163] width 57 height 36
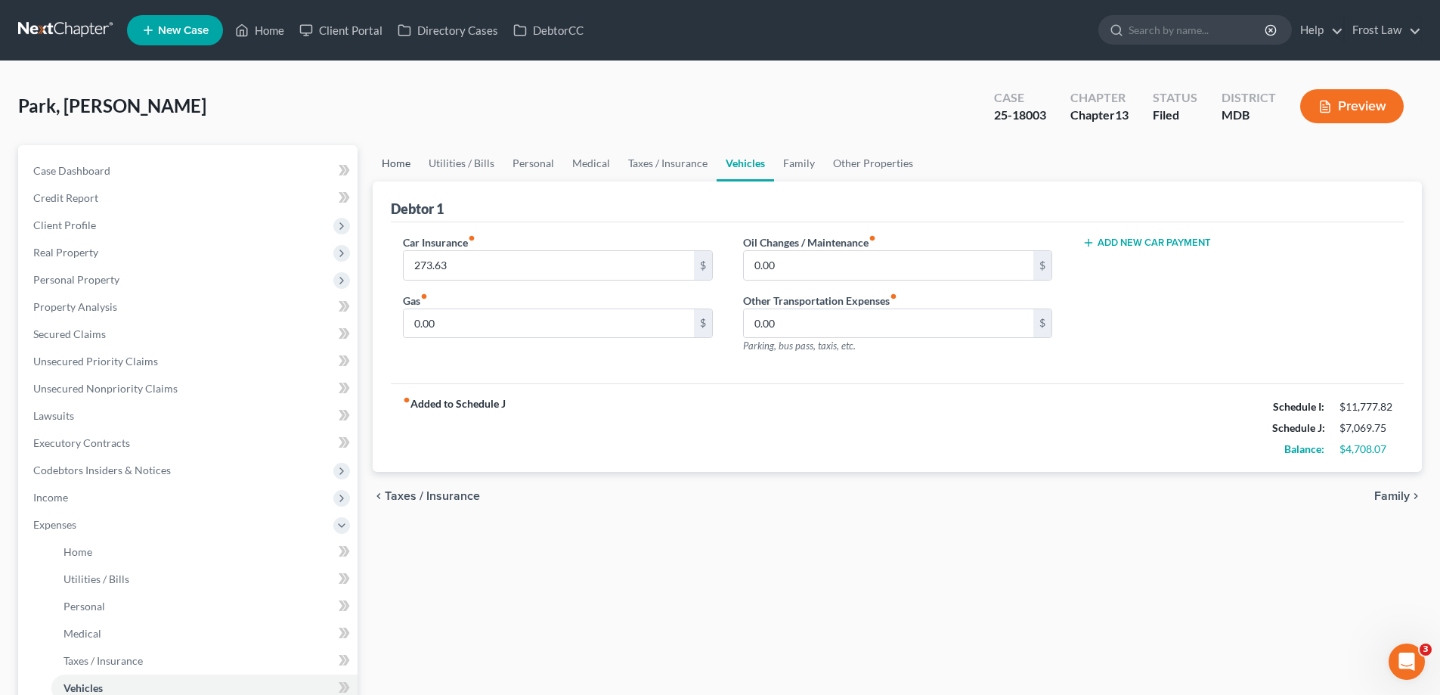
click at [384, 159] on link "Home" at bounding box center [396, 163] width 47 height 36
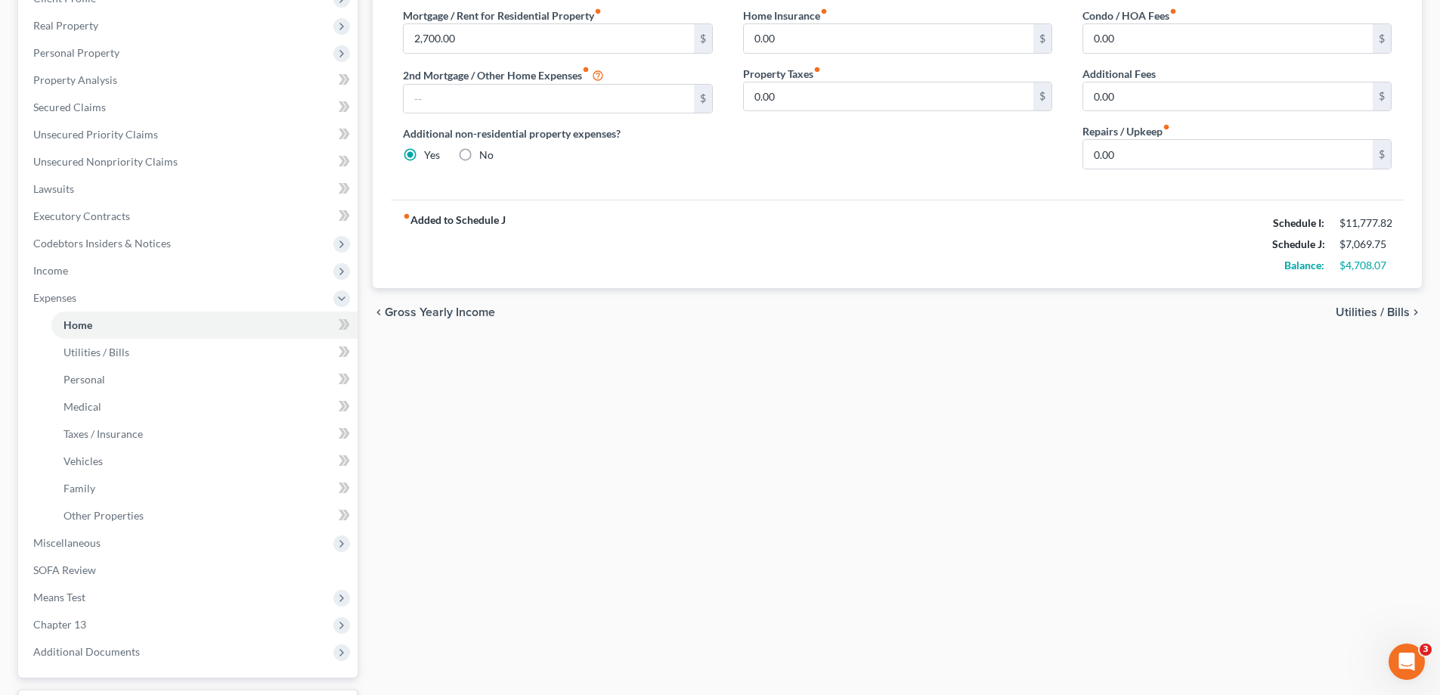
scroll to position [354, 0]
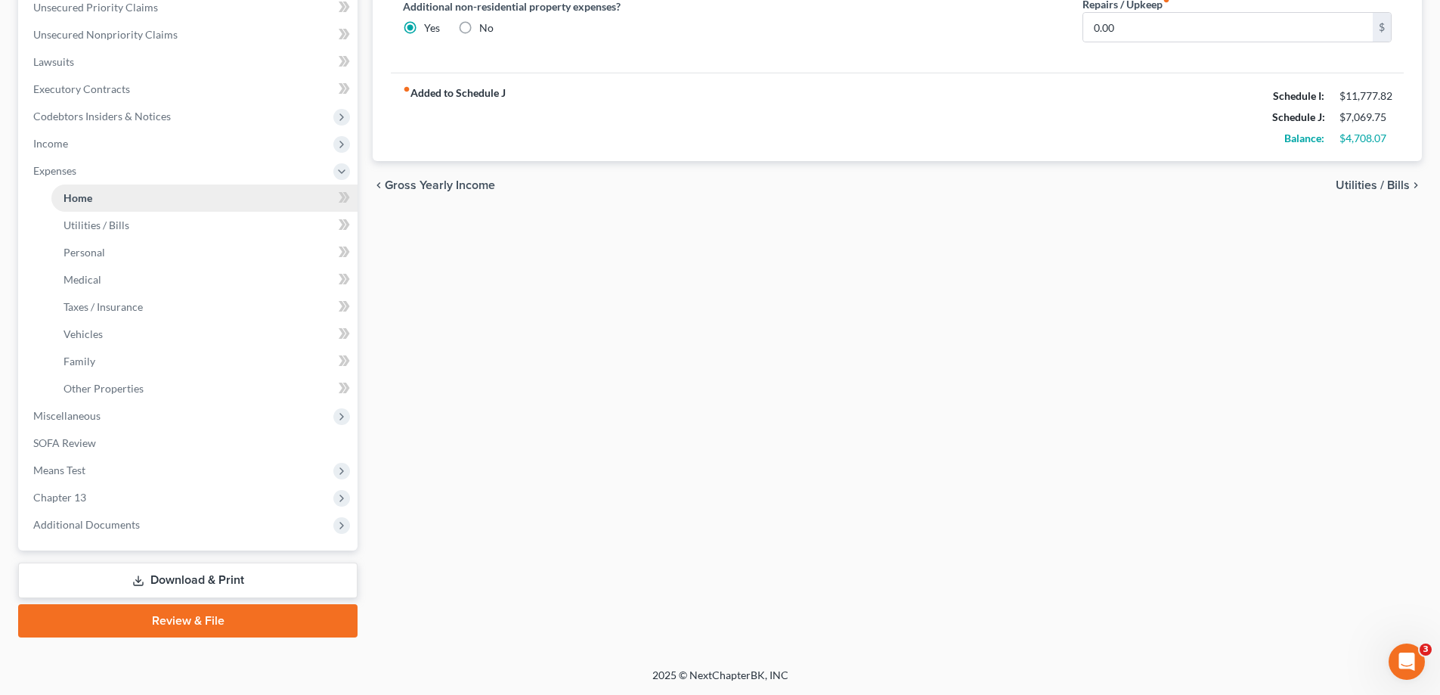
click at [85, 166] on span "Expenses" at bounding box center [189, 170] width 336 height 27
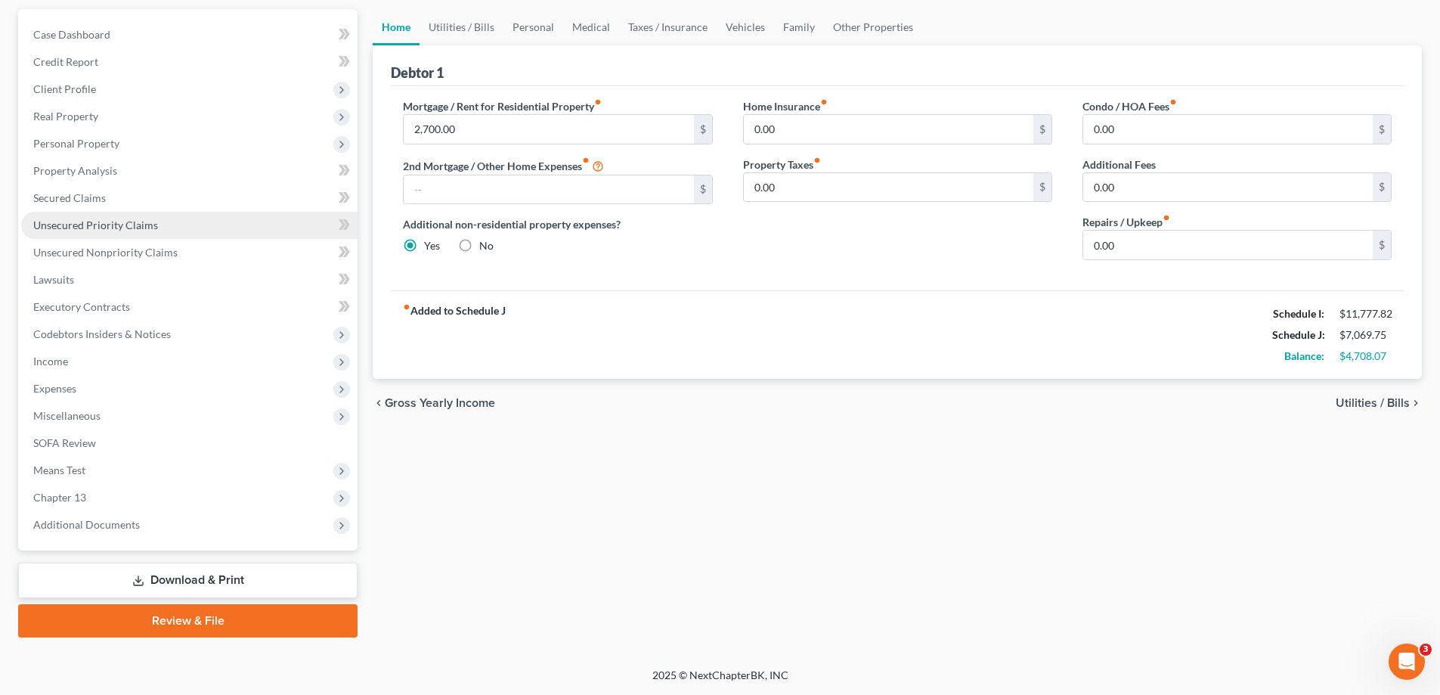
scroll to position [136, 0]
drag, startPoint x: 1136, startPoint y: 239, endPoint x: 1132, endPoint y: 246, distance: 8.4
click at [1136, 239] on input "0.00" at bounding box center [1227, 245] width 289 height 29
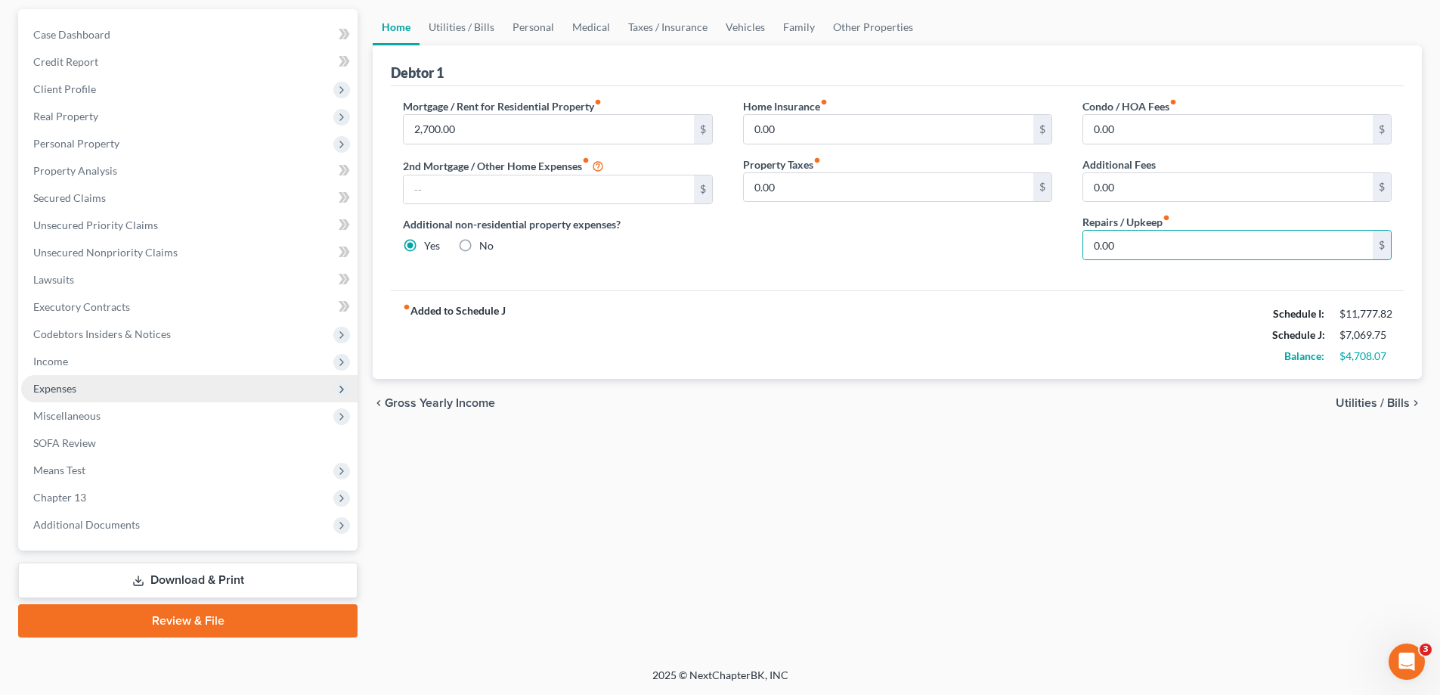
drag, startPoint x: 959, startPoint y: 318, endPoint x: 343, endPoint y: 394, distance: 620.6
click at [959, 318] on div "fiber_manual_record Added to Schedule J Schedule I: $11,777.82 Schedule J: $7,0…" at bounding box center [897, 334] width 1013 height 88
click at [235, 387] on span "Expenses" at bounding box center [189, 388] width 336 height 27
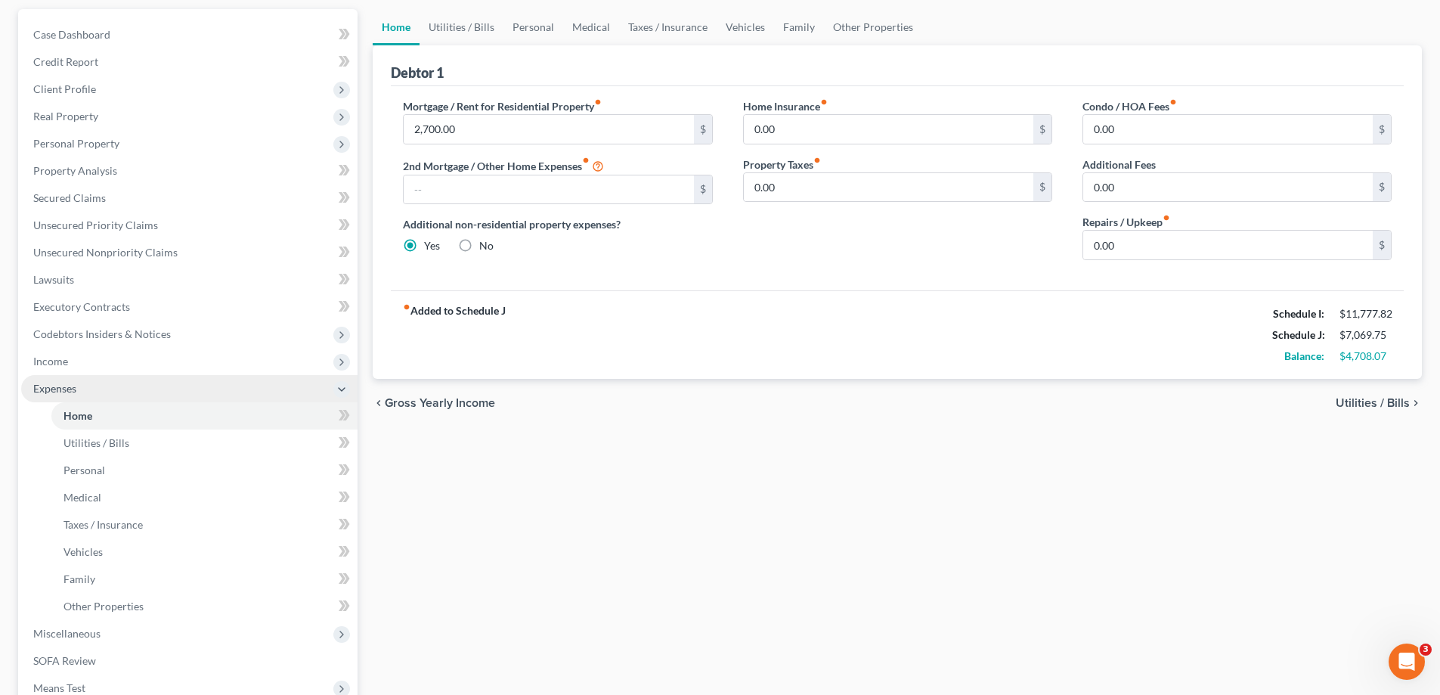
click at [206, 390] on span "Expenses" at bounding box center [189, 388] width 336 height 27
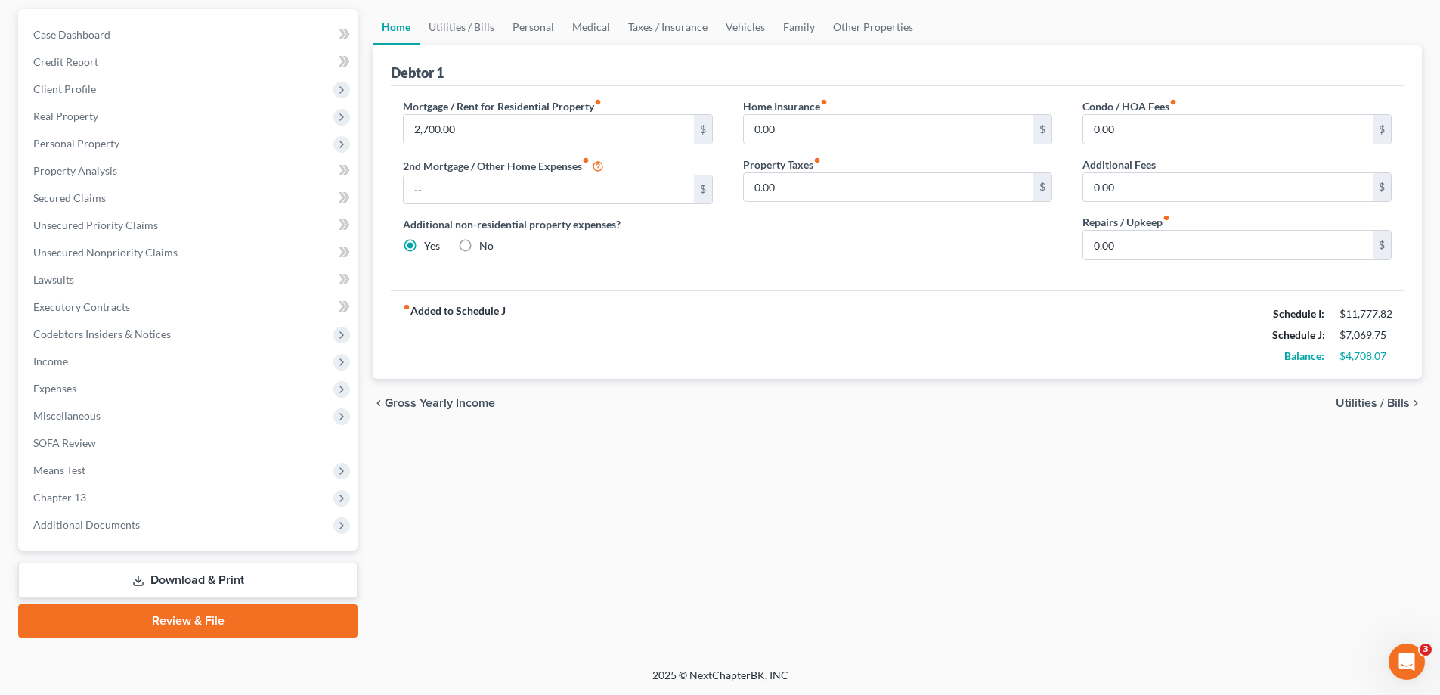
click at [611, 382] on div "chevron_left Gross Yearly Income Utilities / Bills chevron_right" at bounding box center [897, 403] width 1049 height 48
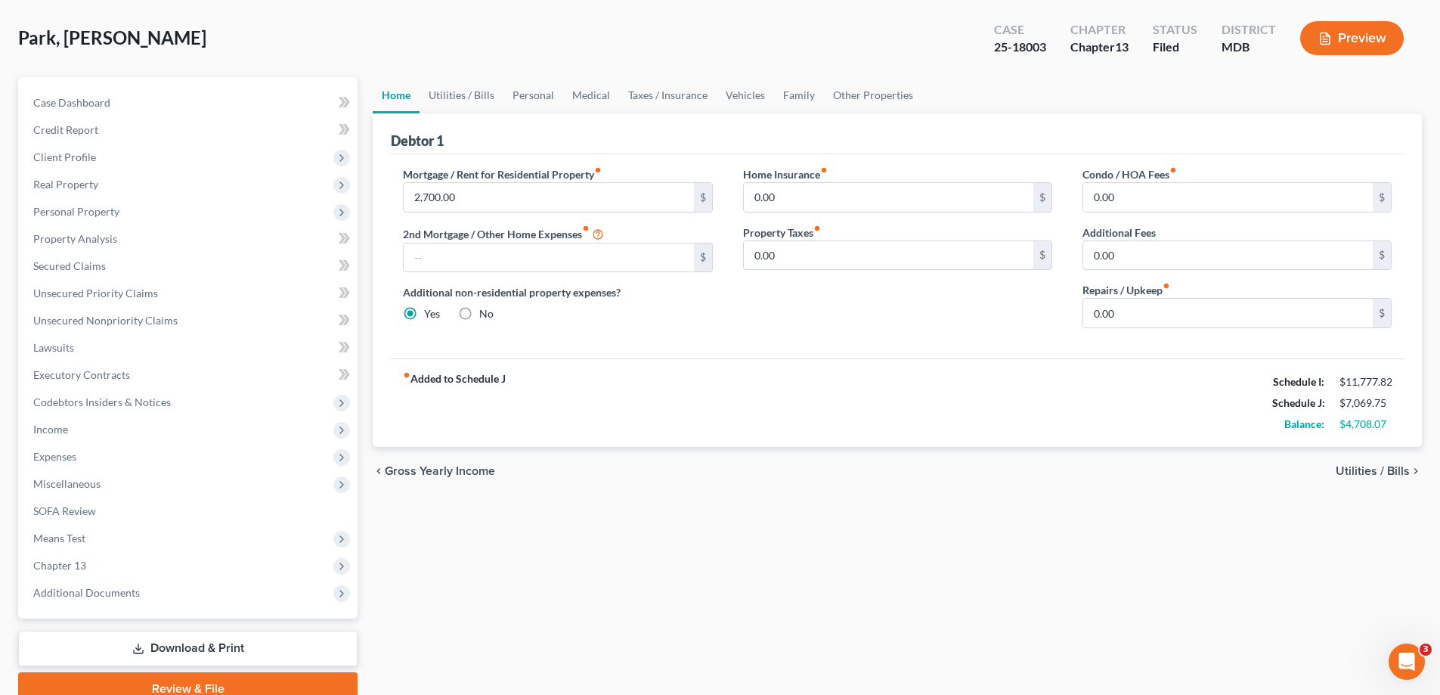
scroll to position [0, 0]
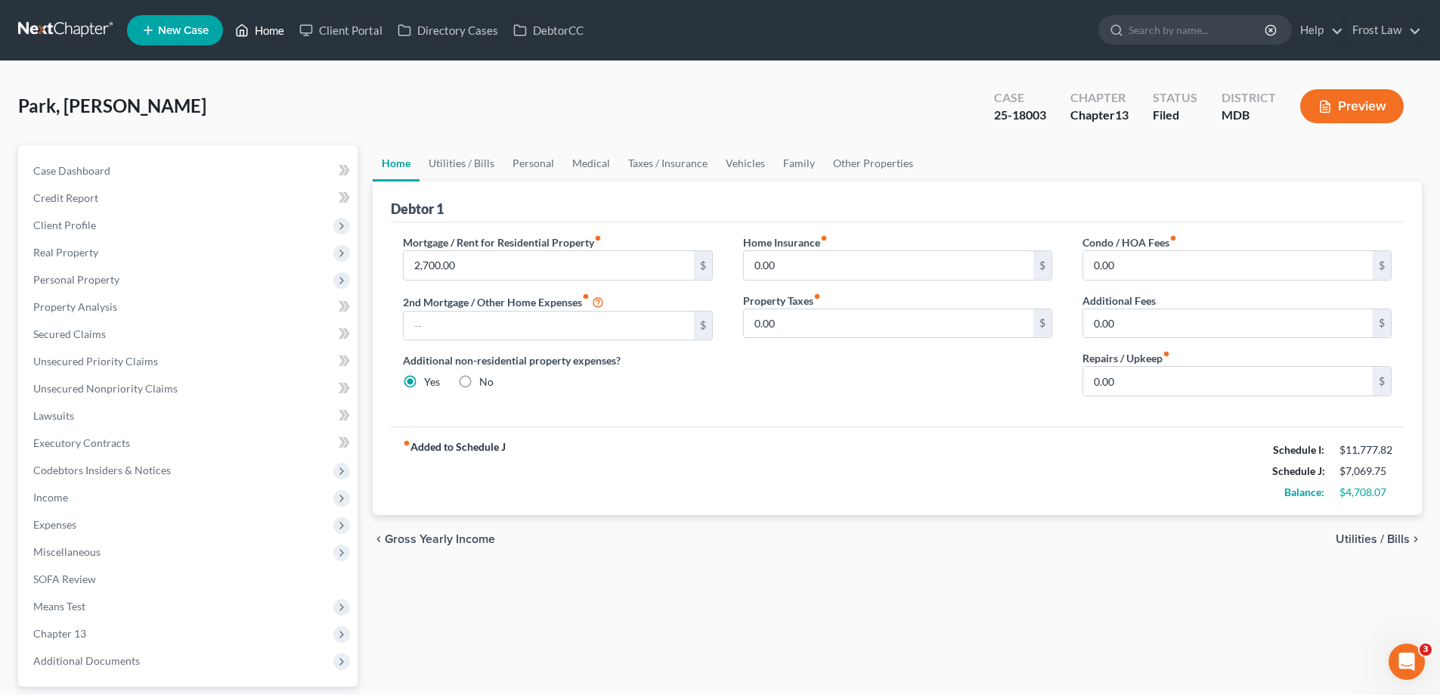
click at [271, 30] on link "Home" at bounding box center [259, 30] width 64 height 27
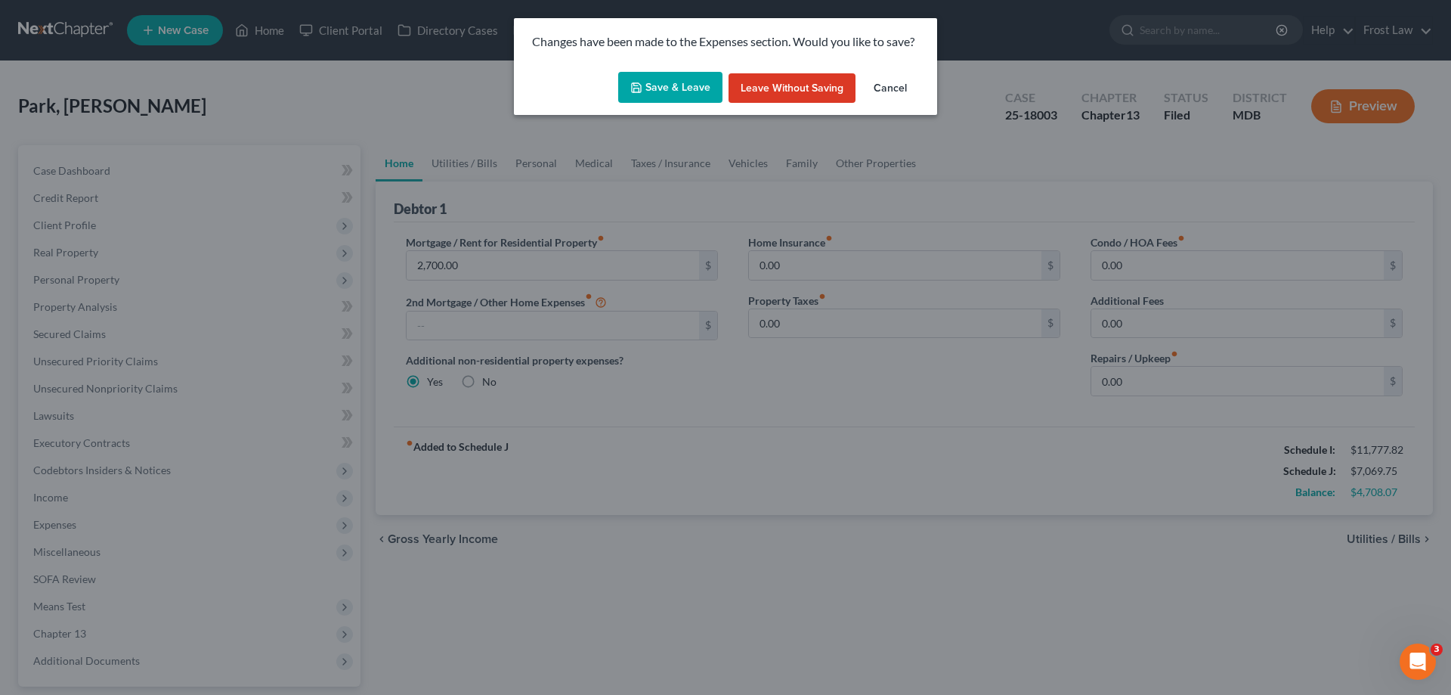
click at [676, 90] on button "Save & Leave" at bounding box center [670, 88] width 104 height 32
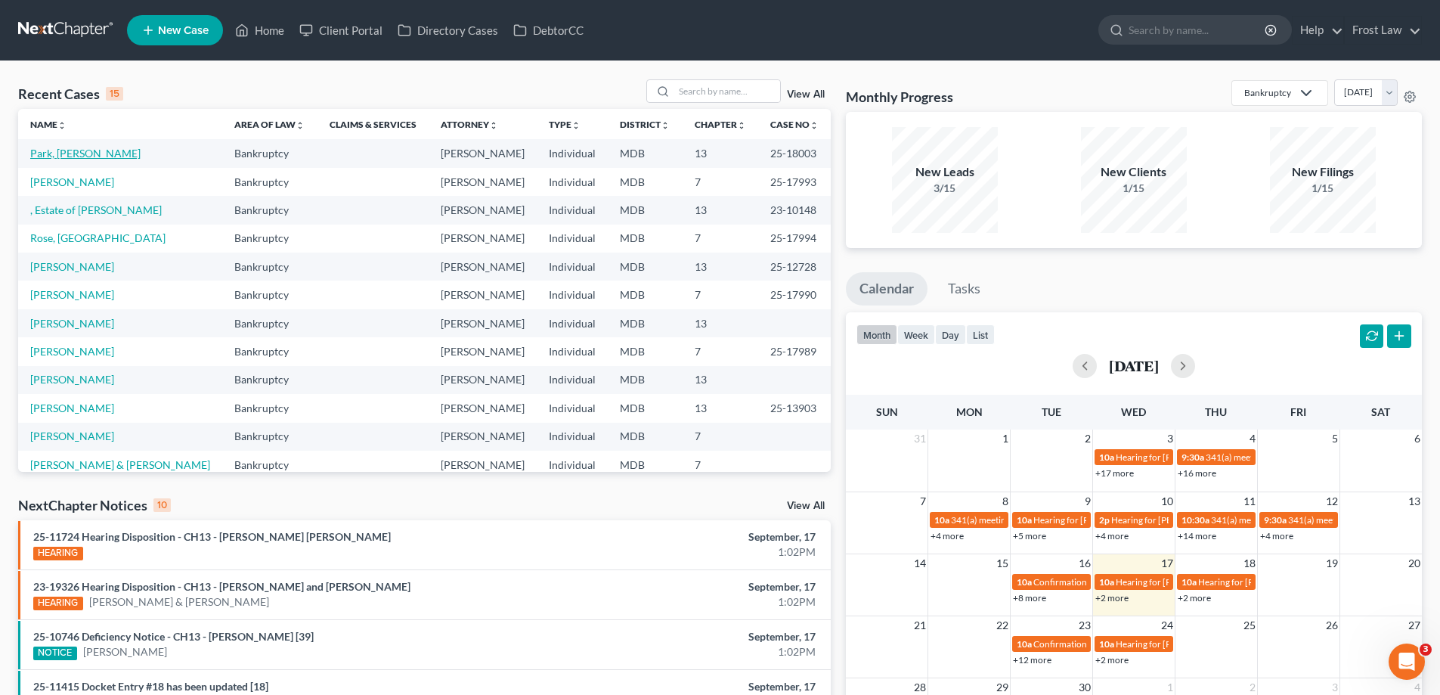
click at [59, 153] on link "Park, [PERSON_NAME]" at bounding box center [85, 153] width 110 height 13
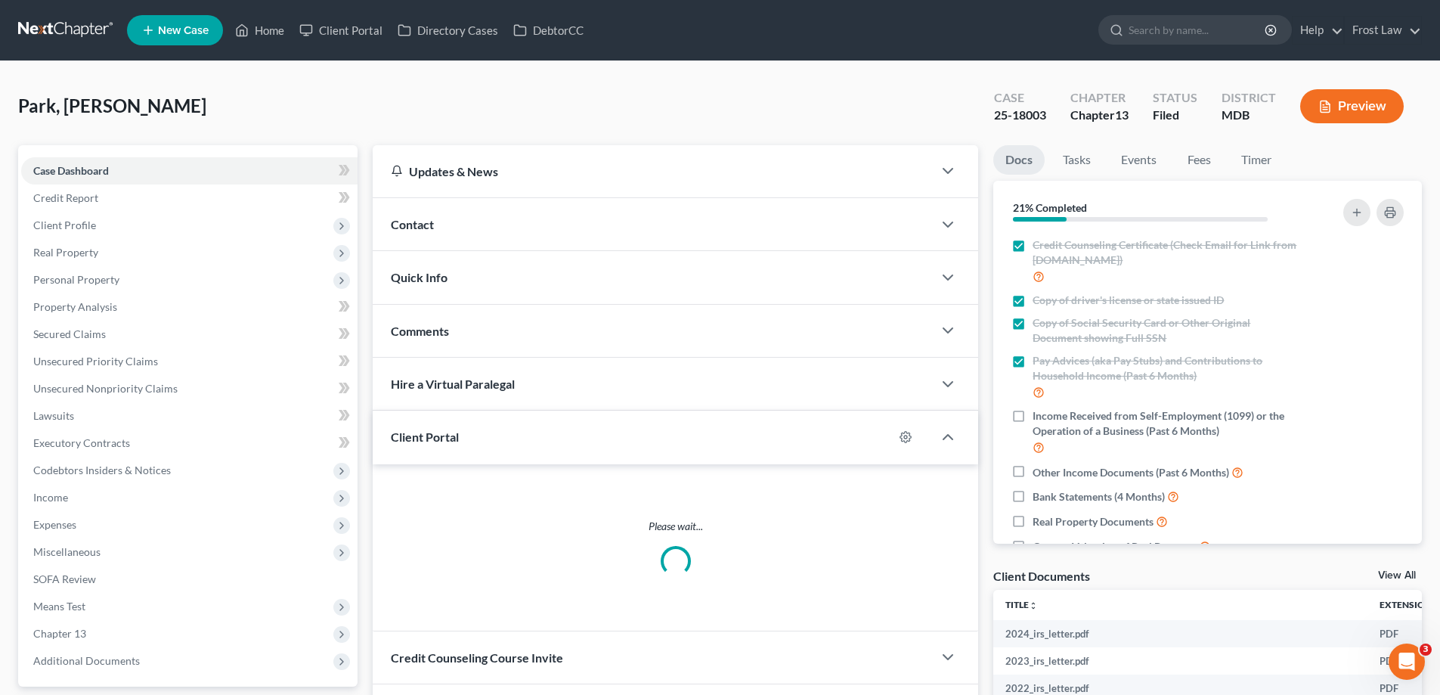
scroll to position [279, 0]
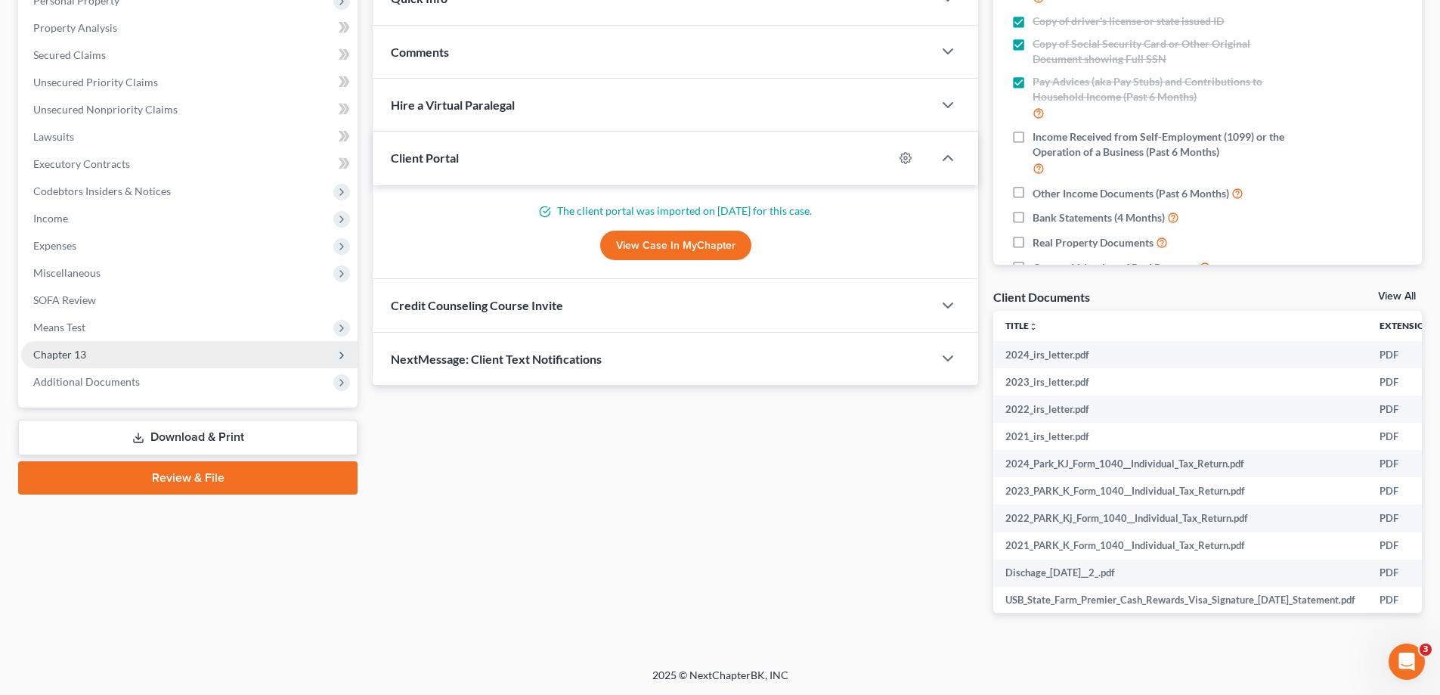
click at [98, 354] on span "Chapter 13" at bounding box center [189, 354] width 336 height 27
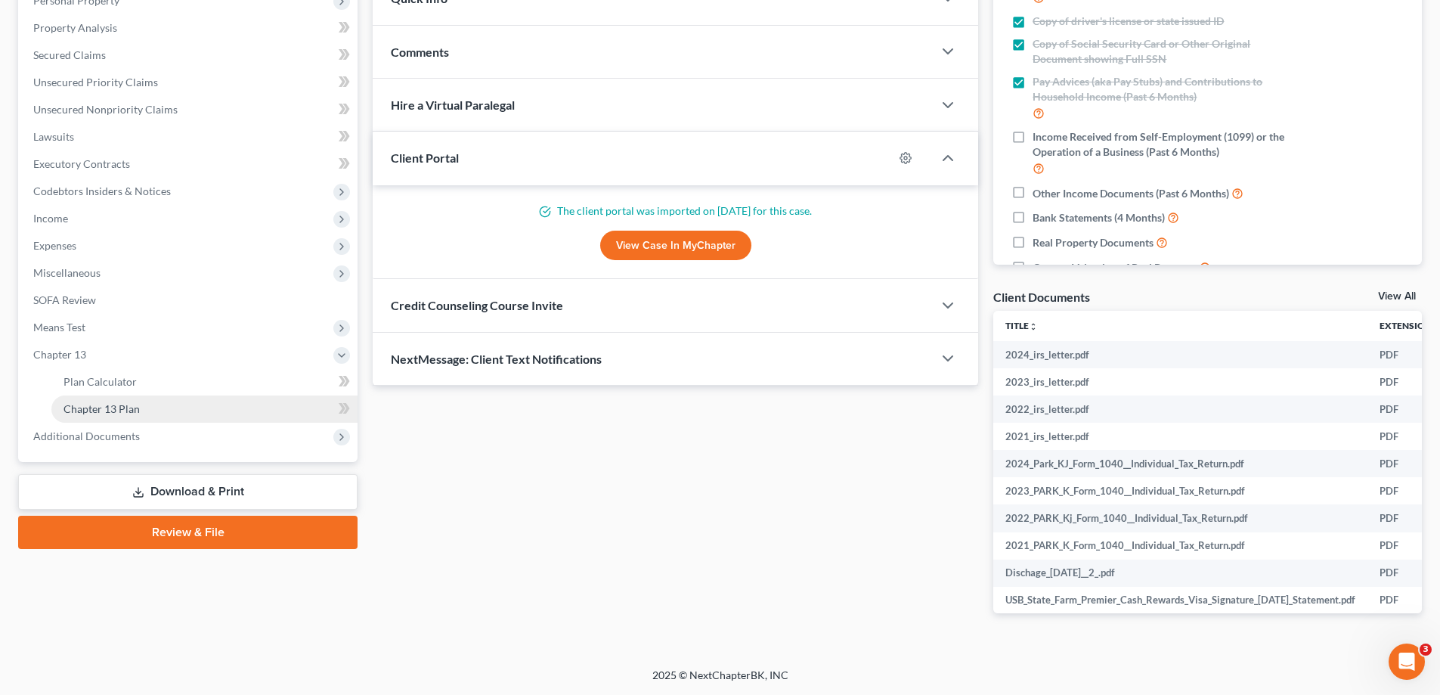
click at [151, 416] on link "Chapter 13 Plan" at bounding box center [204, 408] width 306 height 27
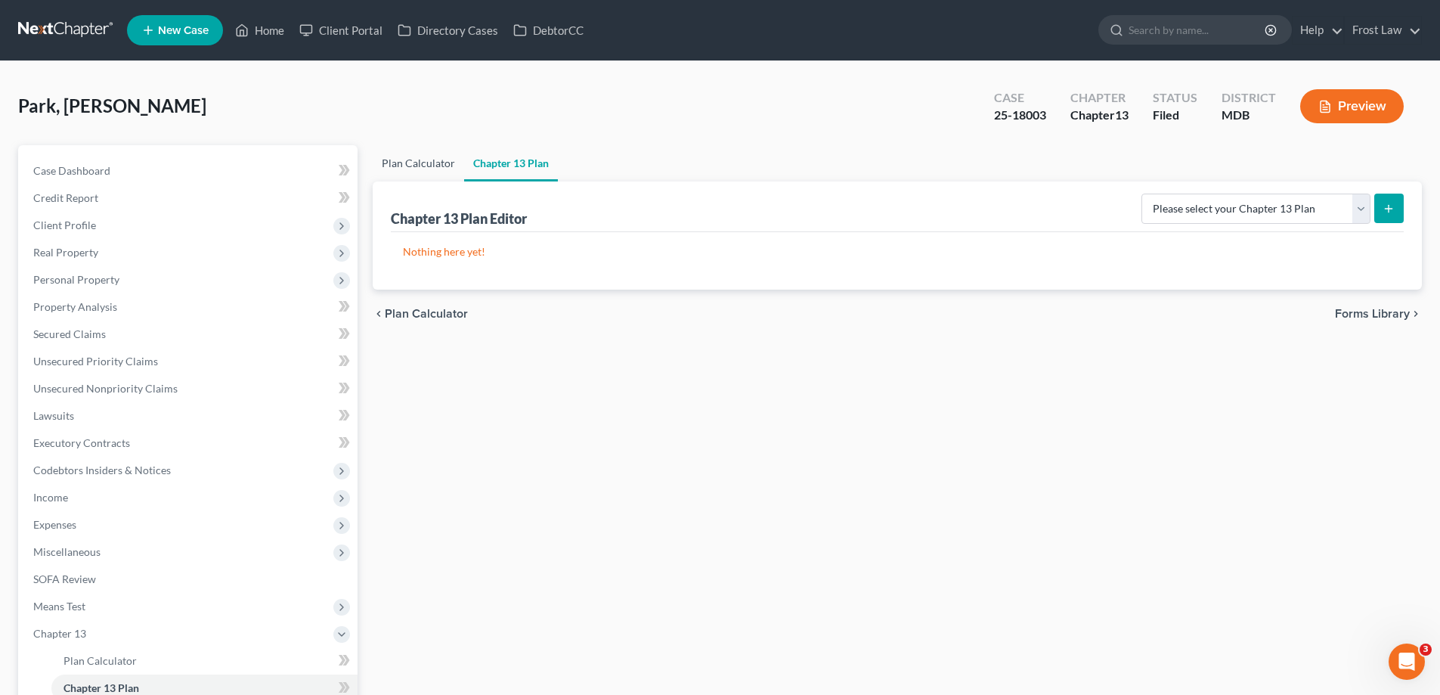
click at [429, 164] on link "Plan Calculator" at bounding box center [418, 163] width 91 height 36
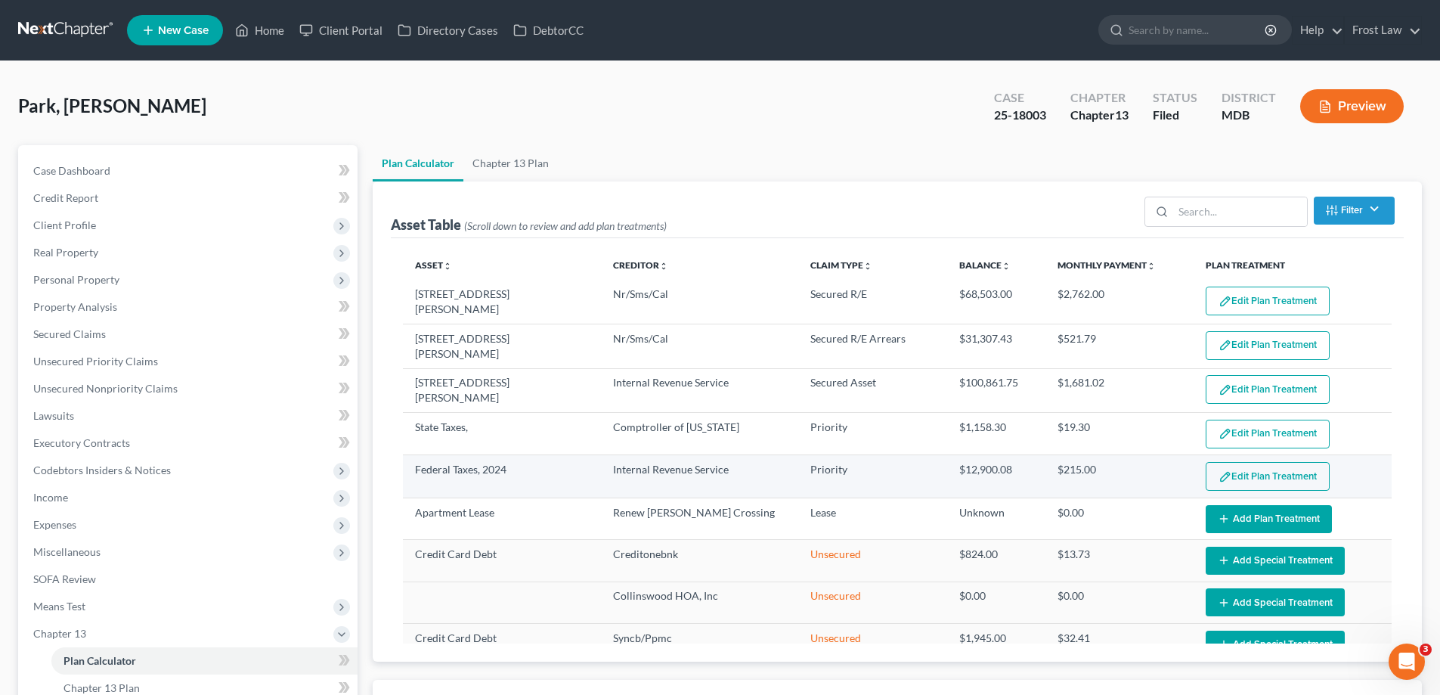
select select "59"
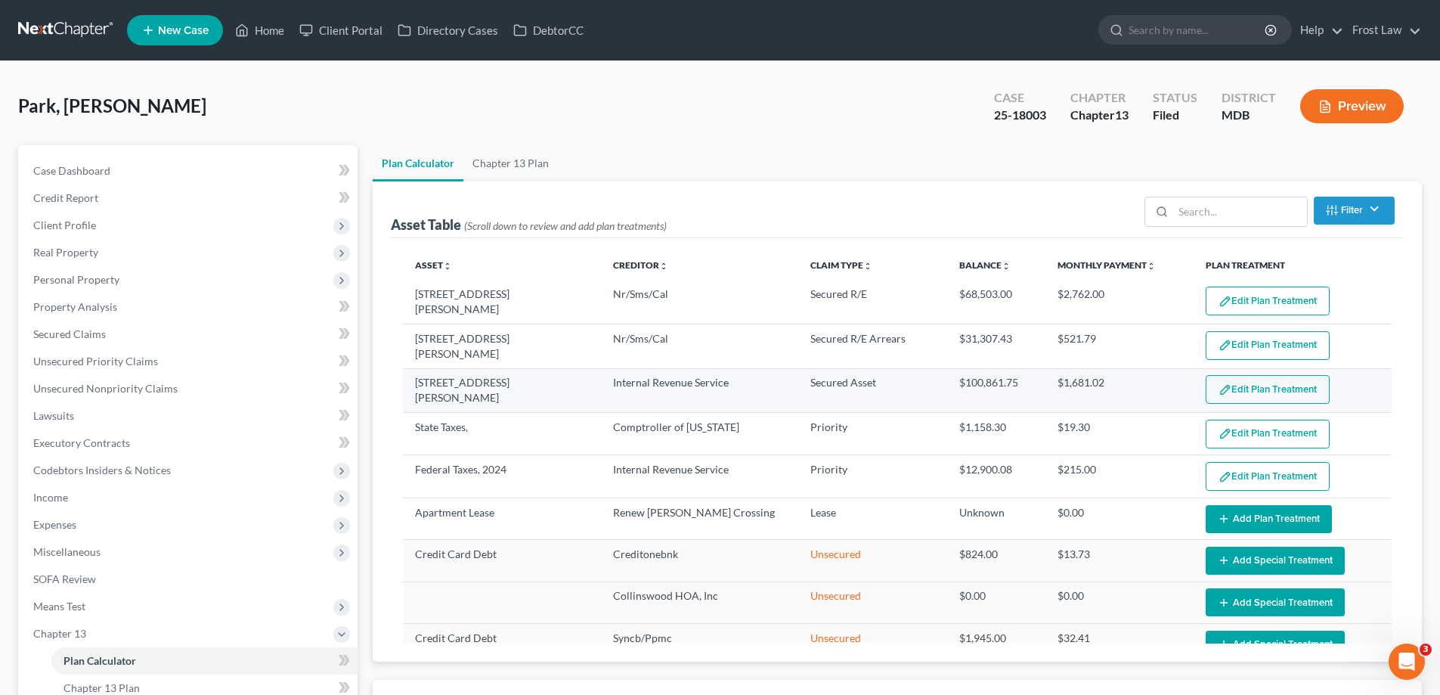
click at [1268, 397] on button "Edit Plan Treatment" at bounding box center [1267, 389] width 124 height 29
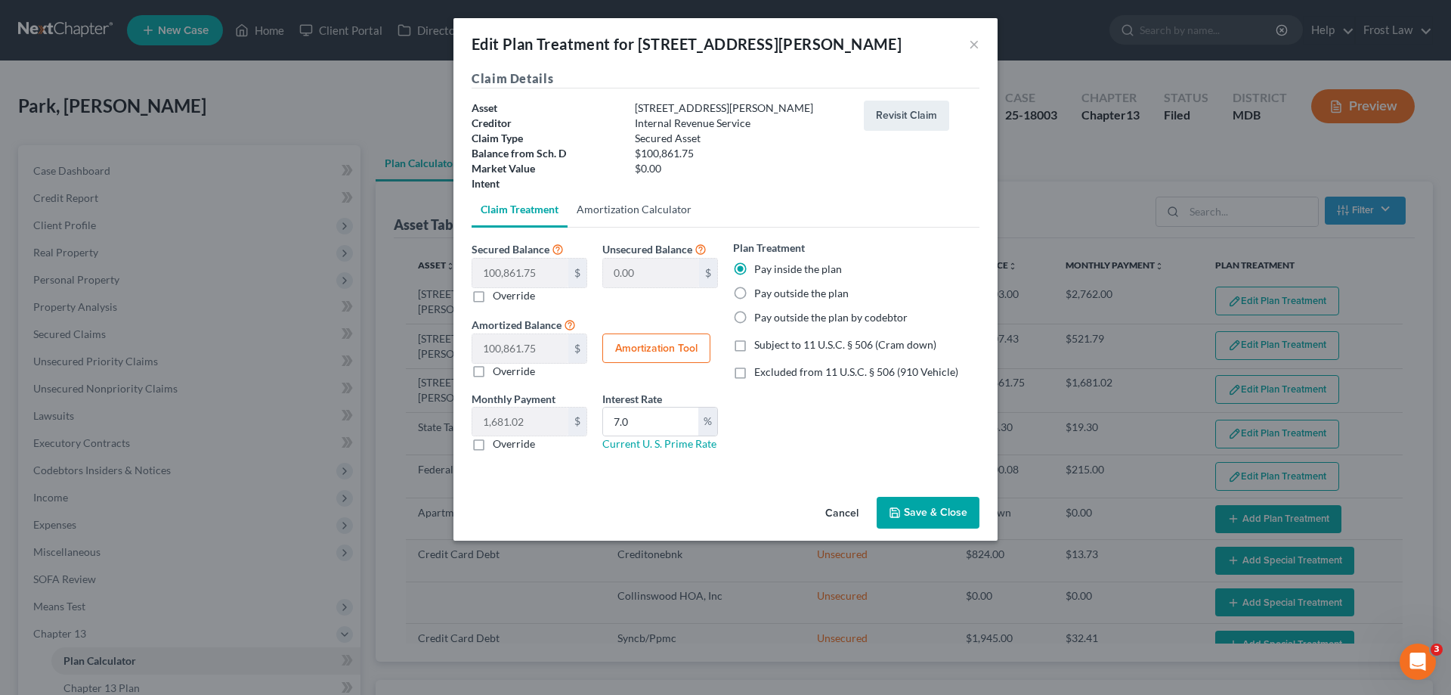
click at [633, 202] on link "Amortization Calculator" at bounding box center [634, 209] width 133 height 36
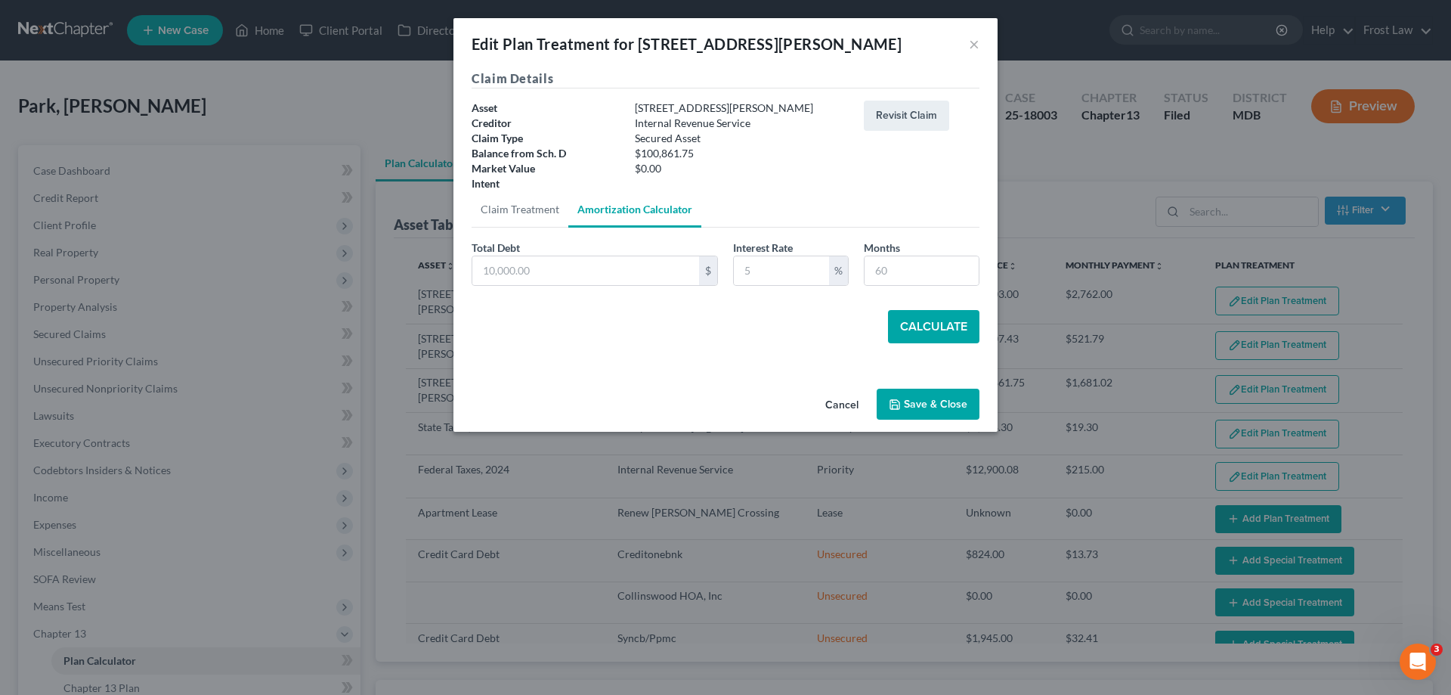
type input "100,861.75"
type input "7.0"
type input "60"
click at [927, 321] on button "Calculate" at bounding box center [933, 326] width 91 height 33
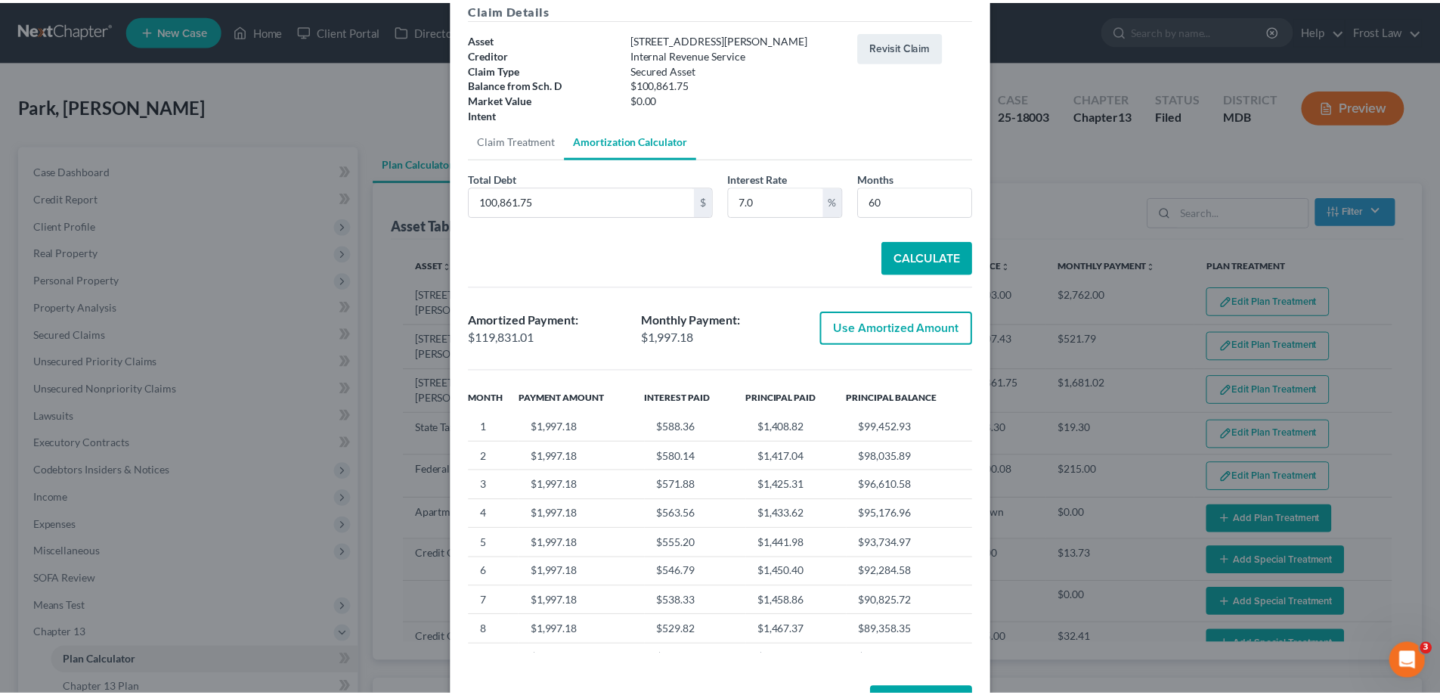
scroll to position [124, 0]
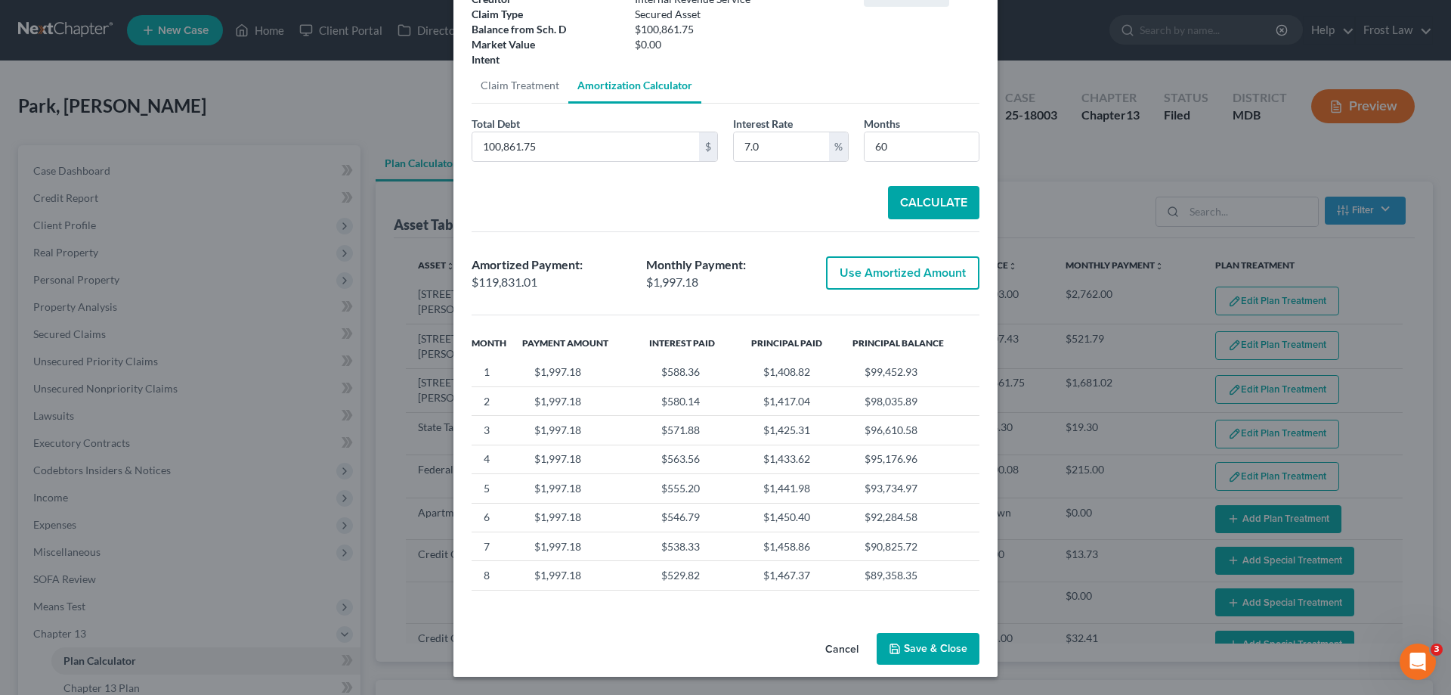
drag, startPoint x: 909, startPoint y: 653, endPoint x: 116, endPoint y: 317, distance: 860.9
click at [911, 654] on button "Save & Close" at bounding box center [928, 649] width 103 height 32
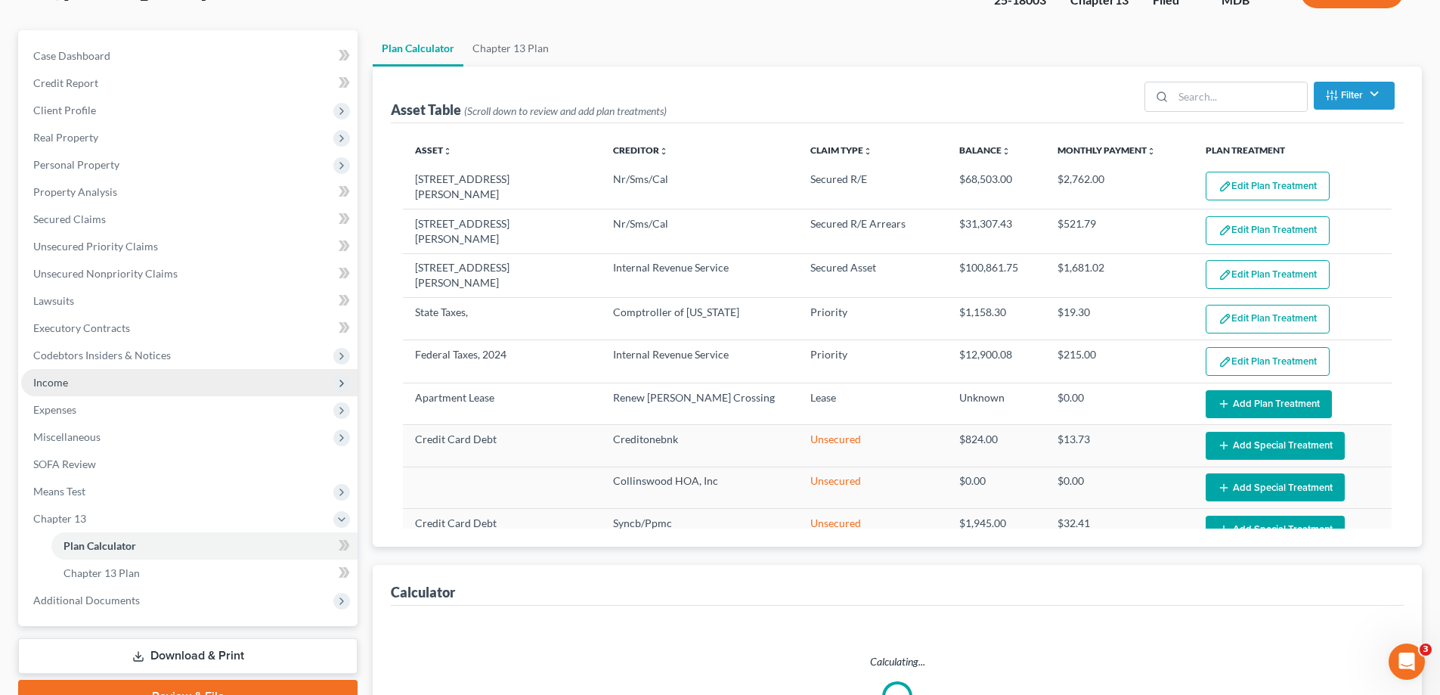
scroll to position [0, 0]
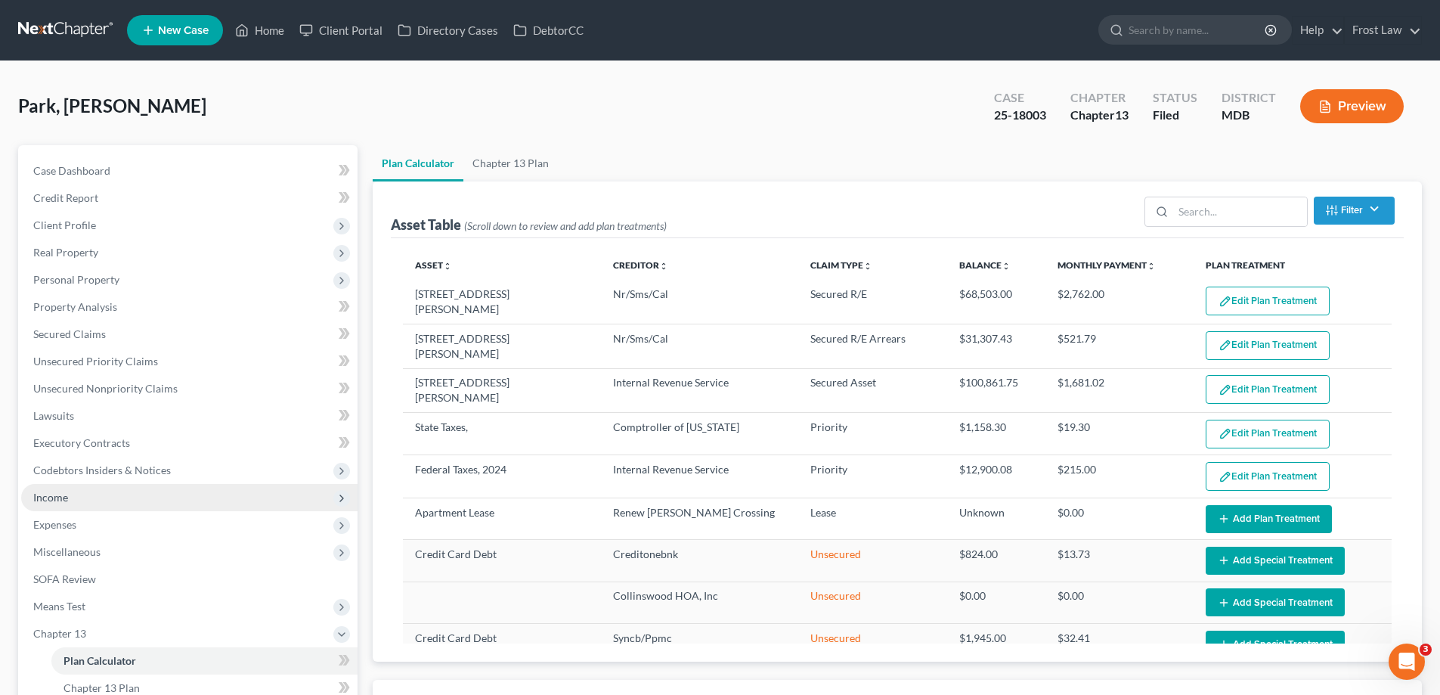
select select "59"
click at [274, 20] on link "Home" at bounding box center [259, 30] width 64 height 27
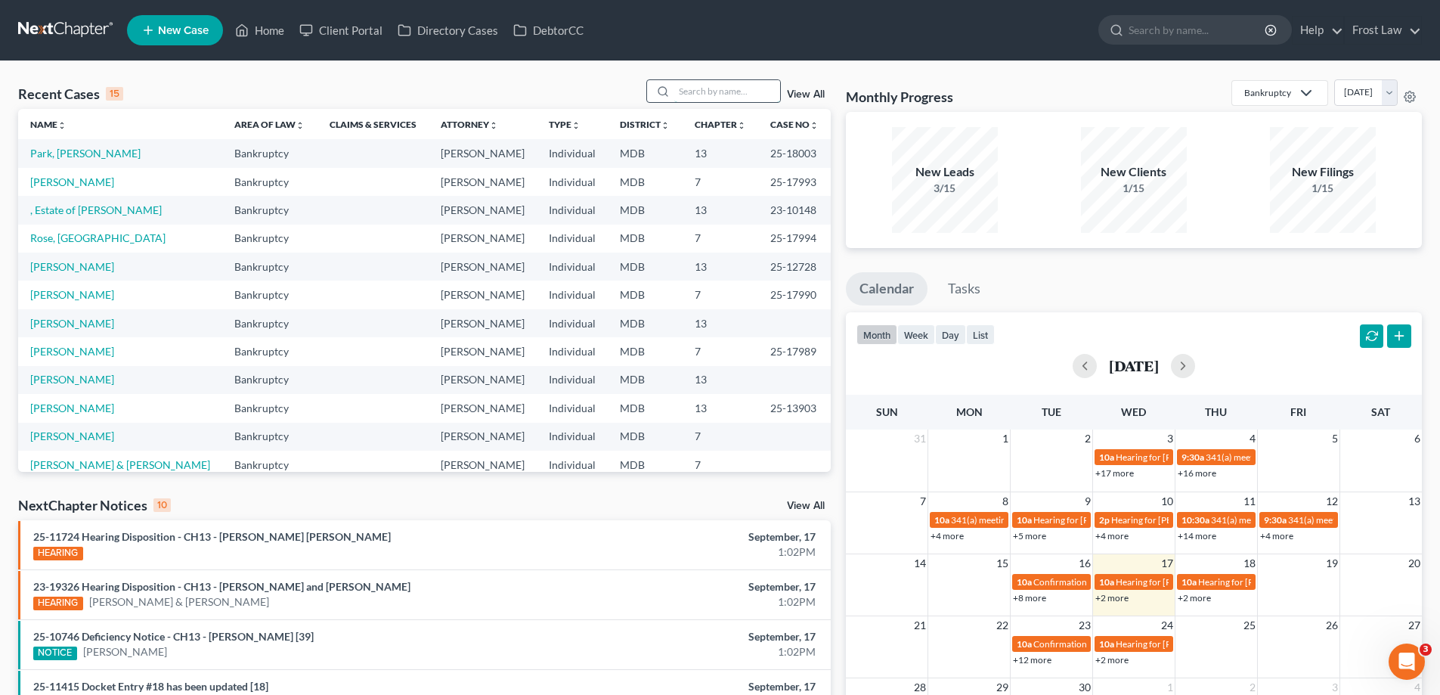
click at [728, 93] on input "search" at bounding box center [727, 91] width 106 height 22
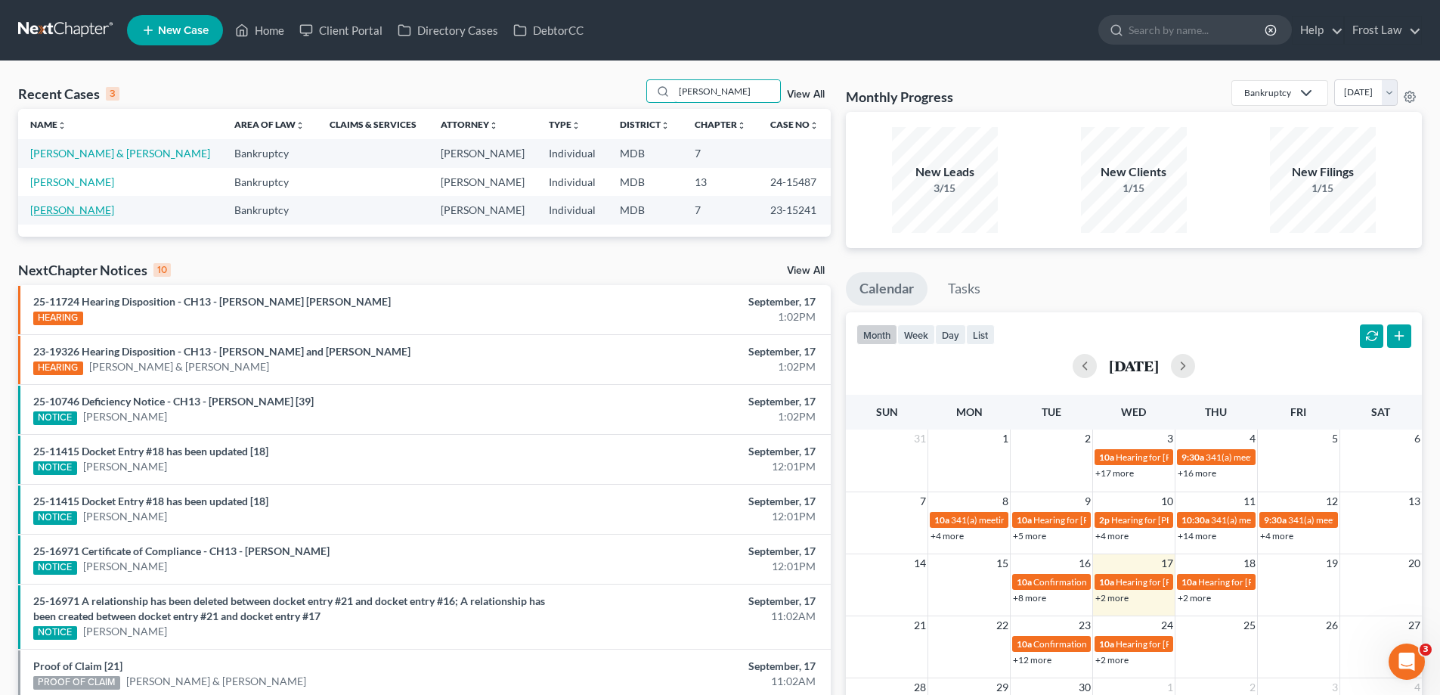
type input "[PERSON_NAME]"
click at [54, 207] on link "[PERSON_NAME]" at bounding box center [72, 209] width 84 height 13
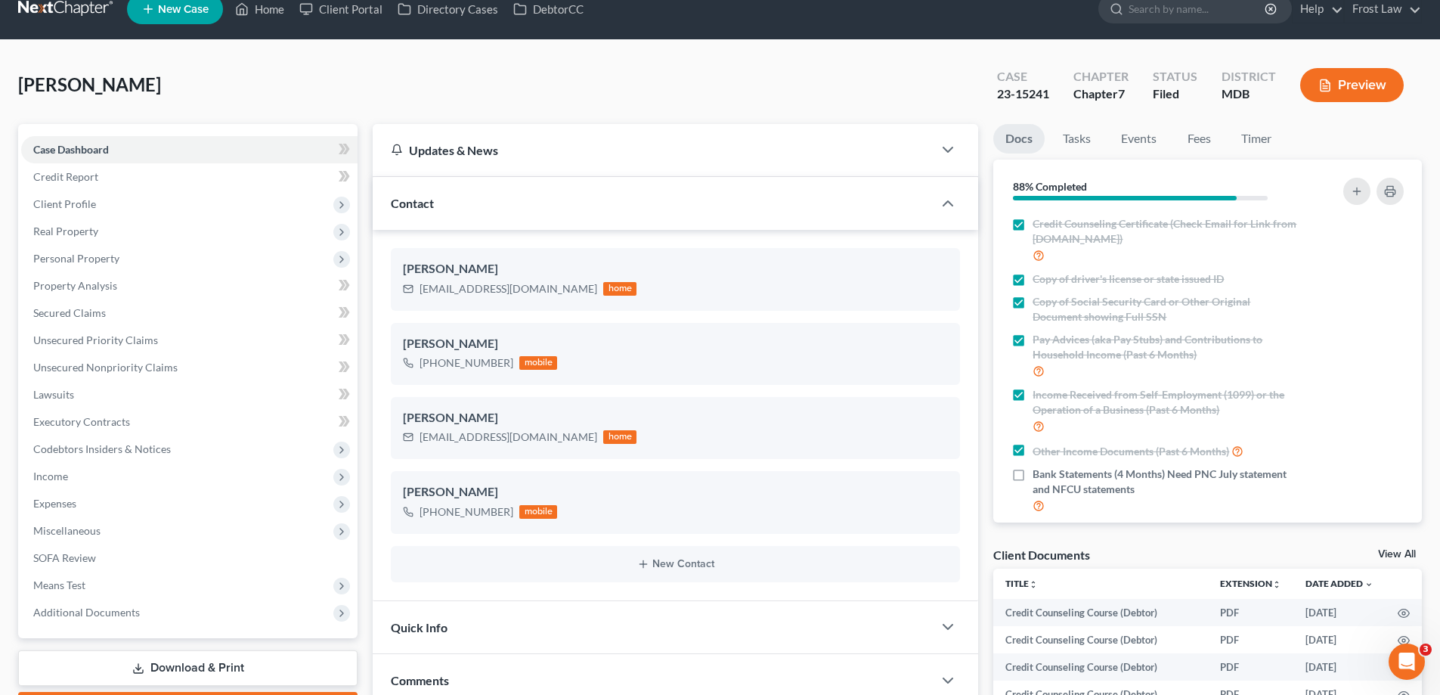
scroll to position [151, 0]
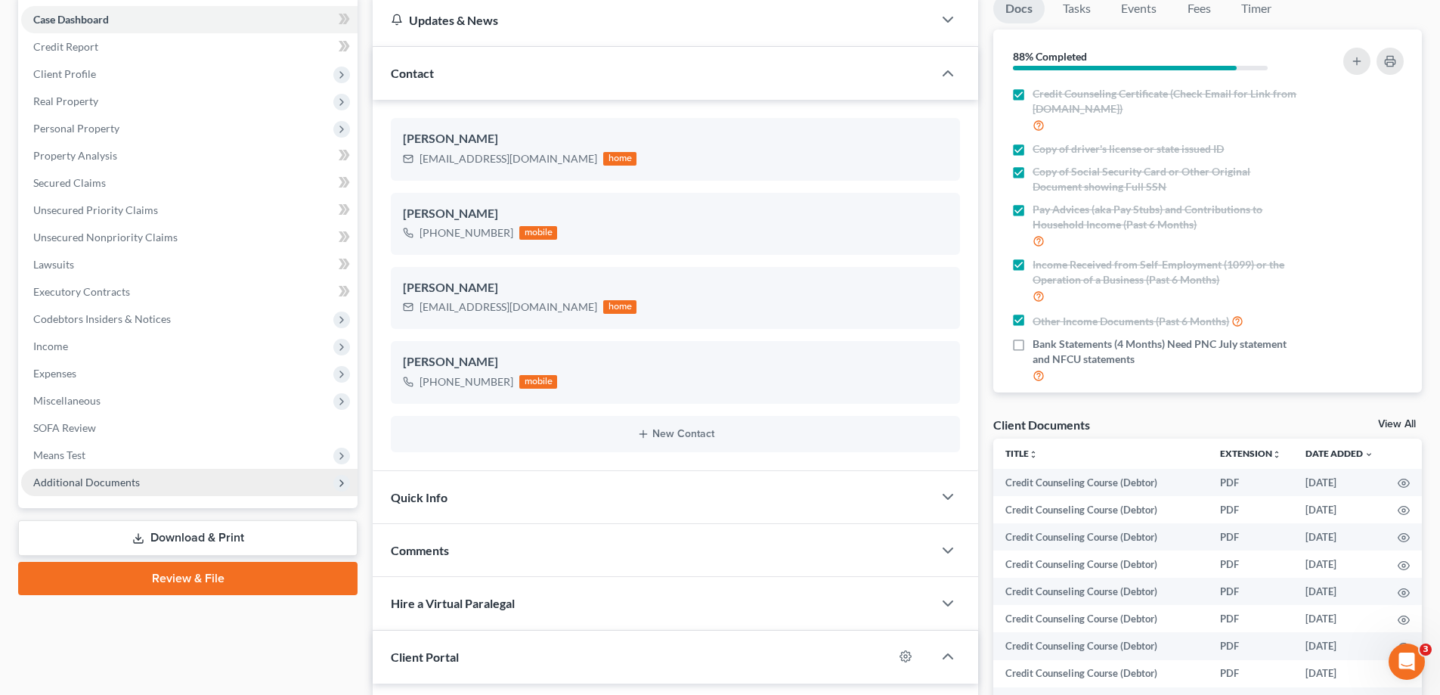
click at [121, 469] on span "Additional Documents" at bounding box center [189, 482] width 336 height 27
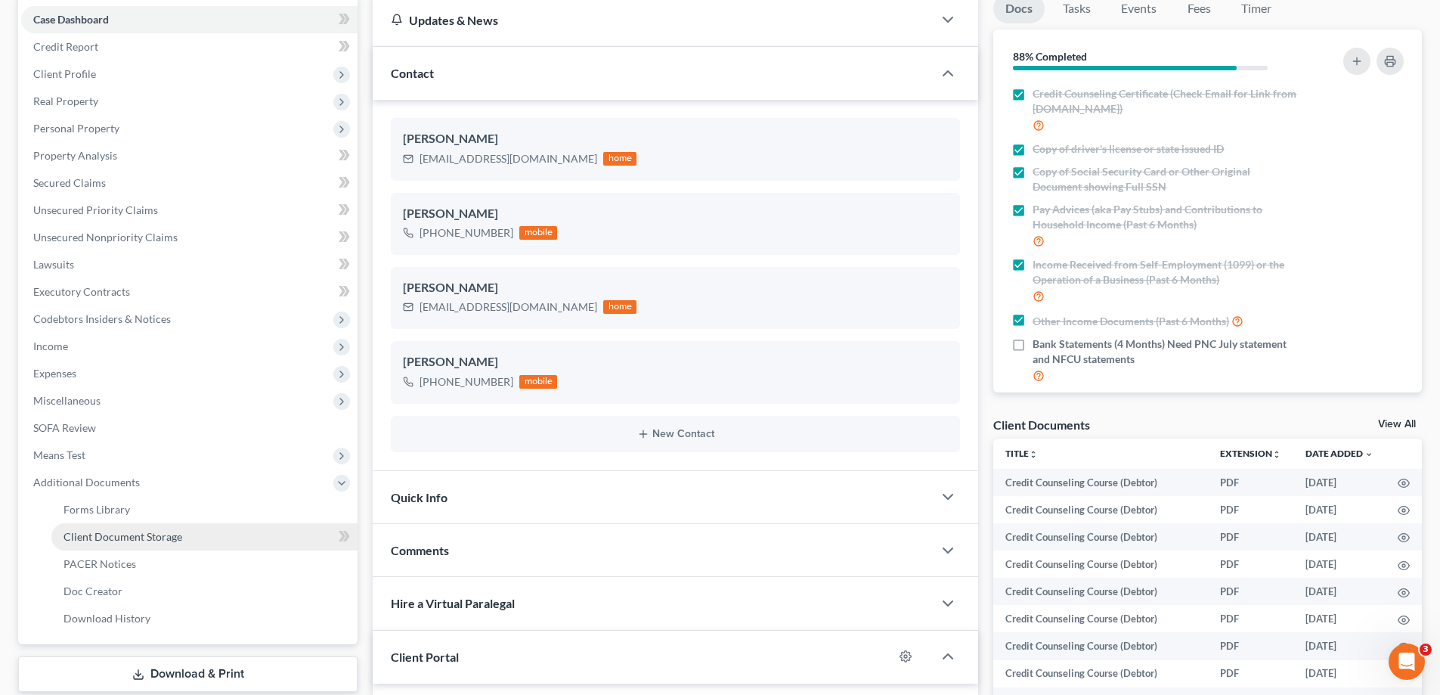
scroll to position [2670, 0]
drag, startPoint x: 137, startPoint y: 567, endPoint x: 875, endPoint y: 12, distance: 923.5
click at [138, 567] on link "PACER Notices" at bounding box center [204, 563] width 306 height 27
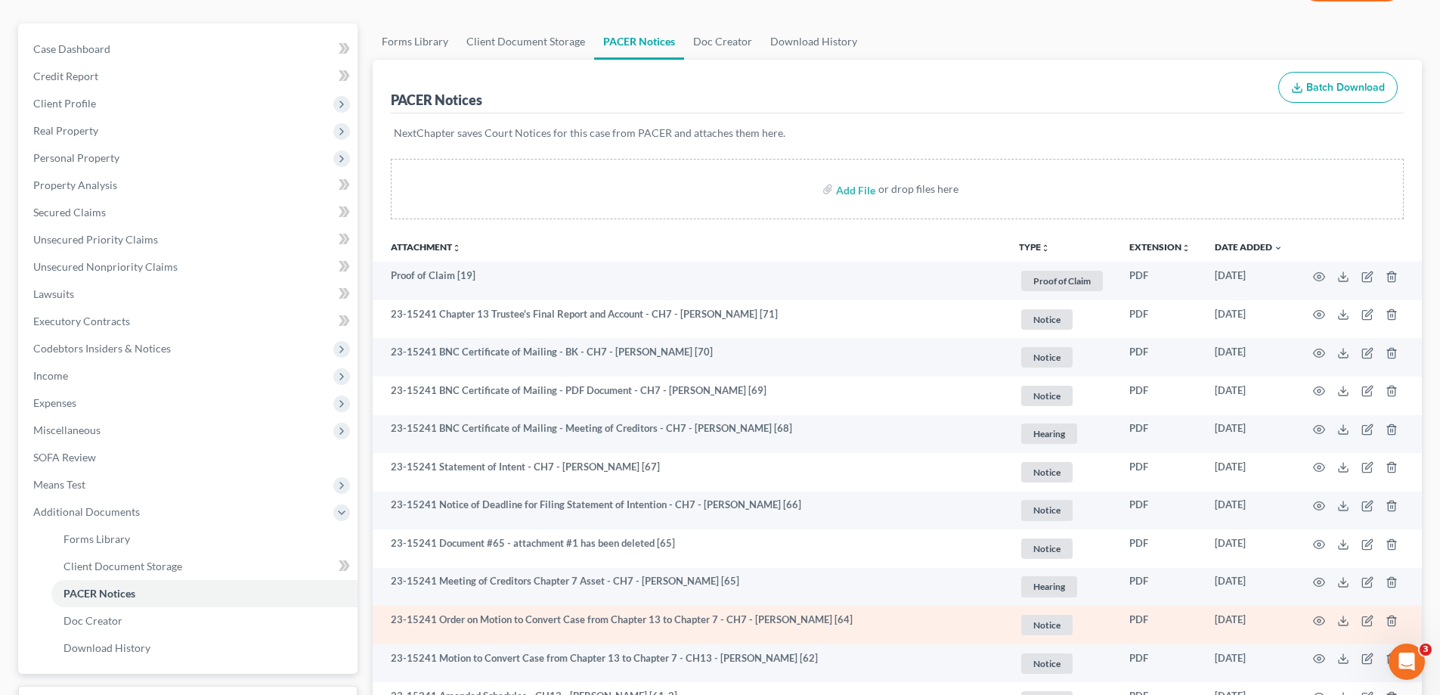
scroll to position [302, 0]
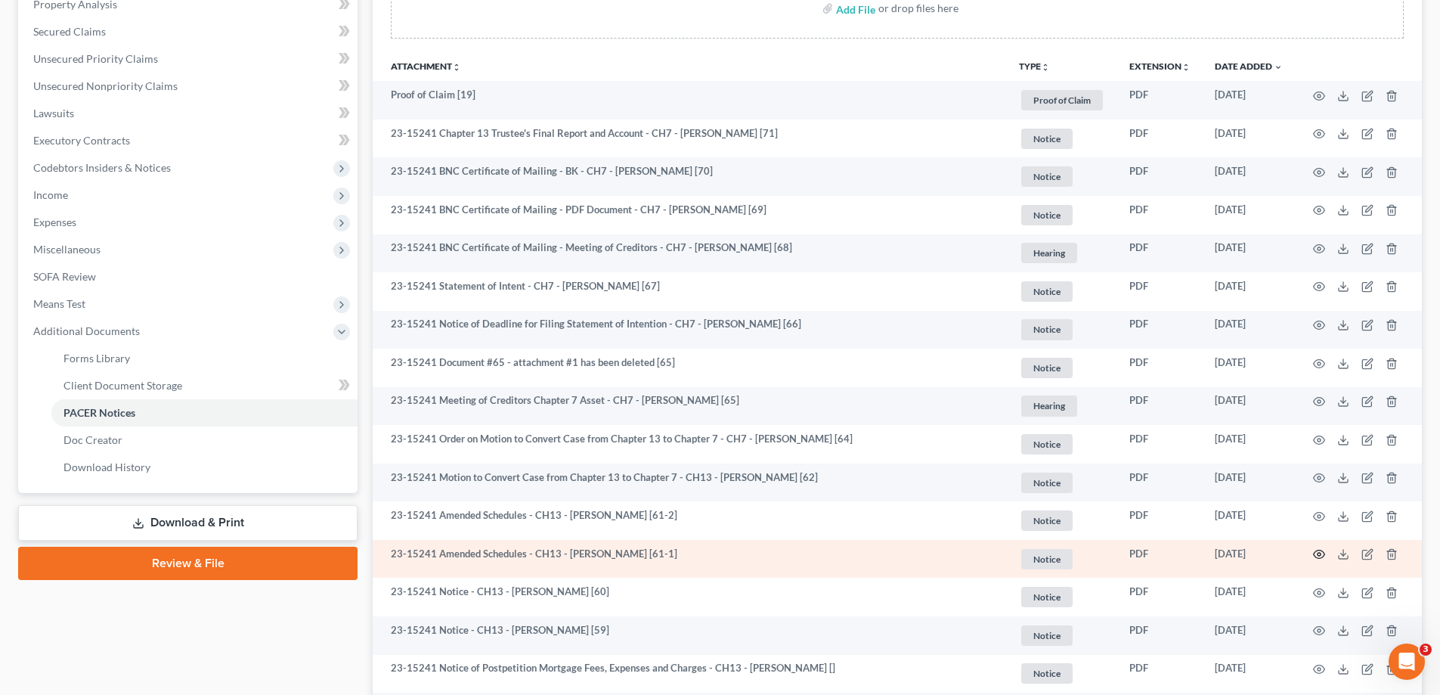
click at [1316, 553] on icon "button" at bounding box center [1319, 554] width 12 height 12
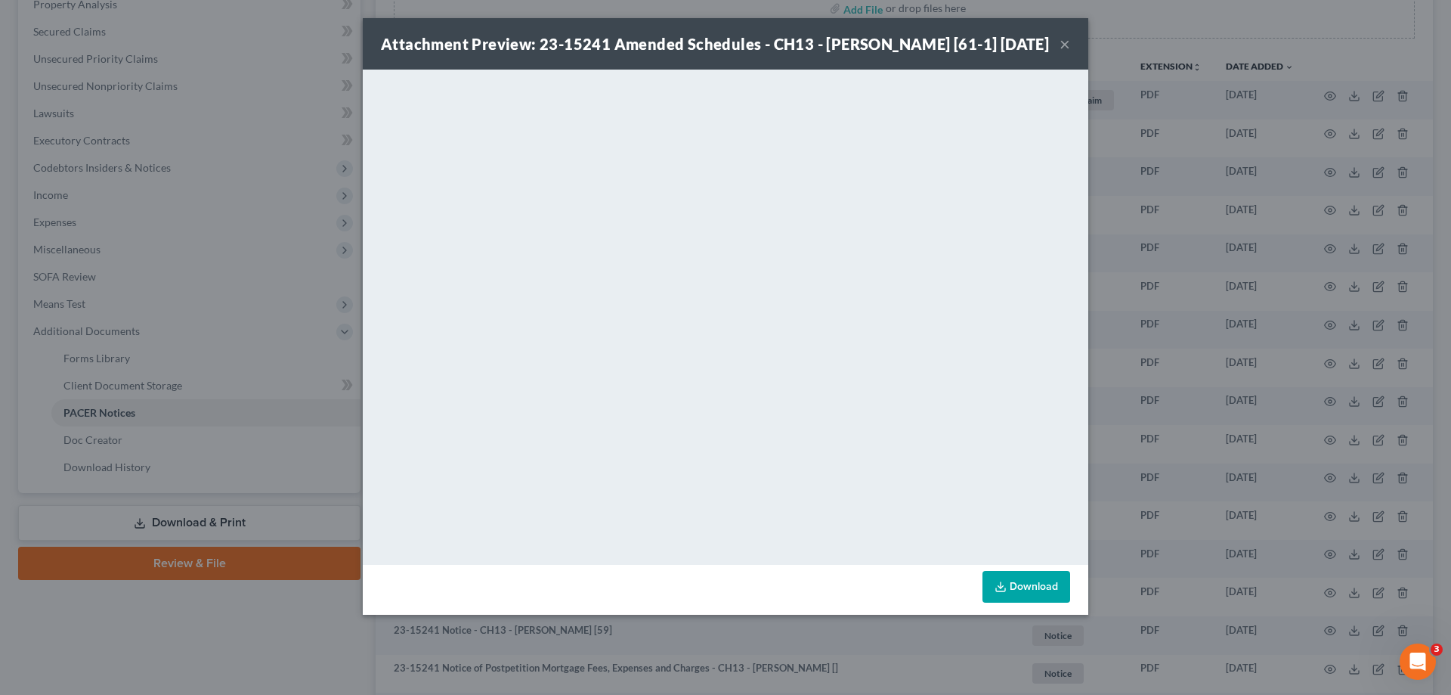
click at [1064, 51] on button "×" at bounding box center [1065, 44] width 11 height 18
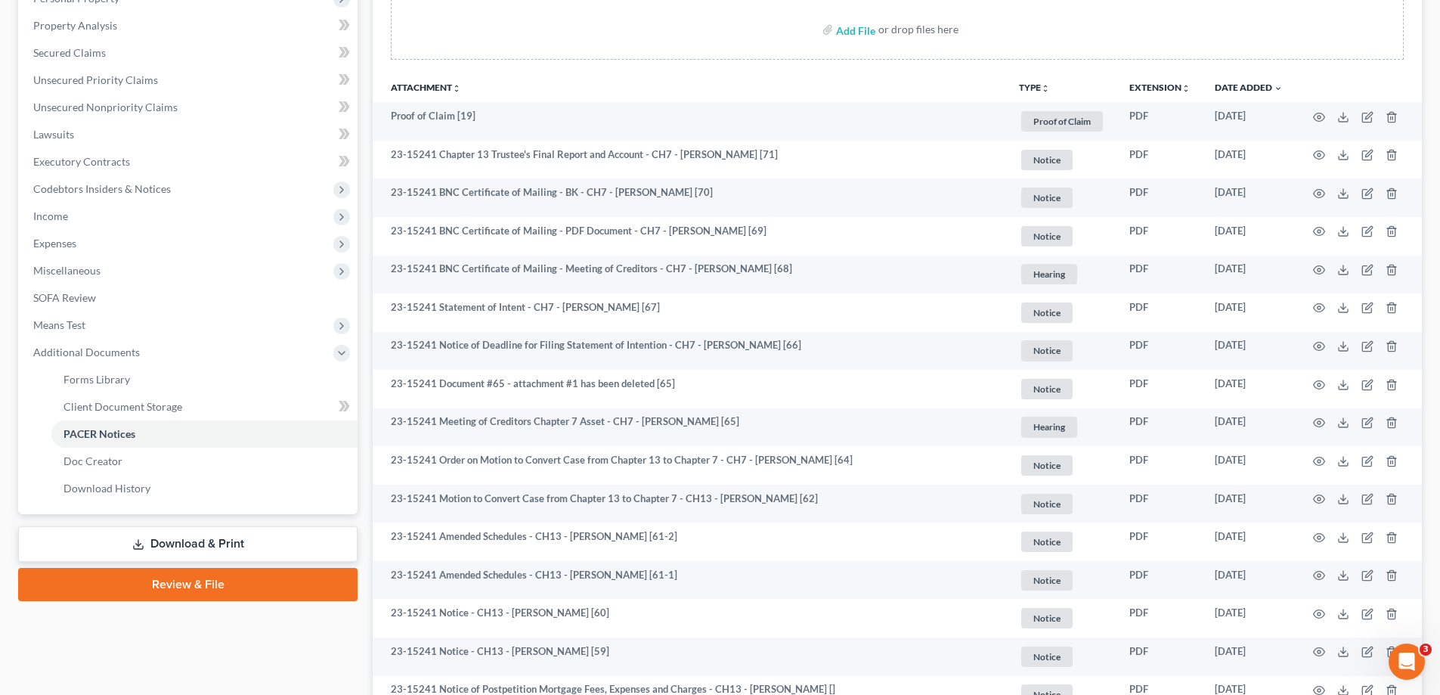
scroll to position [0, 0]
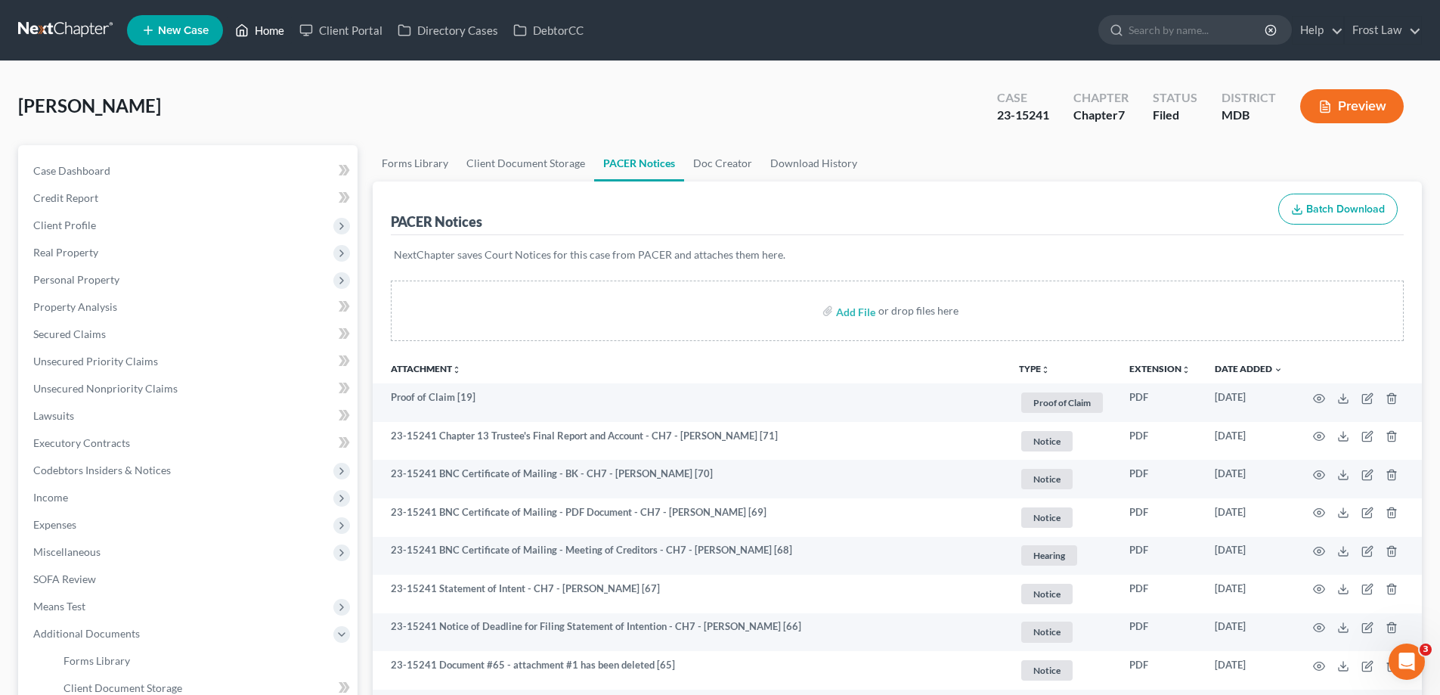
click at [252, 33] on link "Home" at bounding box center [259, 30] width 64 height 27
